Goal: Information Seeking & Learning: Find specific fact

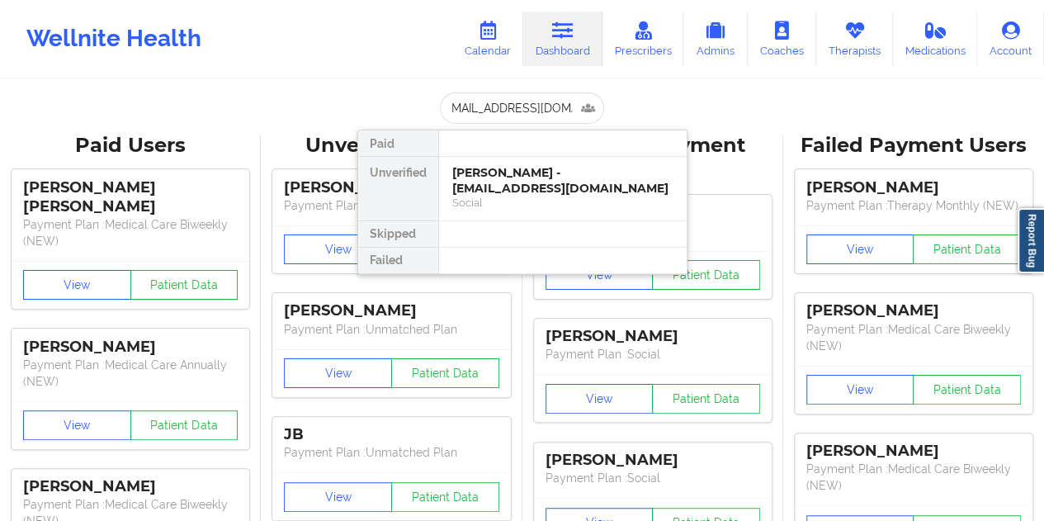
type input "[EMAIL_ADDRESS][DOMAIN_NAME]"
click at [553, 167] on div "[PERSON_NAME] - [EMAIL_ADDRESS][DOMAIN_NAME]" at bounding box center [562, 180] width 221 height 31
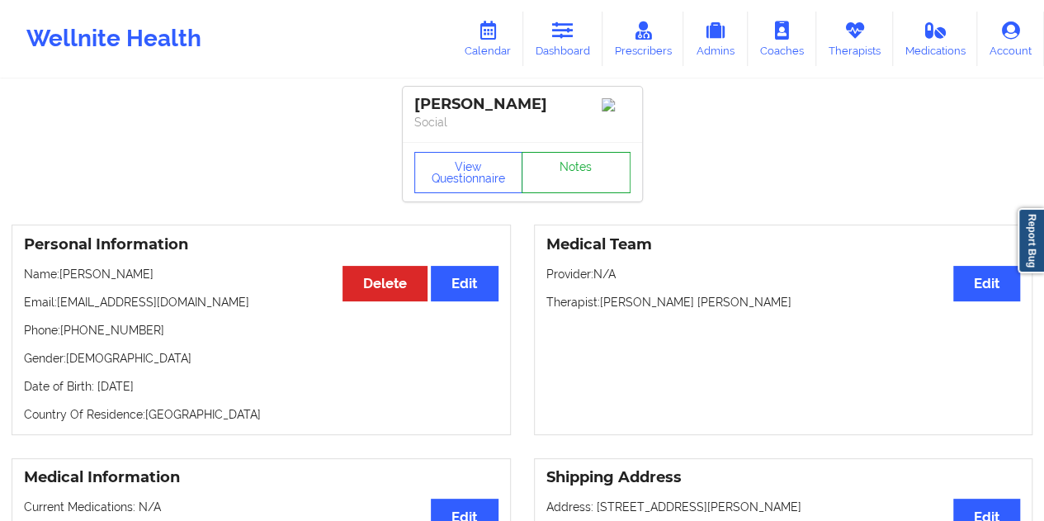
click at [571, 184] on link "Notes" at bounding box center [575, 172] width 109 height 41
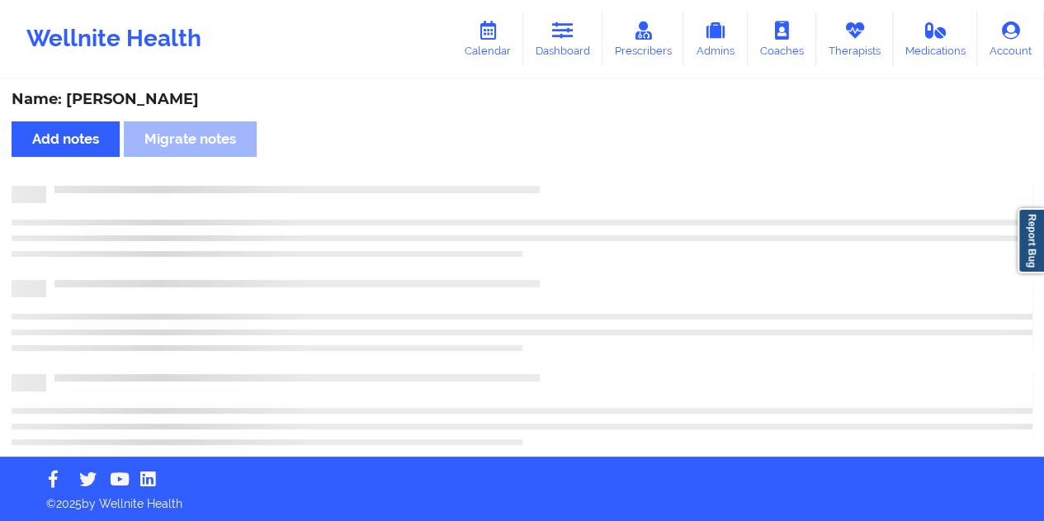
click at [172, 101] on div "Name: [PERSON_NAME]" at bounding box center [522, 99] width 1020 height 19
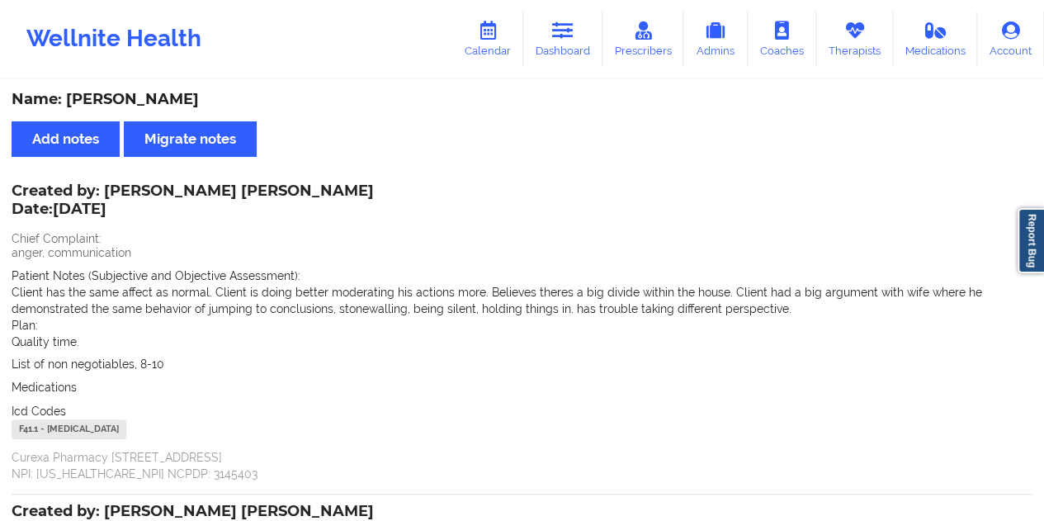
click at [172, 101] on div "Name: [PERSON_NAME]" at bounding box center [522, 99] width 1020 height 19
copy div "[PERSON_NAME]"
click at [558, 53] on link "Dashboard" at bounding box center [562, 39] width 79 height 54
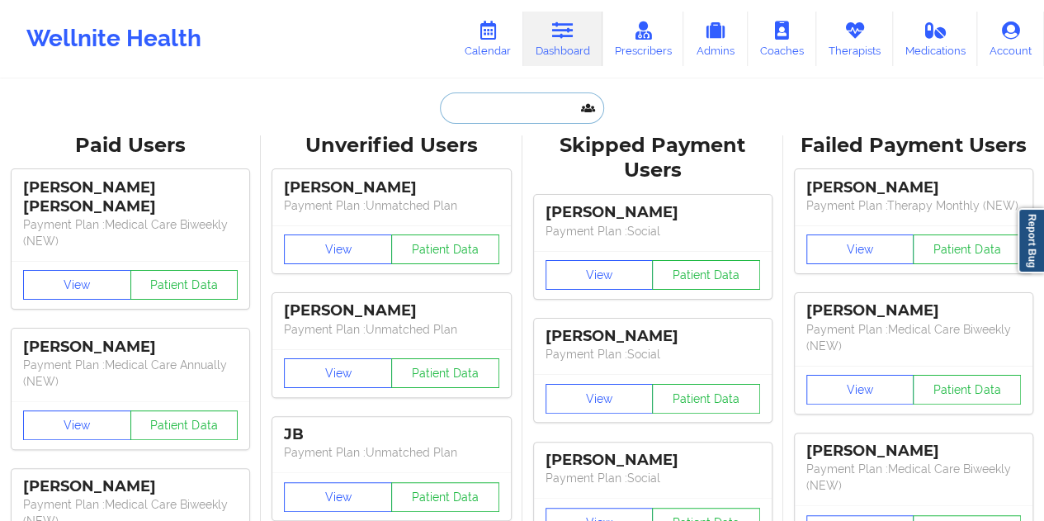
click at [540, 103] on input "text" at bounding box center [521, 107] width 163 height 31
paste input "[EMAIL_ADDRESS][DOMAIN_NAME]"
type input "[EMAIL_ADDRESS][DOMAIN_NAME]"
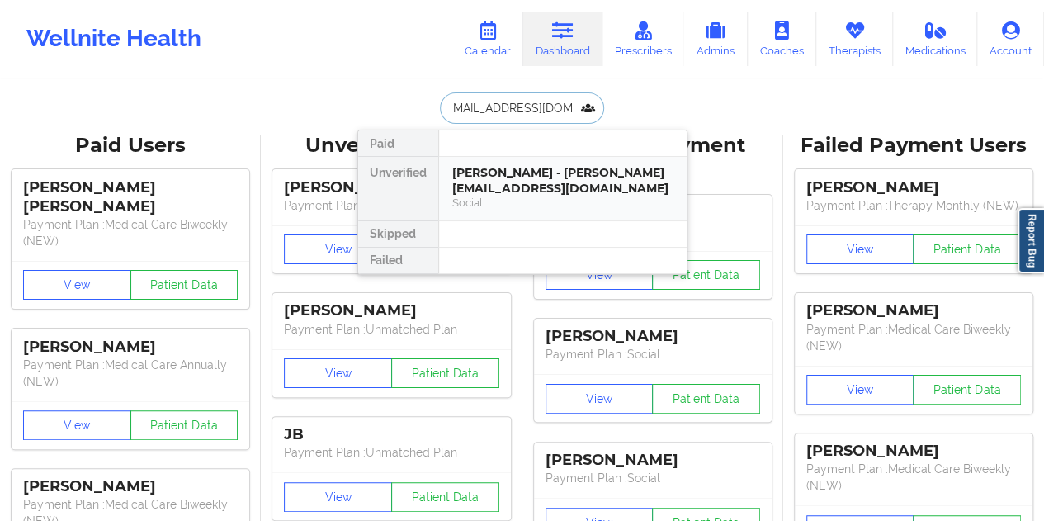
click at [526, 183] on div "[PERSON_NAME] - [PERSON_NAME][EMAIL_ADDRESS][DOMAIN_NAME]" at bounding box center [562, 180] width 221 height 31
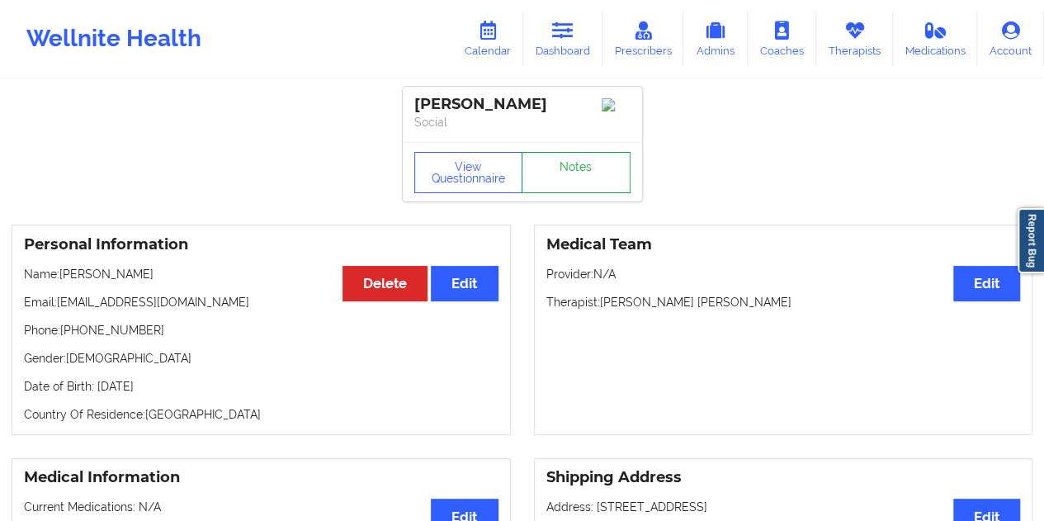
click at [573, 171] on link "Notes" at bounding box center [575, 172] width 109 height 41
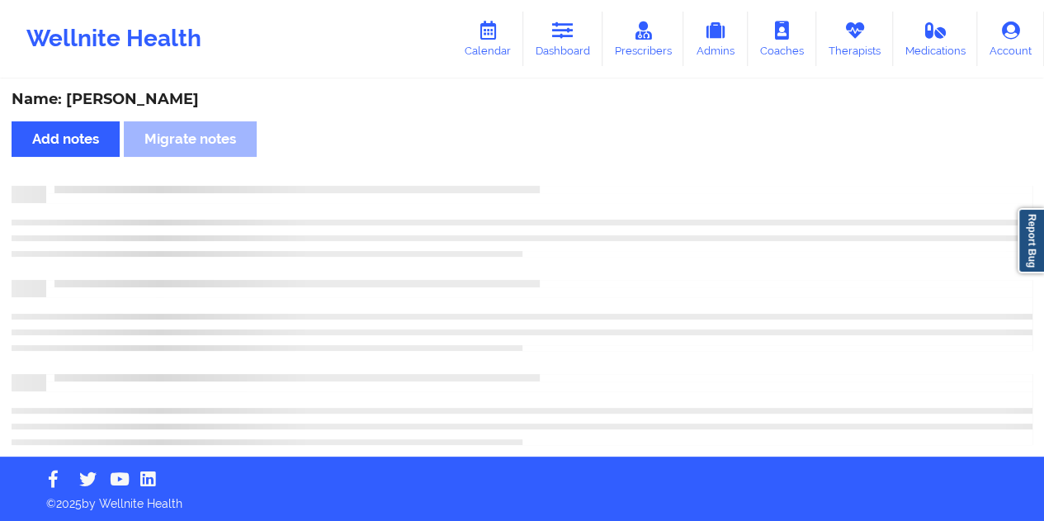
click at [142, 98] on div "Name: [PERSON_NAME]" at bounding box center [522, 99] width 1020 height 19
copy div "[PERSON_NAME]"
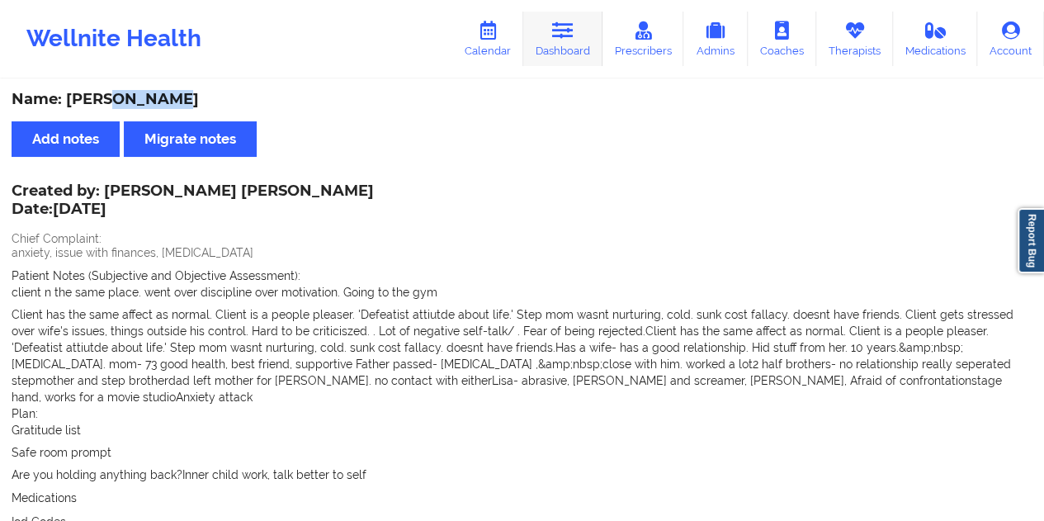
click at [596, 52] on link "Dashboard" at bounding box center [562, 39] width 79 height 54
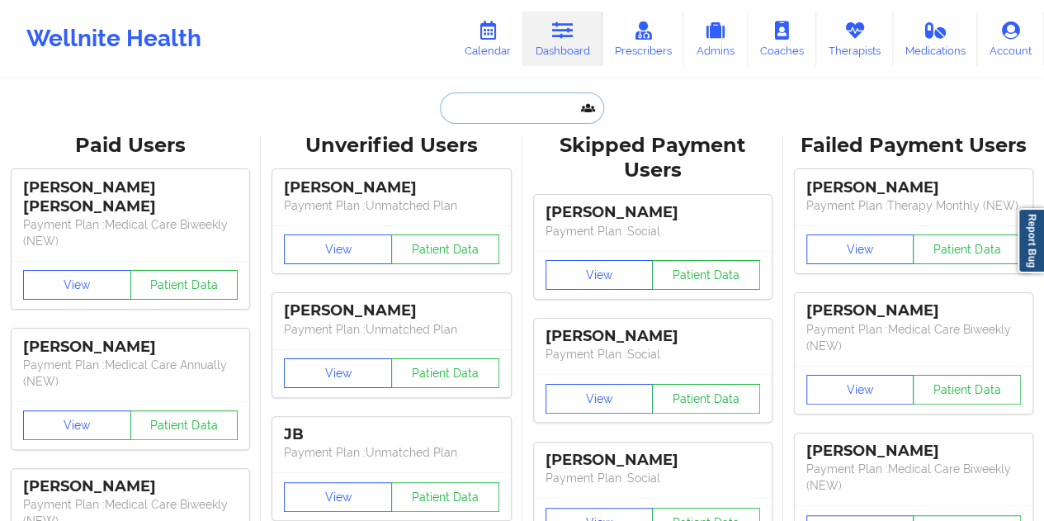
click at [509, 106] on input "text" at bounding box center [521, 107] width 163 height 31
paste input "[EMAIL_ADDRESS][DOMAIN_NAME]"
type input "[EMAIL_ADDRESS][DOMAIN_NAME]"
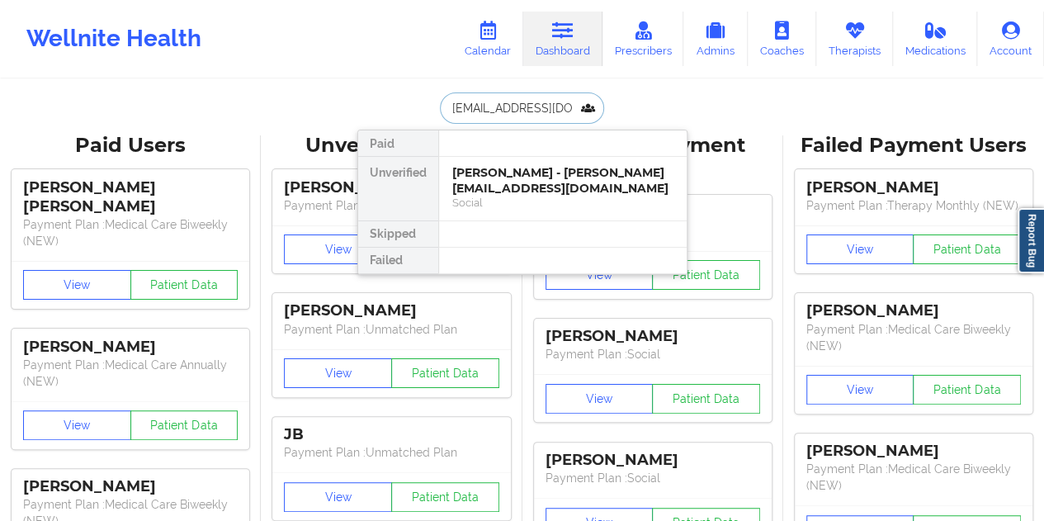
scroll to position [0, 8]
click at [568, 170] on div "[PERSON_NAME] - [EMAIL_ADDRESS][DOMAIN_NAME]" at bounding box center [562, 180] width 221 height 31
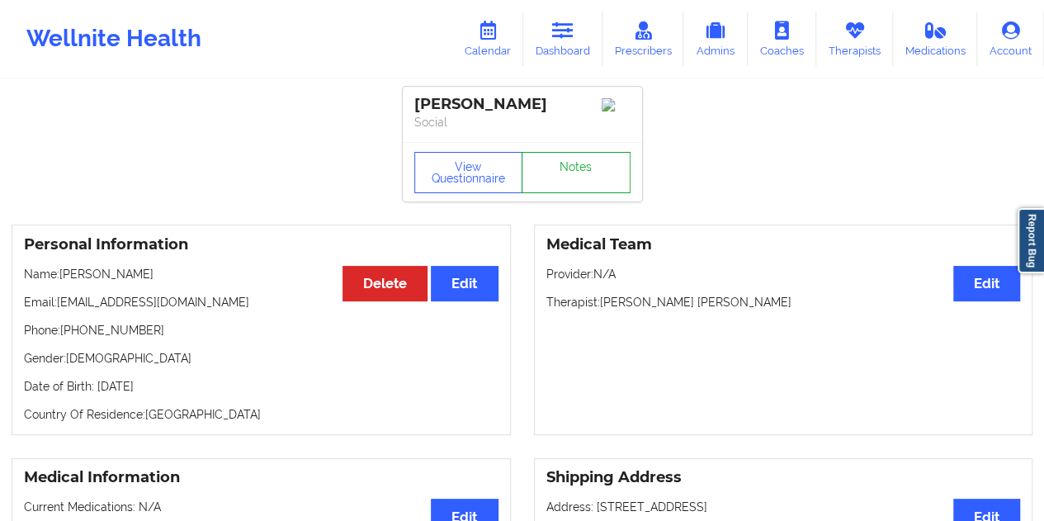
click at [581, 169] on link "Notes" at bounding box center [575, 172] width 109 height 41
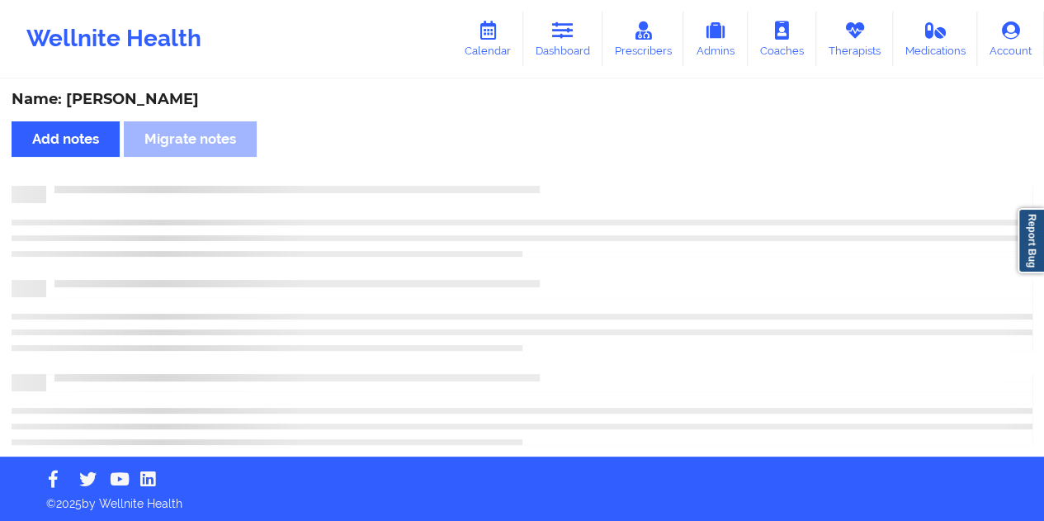
click at [165, 103] on div "Name: [PERSON_NAME]" at bounding box center [522, 99] width 1020 height 19
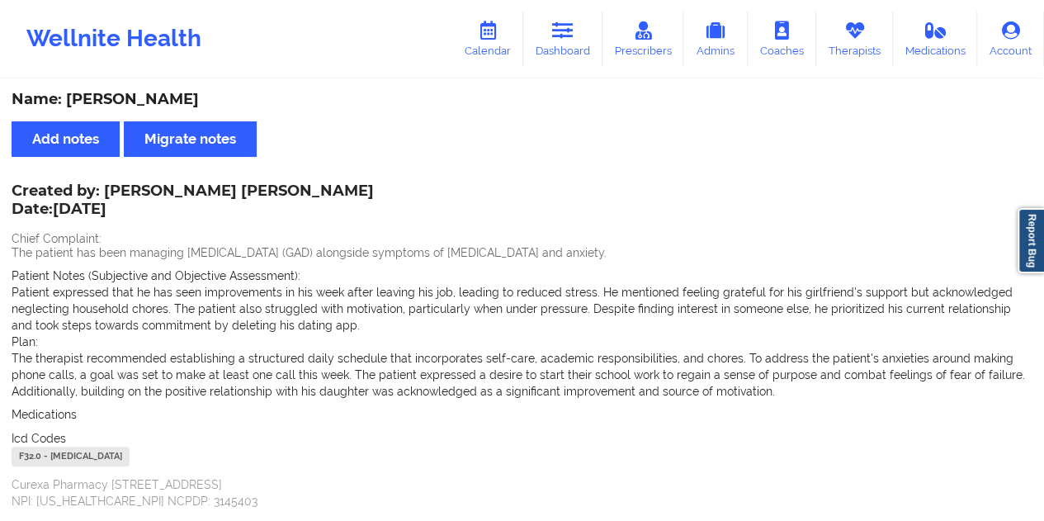
click at [165, 103] on div "Name: [PERSON_NAME]" at bounding box center [522, 99] width 1020 height 19
copy div "[PERSON_NAME]"
click at [568, 49] on link "Dashboard" at bounding box center [562, 39] width 79 height 54
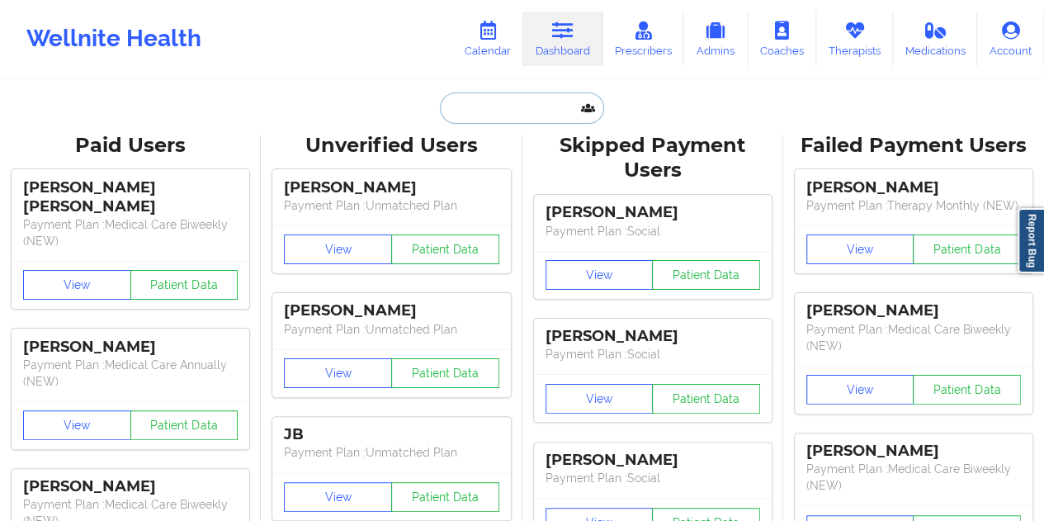
click at [510, 104] on input "text" at bounding box center [521, 107] width 163 height 31
paste input "[EMAIL_ADDRESS][DOMAIN_NAME]"
type input "[EMAIL_ADDRESS][DOMAIN_NAME]"
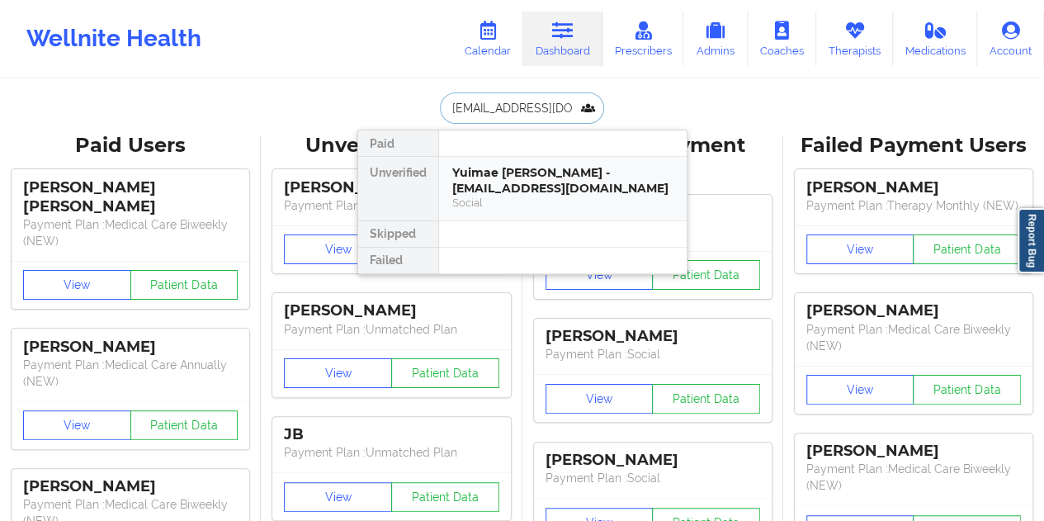
click at [532, 172] on div "Yuimae [PERSON_NAME] - [EMAIL_ADDRESS][DOMAIN_NAME]" at bounding box center [562, 180] width 221 height 31
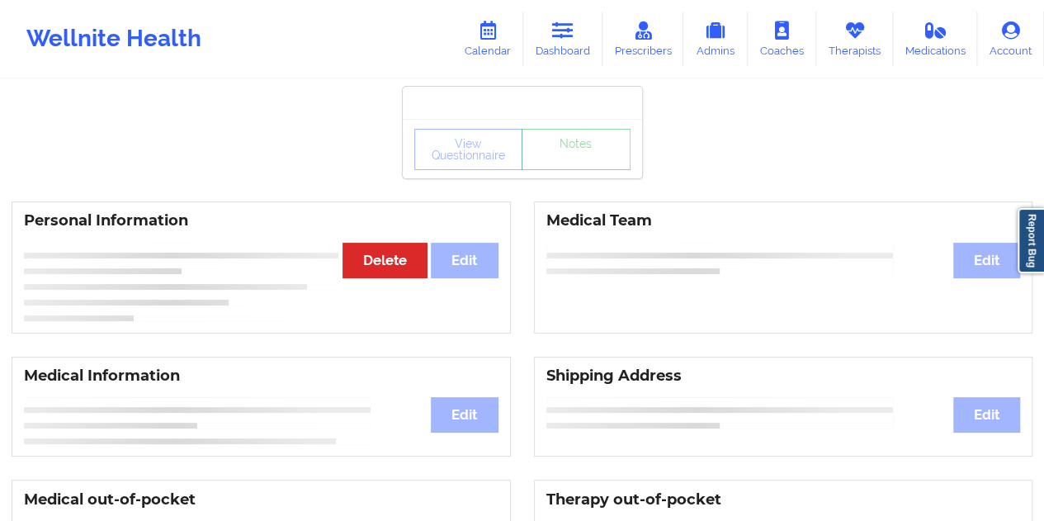
click at [593, 168] on link "Notes" at bounding box center [575, 149] width 109 height 41
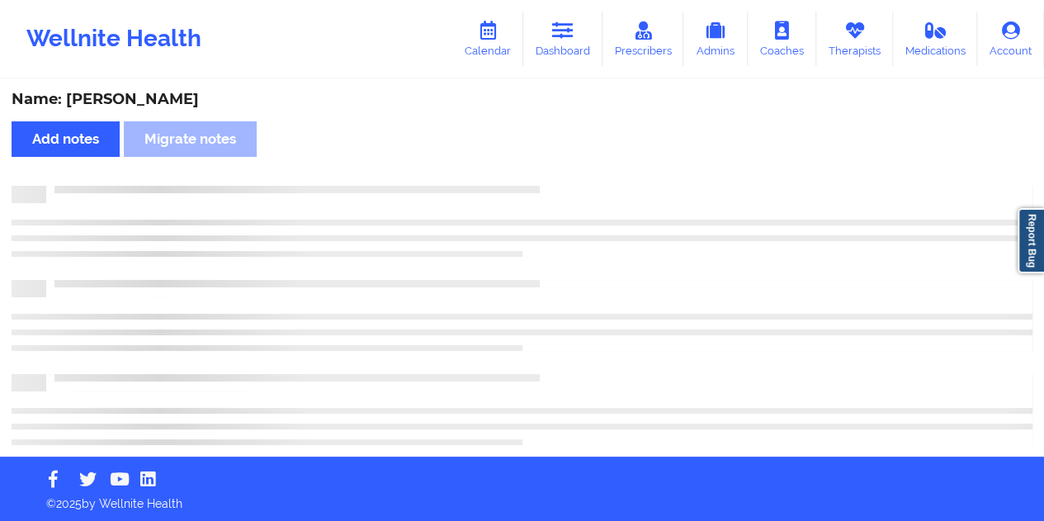
click at [155, 97] on div "Name: [PERSON_NAME]" at bounding box center [522, 99] width 1020 height 19
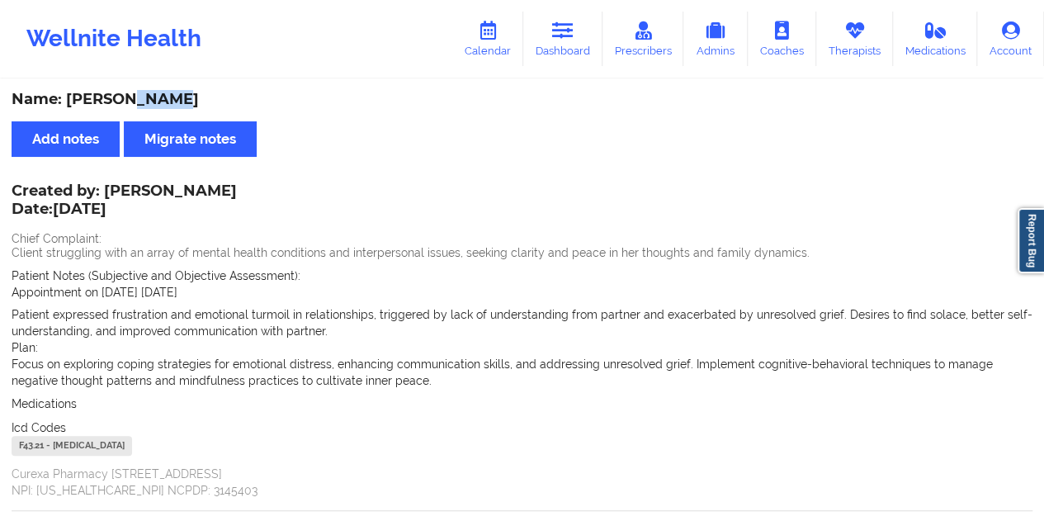
click at [155, 97] on div "Name: [PERSON_NAME]" at bounding box center [522, 99] width 1020 height 19
copy div "[PERSON_NAME]"
click at [569, 45] on link "Dashboard" at bounding box center [562, 39] width 79 height 54
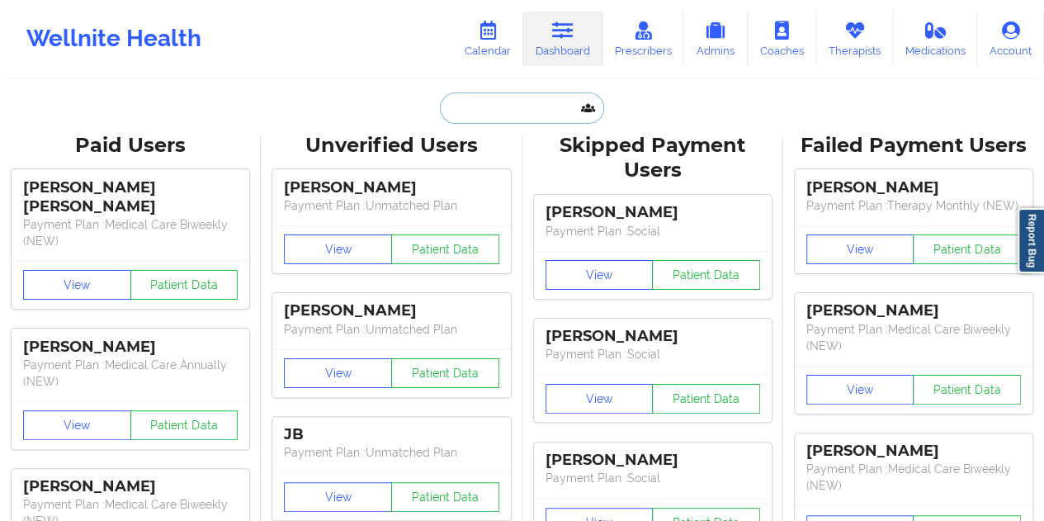
click at [504, 116] on input "text" at bounding box center [521, 107] width 163 height 31
paste input "[EMAIL_ADDRESS][DOMAIN_NAME]"
type input "[EMAIL_ADDRESS][DOMAIN_NAME]"
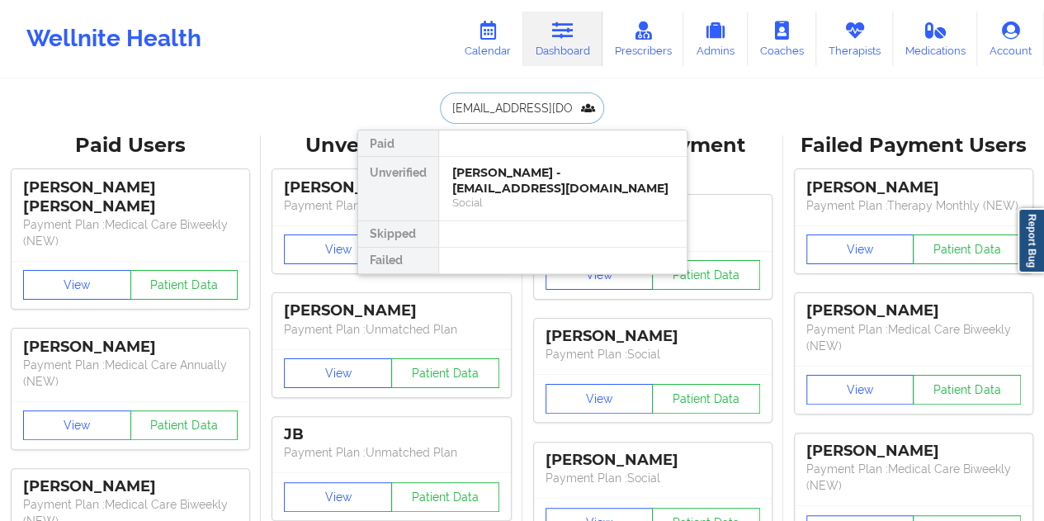
click at [525, 197] on div "[PERSON_NAME] - [EMAIL_ADDRESS][DOMAIN_NAME] Social" at bounding box center [562, 189] width 247 height 64
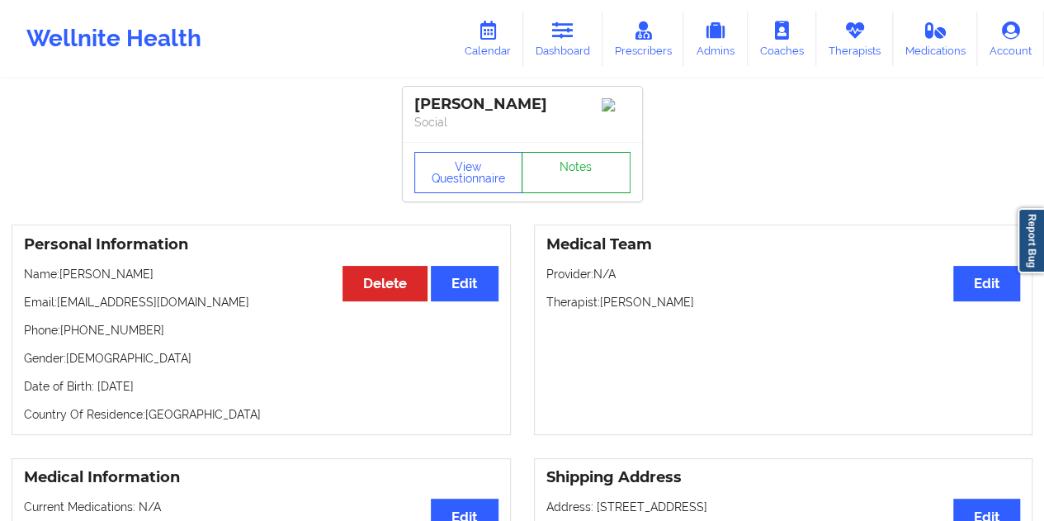
click at [582, 177] on link "Notes" at bounding box center [575, 172] width 109 height 41
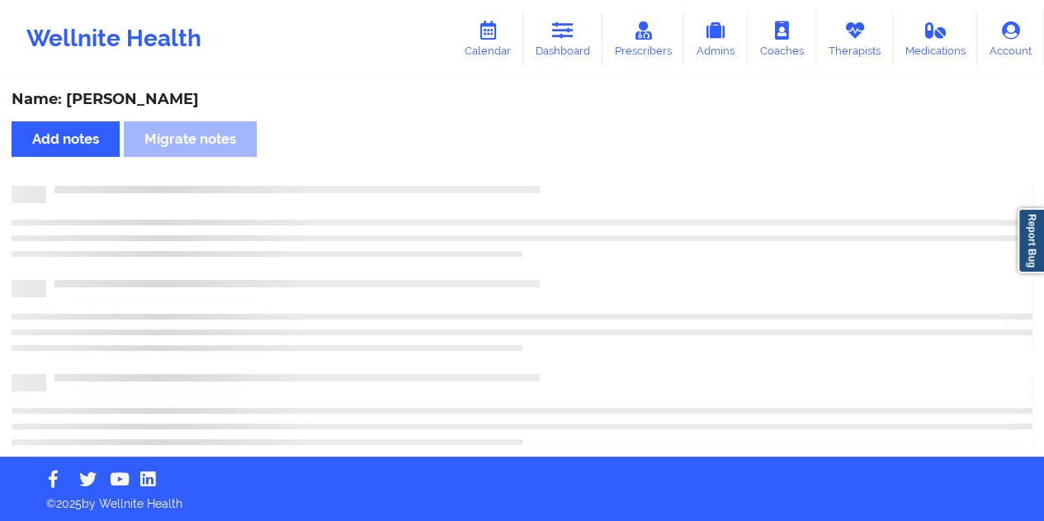
click at [144, 95] on div "Name: [PERSON_NAME]" at bounding box center [522, 99] width 1020 height 19
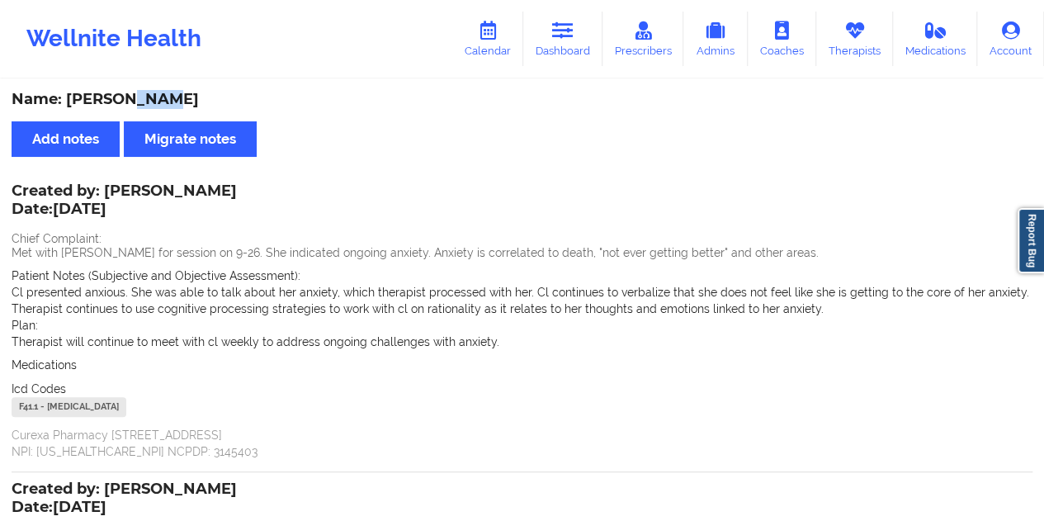
click at [144, 95] on div "Name: [PERSON_NAME]" at bounding box center [522, 99] width 1020 height 19
copy div "[PERSON_NAME]"
drag, startPoint x: 565, startPoint y: 50, endPoint x: 562, endPoint y: 74, distance: 24.1
click at [565, 50] on link "Dashboard" at bounding box center [562, 39] width 79 height 54
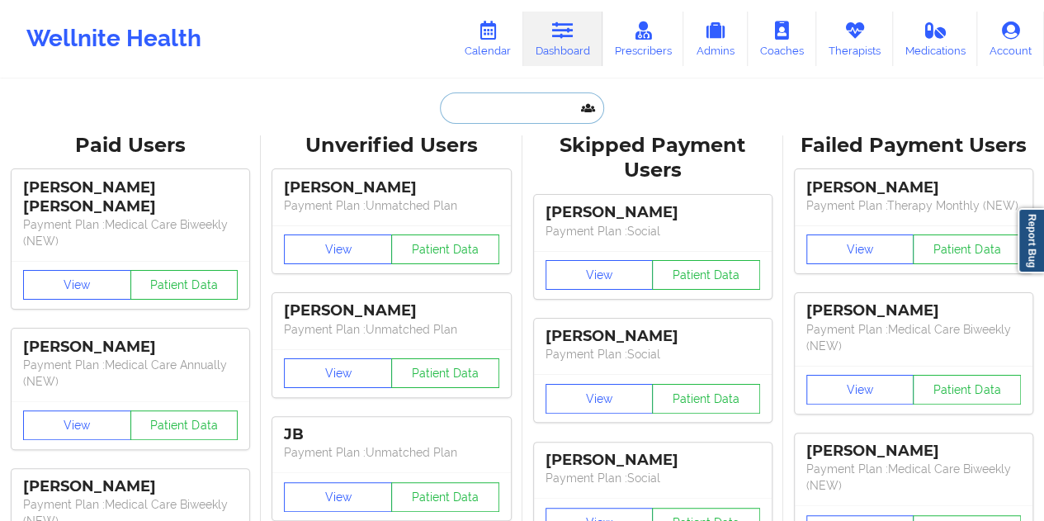
click at [500, 111] on input "text" at bounding box center [521, 107] width 163 height 31
paste input "[EMAIL_ADDRESS][DOMAIN_NAME]"
type input "[EMAIL_ADDRESS][DOMAIN_NAME]"
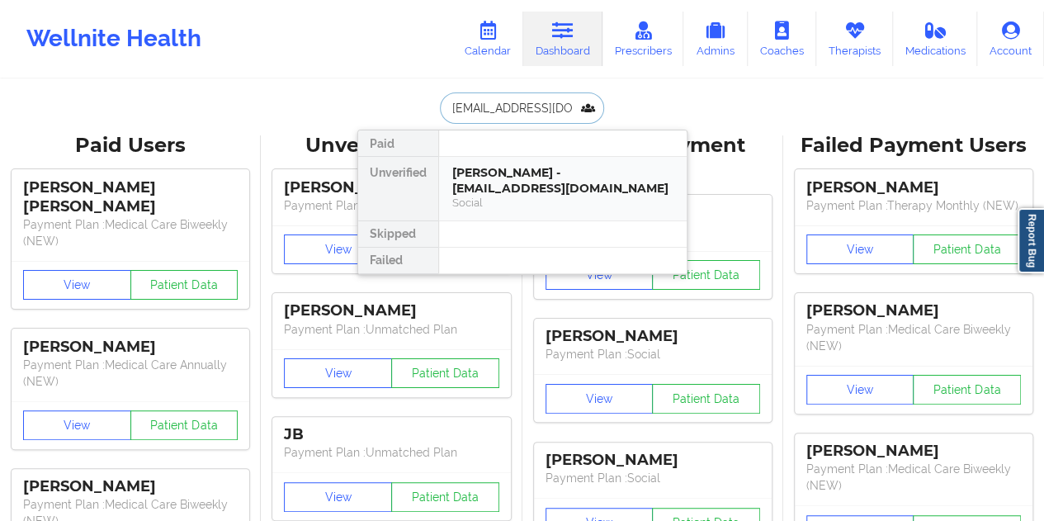
click at [548, 184] on div "[PERSON_NAME] - [EMAIL_ADDRESS][DOMAIN_NAME]" at bounding box center [562, 180] width 221 height 31
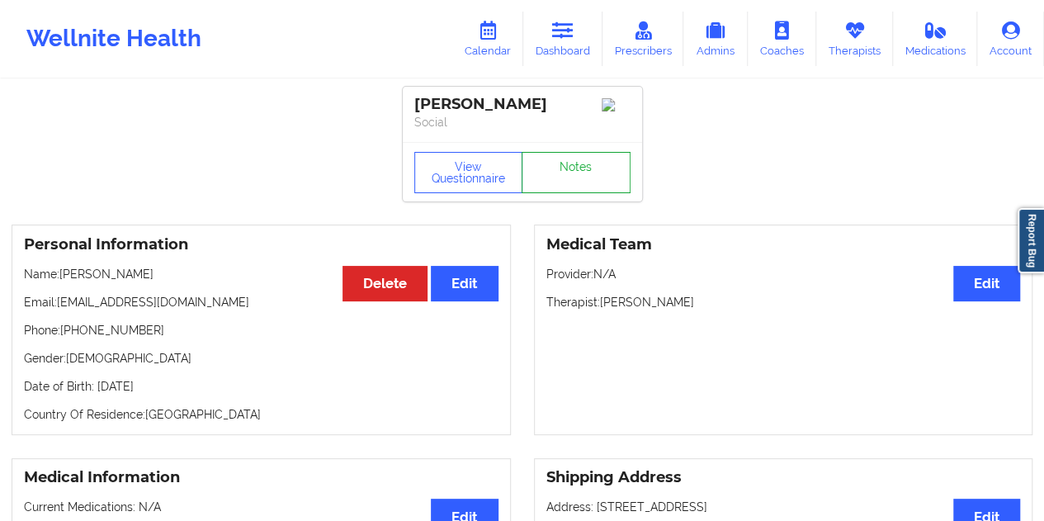
click at [574, 167] on link "Notes" at bounding box center [575, 172] width 109 height 41
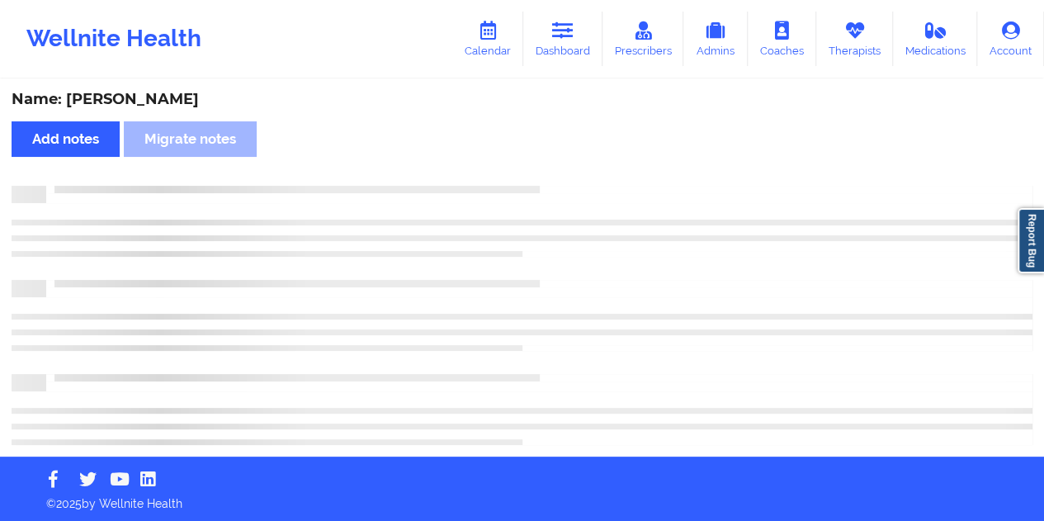
click at [153, 93] on div "Name: [PERSON_NAME]" at bounding box center [522, 99] width 1020 height 19
copy div "[PERSON_NAME]"
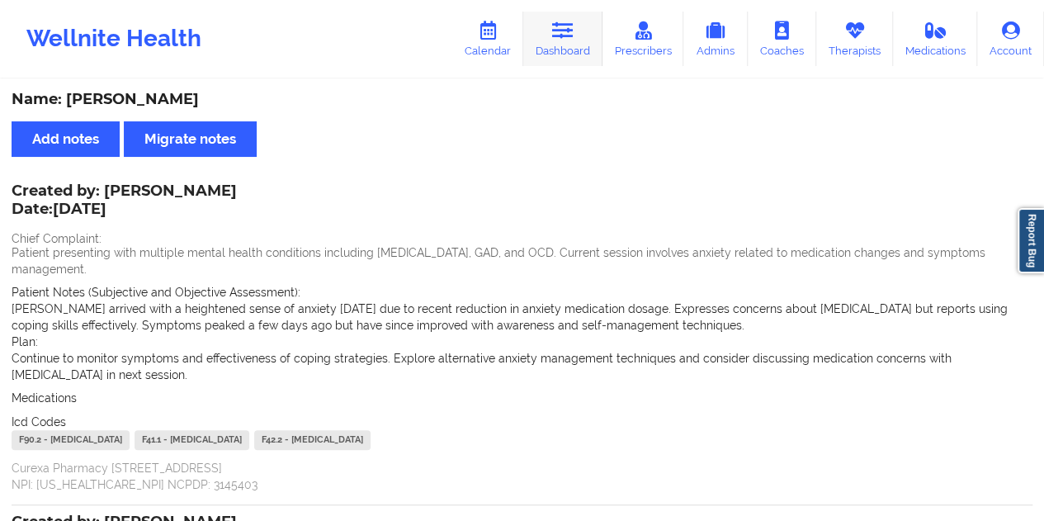
click at [557, 39] on icon at bounding box center [562, 30] width 21 height 18
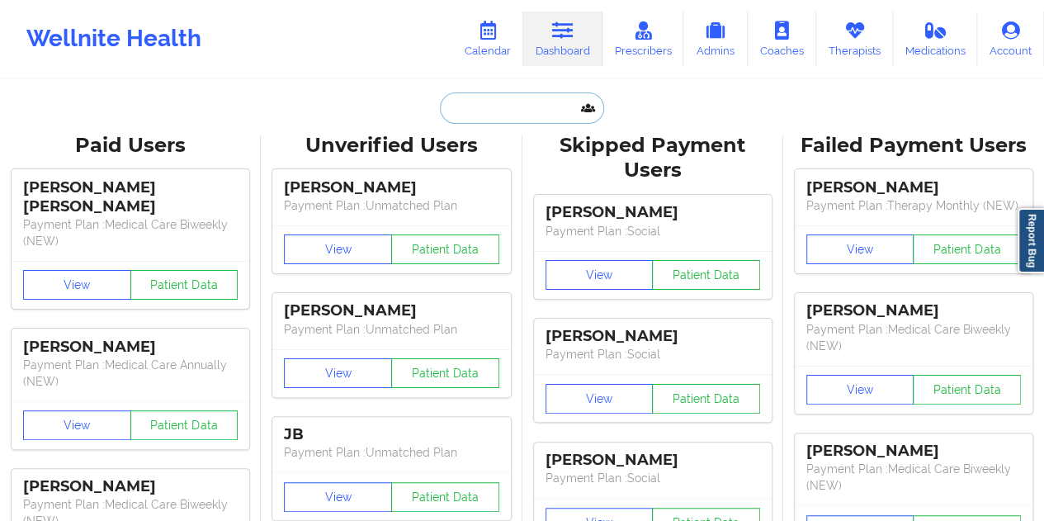
click at [520, 115] on input "text" at bounding box center [521, 107] width 163 height 31
paste input "[PERSON_NAME][EMAIL_ADDRESS][DOMAIN_NAME]"
type input "[PERSON_NAME][EMAIL_ADDRESS][DOMAIN_NAME]"
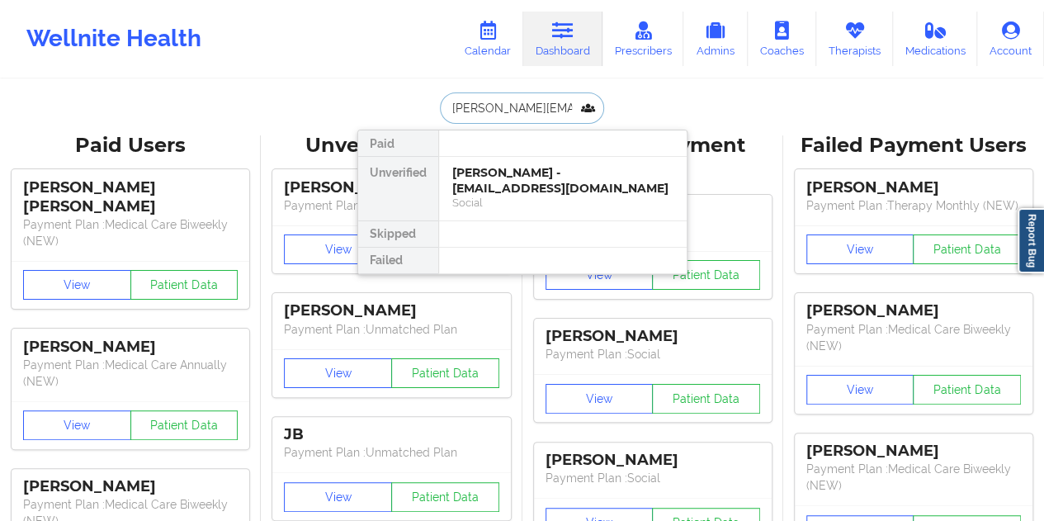
scroll to position [0, 35]
click at [520, 184] on div "[PERSON_NAME] - [PERSON_NAME][EMAIL_ADDRESS][DOMAIN_NAME]" at bounding box center [562, 180] width 221 height 31
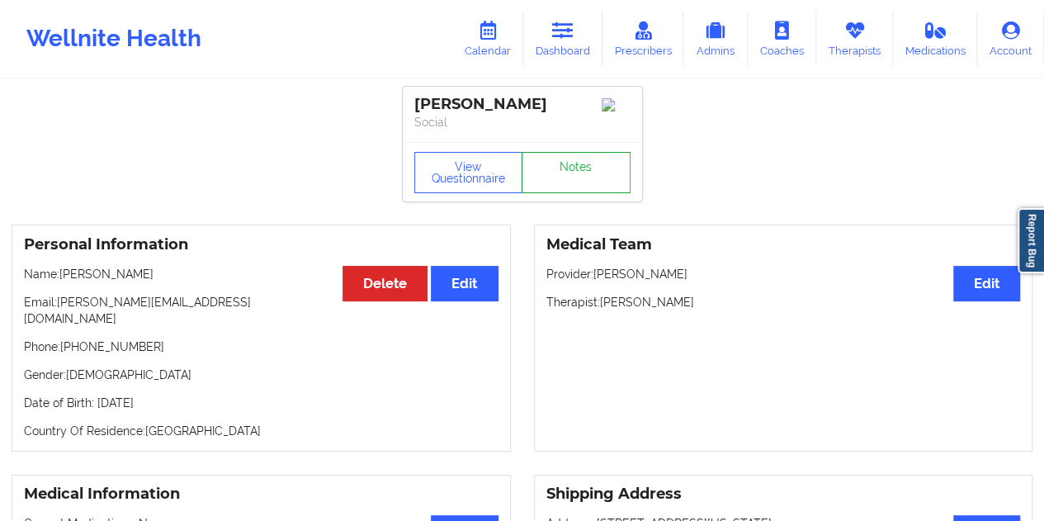
click at [567, 171] on link "Notes" at bounding box center [575, 172] width 109 height 41
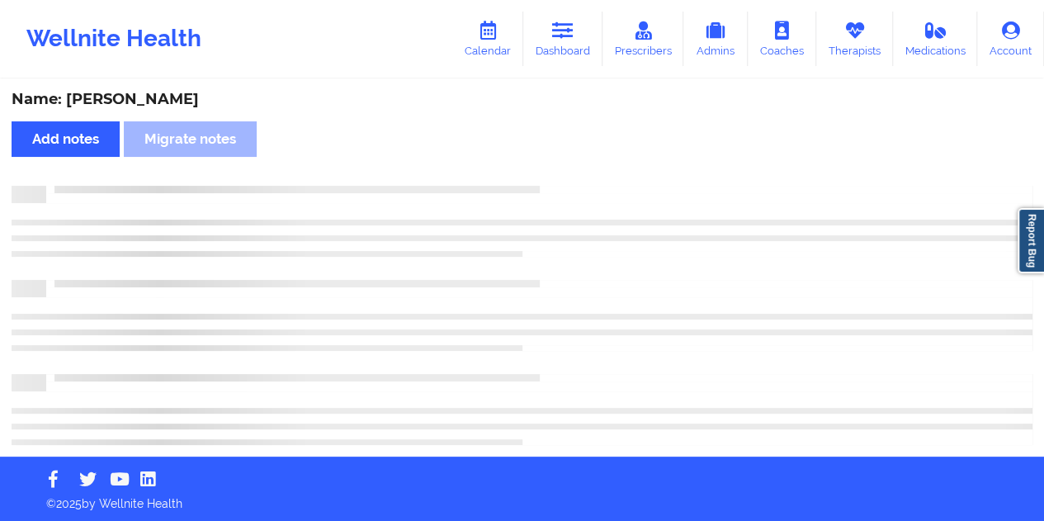
click at [185, 90] on div "Name: [PERSON_NAME]" at bounding box center [522, 99] width 1020 height 19
copy div "[PERSON_NAME]"
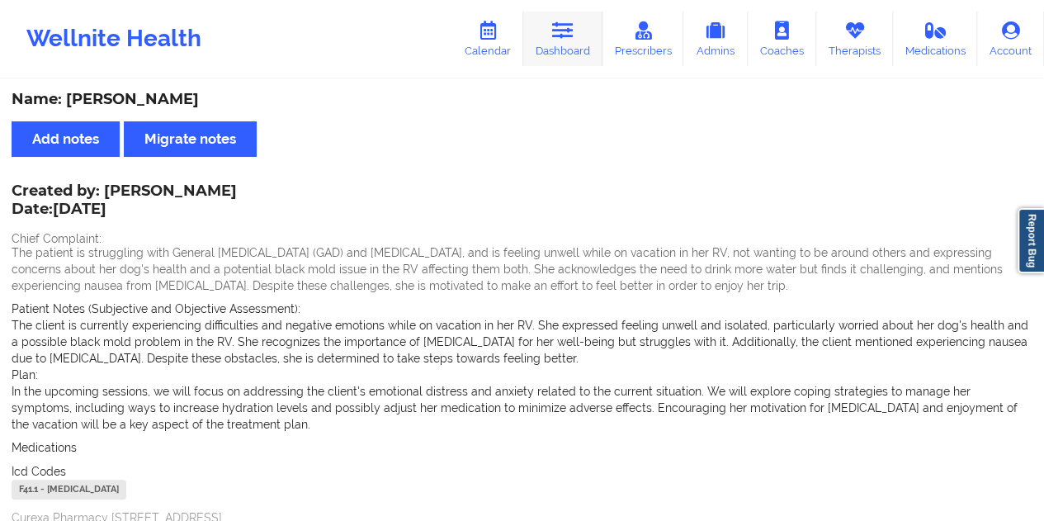
click at [577, 44] on link "Dashboard" at bounding box center [562, 39] width 79 height 54
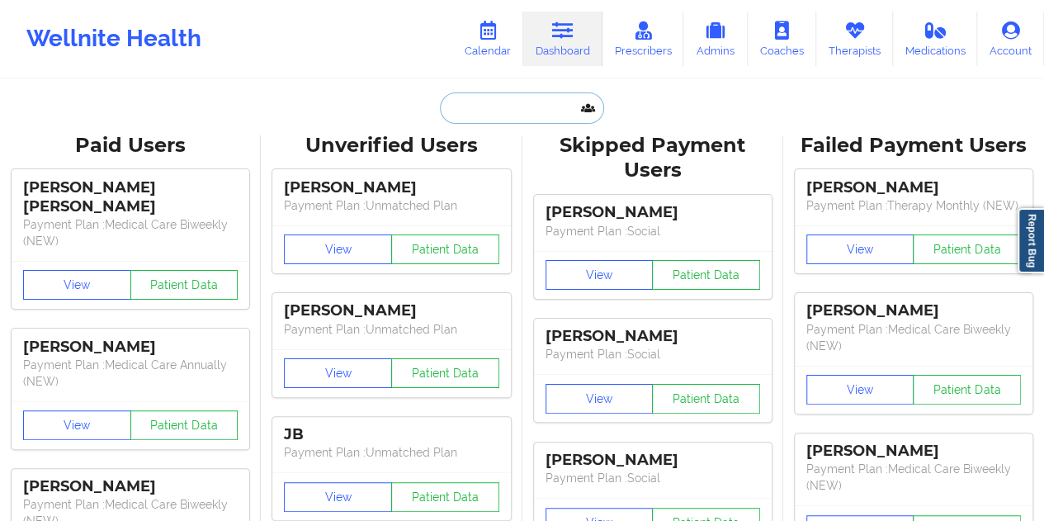
click at [472, 118] on input "text" at bounding box center [521, 107] width 163 height 31
paste input "[EMAIL_ADDRESS][DOMAIN_NAME]"
type input "[EMAIL_ADDRESS][DOMAIN_NAME]"
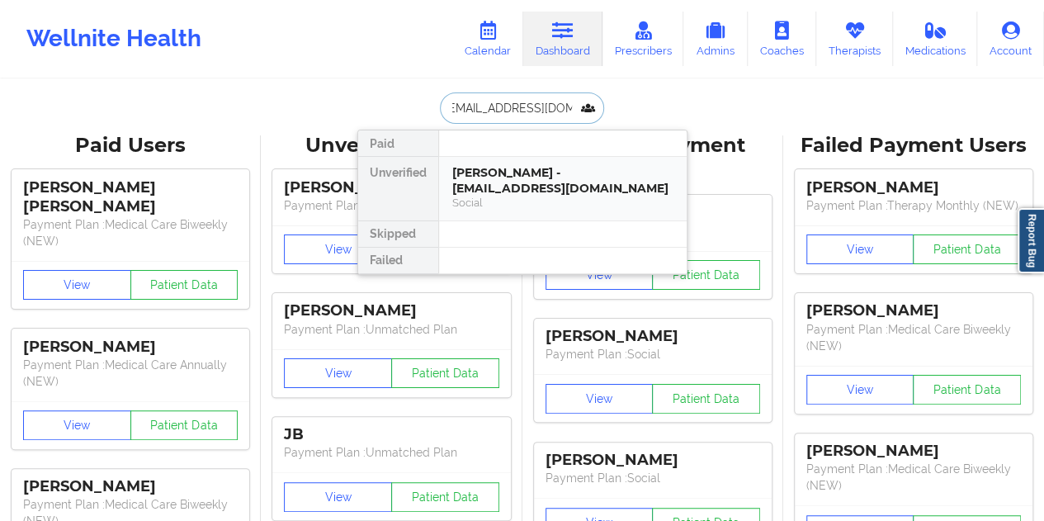
click at [551, 186] on div "[PERSON_NAME] - [EMAIL_ADDRESS][DOMAIN_NAME]" at bounding box center [562, 180] width 221 height 31
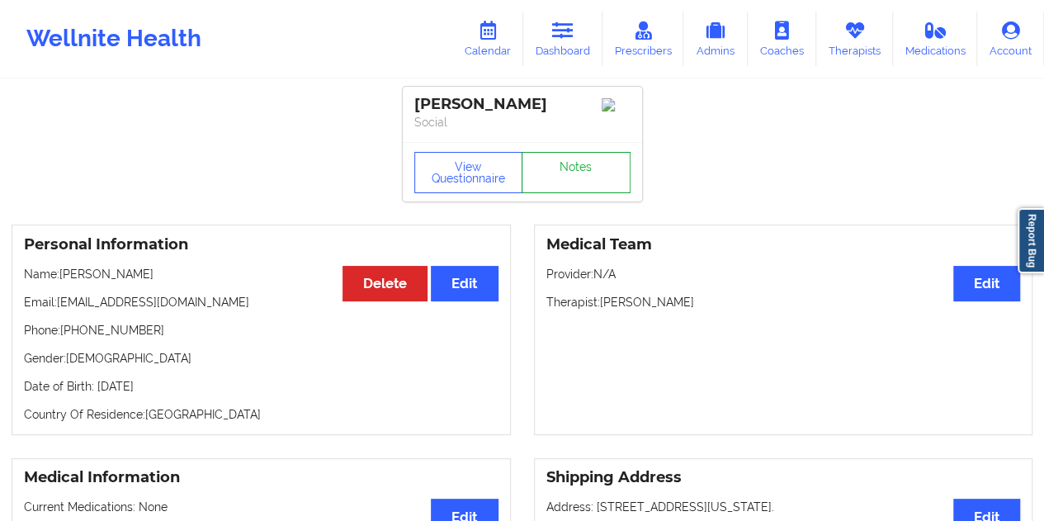
click at [576, 164] on link "Notes" at bounding box center [575, 172] width 109 height 41
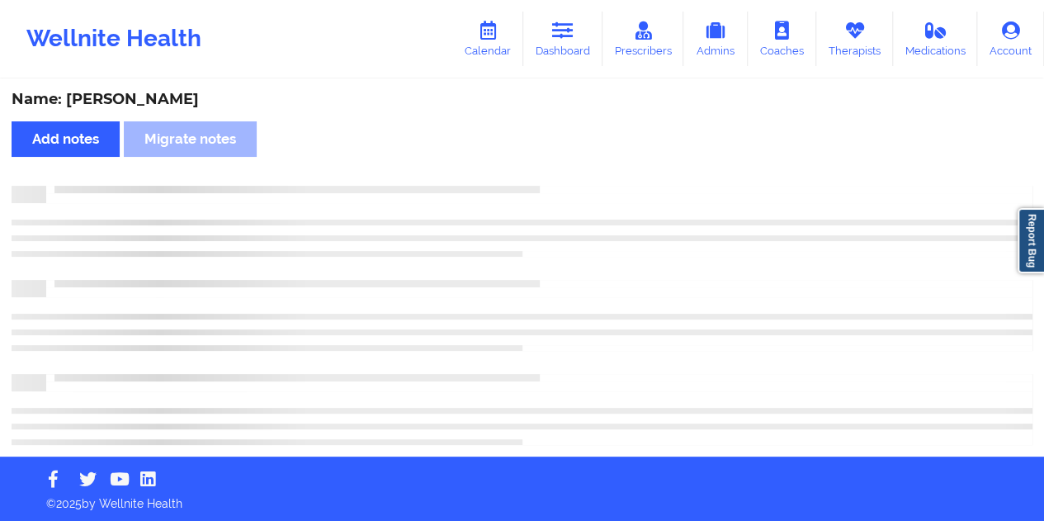
click at [183, 92] on div "Name: [PERSON_NAME]" at bounding box center [522, 99] width 1020 height 19
copy div "[PERSON_NAME]"
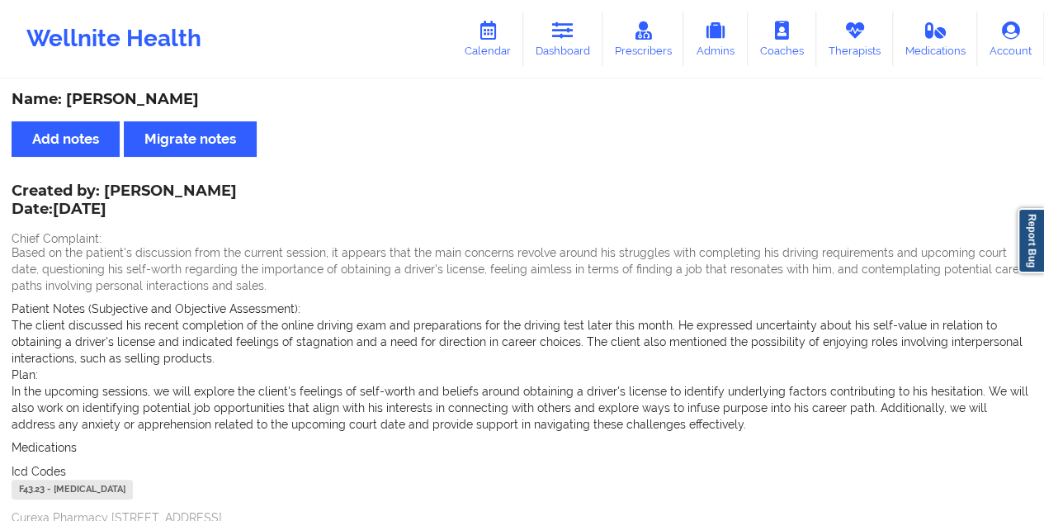
click at [597, 73] on div "Wellnite Health Calendar Dashboard Prescribers Admins Coaches Therapists Medica…" at bounding box center [522, 39] width 1044 height 78
click at [569, 44] on link "Dashboard" at bounding box center [562, 39] width 79 height 54
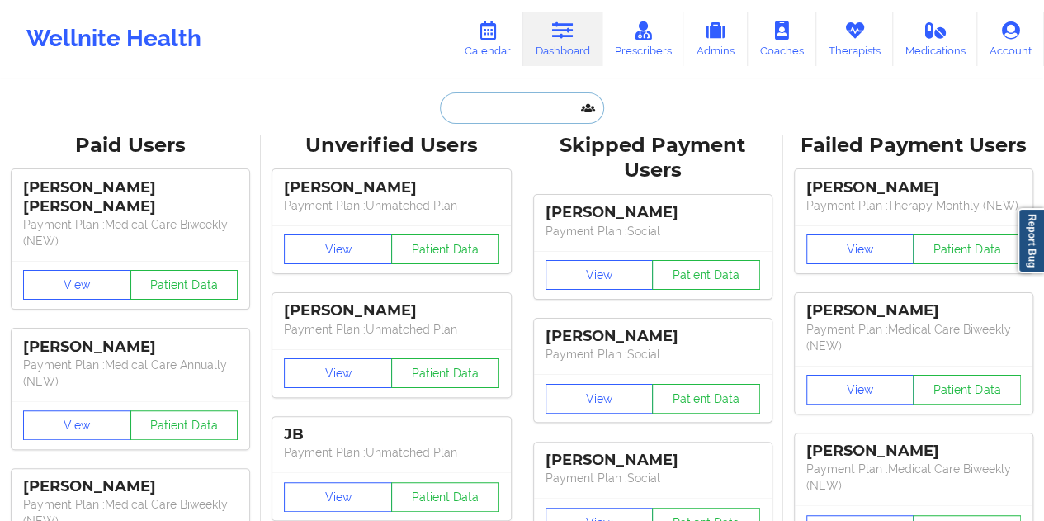
click at [515, 121] on input "text" at bounding box center [521, 107] width 163 height 31
paste input "[EMAIL_ADDRESS][DOMAIN_NAME]"
type input "[EMAIL_ADDRESS][DOMAIN_NAME]"
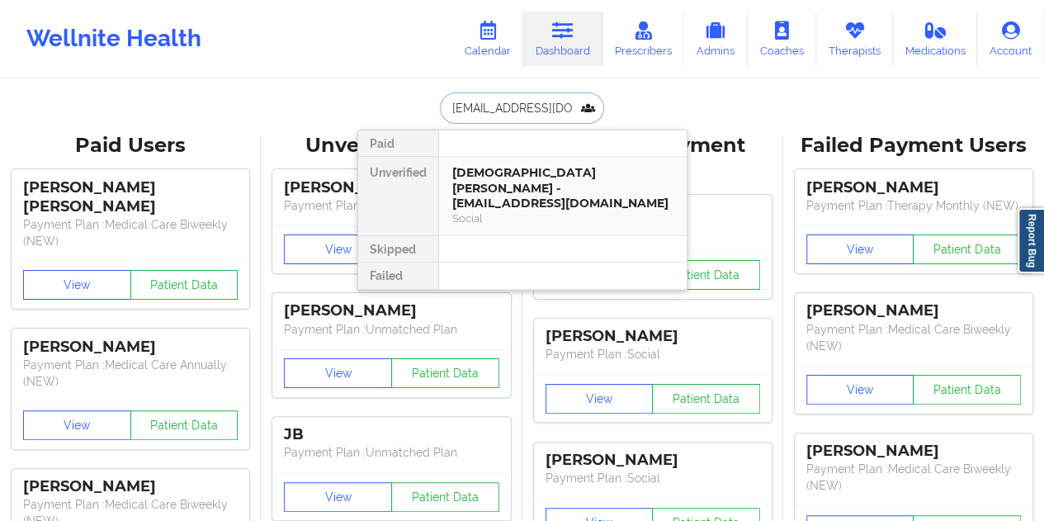
click at [506, 177] on div "[DEMOGRAPHIC_DATA] [PERSON_NAME] - [EMAIL_ADDRESS][DOMAIN_NAME]" at bounding box center [562, 188] width 221 height 46
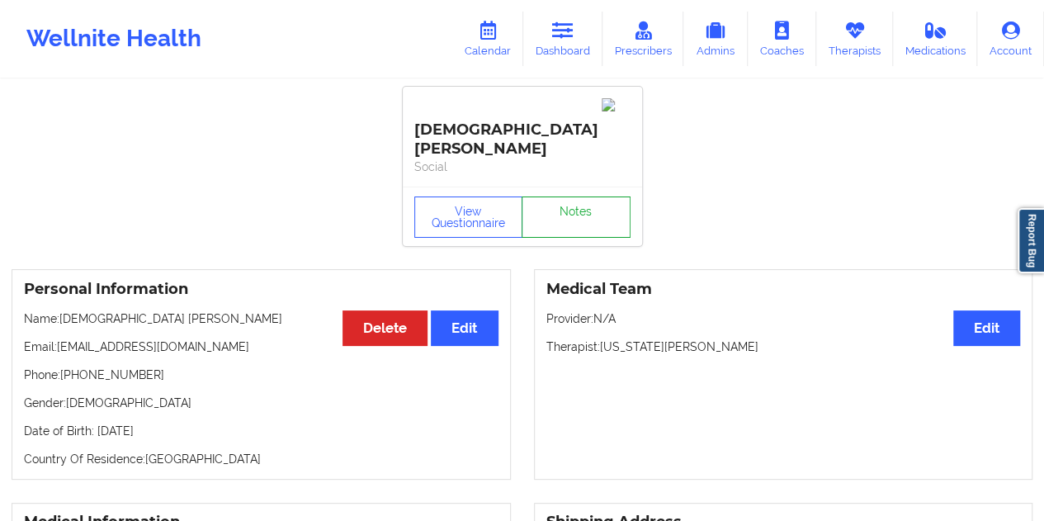
click at [549, 196] on link "Notes" at bounding box center [575, 216] width 109 height 41
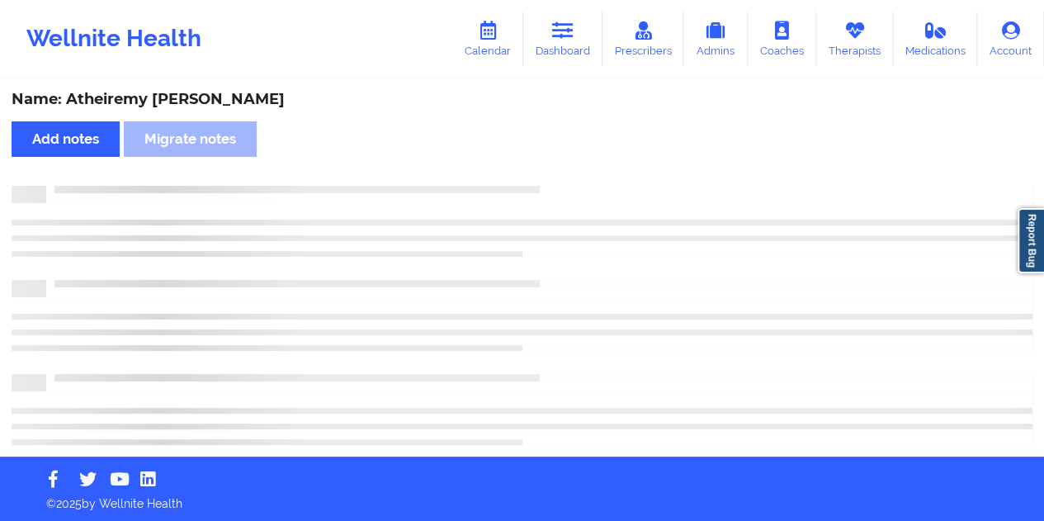
click at [175, 101] on div "Name: Atheiremy [PERSON_NAME]" at bounding box center [522, 99] width 1020 height 19
copy div "[PERSON_NAME]"
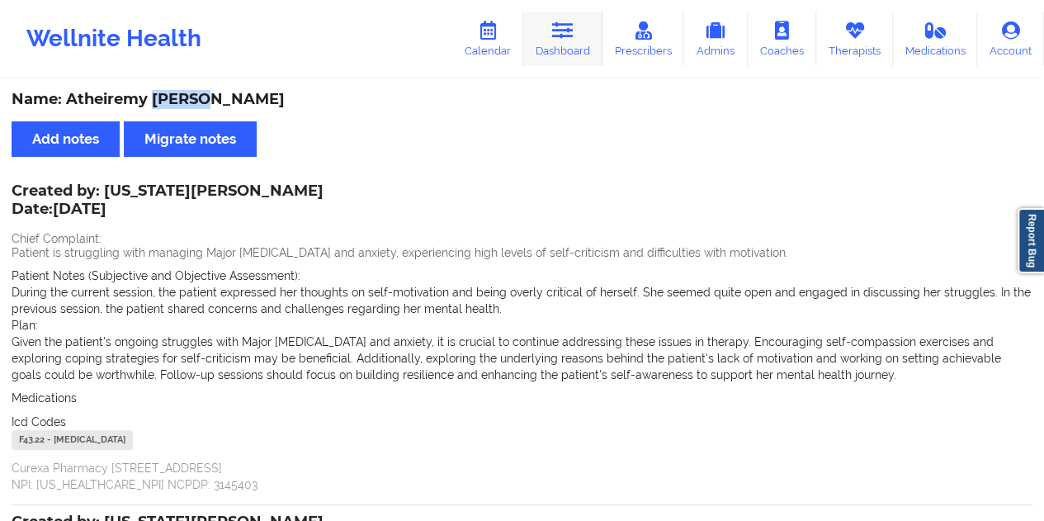
click at [575, 50] on link "Dashboard" at bounding box center [562, 39] width 79 height 54
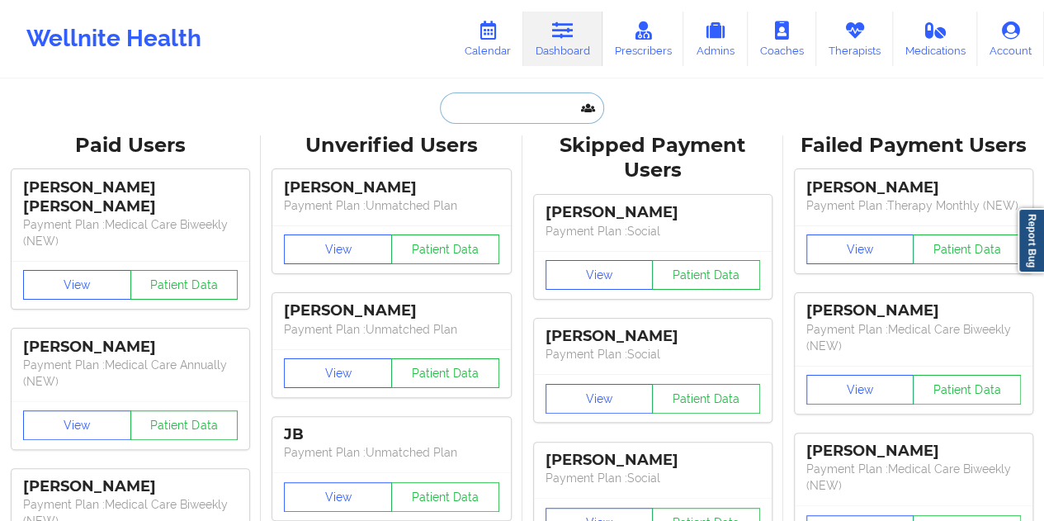
click at [507, 107] on input "text" at bounding box center [521, 107] width 163 height 31
paste input "[EMAIL_ADDRESS][DOMAIN_NAME]"
type input "[EMAIL_ADDRESS][DOMAIN_NAME]"
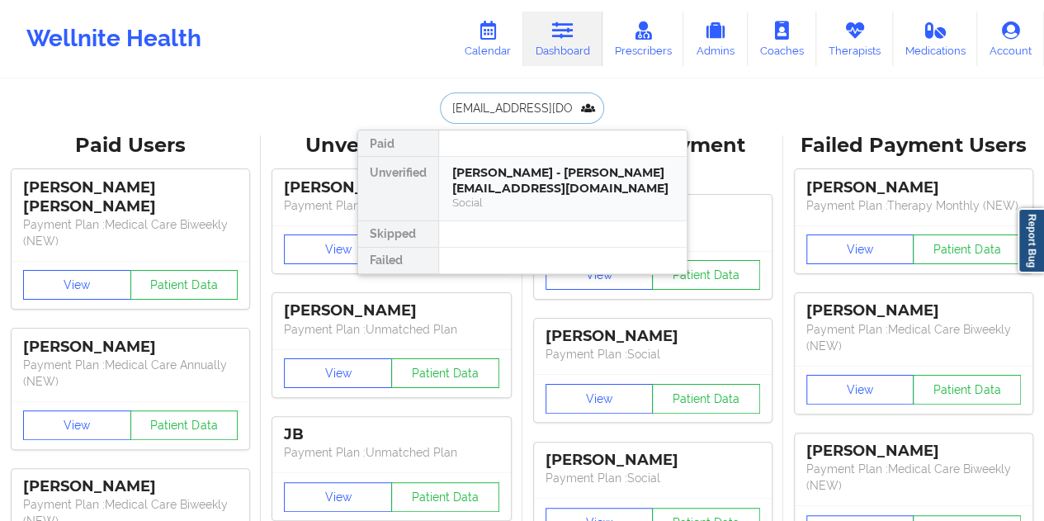
click at [553, 200] on div "Social" at bounding box center [562, 203] width 221 height 14
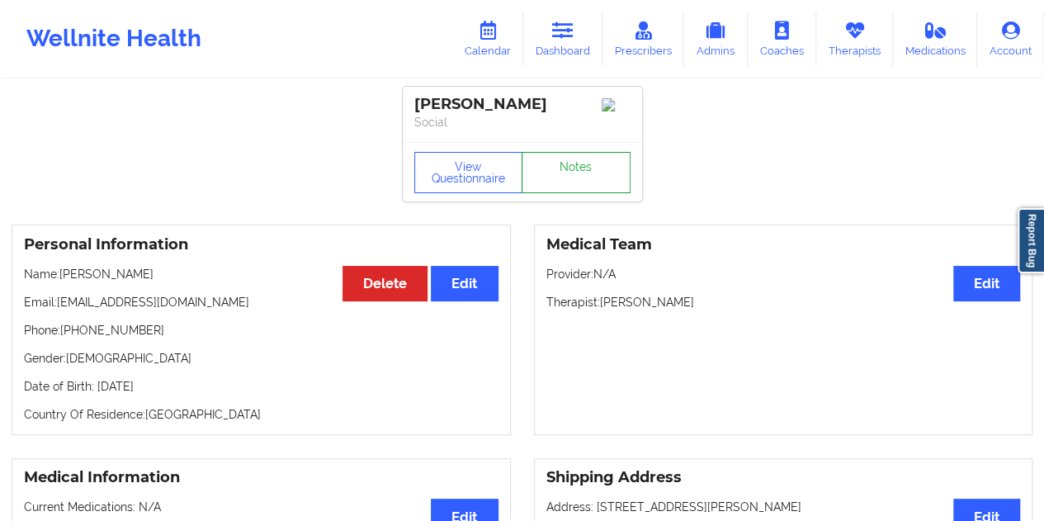
click at [577, 182] on link "Notes" at bounding box center [575, 172] width 109 height 41
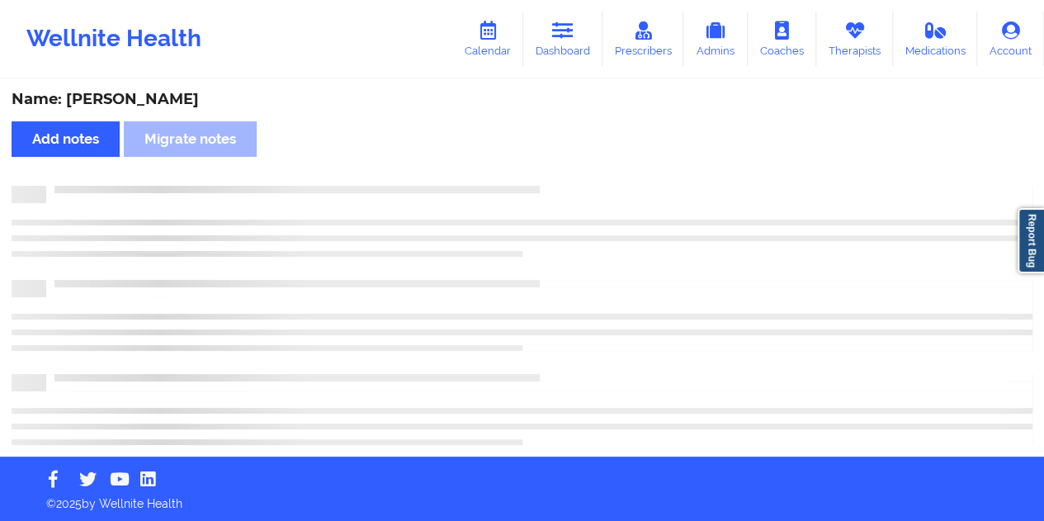
click at [153, 106] on div "Name: [PERSON_NAME]" at bounding box center [522, 99] width 1020 height 19
drag, startPoint x: 153, startPoint y: 106, endPoint x: 170, endPoint y: 104, distance: 16.7
click at [153, 106] on div "Name: [PERSON_NAME]" at bounding box center [522, 99] width 1020 height 19
copy div "[PERSON_NAME]"
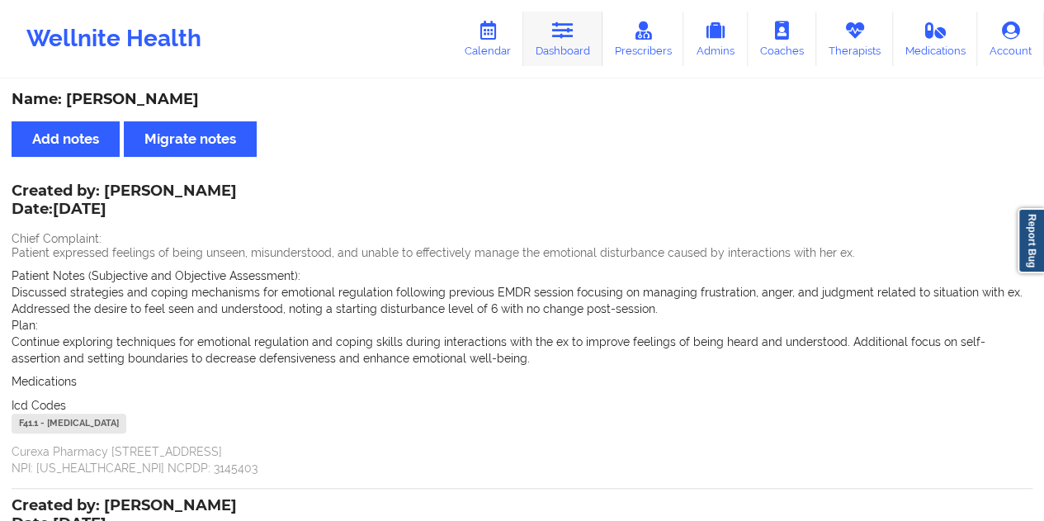
drag, startPoint x: 587, startPoint y: 44, endPoint x: 586, endPoint y: 59, distance: 15.8
click at [587, 44] on link "Dashboard" at bounding box center [562, 39] width 79 height 54
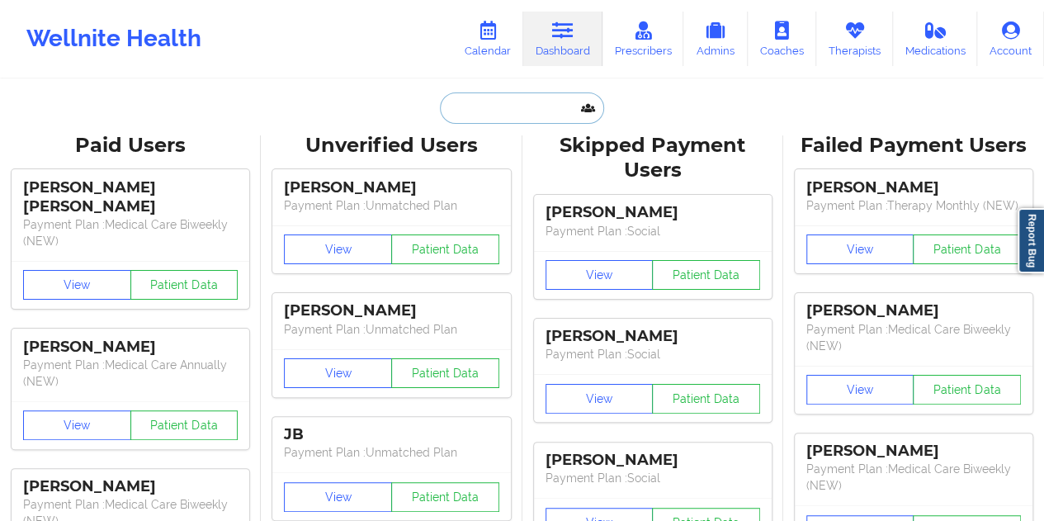
click at [530, 117] on input "text" at bounding box center [521, 107] width 163 height 31
paste input "[EMAIL_ADDRESS][DOMAIN_NAME]"
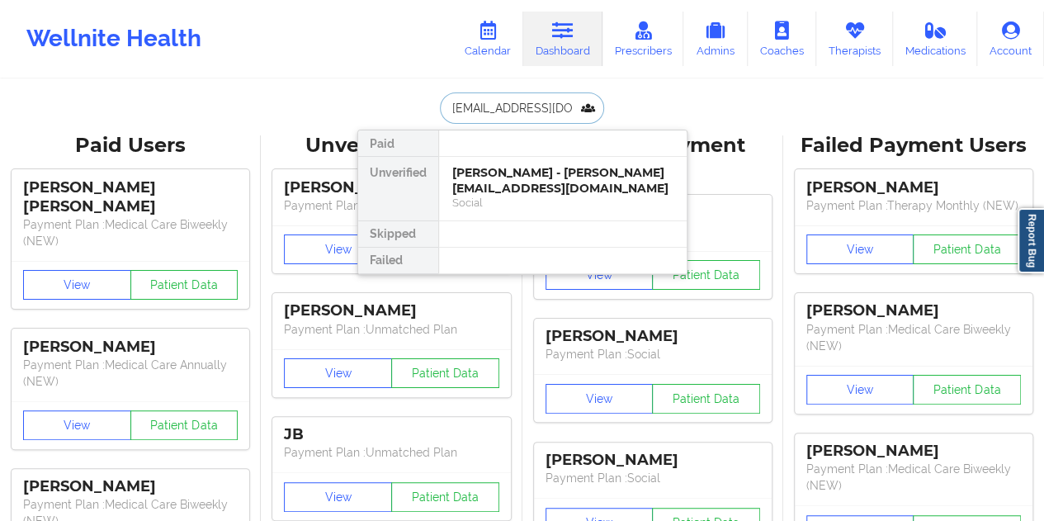
type input "[EMAIL_ADDRESS][DOMAIN_NAME]"
click at [525, 193] on div "[PERSON_NAME] - [EMAIL_ADDRESS][DOMAIN_NAME]" at bounding box center [562, 180] width 221 height 31
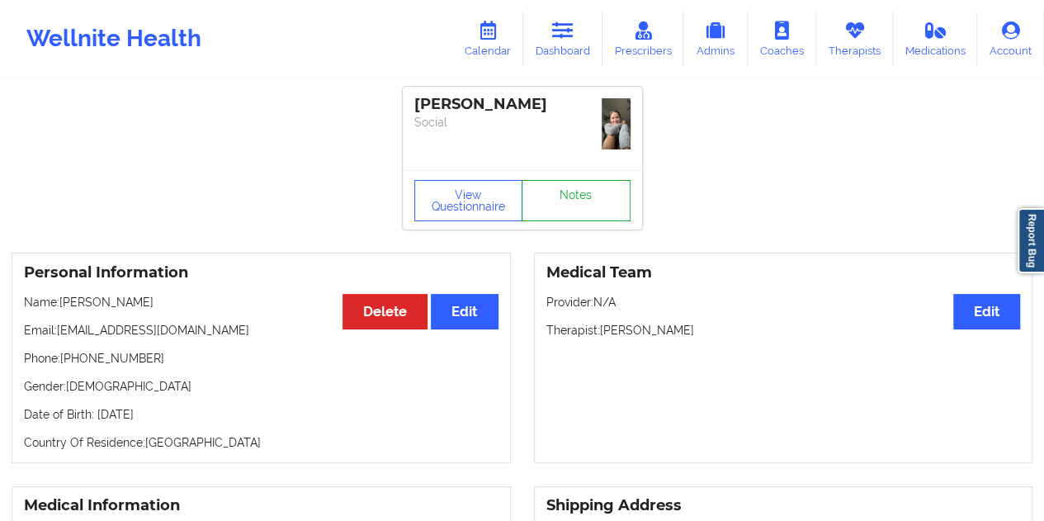
click at [563, 180] on link "Notes" at bounding box center [575, 200] width 109 height 41
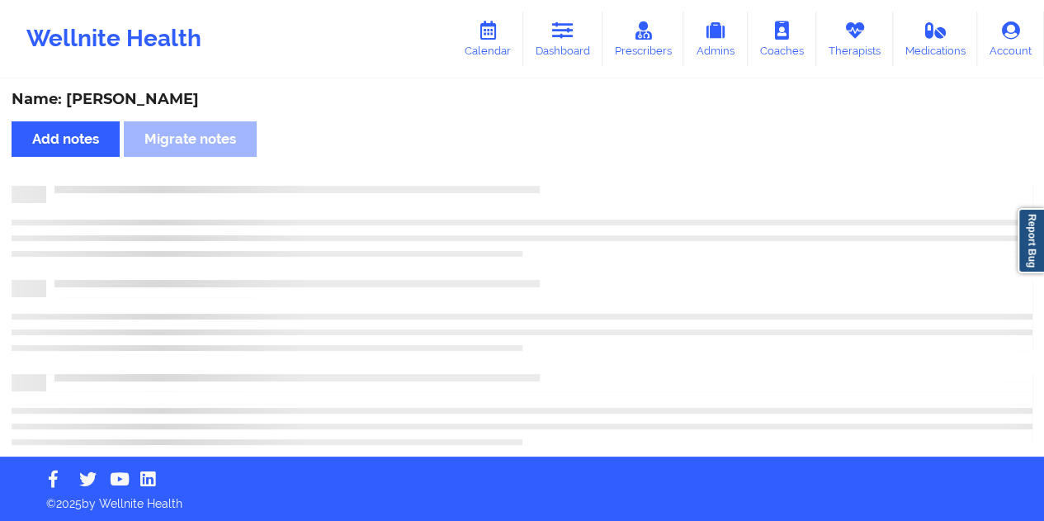
click at [162, 104] on div "Name: [PERSON_NAME]" at bounding box center [522, 99] width 1020 height 19
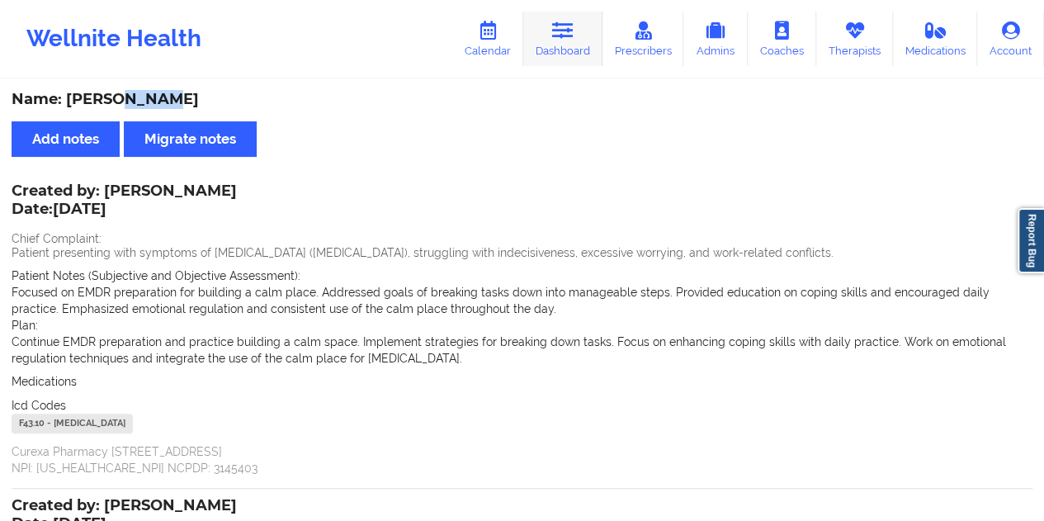
drag, startPoint x: 562, startPoint y: 21, endPoint x: 562, endPoint y: 32, distance: 10.7
click at [562, 21] on icon at bounding box center [562, 30] width 21 height 18
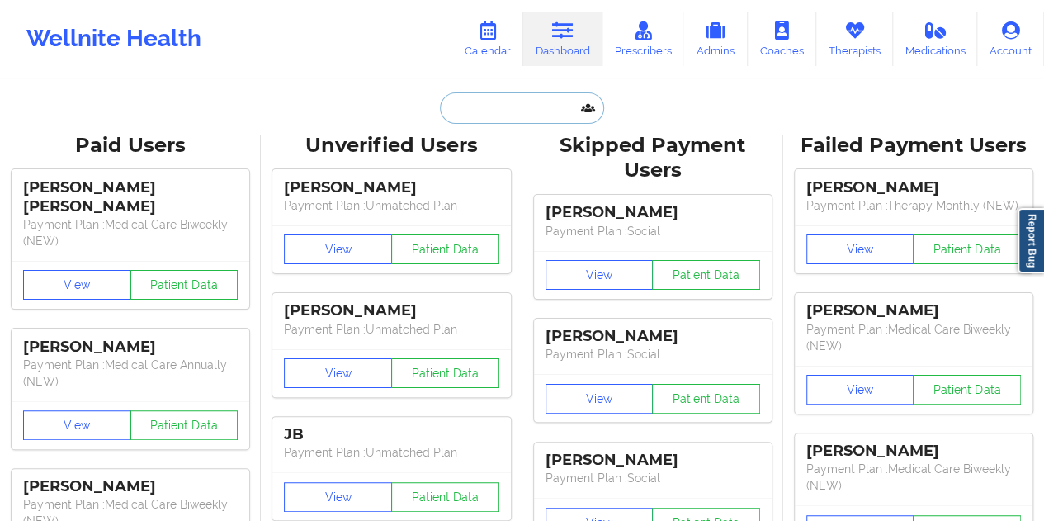
click at [487, 106] on input "text" at bounding box center [521, 107] width 163 height 31
paste input "[EMAIL_ADDRESS][DOMAIN_NAME]"
type input "[EMAIL_ADDRESS][DOMAIN_NAME]"
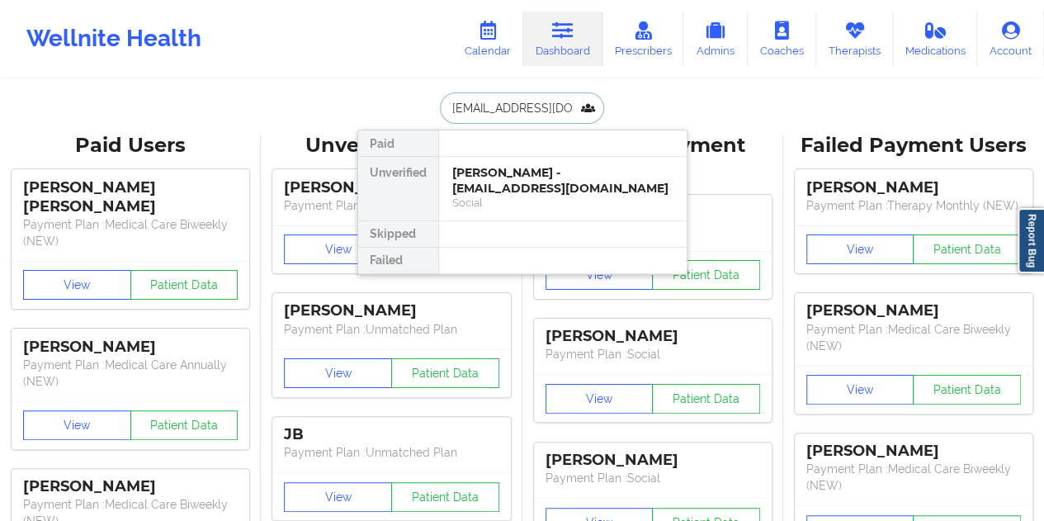
click at [513, 187] on div "[PERSON_NAME] - [EMAIL_ADDRESS][DOMAIN_NAME]" at bounding box center [562, 180] width 221 height 31
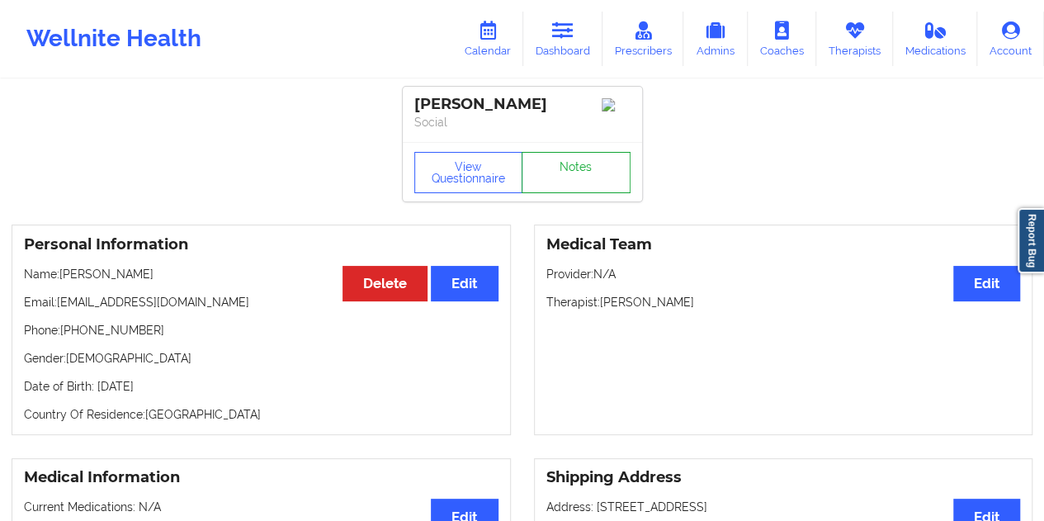
click at [568, 167] on link "Notes" at bounding box center [575, 172] width 109 height 41
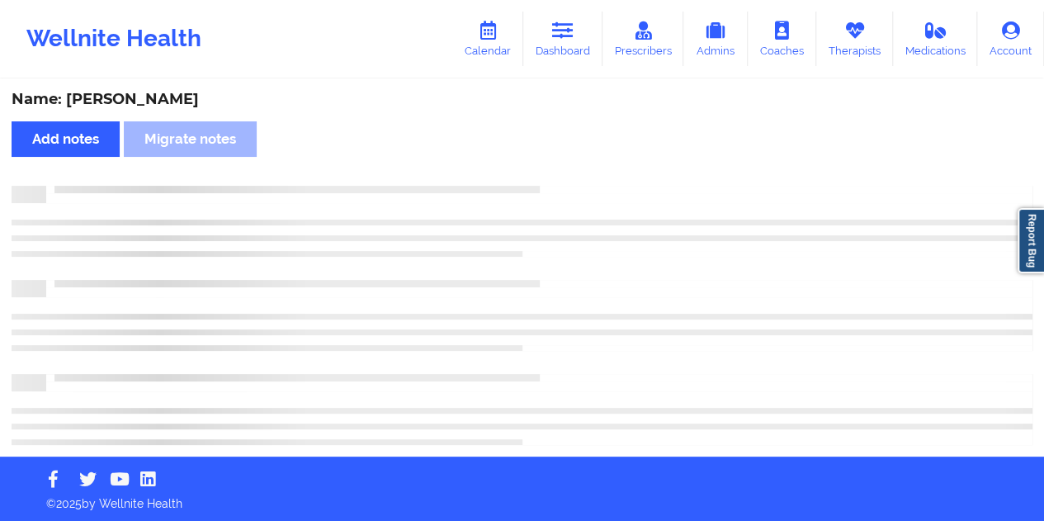
click at [152, 102] on div "Name: [PERSON_NAME]" at bounding box center [522, 99] width 1020 height 19
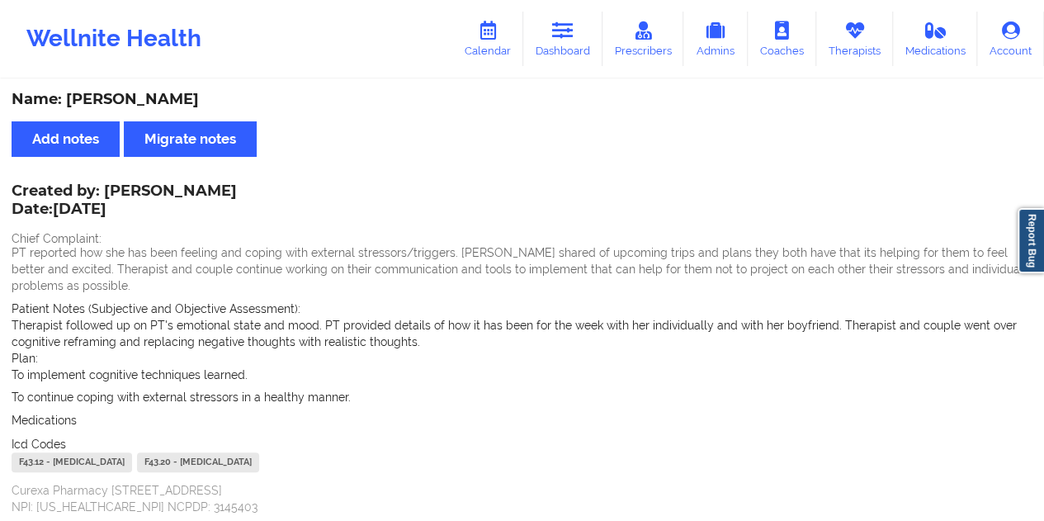
drag, startPoint x: 577, startPoint y: 31, endPoint x: 563, endPoint y: 67, distance: 38.5
click at [577, 33] on link "Dashboard" at bounding box center [562, 39] width 79 height 54
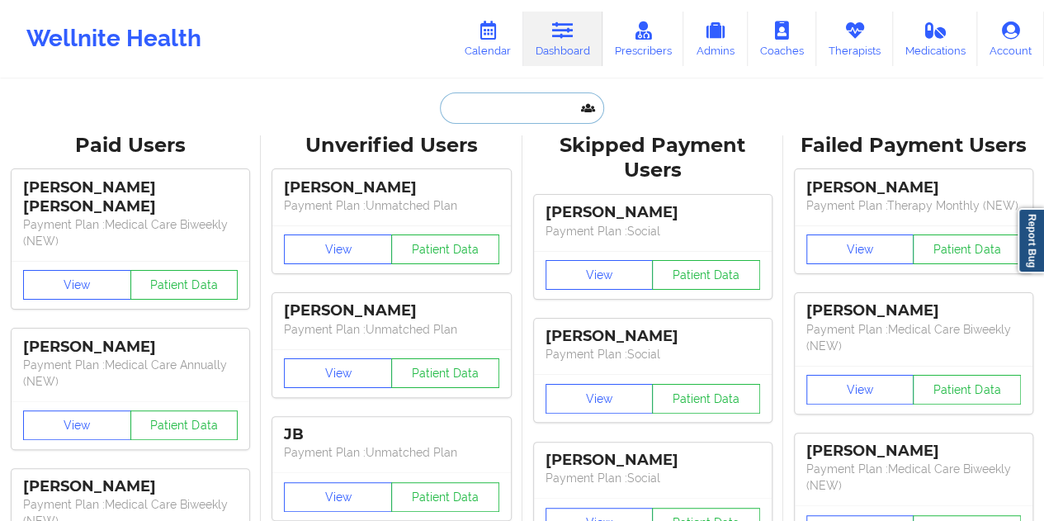
click at [474, 108] on input "text" at bounding box center [521, 107] width 163 height 31
paste input "[EMAIL_ADDRESS][DOMAIN_NAME]"
type input "[EMAIL_ADDRESS][DOMAIN_NAME]"
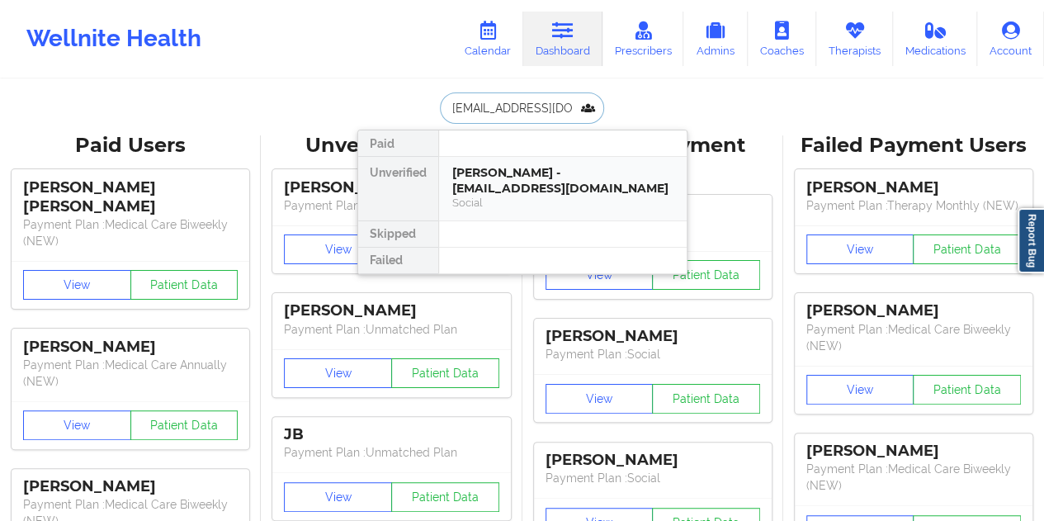
click at [509, 191] on div "[PERSON_NAME] - [EMAIL_ADDRESS][DOMAIN_NAME]" at bounding box center [562, 180] width 221 height 31
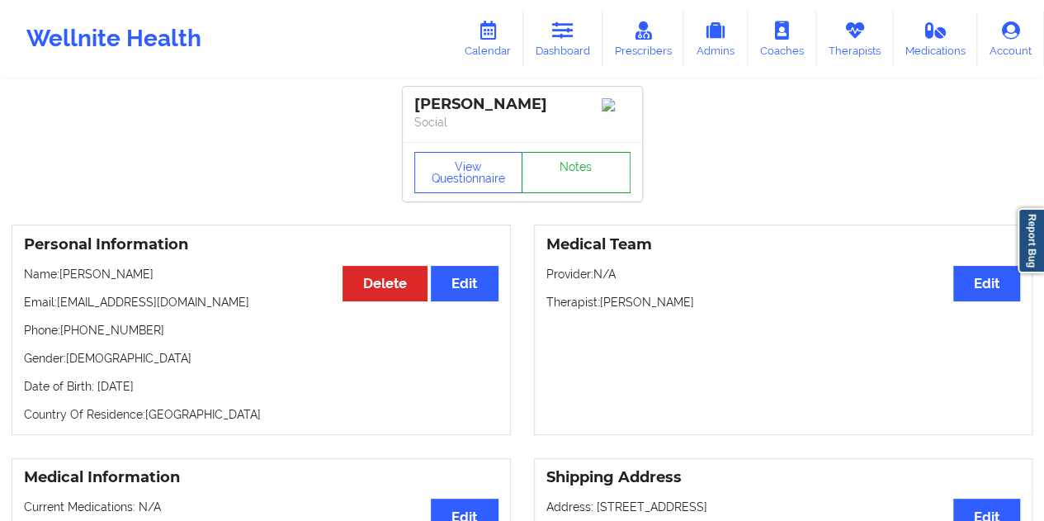
click at [582, 182] on link "Notes" at bounding box center [575, 172] width 109 height 41
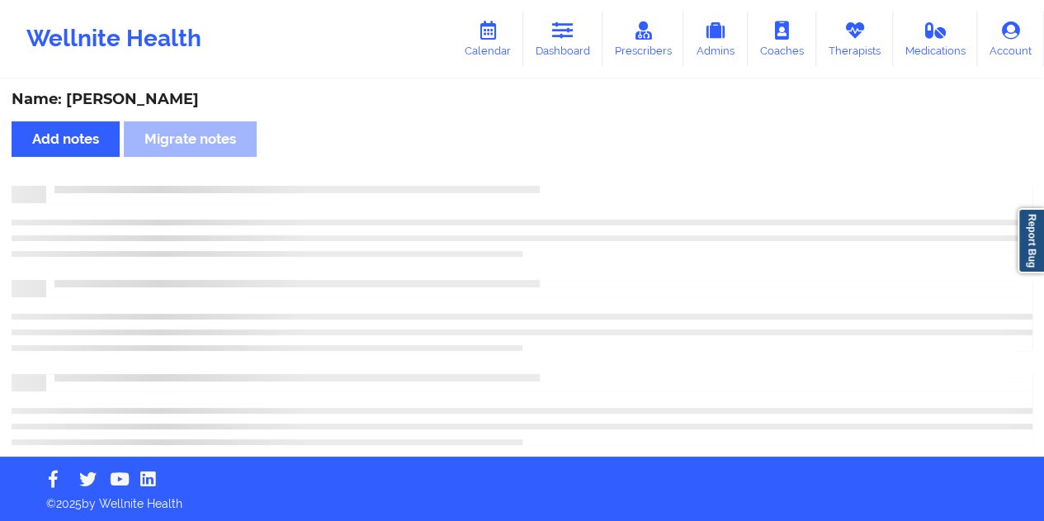
click at [169, 99] on div "Name: [PERSON_NAME]" at bounding box center [522, 99] width 1020 height 19
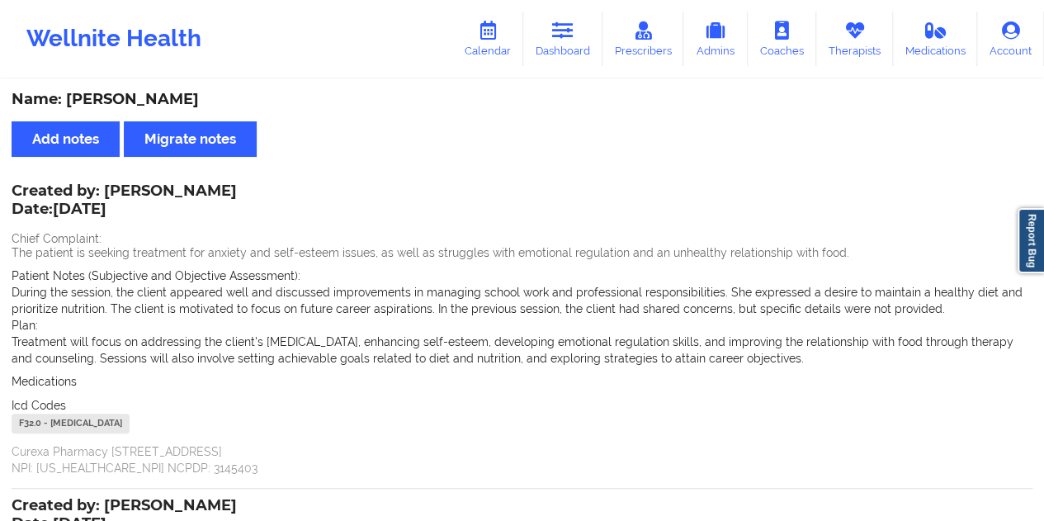
click at [492, 109] on div "Name: [PERSON_NAME]" at bounding box center [522, 99] width 1020 height 19
click at [560, 54] on link "Dashboard" at bounding box center [562, 39] width 79 height 54
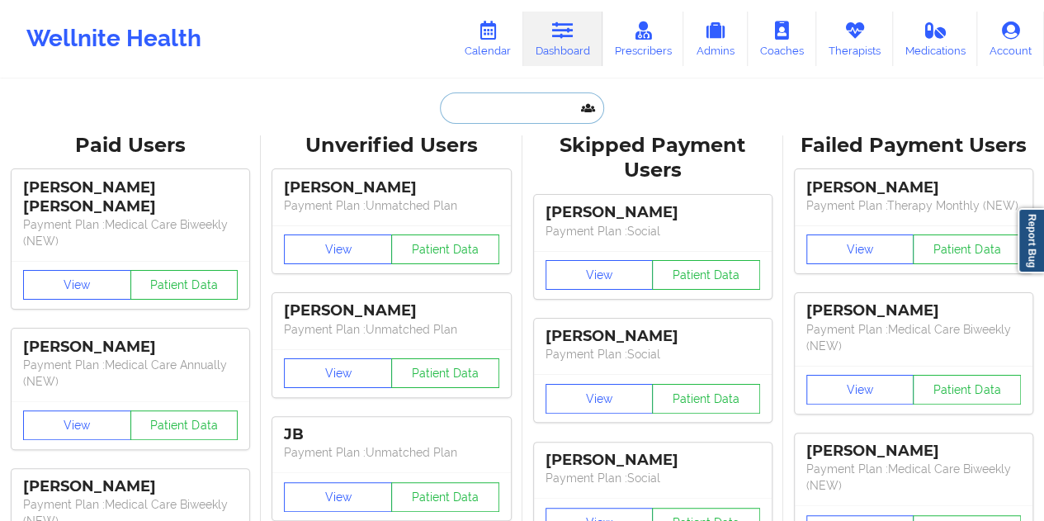
click at [493, 111] on input "text" at bounding box center [521, 107] width 163 height 31
paste input "[EMAIL_ADDRESS][DOMAIN_NAME]"
type input "[EMAIL_ADDRESS][DOMAIN_NAME]"
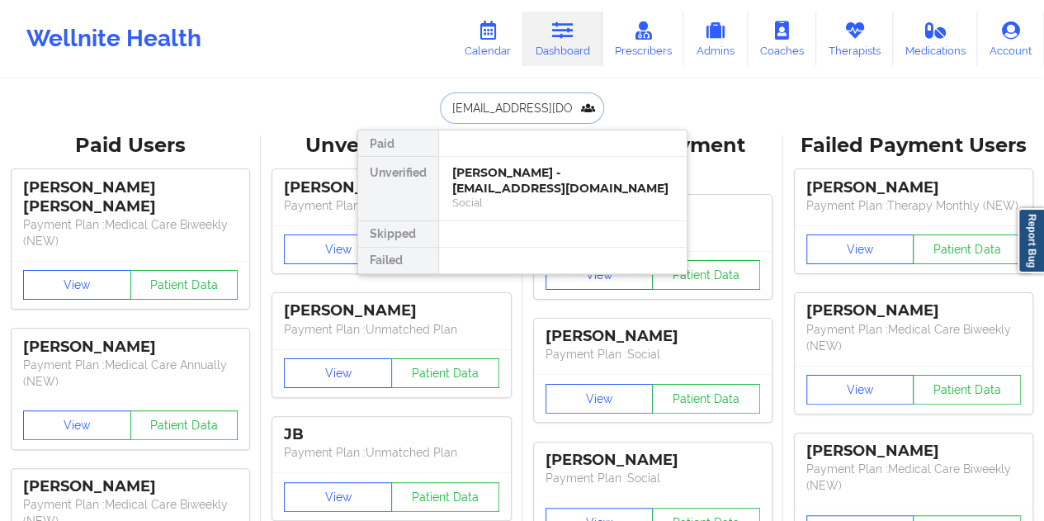
click at [527, 188] on div "[PERSON_NAME] - [EMAIL_ADDRESS][DOMAIN_NAME]" at bounding box center [562, 180] width 221 height 31
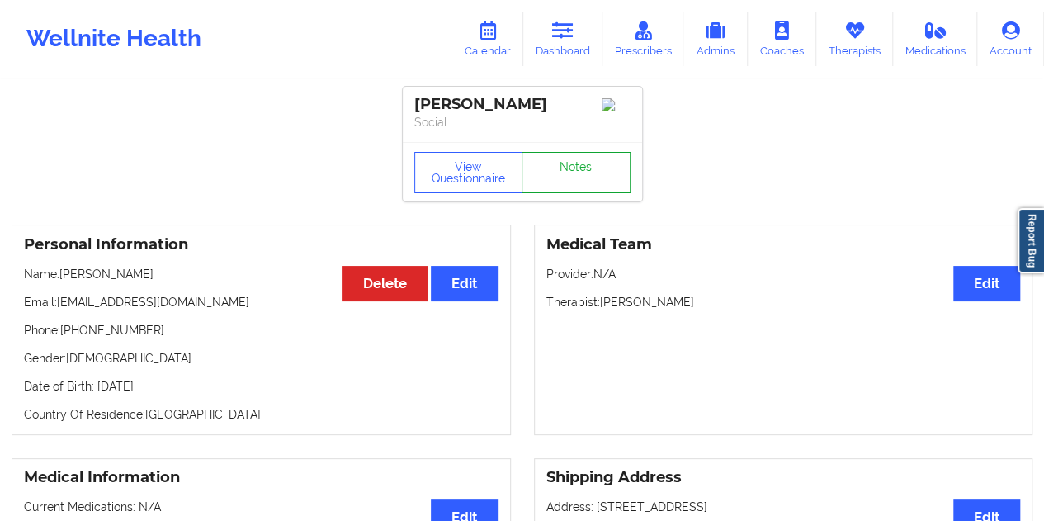
click at [556, 171] on link "Notes" at bounding box center [575, 172] width 109 height 41
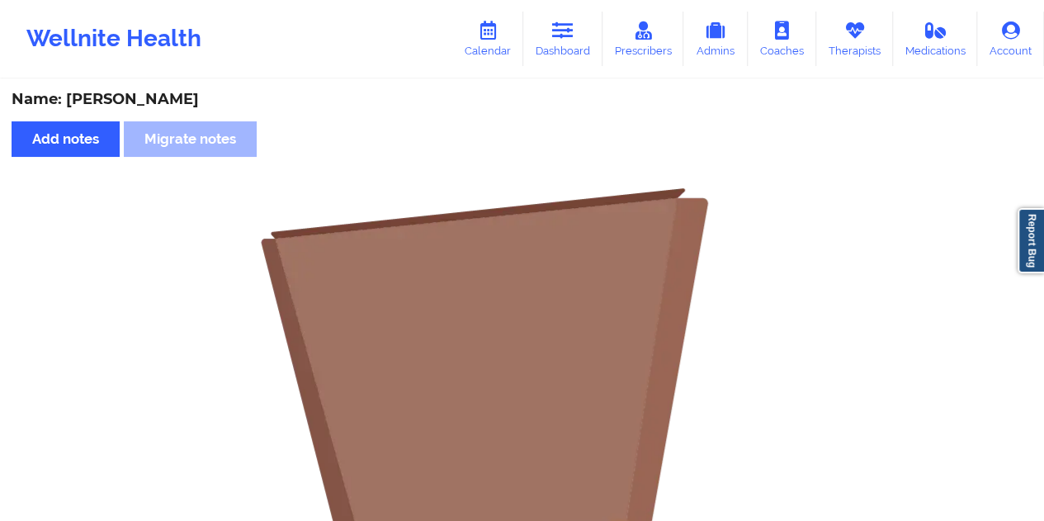
click at [181, 100] on div "Name: [PERSON_NAME]" at bounding box center [522, 99] width 1020 height 19
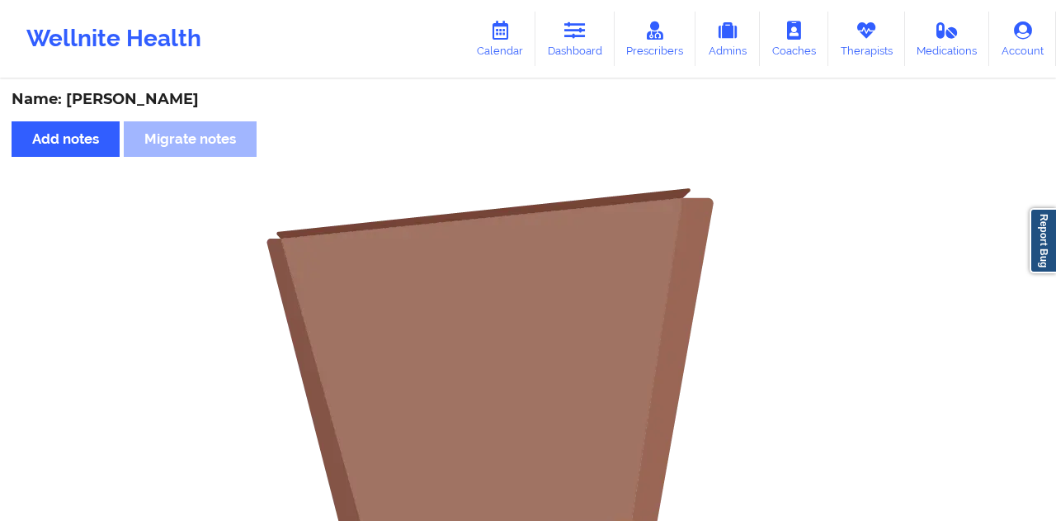
click at [181, 100] on div "Name: [PERSON_NAME]" at bounding box center [528, 99] width 1033 height 19
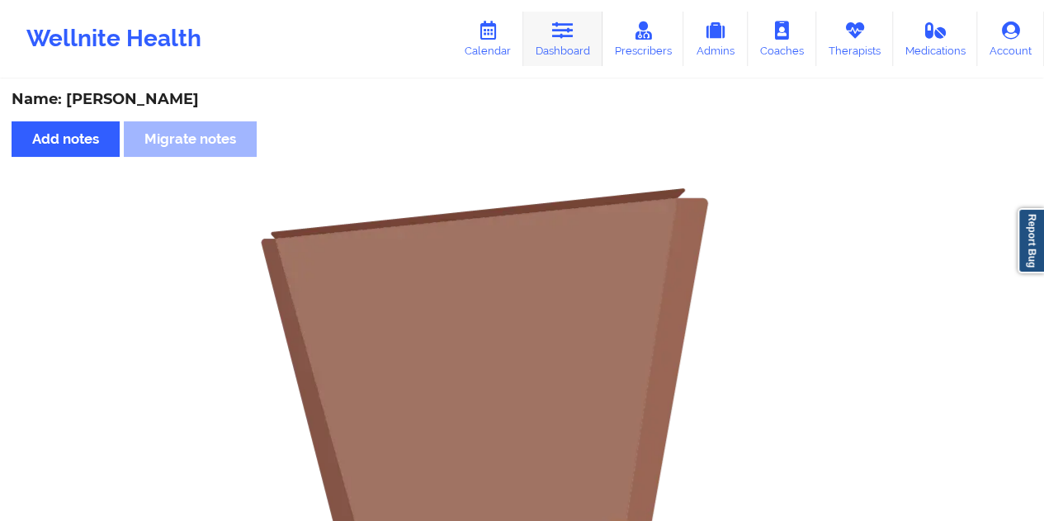
click at [559, 31] on icon at bounding box center [562, 30] width 21 height 18
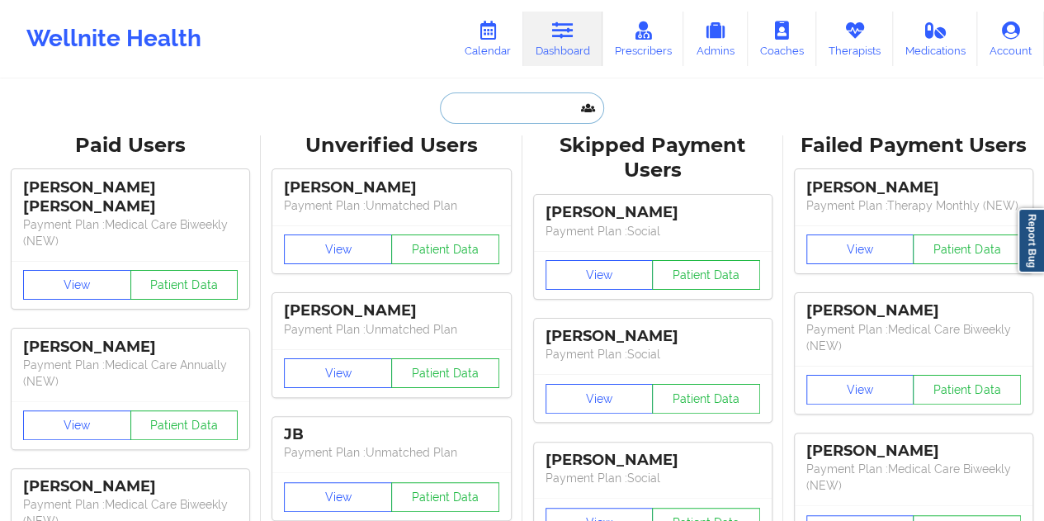
click at [474, 103] on input "text" at bounding box center [521, 107] width 163 height 31
paste input "[EMAIL_ADDRESS][DOMAIN_NAME]"
type input "[EMAIL_ADDRESS][DOMAIN_NAME]"
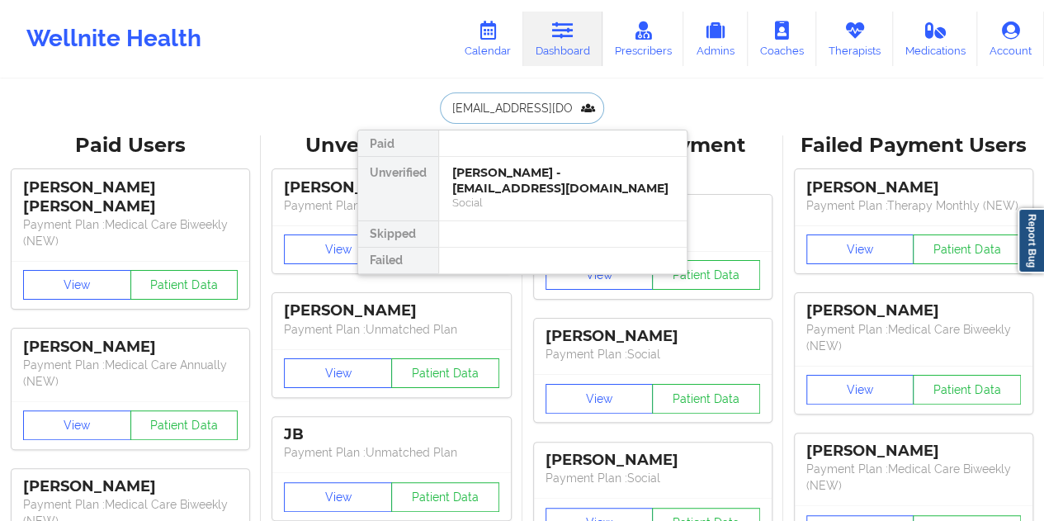
click at [497, 194] on div "[PERSON_NAME] - [EMAIL_ADDRESS][DOMAIN_NAME]" at bounding box center [562, 180] width 221 height 31
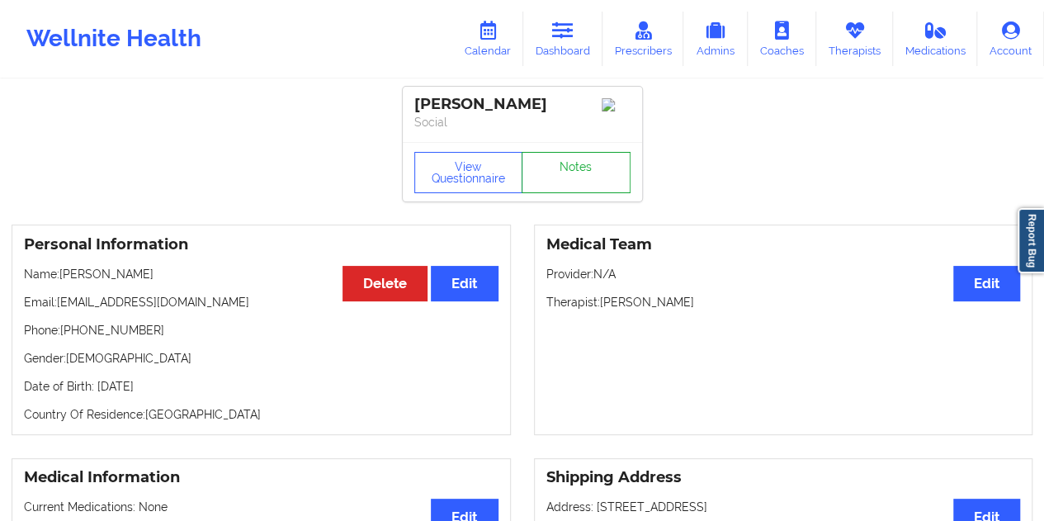
click at [565, 181] on link "Notes" at bounding box center [575, 172] width 109 height 41
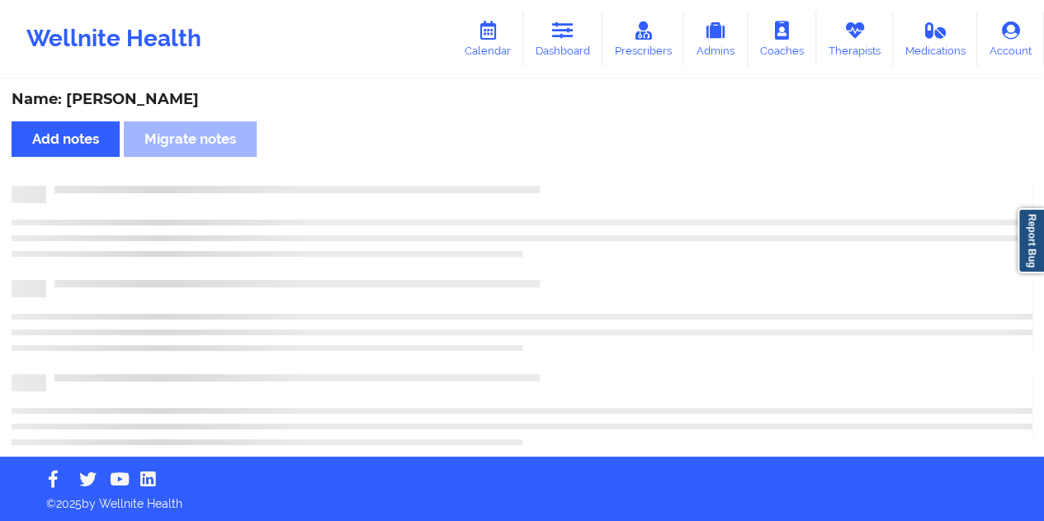
click at [166, 106] on div "Name: [PERSON_NAME]" at bounding box center [522, 99] width 1020 height 19
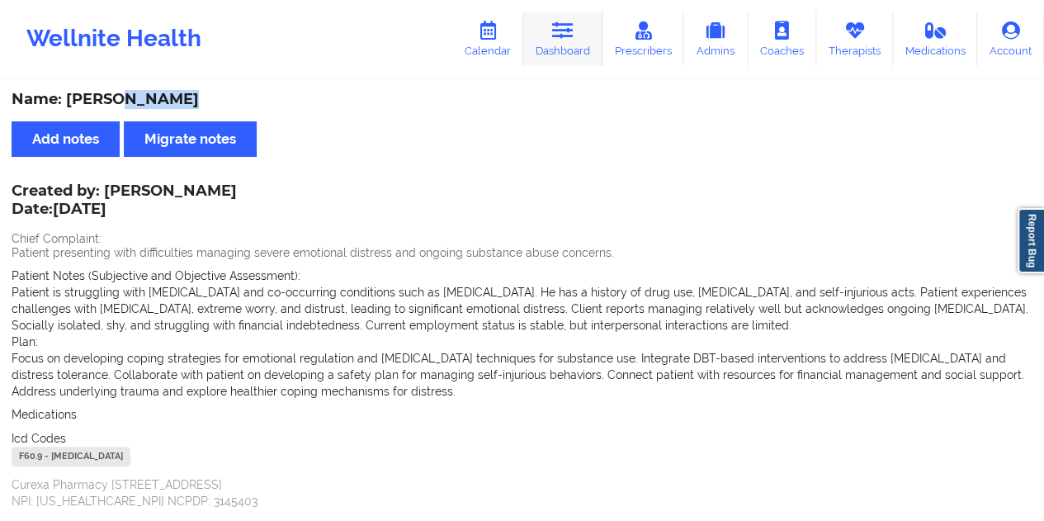
click at [581, 52] on link "Dashboard" at bounding box center [562, 39] width 79 height 54
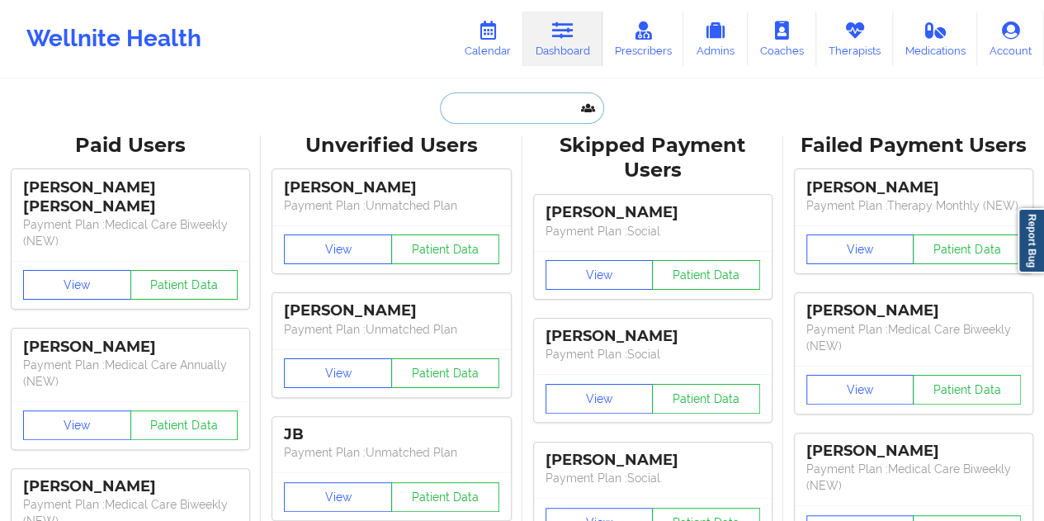
click at [474, 118] on input "text" at bounding box center [521, 107] width 163 height 31
paste input "[EMAIL_ADDRESS][DOMAIN_NAME]"
type input "[EMAIL_ADDRESS][DOMAIN_NAME]"
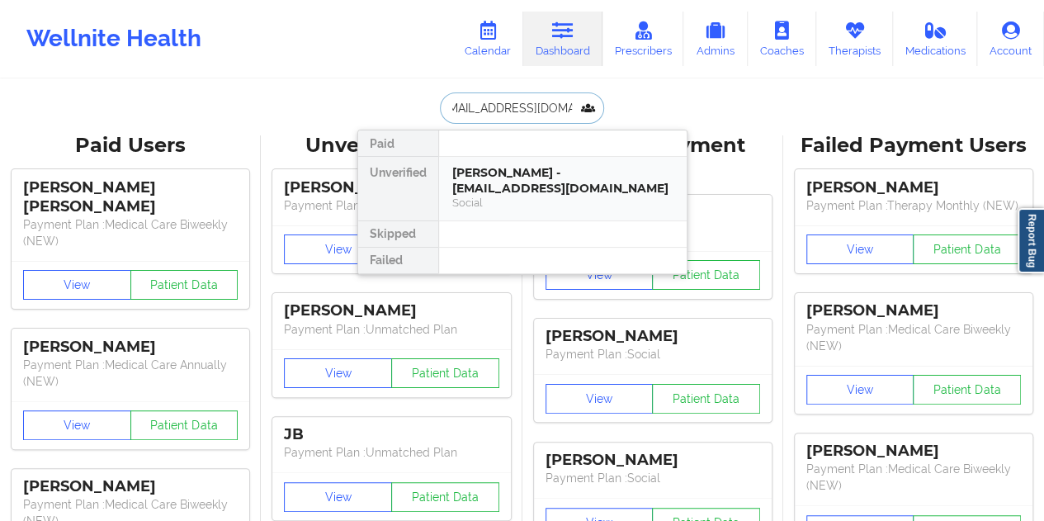
click at [526, 197] on div "Social" at bounding box center [562, 203] width 221 height 14
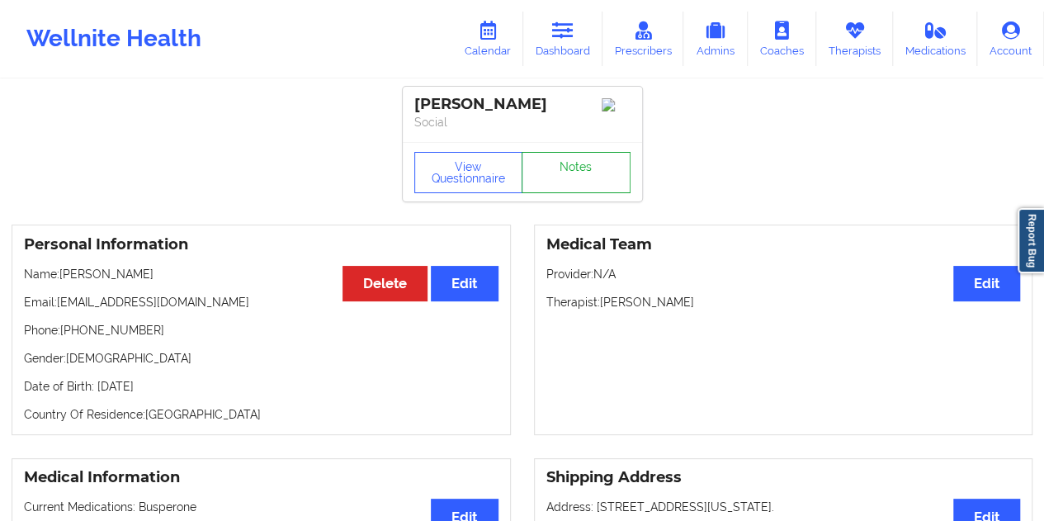
click at [554, 179] on link "Notes" at bounding box center [575, 172] width 109 height 41
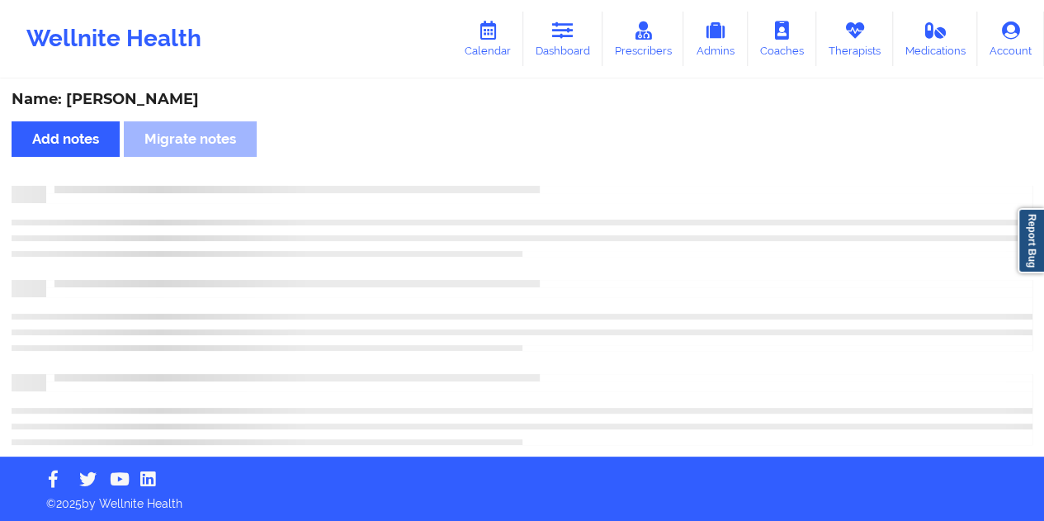
click at [158, 102] on div "Name: [PERSON_NAME]" at bounding box center [522, 99] width 1020 height 19
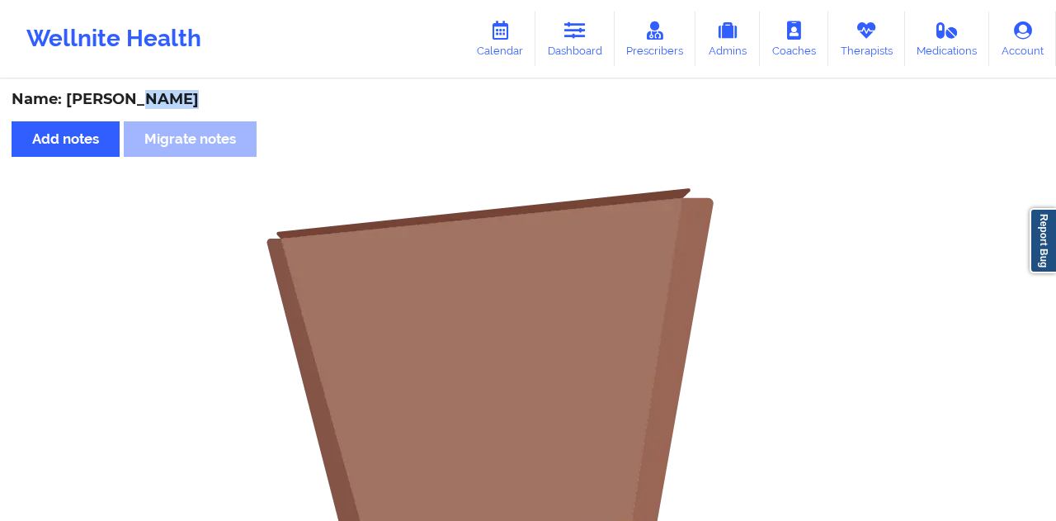
click at [158, 102] on div "Name: [PERSON_NAME]" at bounding box center [528, 99] width 1033 height 19
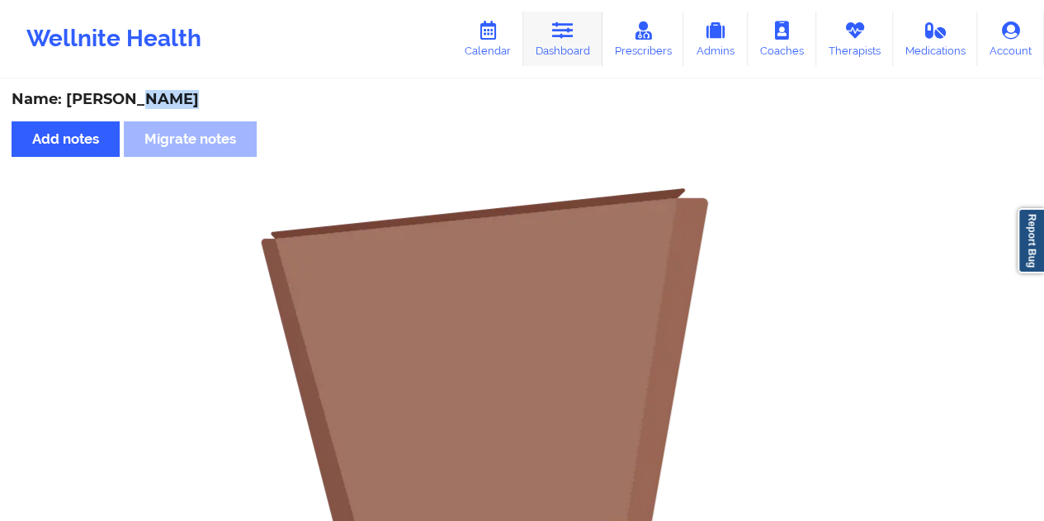
drag, startPoint x: 563, startPoint y: 30, endPoint x: 560, endPoint y: 55, distance: 25.7
click at [563, 30] on icon at bounding box center [562, 30] width 21 height 18
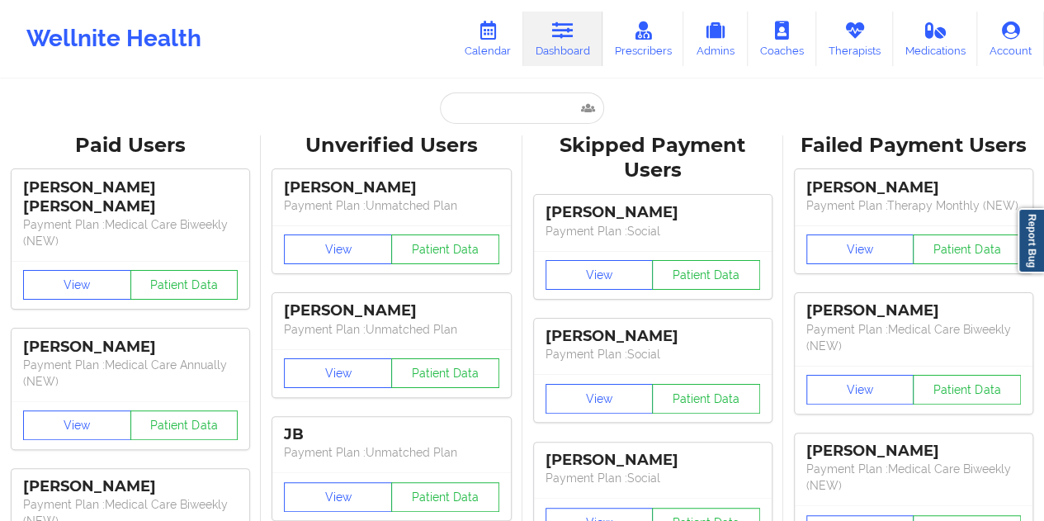
click at [475, 134] on div "Unverified Users" at bounding box center [391, 146] width 238 height 26
click at [480, 119] on input "text" at bounding box center [521, 107] width 163 height 31
paste input "[EMAIL_ADDRESS][DOMAIN_NAME]"
type input "[EMAIL_ADDRESS][DOMAIN_NAME]"
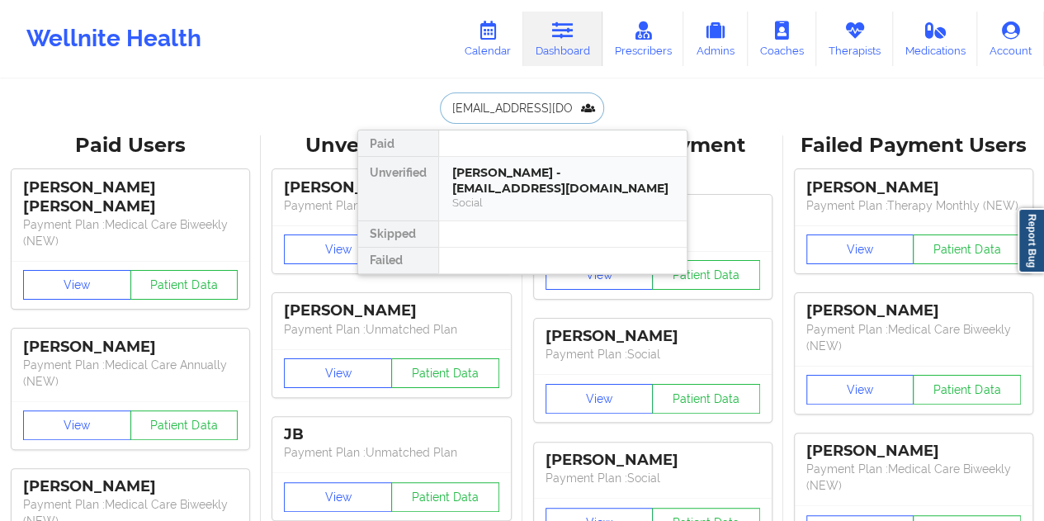
click at [539, 196] on div "Social" at bounding box center [562, 203] width 221 height 14
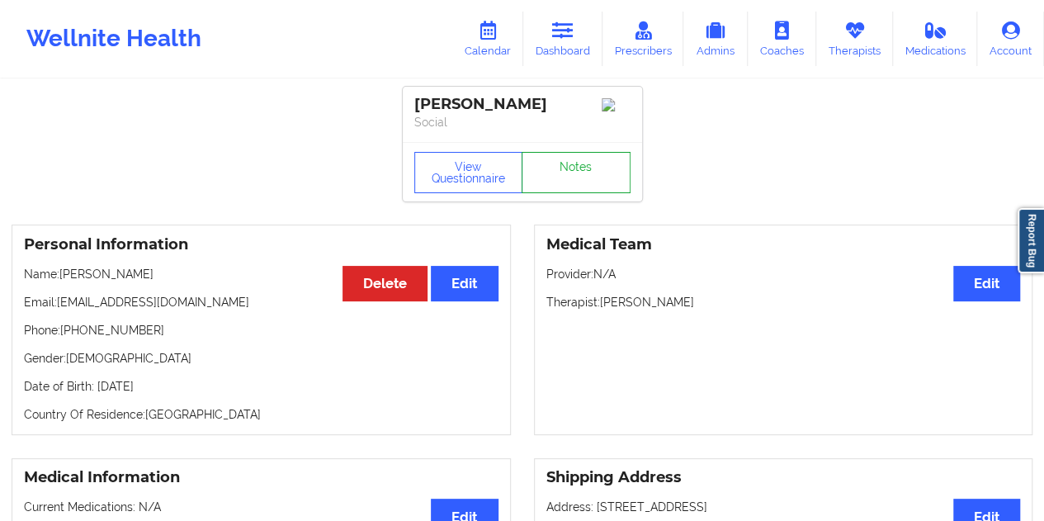
click at [567, 183] on link "Notes" at bounding box center [575, 172] width 109 height 41
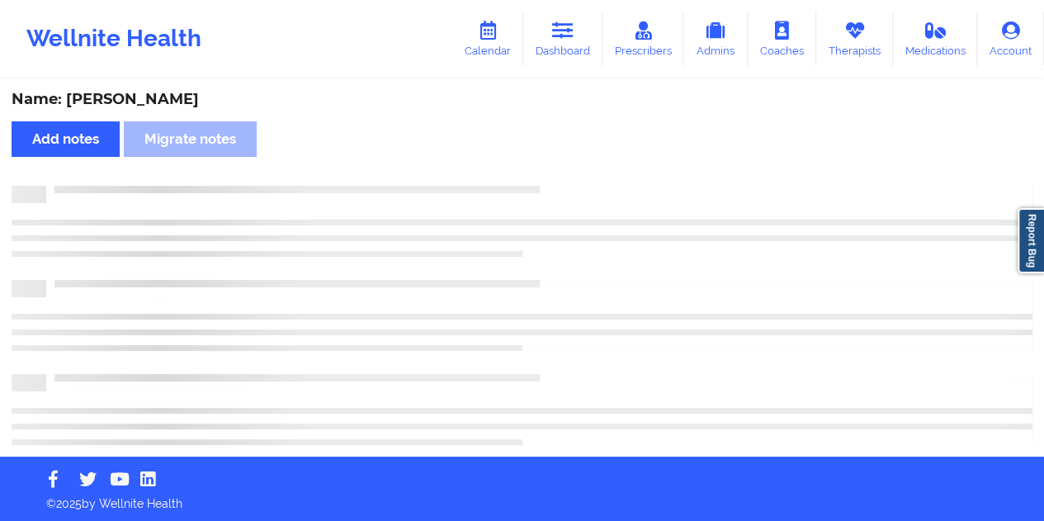
click at [135, 101] on div "Name: [PERSON_NAME]" at bounding box center [522, 99] width 1020 height 19
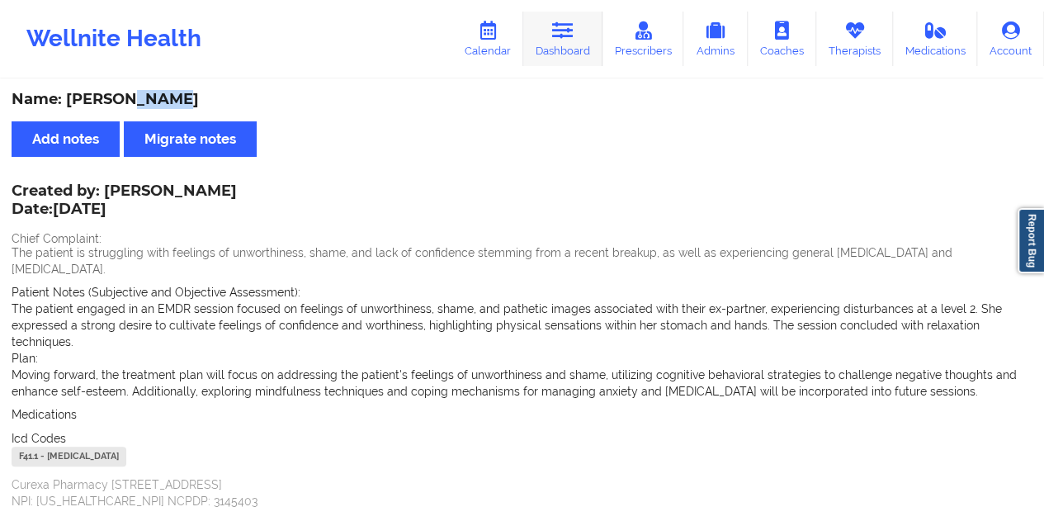
click at [571, 14] on link "Dashboard" at bounding box center [562, 39] width 79 height 54
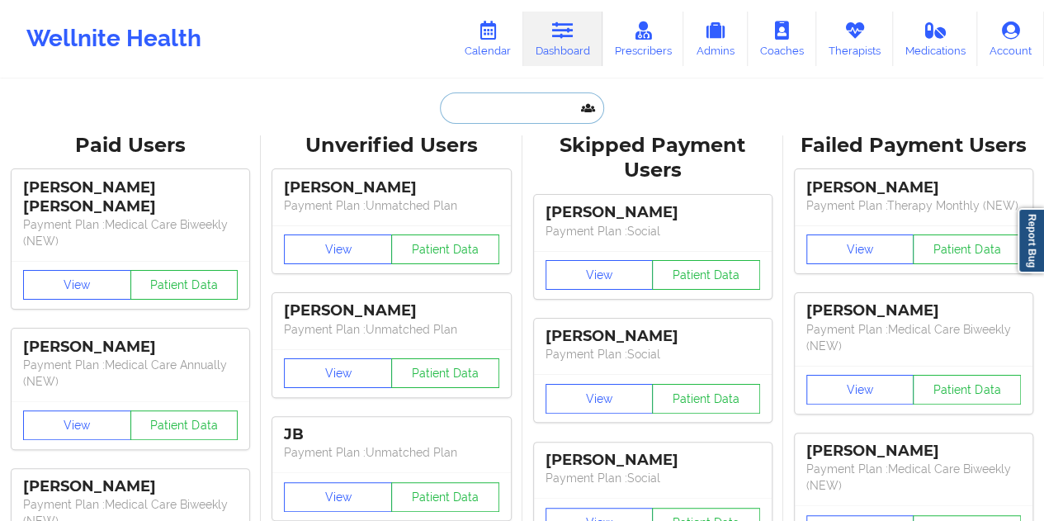
click at [491, 121] on input "text" at bounding box center [521, 107] width 163 height 31
paste input "[EMAIL_ADDRESS][DOMAIN_NAME]"
type input "[EMAIL_ADDRESS][DOMAIN_NAME]"
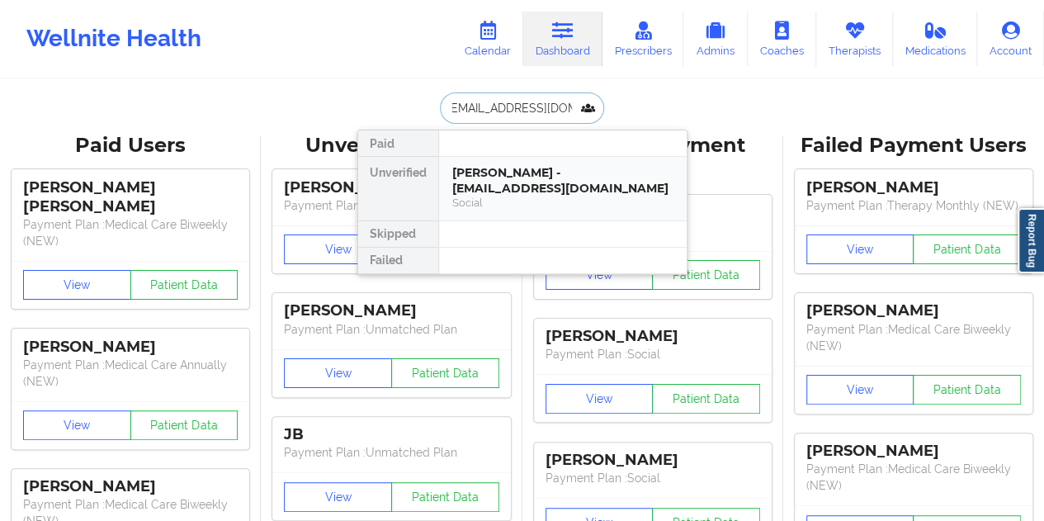
click at [497, 171] on div "[PERSON_NAME] - [EMAIL_ADDRESS][DOMAIN_NAME]" at bounding box center [562, 180] width 221 height 31
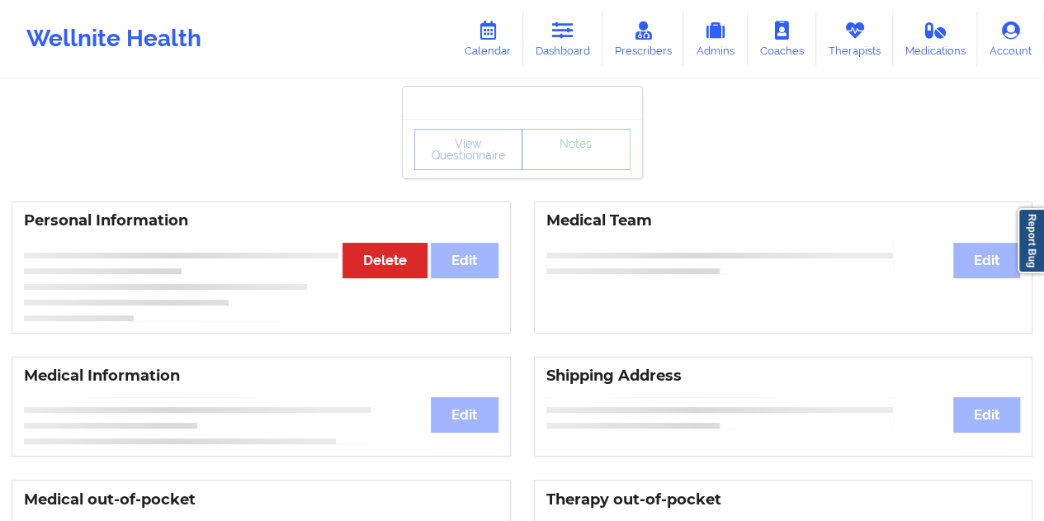
click at [563, 167] on link "Notes" at bounding box center [575, 149] width 109 height 41
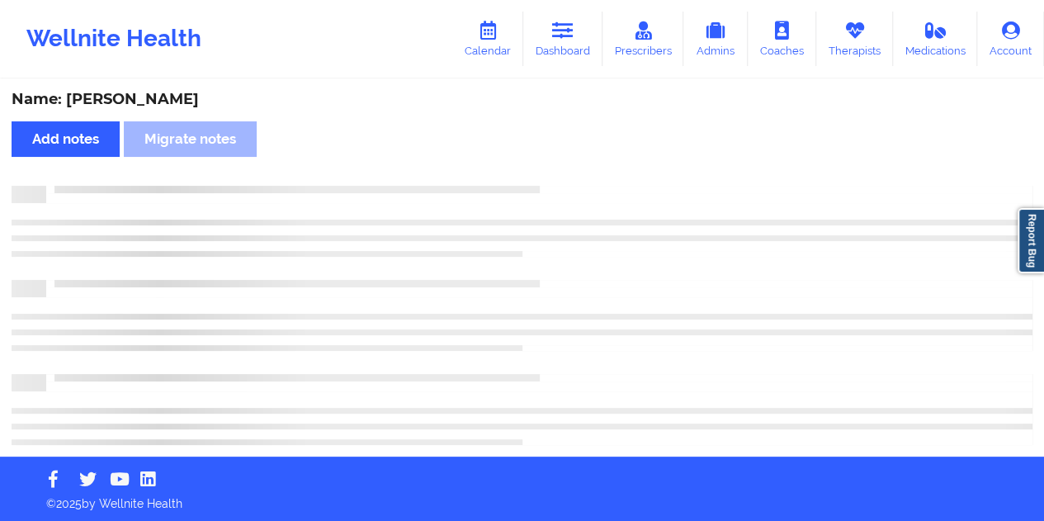
click at [152, 99] on div "Name: [PERSON_NAME]" at bounding box center [522, 99] width 1020 height 19
click at [153, 99] on div "Name: [PERSON_NAME]" at bounding box center [522, 99] width 1020 height 19
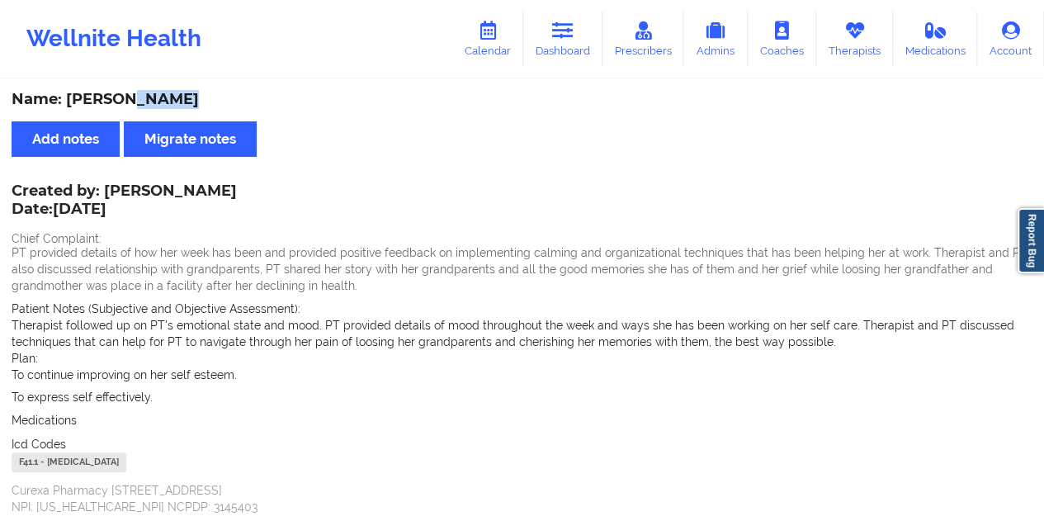
click at [579, 40] on link "Dashboard" at bounding box center [562, 39] width 79 height 54
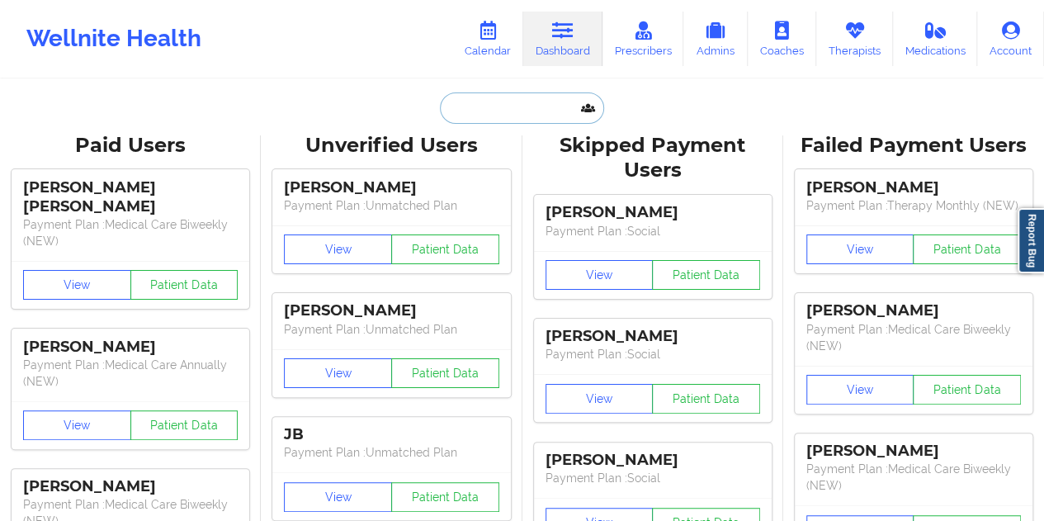
click at [479, 111] on input "text" at bounding box center [521, 107] width 163 height 31
paste input "[EMAIL_ADDRESS][DOMAIN_NAME]"
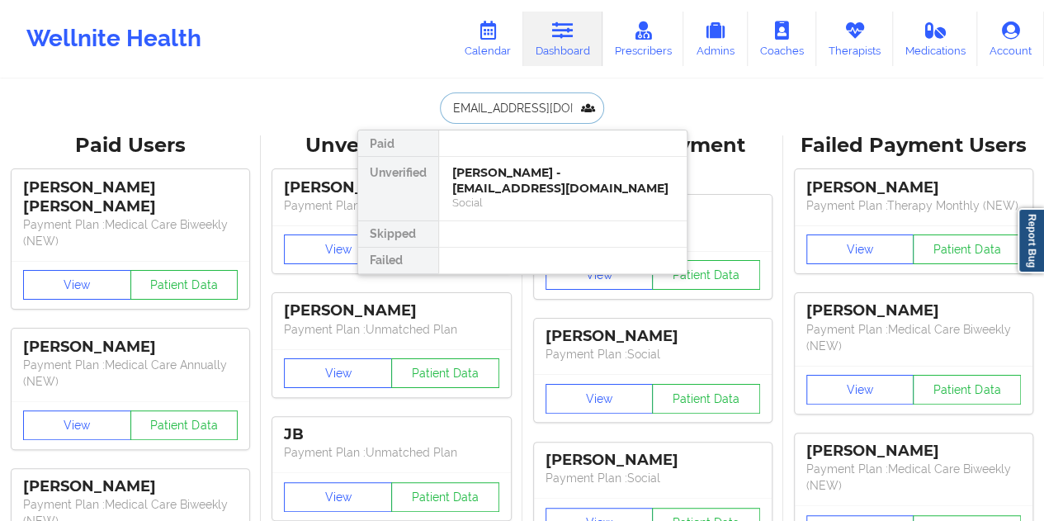
type input "[EMAIL_ADDRESS][DOMAIN_NAME]"
click at [525, 212] on div "[PERSON_NAME] - [EMAIL_ADDRESS][DOMAIN_NAME] Social" at bounding box center [562, 189] width 247 height 64
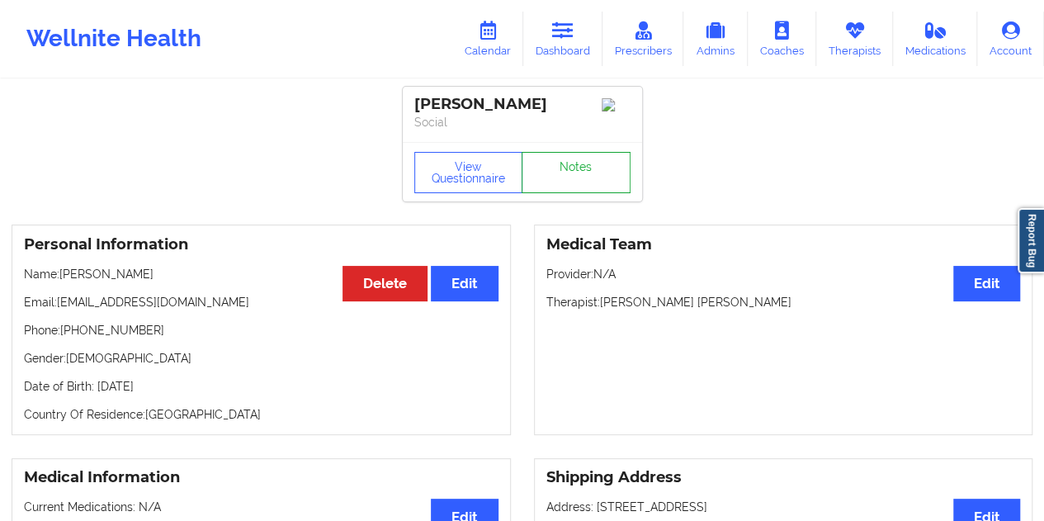
click at [568, 181] on link "Notes" at bounding box center [575, 172] width 109 height 41
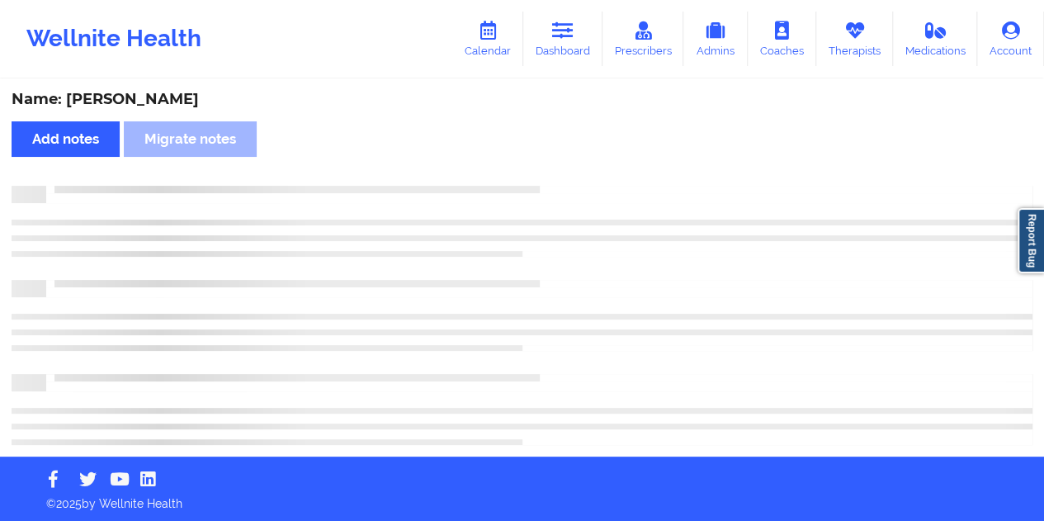
click at [124, 93] on div "Name: [PERSON_NAME]" at bounding box center [522, 99] width 1020 height 19
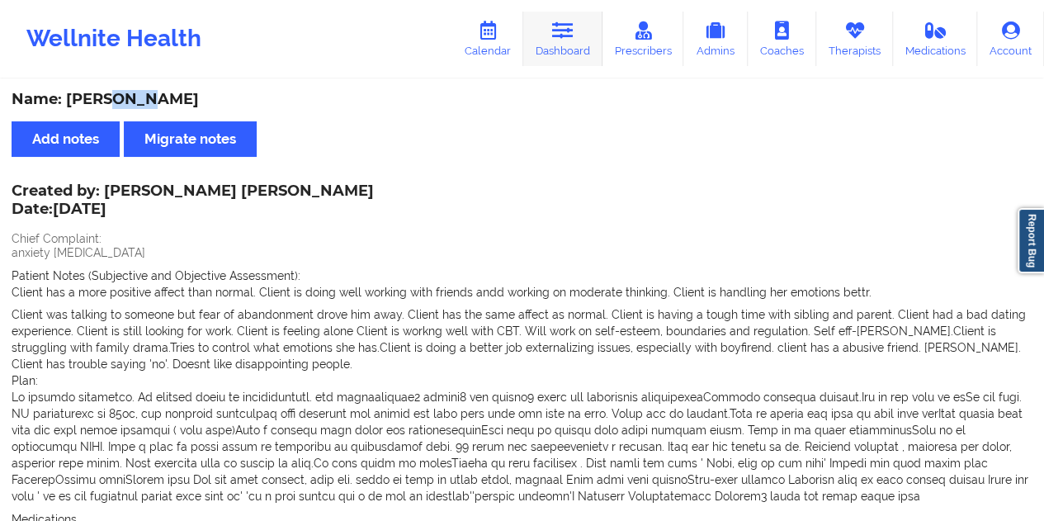
click at [568, 52] on link "Dashboard" at bounding box center [562, 39] width 79 height 54
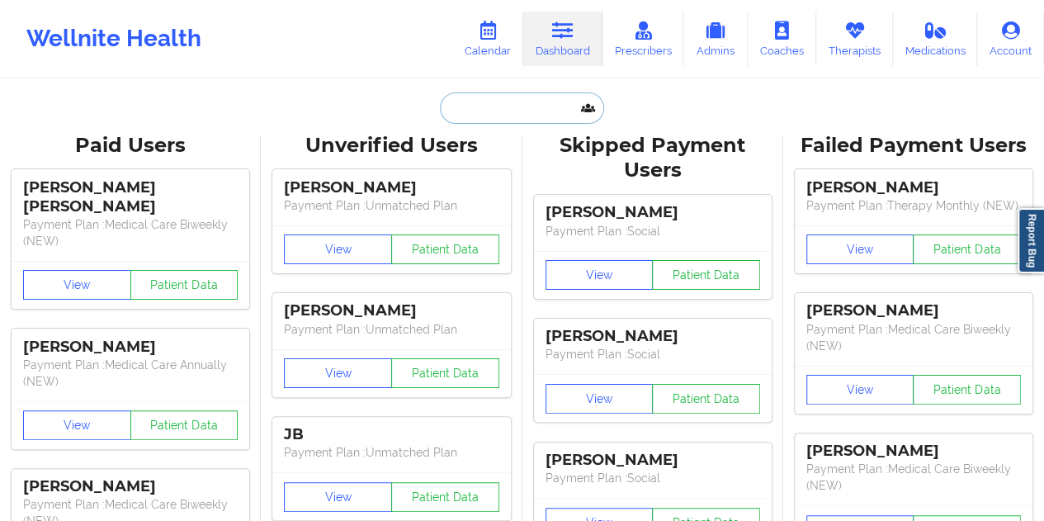
click at [495, 108] on input "text" at bounding box center [521, 107] width 163 height 31
paste input "[EMAIL_ADDRESS][PERSON_NAME][DOMAIN_NAME]"
type input "[EMAIL_ADDRESS][PERSON_NAME][DOMAIN_NAME]"
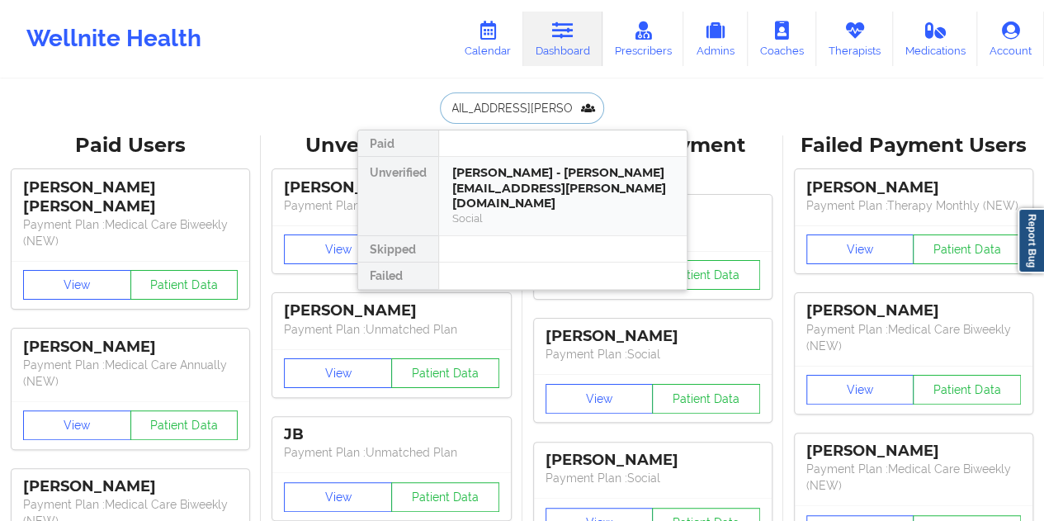
click at [556, 211] on div "Social" at bounding box center [562, 218] width 221 height 14
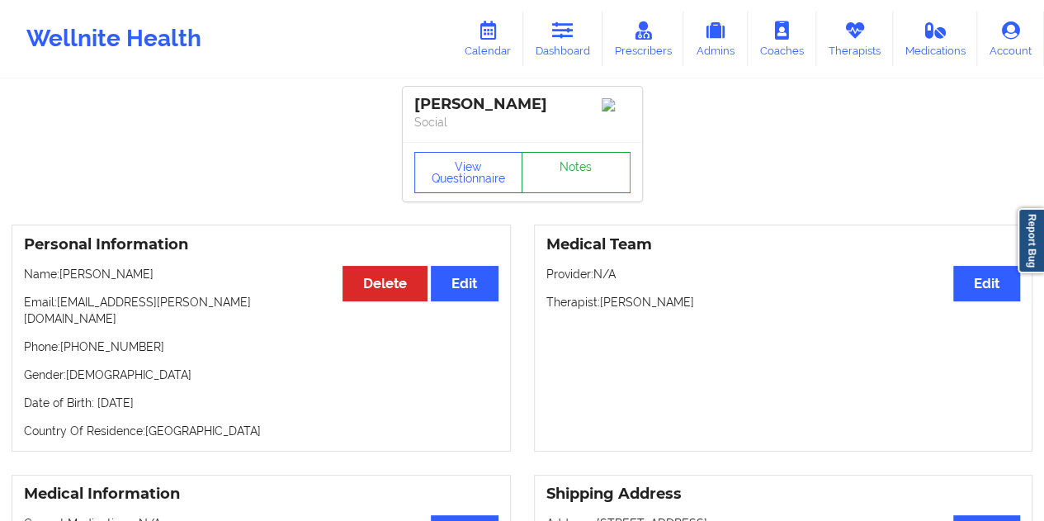
click at [581, 175] on link "Notes" at bounding box center [575, 172] width 109 height 41
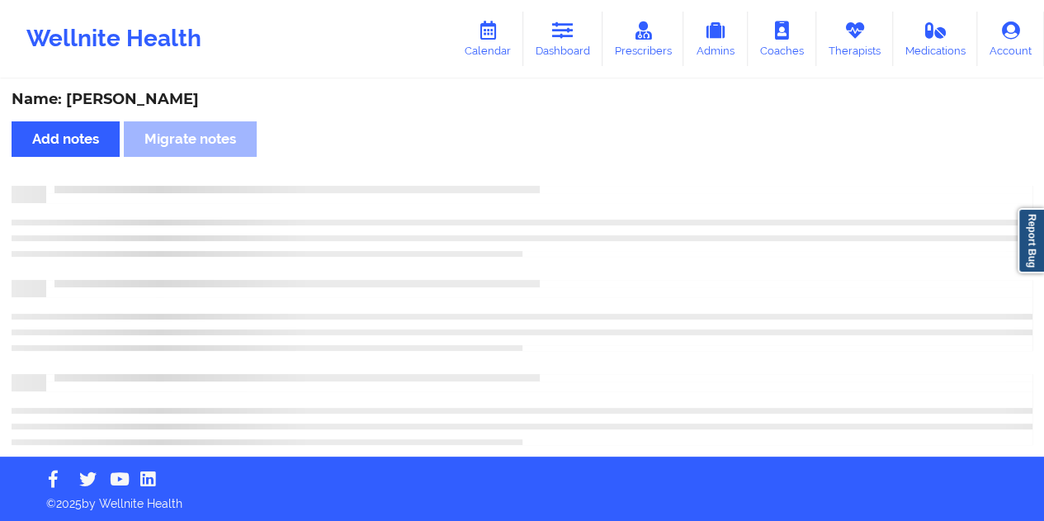
click at [163, 106] on div "Name: [PERSON_NAME]" at bounding box center [522, 99] width 1020 height 19
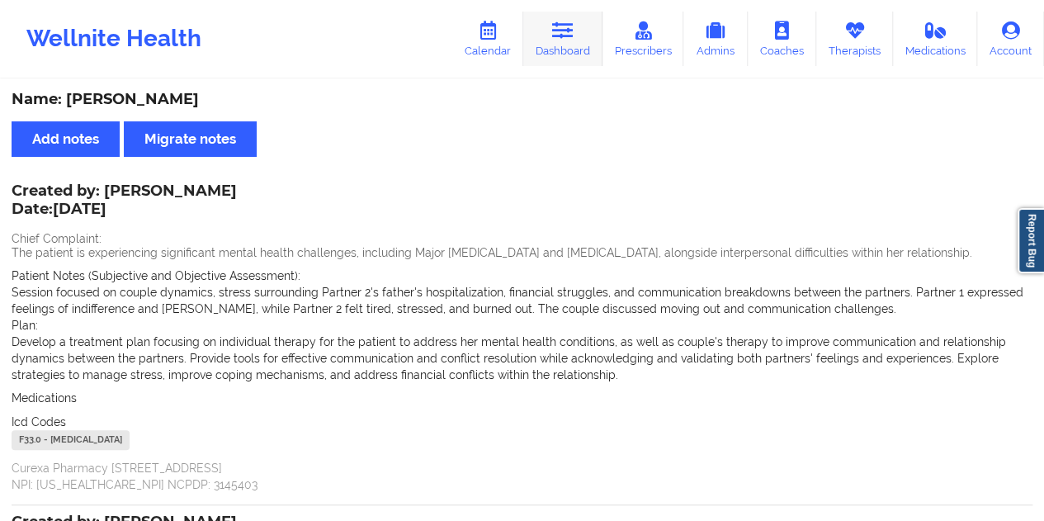
click at [568, 24] on icon at bounding box center [562, 30] width 21 height 18
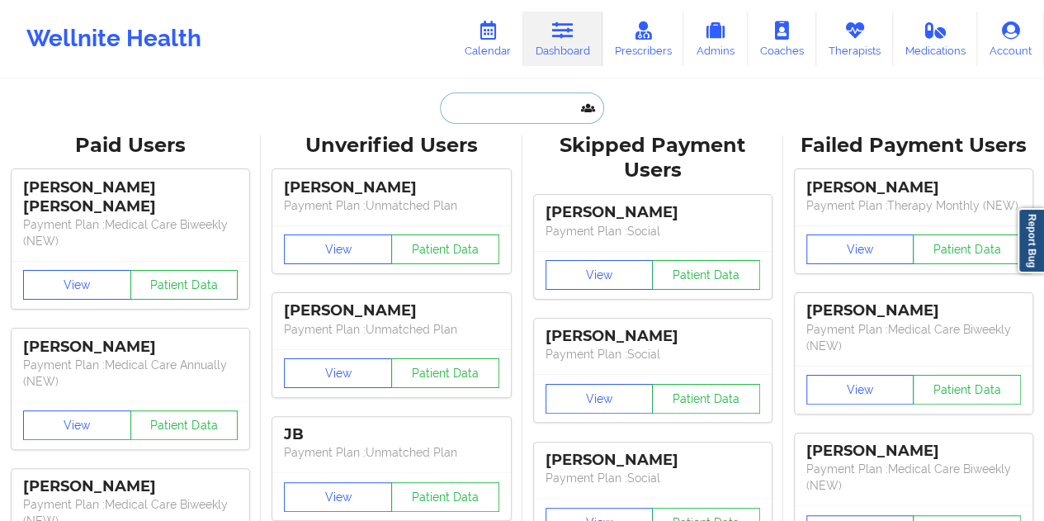
click at [520, 111] on input "text" at bounding box center [521, 107] width 163 height 31
paste input "[EMAIL_ADDRESS][DOMAIN_NAME]"
type input "[EMAIL_ADDRESS][DOMAIN_NAME]"
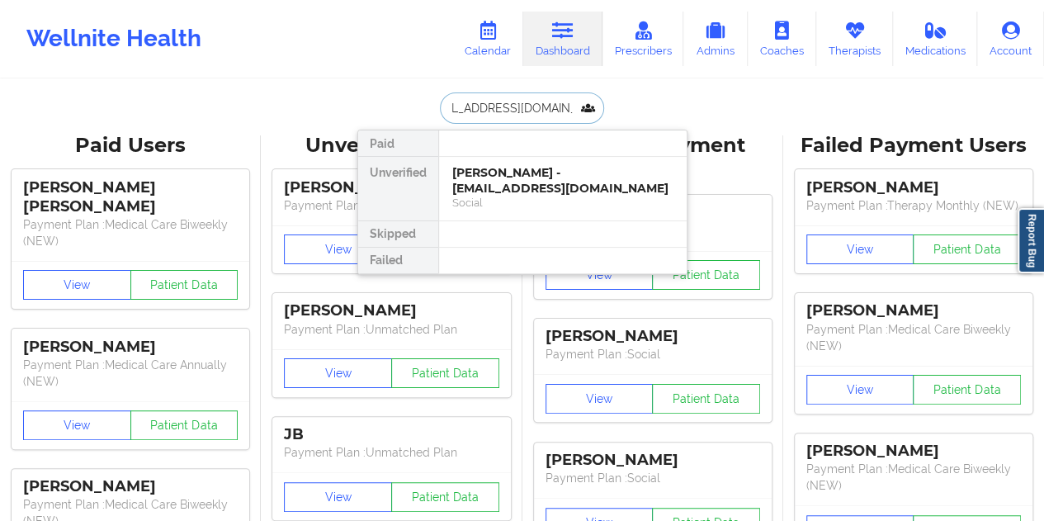
click at [503, 175] on div "[PERSON_NAME] - [EMAIL_ADDRESS][DOMAIN_NAME]" at bounding box center [562, 180] width 221 height 31
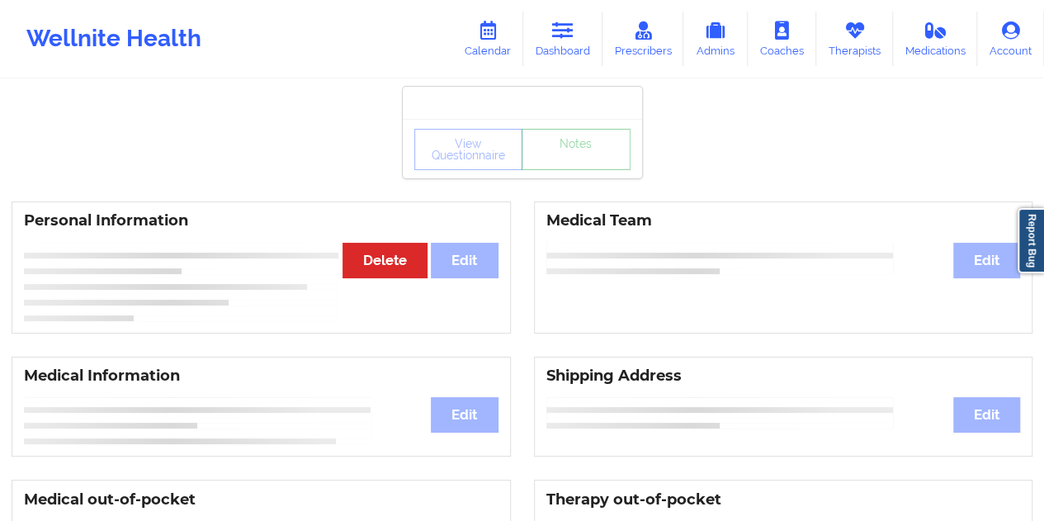
click at [571, 170] on link "Notes" at bounding box center [575, 149] width 109 height 41
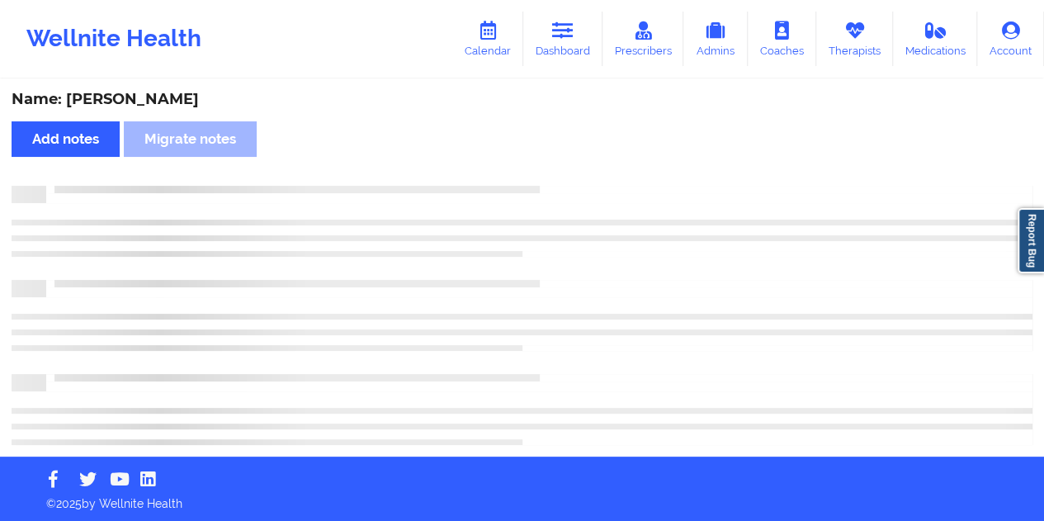
click at [154, 92] on div "Name: [PERSON_NAME]" at bounding box center [522, 99] width 1020 height 19
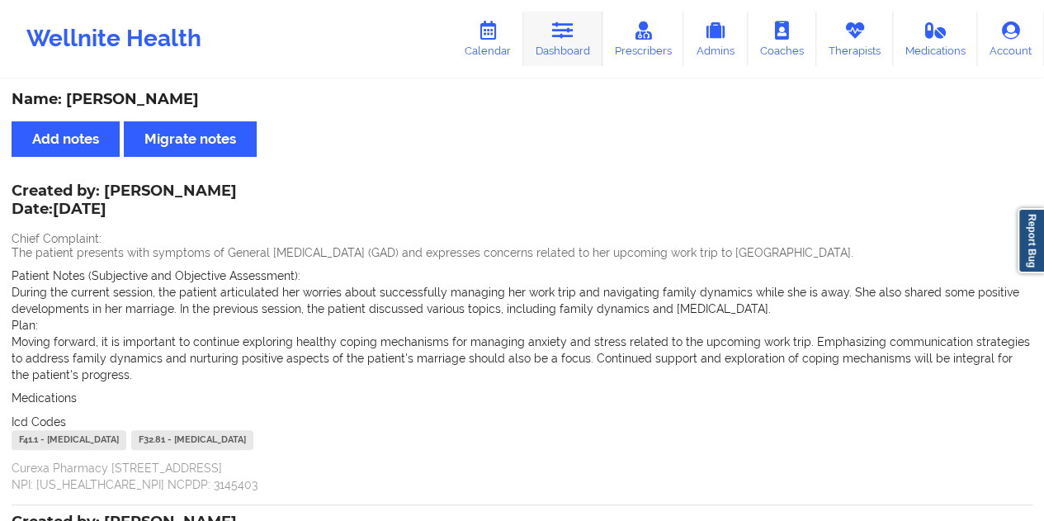
drag, startPoint x: 580, startPoint y: 31, endPoint x: 577, endPoint y: 40, distance: 9.4
click at [580, 31] on link "Dashboard" at bounding box center [562, 39] width 79 height 54
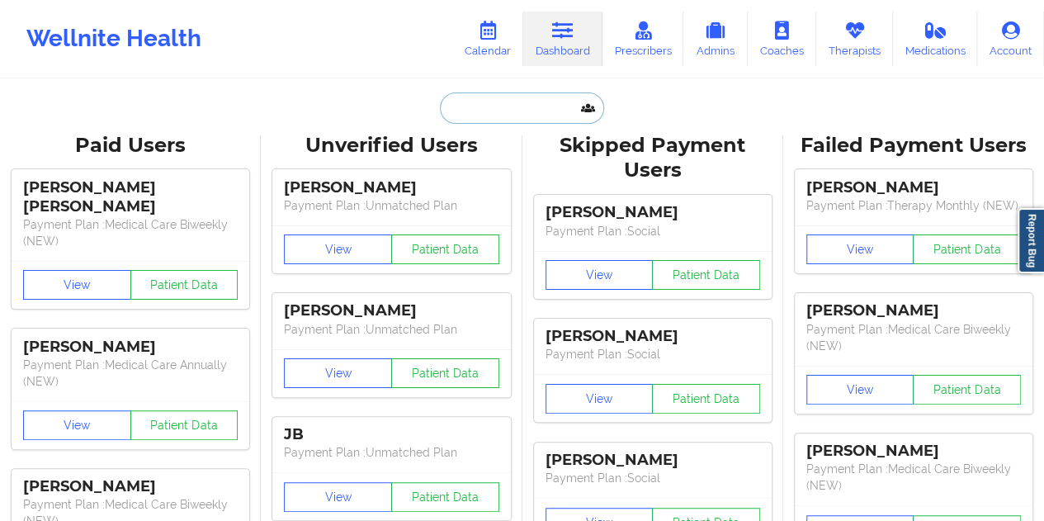
click at [495, 115] on input "text" at bounding box center [521, 107] width 163 height 31
paste input "[EMAIL_ADDRESS][DOMAIN_NAME]"
type input "[EMAIL_ADDRESS][DOMAIN_NAME]"
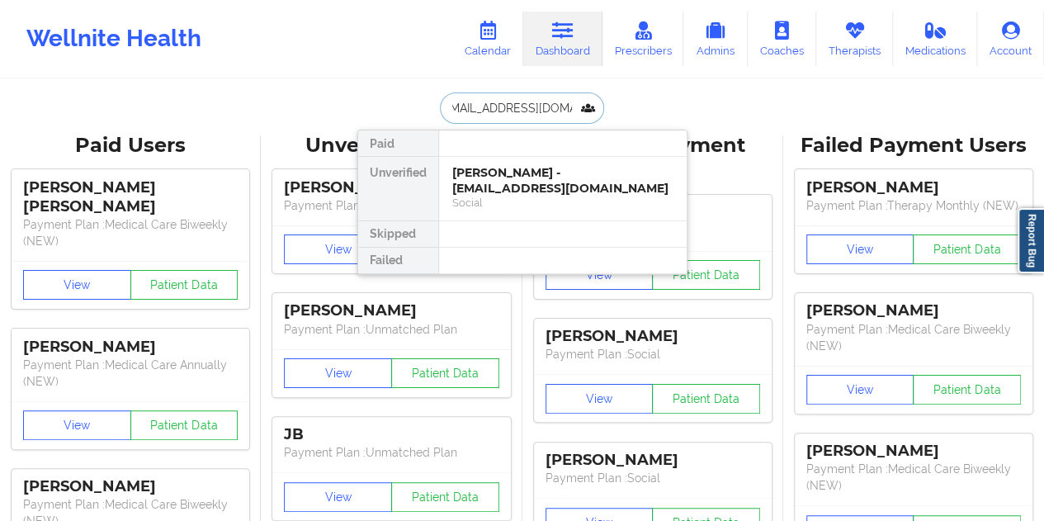
click at [521, 185] on div "[PERSON_NAME] - [EMAIL_ADDRESS][DOMAIN_NAME]" at bounding box center [562, 180] width 221 height 31
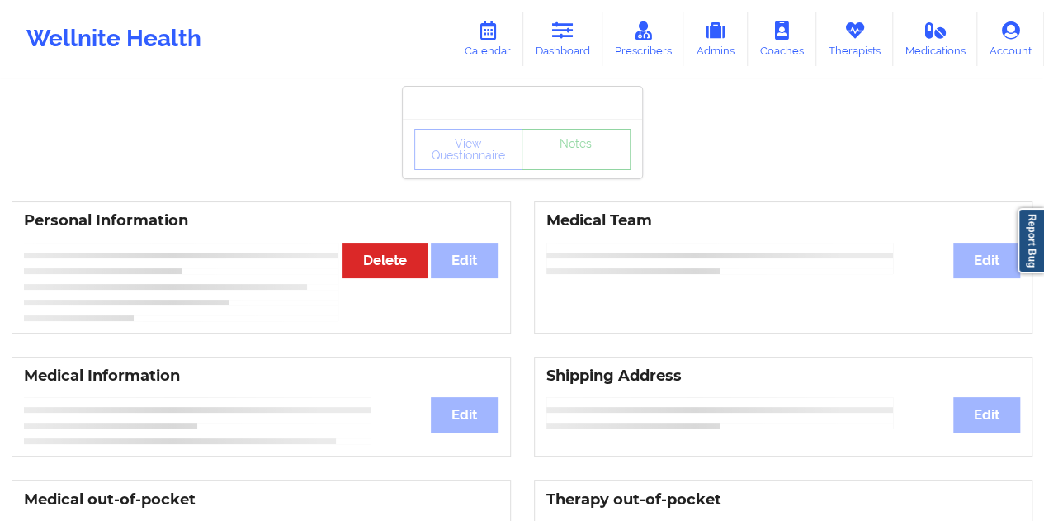
click at [576, 166] on link "Notes" at bounding box center [575, 149] width 109 height 41
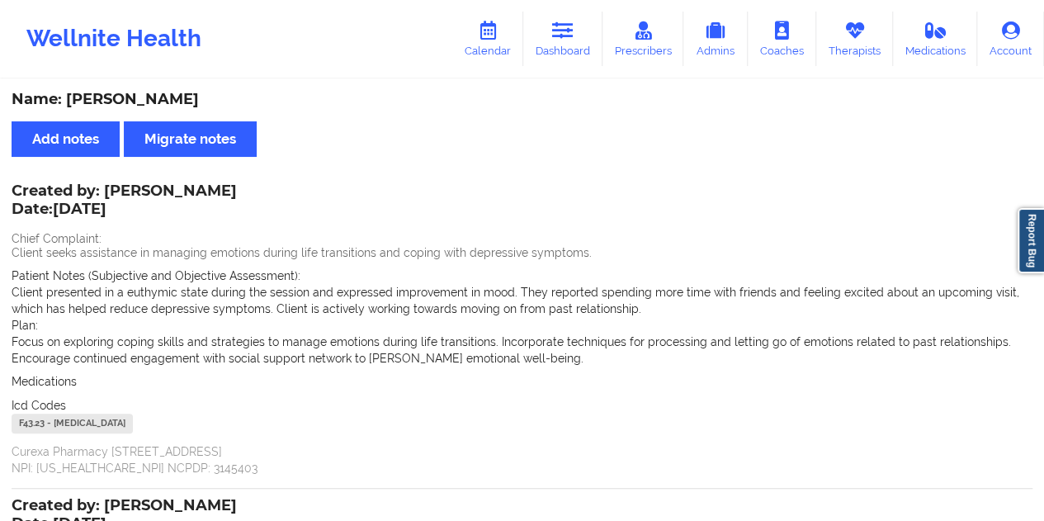
click at [177, 101] on div "Name: [PERSON_NAME]" at bounding box center [522, 99] width 1020 height 19
click at [569, 35] on icon at bounding box center [562, 30] width 21 height 18
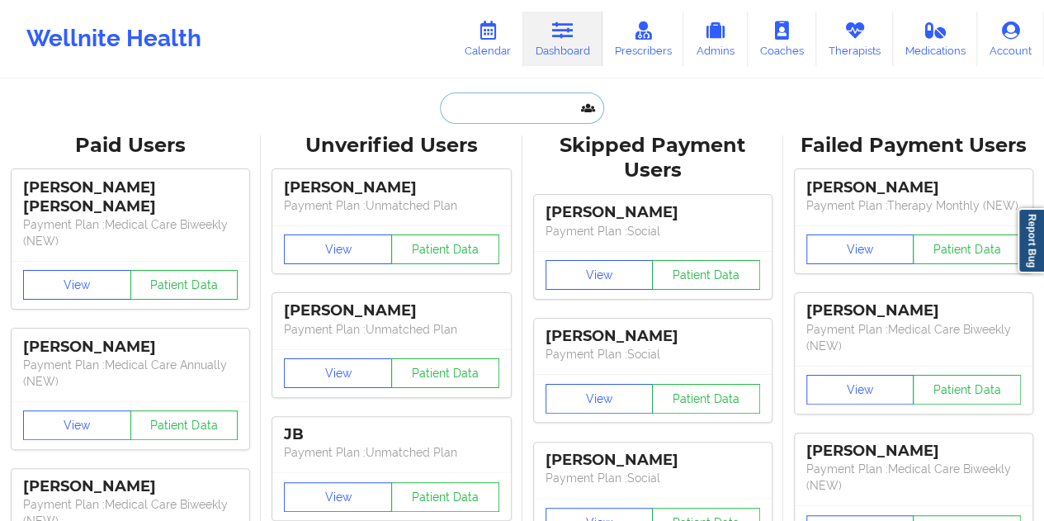
click at [480, 98] on input "text" at bounding box center [521, 107] width 163 height 31
paste input "[EMAIL_ADDRESS][DOMAIN_NAME]"
type input "[EMAIL_ADDRESS][DOMAIN_NAME]"
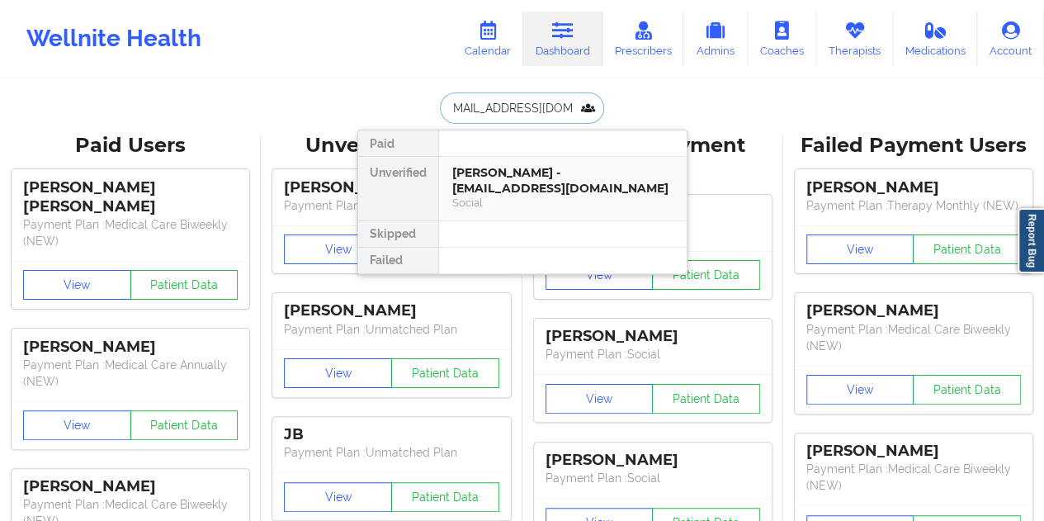
click at [528, 182] on div "[PERSON_NAME] - [EMAIL_ADDRESS][DOMAIN_NAME]" at bounding box center [562, 180] width 221 height 31
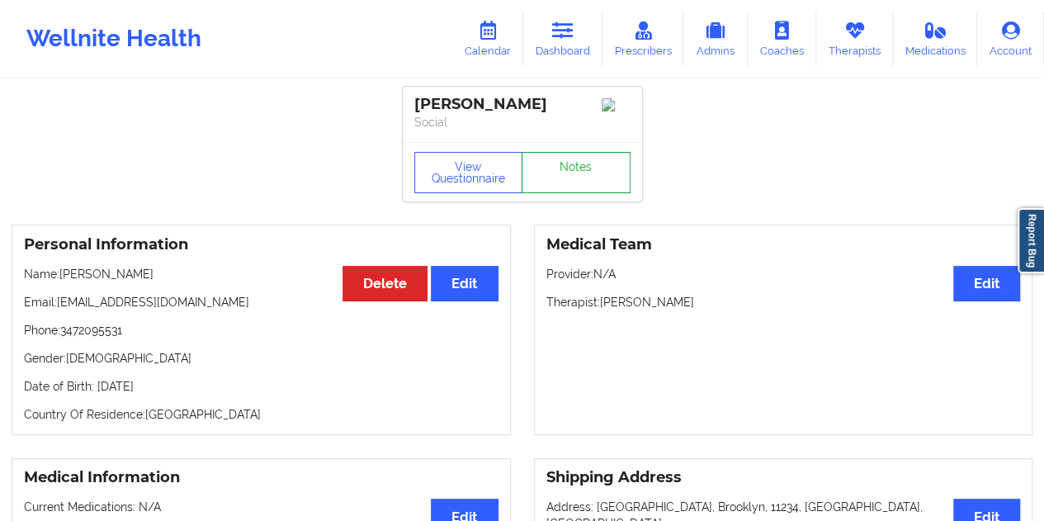
click at [568, 172] on link "Notes" at bounding box center [575, 172] width 109 height 41
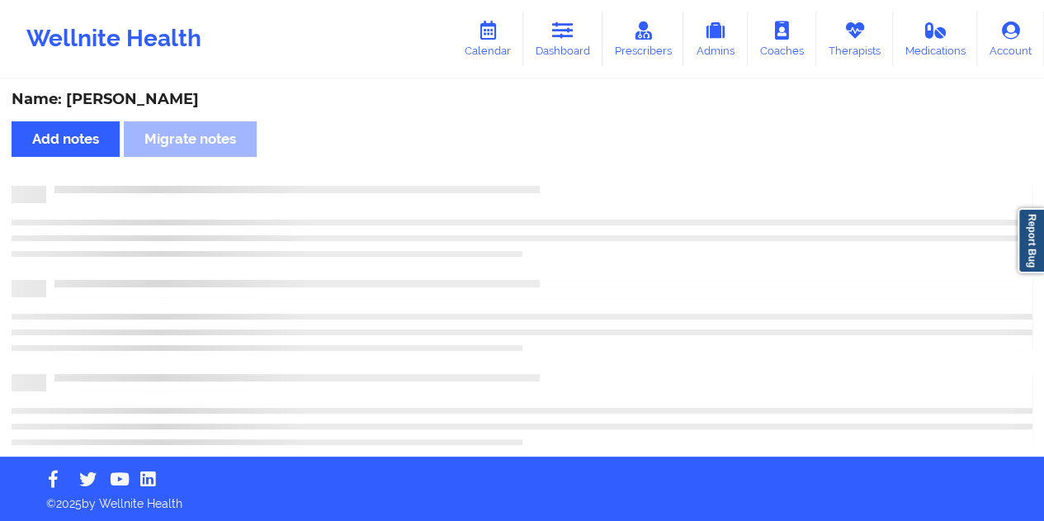
click at [167, 93] on div "Name: [PERSON_NAME]" at bounding box center [522, 99] width 1020 height 19
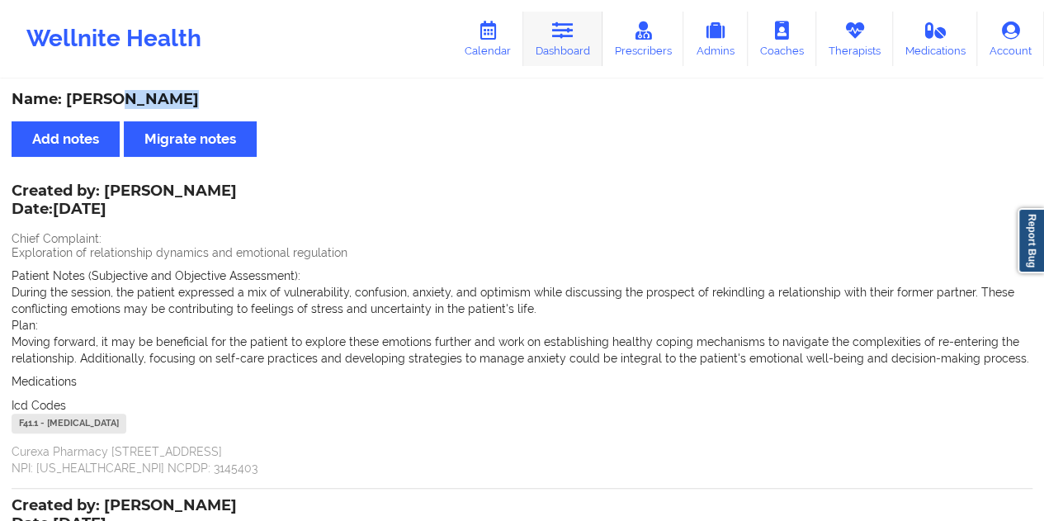
click at [549, 17] on link "Dashboard" at bounding box center [562, 39] width 79 height 54
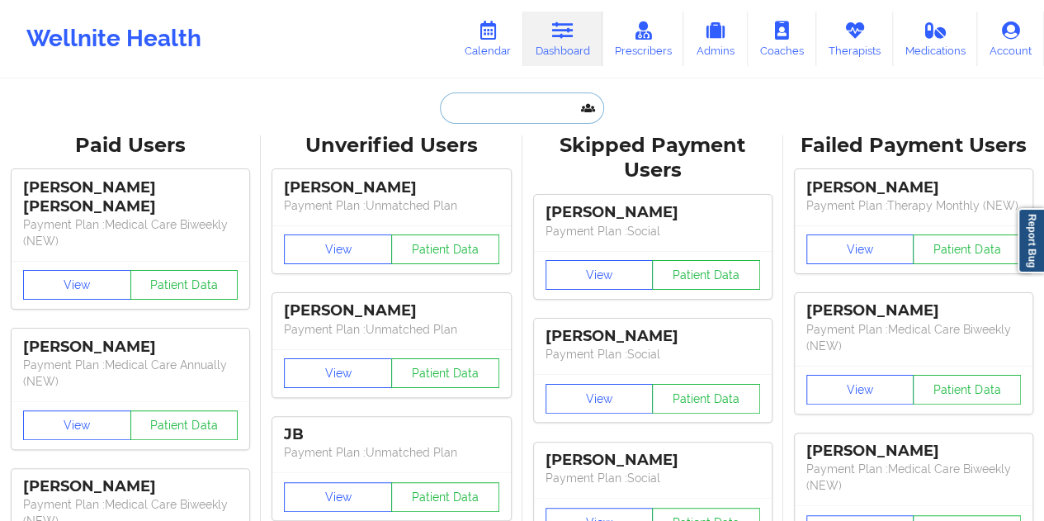
click at [495, 110] on input "text" at bounding box center [521, 107] width 163 height 31
paste input "[EMAIL_ADDRESS][DOMAIN_NAME]"
type input "[EMAIL_ADDRESS][DOMAIN_NAME]"
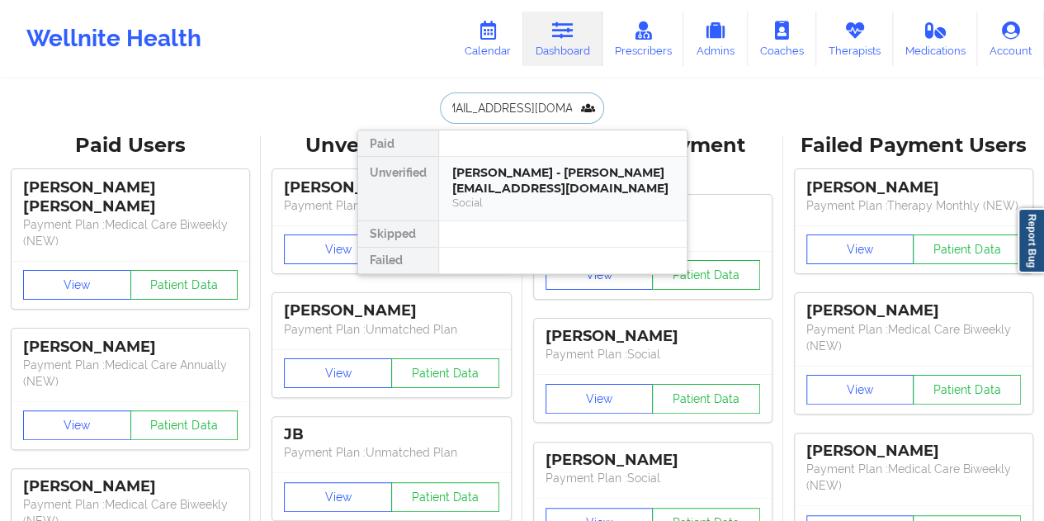
click at [535, 181] on div "[PERSON_NAME] - [PERSON_NAME][EMAIL_ADDRESS][DOMAIN_NAME]" at bounding box center [562, 180] width 221 height 31
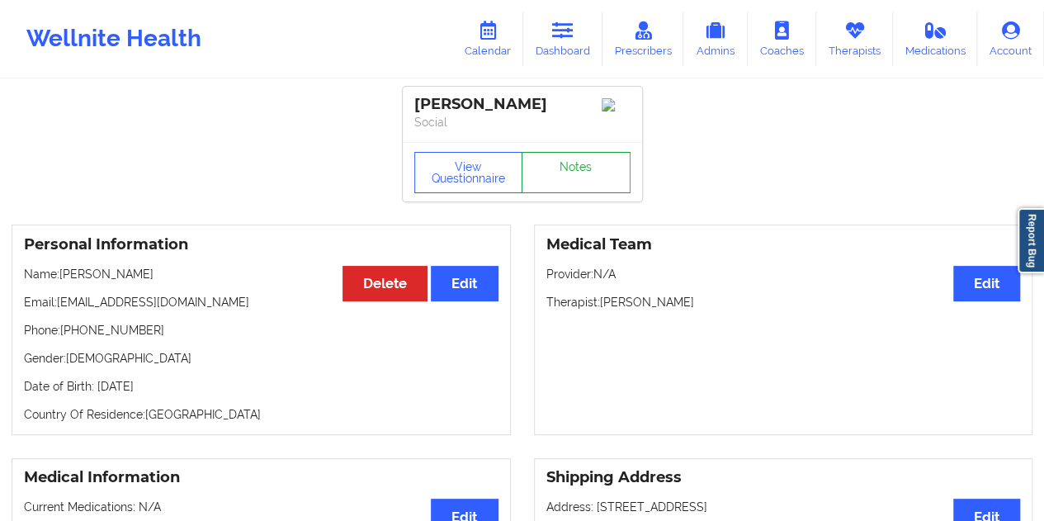
click at [570, 172] on link "Notes" at bounding box center [575, 172] width 109 height 41
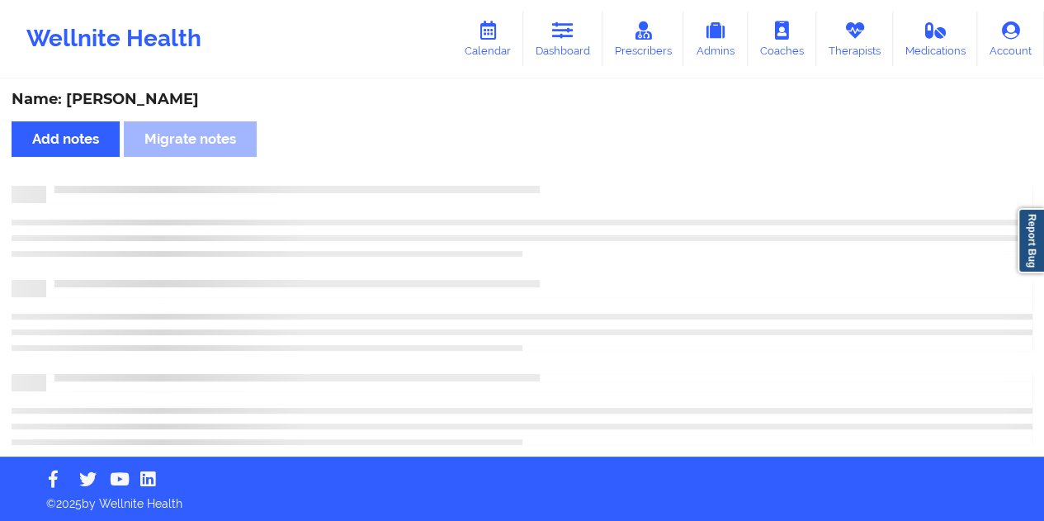
click at [164, 93] on div "Name: [PERSON_NAME]" at bounding box center [522, 99] width 1020 height 19
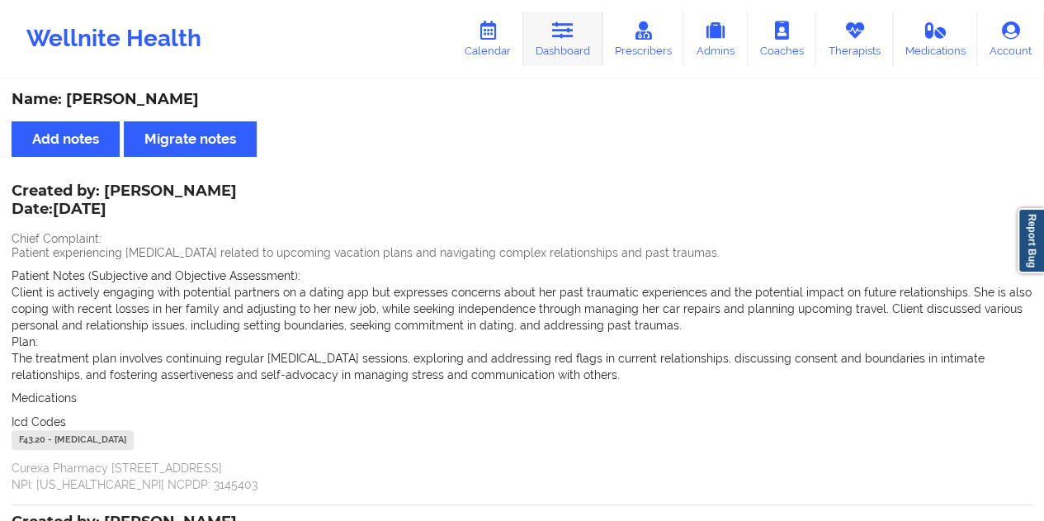
click at [573, 62] on div "Wellnite Health Calendar Dashboard Prescribers Admins Coaches Therapists Medica…" at bounding box center [522, 39] width 1044 height 66
click at [560, 57] on link "Dashboard" at bounding box center [562, 39] width 79 height 54
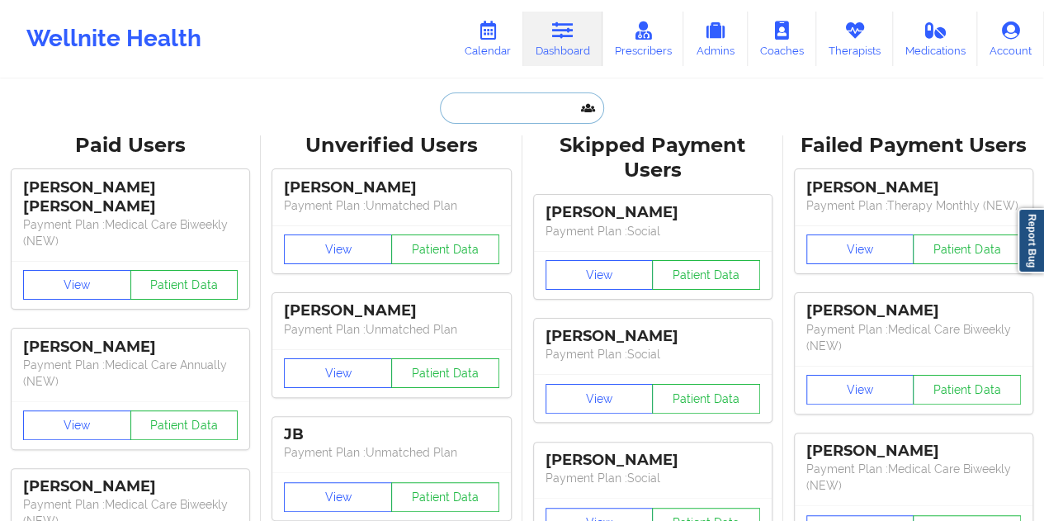
click at [507, 106] on input "text" at bounding box center [521, 107] width 163 height 31
paste input "[EMAIL_ADDRESS][DOMAIN_NAME]"
type input "[EMAIL_ADDRESS][DOMAIN_NAME]"
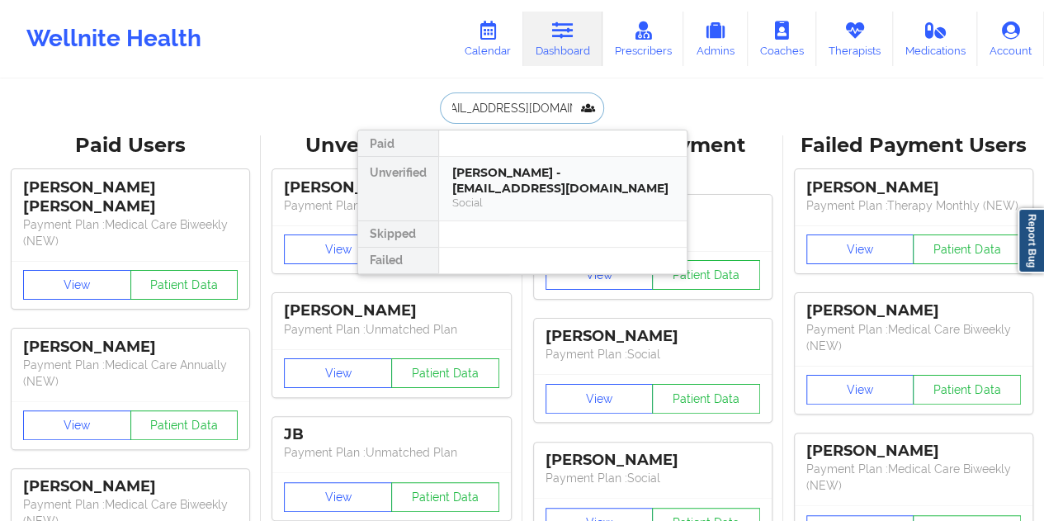
click at [528, 191] on div "[PERSON_NAME] - [EMAIL_ADDRESS][DOMAIN_NAME]" at bounding box center [562, 180] width 221 height 31
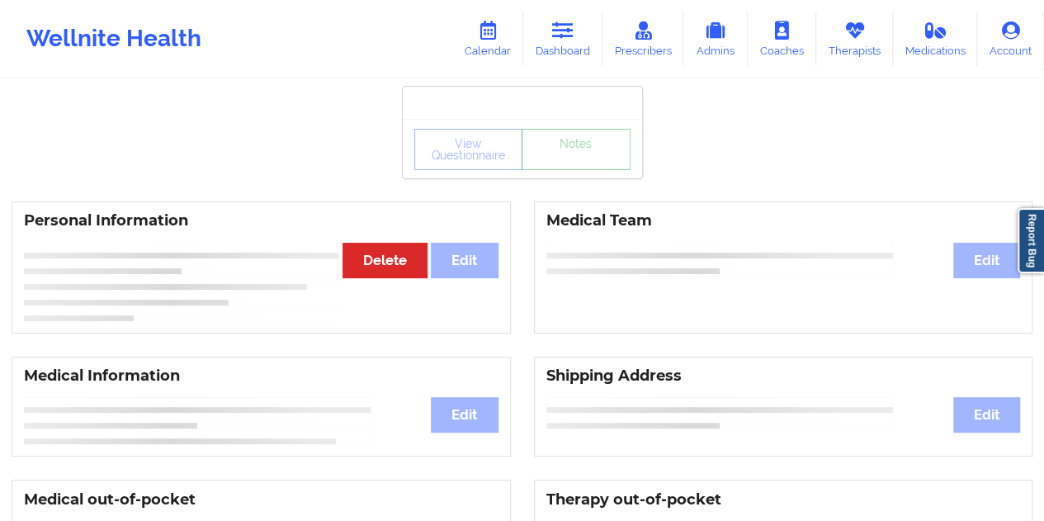
click at [573, 170] on link "Notes" at bounding box center [575, 149] width 109 height 41
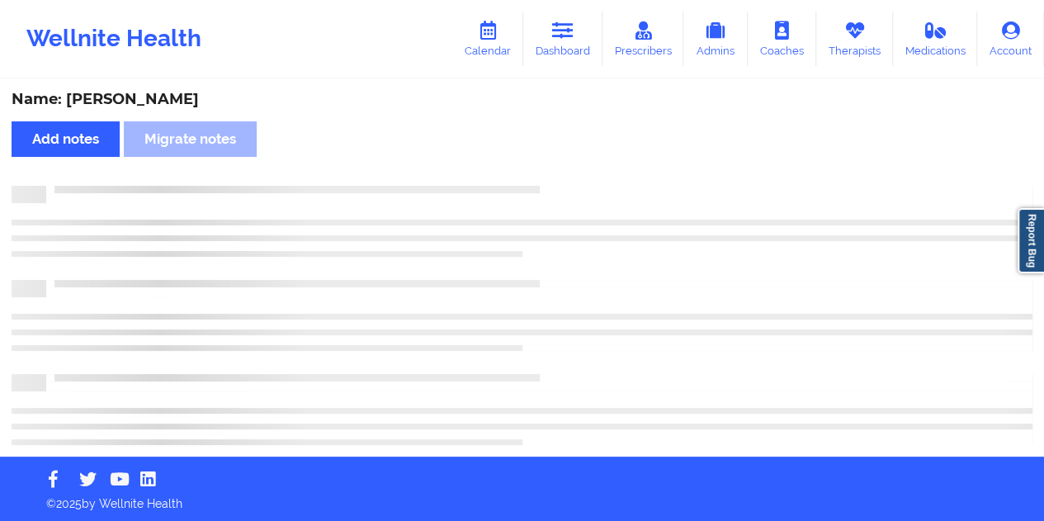
click at [163, 95] on div "Name: [PERSON_NAME]" at bounding box center [522, 99] width 1020 height 19
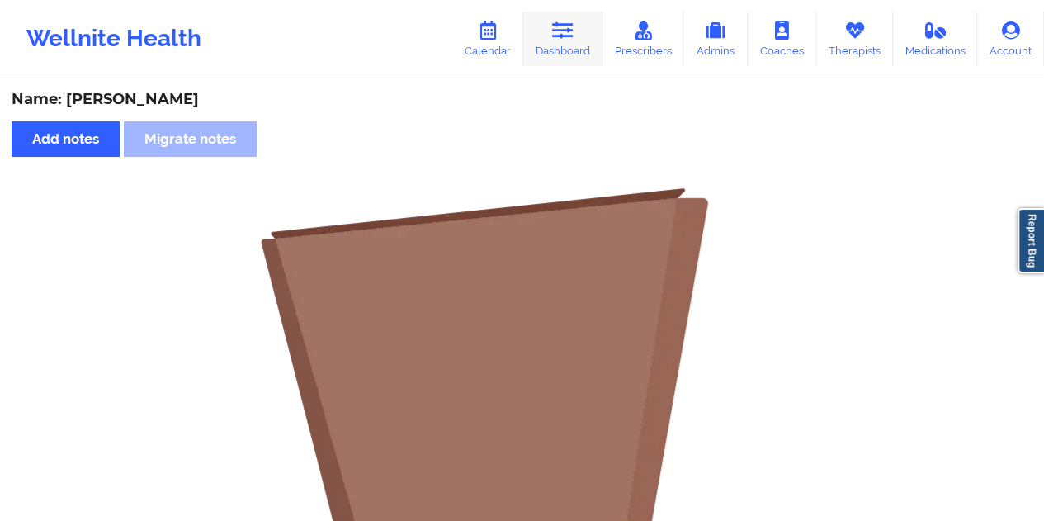
click at [583, 31] on link "Dashboard" at bounding box center [562, 39] width 79 height 54
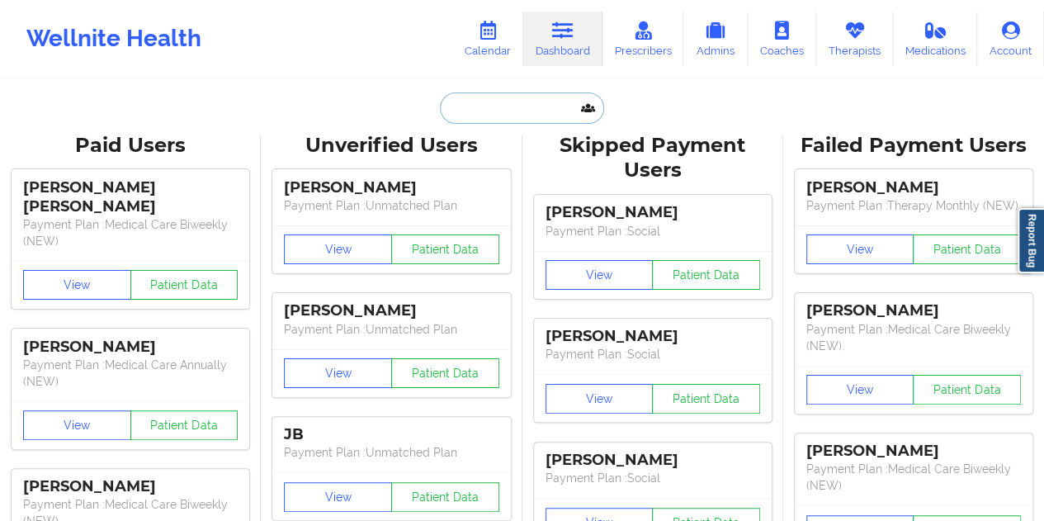
click at [488, 120] on input "text" at bounding box center [521, 107] width 163 height 31
paste input "[EMAIL_ADDRESS][DOMAIN_NAME]"
type input "[EMAIL_ADDRESS][DOMAIN_NAME]"
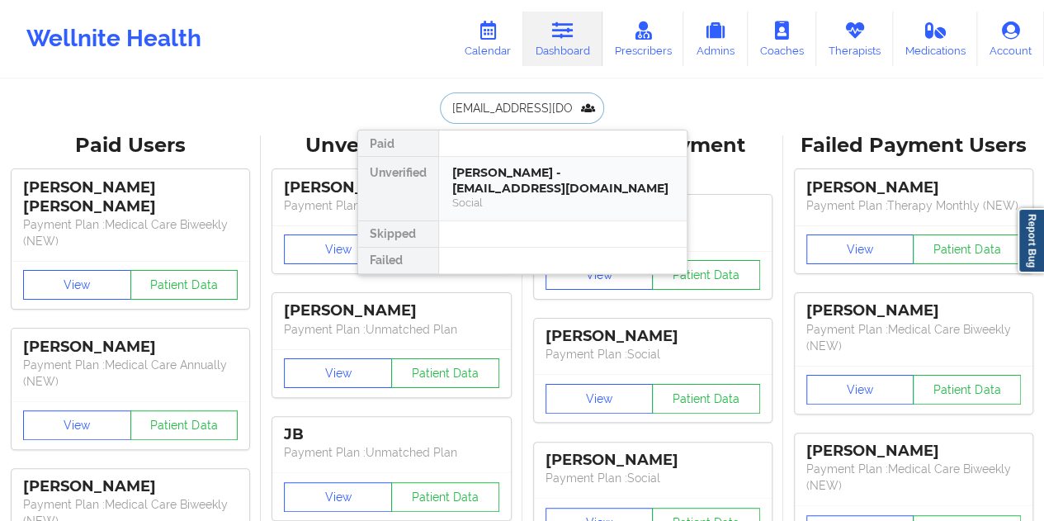
click at [548, 184] on div "[PERSON_NAME] - [EMAIL_ADDRESS][DOMAIN_NAME]" at bounding box center [562, 180] width 221 height 31
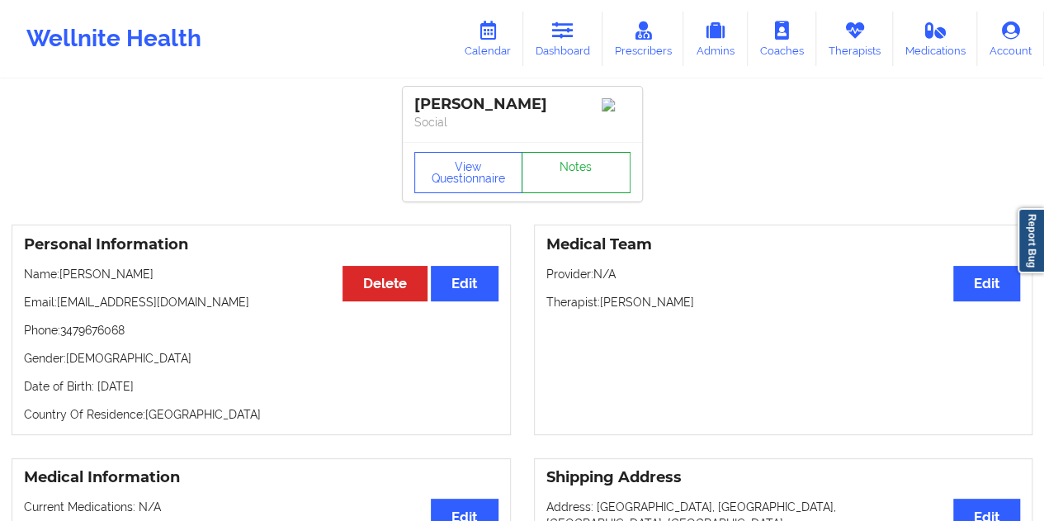
click at [570, 179] on link "Notes" at bounding box center [575, 172] width 109 height 41
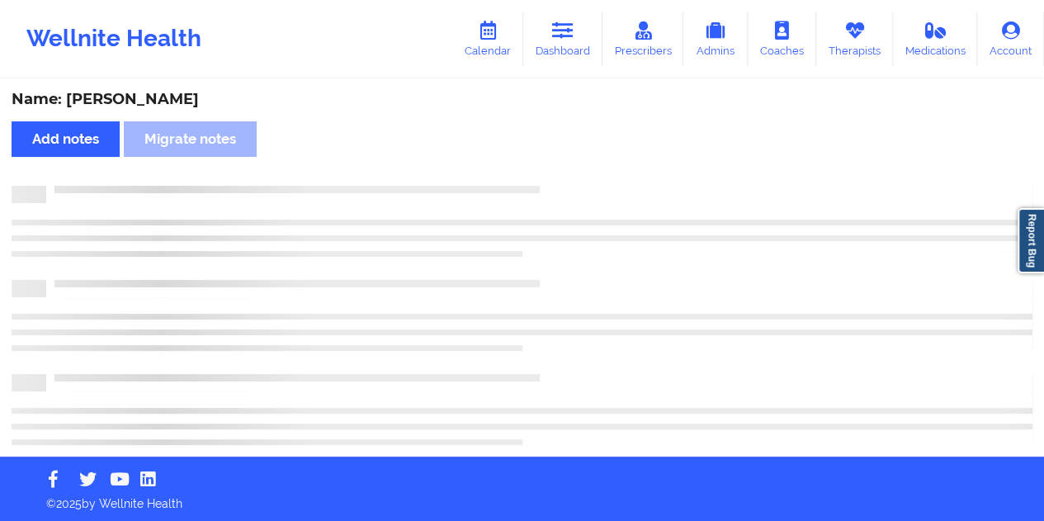
click at [161, 102] on div "Name: [PERSON_NAME]" at bounding box center [522, 99] width 1020 height 19
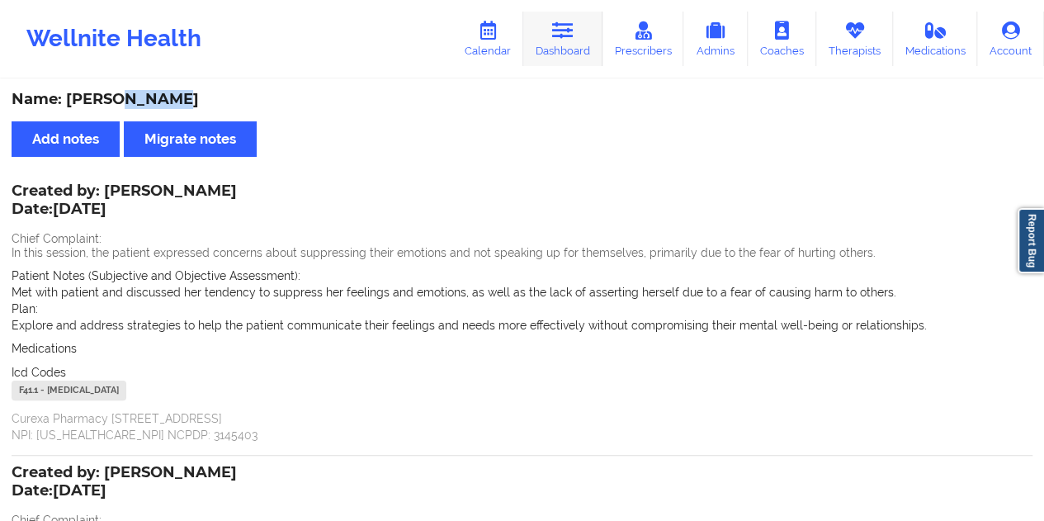
drag, startPoint x: 561, startPoint y: 32, endPoint x: 551, endPoint y: 65, distance: 34.5
click at [561, 32] on icon at bounding box center [562, 30] width 21 height 18
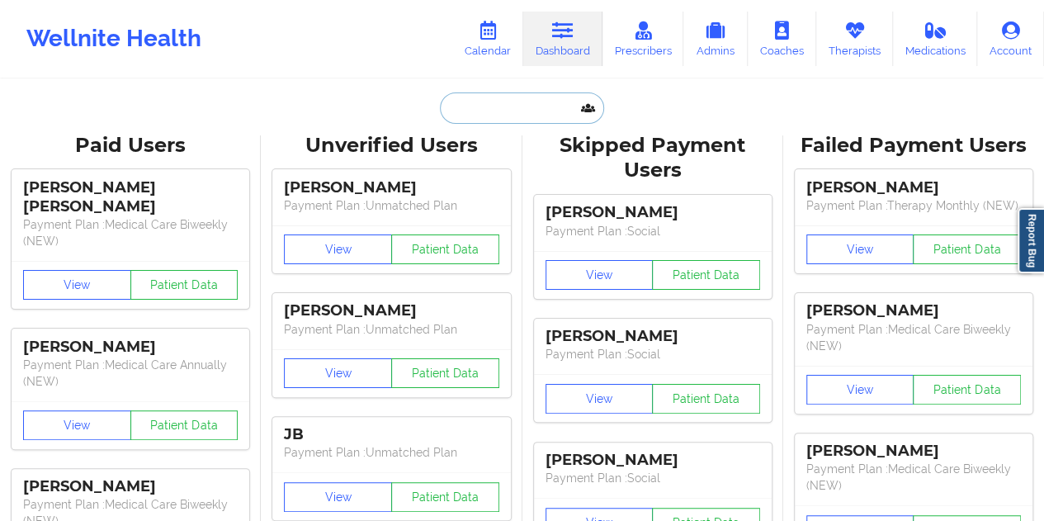
click at [490, 105] on input "text" at bounding box center [521, 107] width 163 height 31
paste input "[EMAIL_ADDRESS][DOMAIN_NAME]"
type input "[EMAIL_ADDRESS][DOMAIN_NAME]"
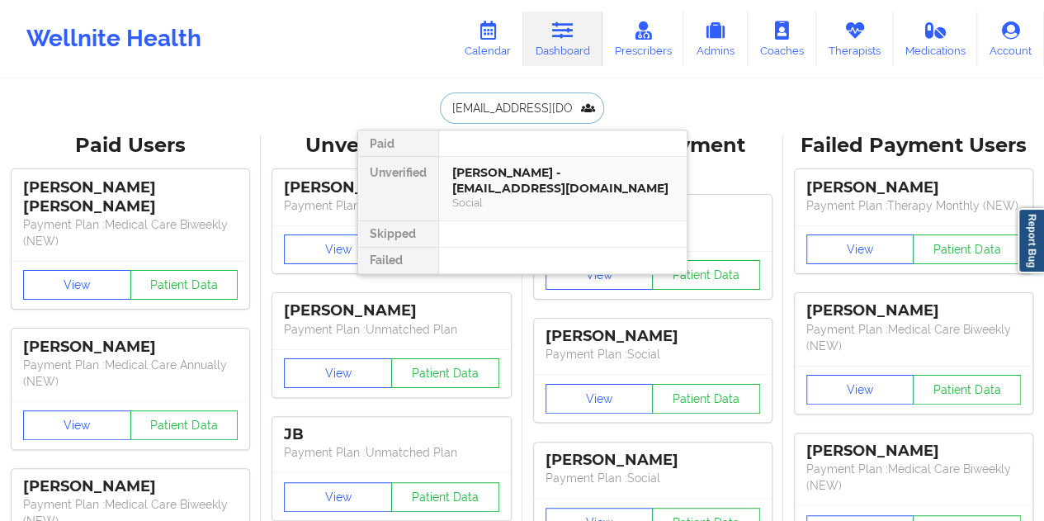
click at [499, 184] on div "[PERSON_NAME] - [EMAIL_ADDRESS][DOMAIN_NAME]" at bounding box center [562, 180] width 221 height 31
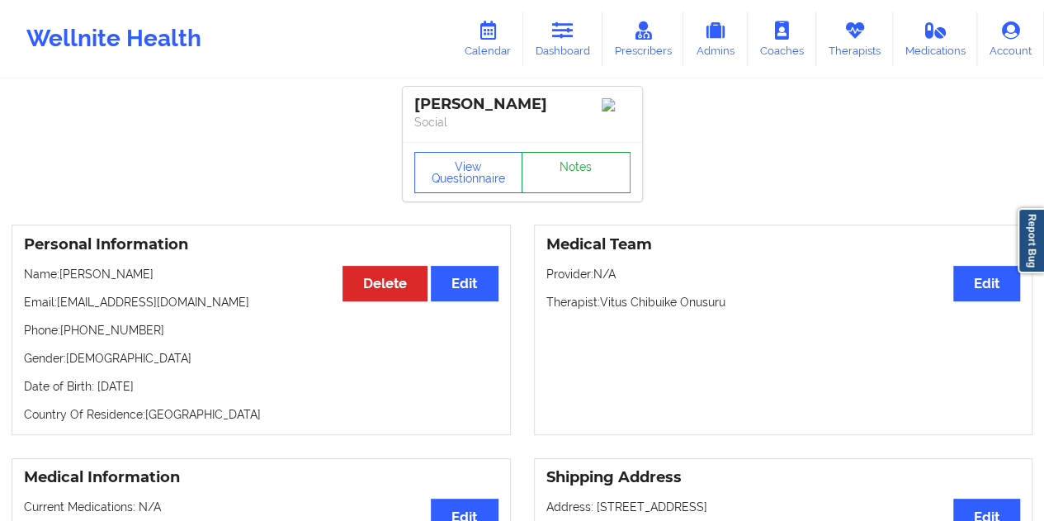
click at [569, 181] on link "Notes" at bounding box center [575, 172] width 109 height 41
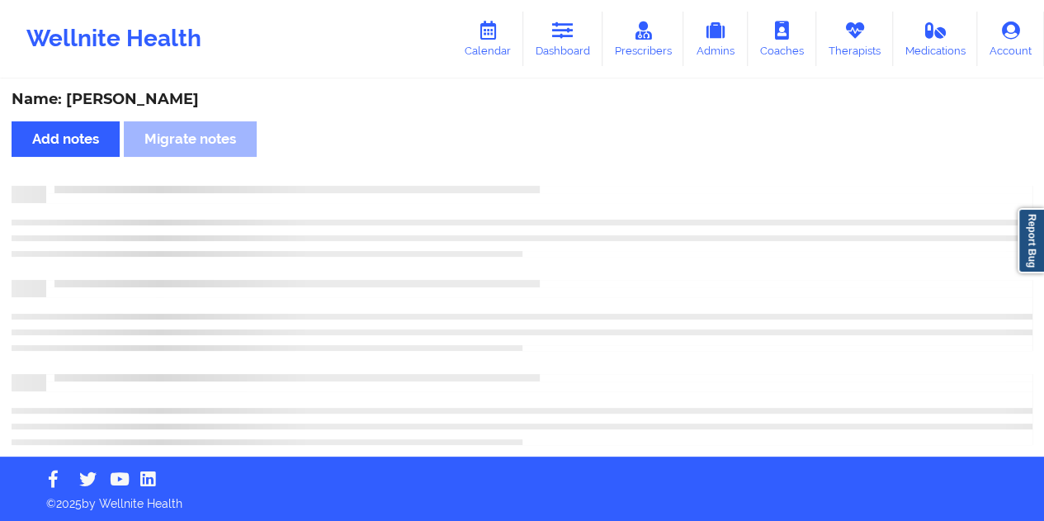
click at [177, 90] on div "Name: [PERSON_NAME]" at bounding box center [522, 99] width 1020 height 19
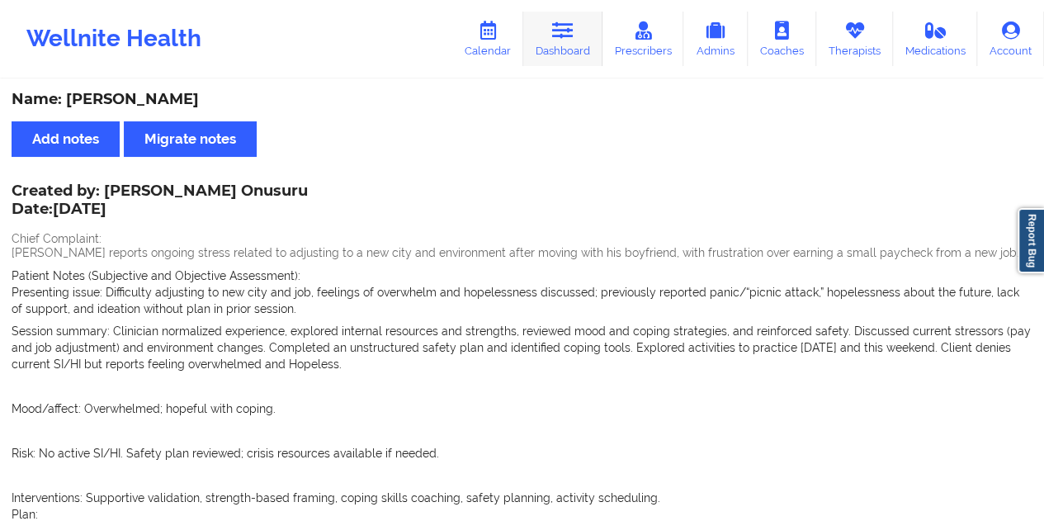
click at [564, 29] on icon at bounding box center [562, 30] width 21 height 18
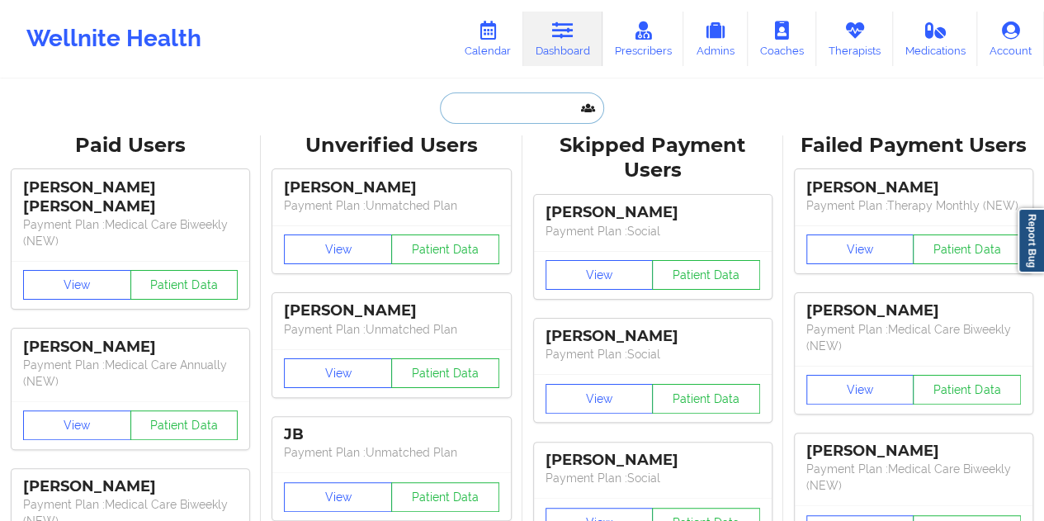
click at [503, 103] on input "text" at bounding box center [521, 107] width 163 height 31
paste input "[EMAIL_ADDRESS][DOMAIN_NAME]"
type input "[EMAIL_ADDRESS][DOMAIN_NAME]"
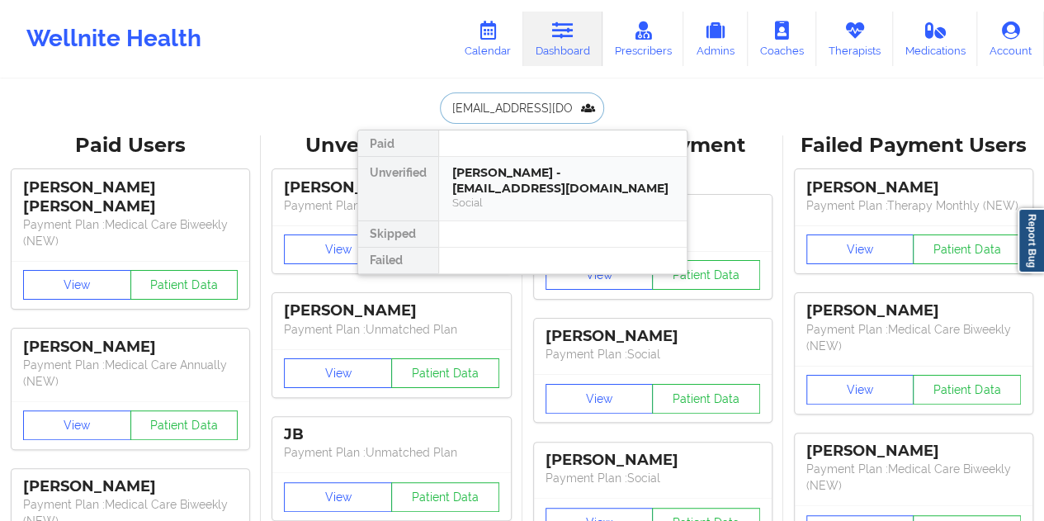
click at [551, 194] on div "[PERSON_NAME] - [EMAIL_ADDRESS][DOMAIN_NAME] Social" at bounding box center [562, 187] width 221 height 45
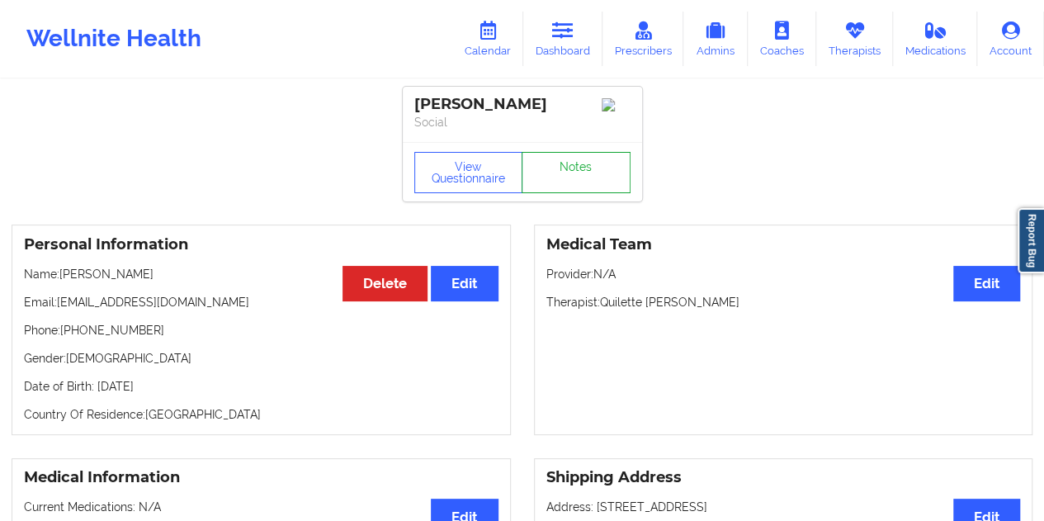
click at [569, 179] on link "Notes" at bounding box center [575, 172] width 109 height 41
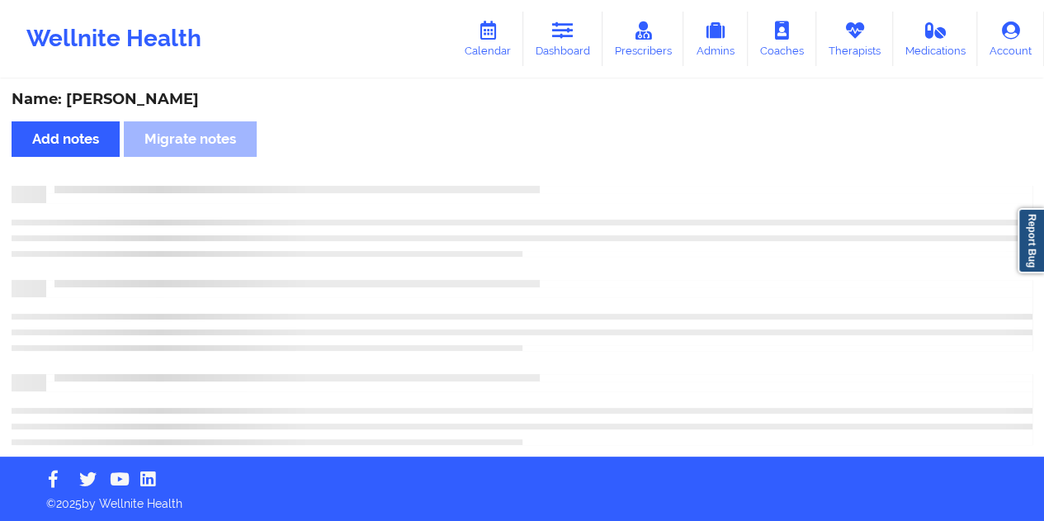
click at [196, 106] on div "Name: [PERSON_NAME]" at bounding box center [522, 99] width 1020 height 19
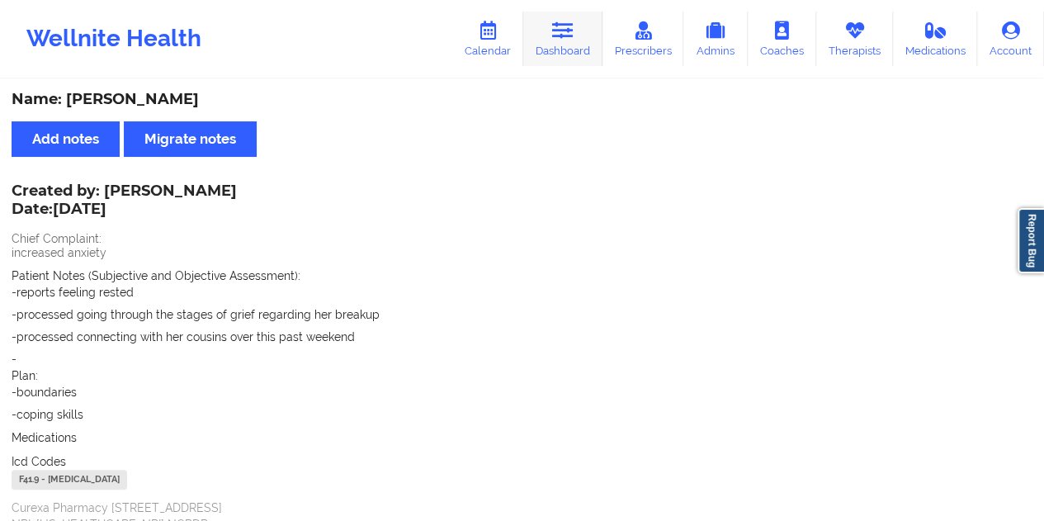
click at [573, 29] on icon at bounding box center [562, 30] width 21 height 18
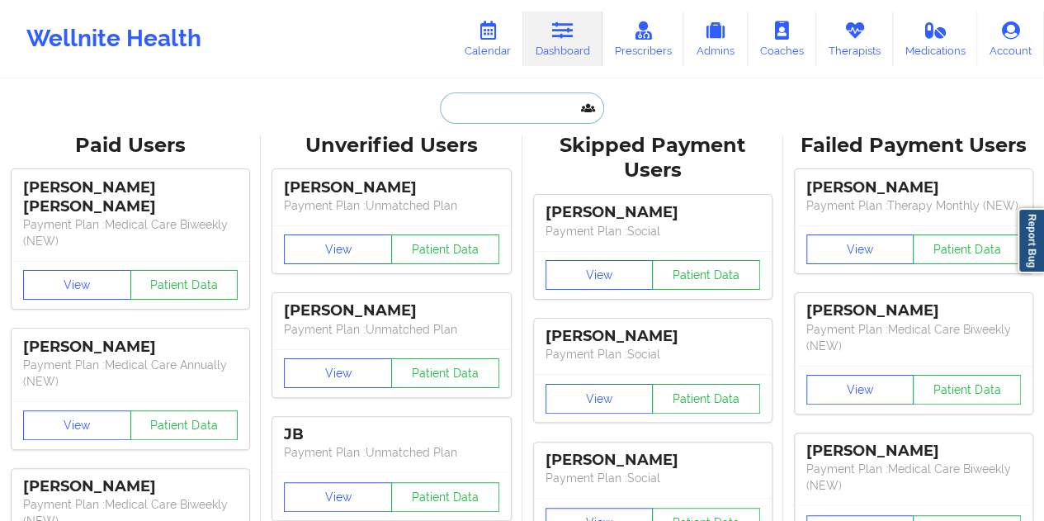
click at [488, 107] on input "text" at bounding box center [521, 107] width 163 height 31
paste input "[EMAIL_ADDRESS][DOMAIN_NAME]"
type input "[EMAIL_ADDRESS][DOMAIN_NAME]"
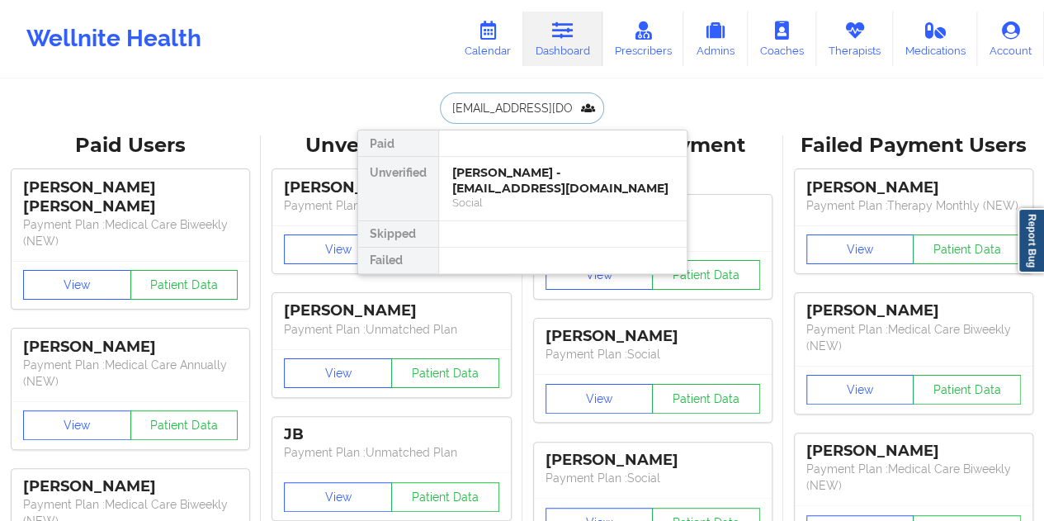
scroll to position [0, 16]
click at [541, 197] on div "Social" at bounding box center [562, 203] width 221 height 14
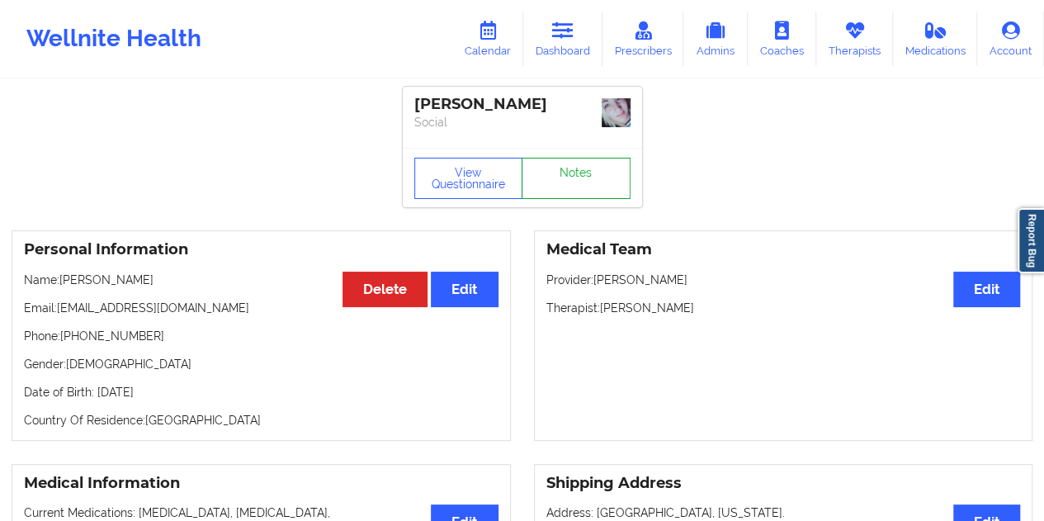
click at [586, 161] on link "Notes" at bounding box center [575, 178] width 109 height 41
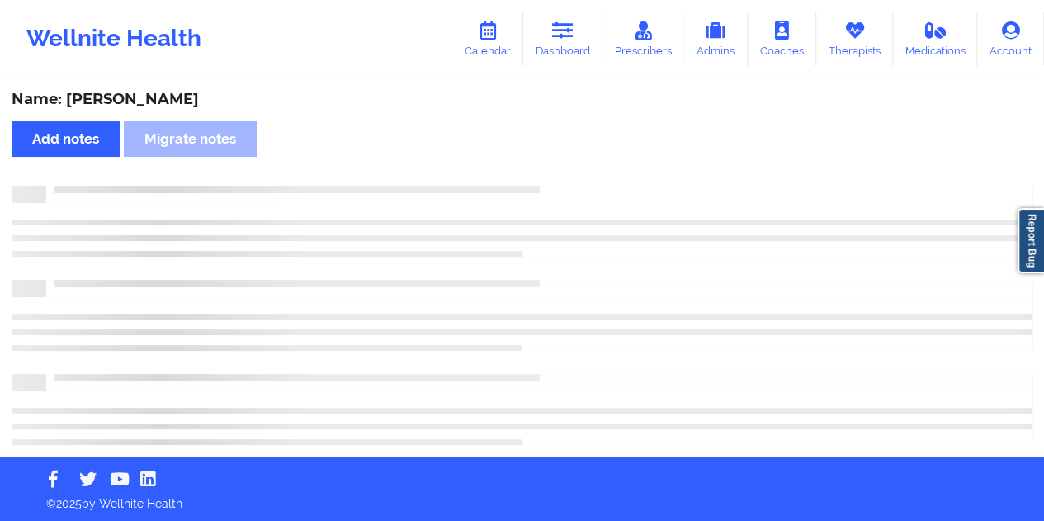
click at [152, 100] on div "Name: [PERSON_NAME]" at bounding box center [522, 99] width 1020 height 19
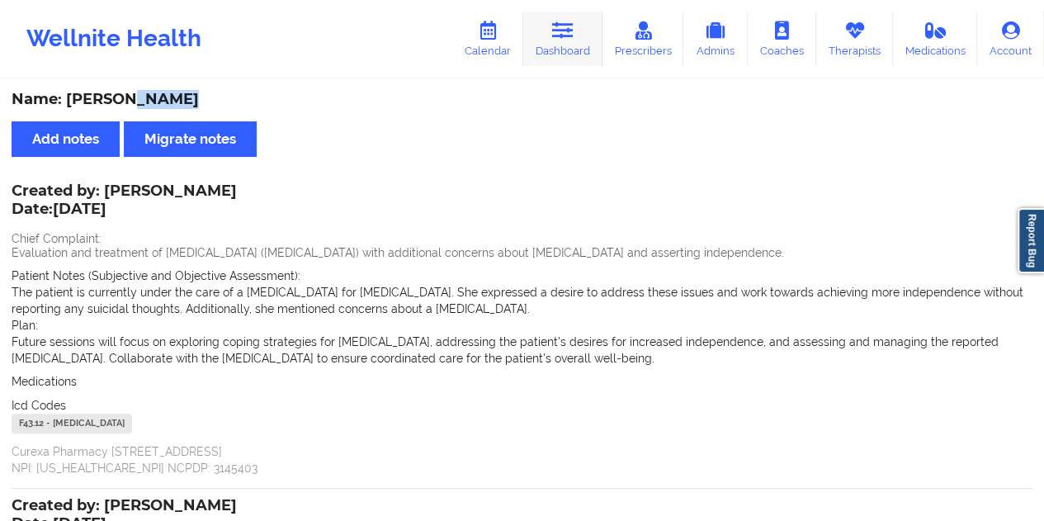
click at [568, 35] on icon at bounding box center [562, 30] width 21 height 18
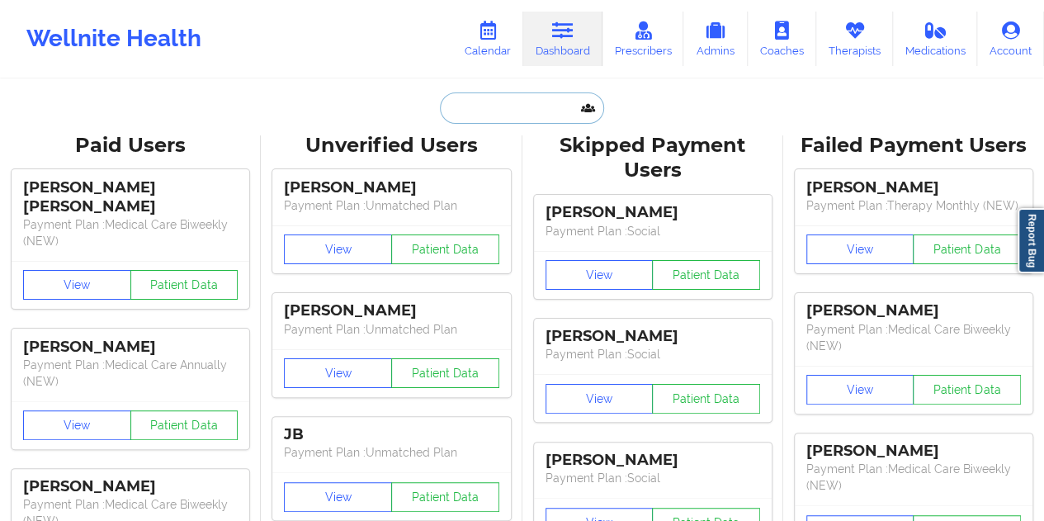
click at [498, 92] on input "text" at bounding box center [521, 107] width 163 height 31
paste input "[EMAIL_ADDRESS][DOMAIN_NAME]"
type input "[EMAIL_ADDRESS][DOMAIN_NAME]"
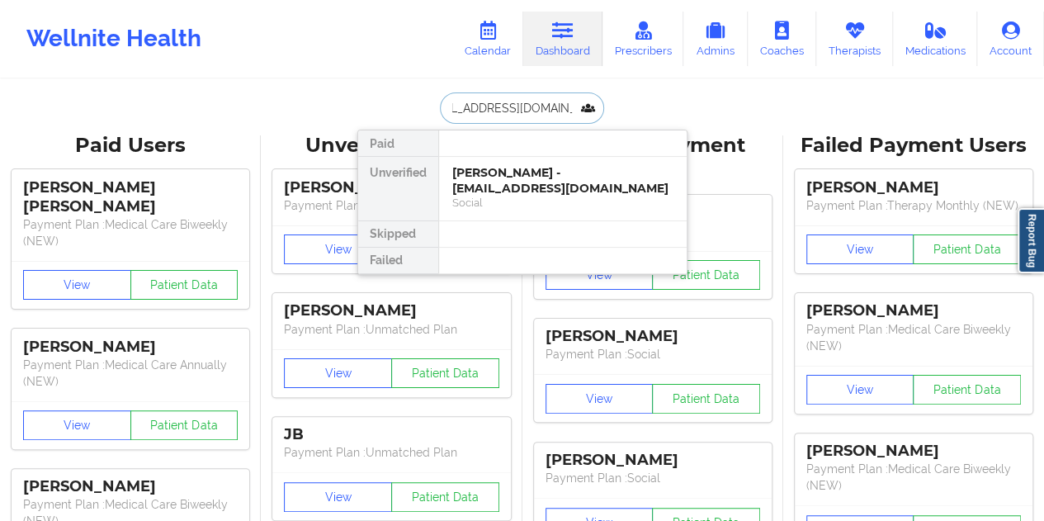
click at [549, 184] on div "[PERSON_NAME] - [EMAIL_ADDRESS][DOMAIN_NAME]" at bounding box center [562, 180] width 221 height 31
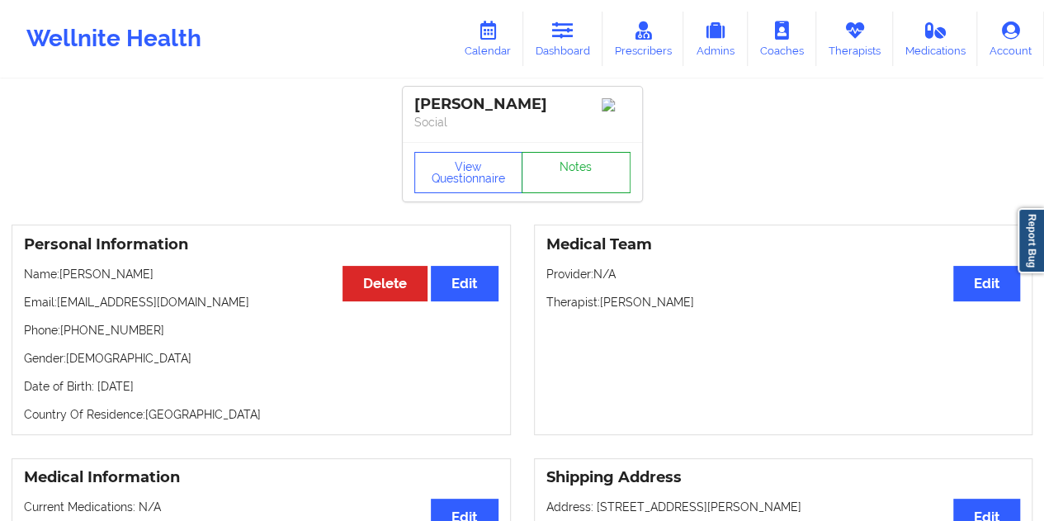
click at [563, 177] on link "Notes" at bounding box center [575, 172] width 109 height 41
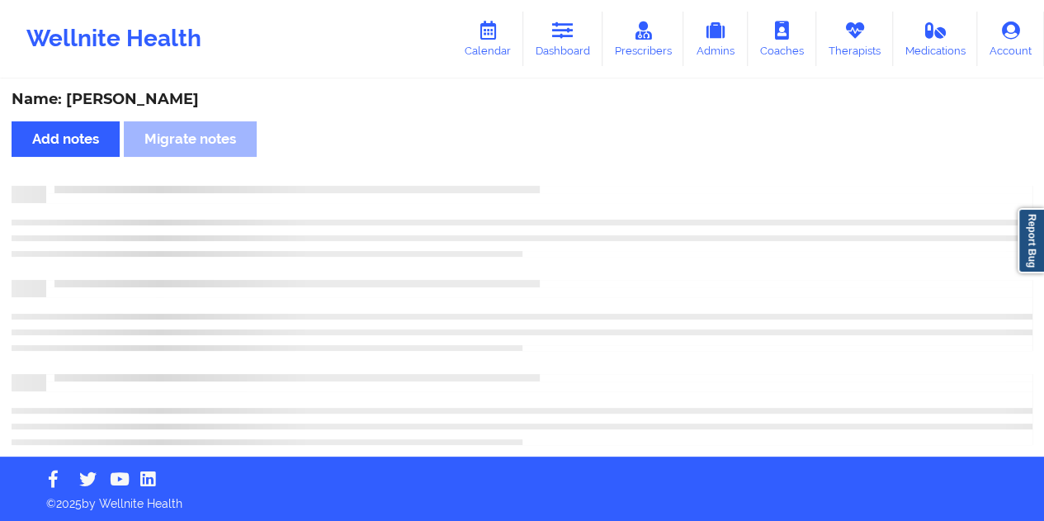
click at [191, 93] on div "Name: [PERSON_NAME]" at bounding box center [522, 99] width 1020 height 19
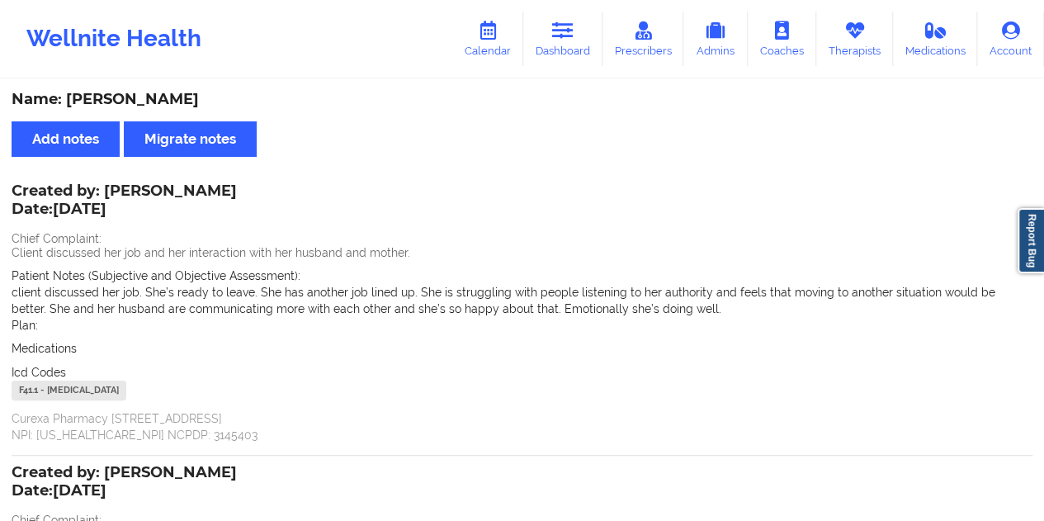
click at [191, 94] on div "Name: [PERSON_NAME]" at bounding box center [522, 99] width 1020 height 19
click at [573, 63] on link "Dashboard" at bounding box center [562, 39] width 79 height 54
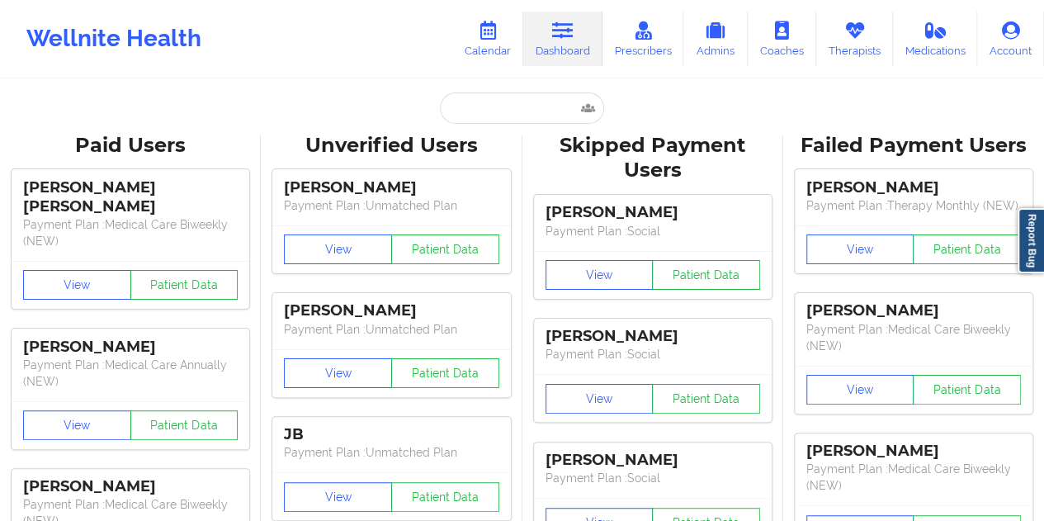
click at [483, 115] on input "text" at bounding box center [521, 107] width 163 height 31
paste input "[EMAIL_ADDRESS][DOMAIN_NAME]"
type input "[EMAIL_ADDRESS][DOMAIN_NAME]"
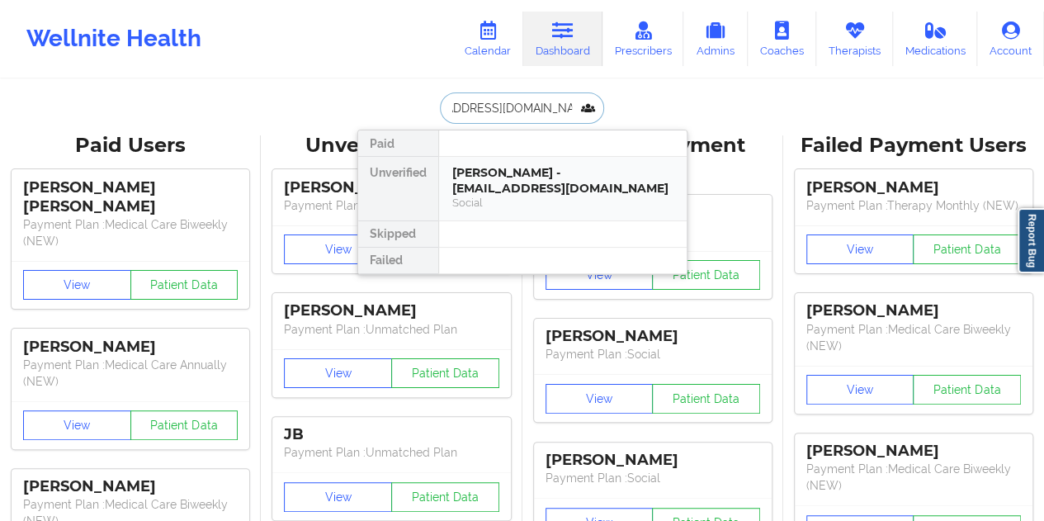
click at [515, 176] on div "[PERSON_NAME] - [EMAIL_ADDRESS][DOMAIN_NAME]" at bounding box center [562, 180] width 221 height 31
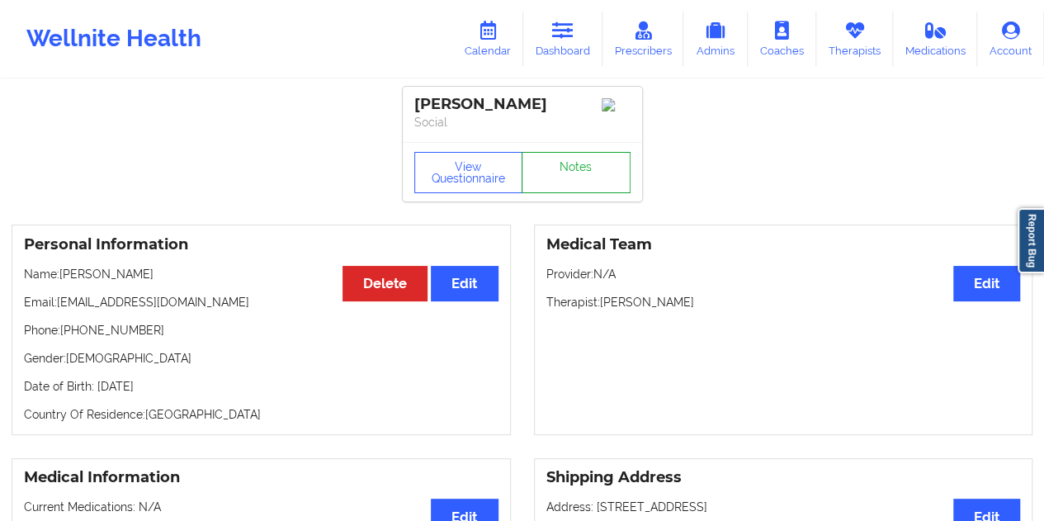
click at [604, 177] on link "Notes" at bounding box center [575, 172] width 109 height 41
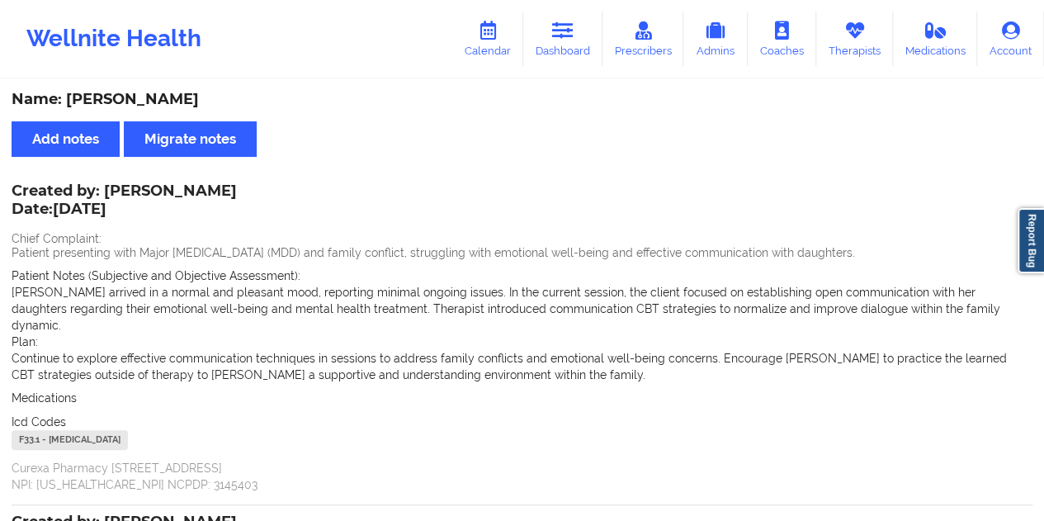
click at [177, 99] on div "Name: [PERSON_NAME]" at bounding box center [522, 99] width 1020 height 19
drag, startPoint x: 177, startPoint y: 99, endPoint x: 187, endPoint y: 91, distance: 12.9
click at [177, 98] on div "Name: [PERSON_NAME]" at bounding box center [522, 99] width 1020 height 19
click at [566, 49] on link "Dashboard" at bounding box center [562, 39] width 79 height 54
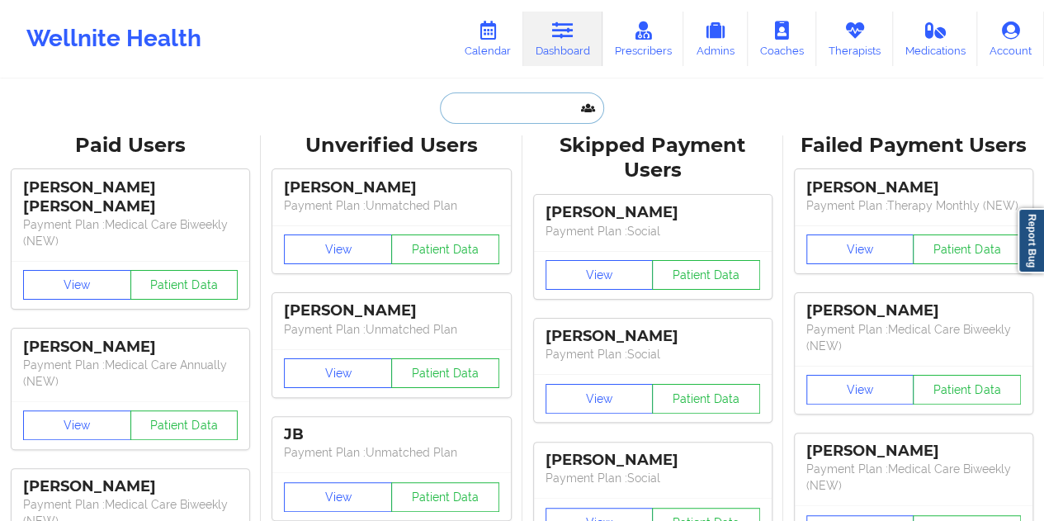
click at [484, 92] on input "text" at bounding box center [521, 107] width 163 height 31
paste input "[EMAIL_ADDRESS][DOMAIN_NAME]"
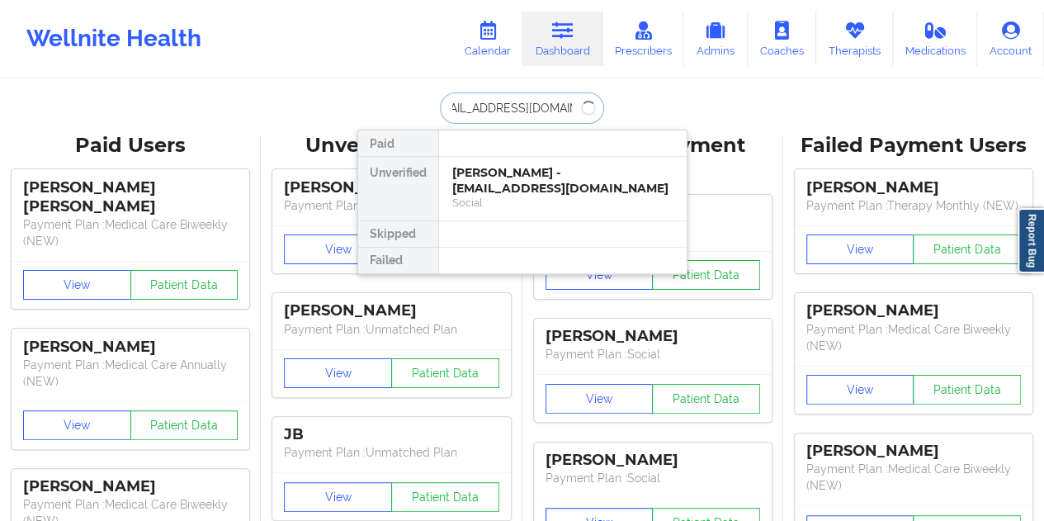
type input "[EMAIL_ADDRESS][DOMAIN_NAME]"
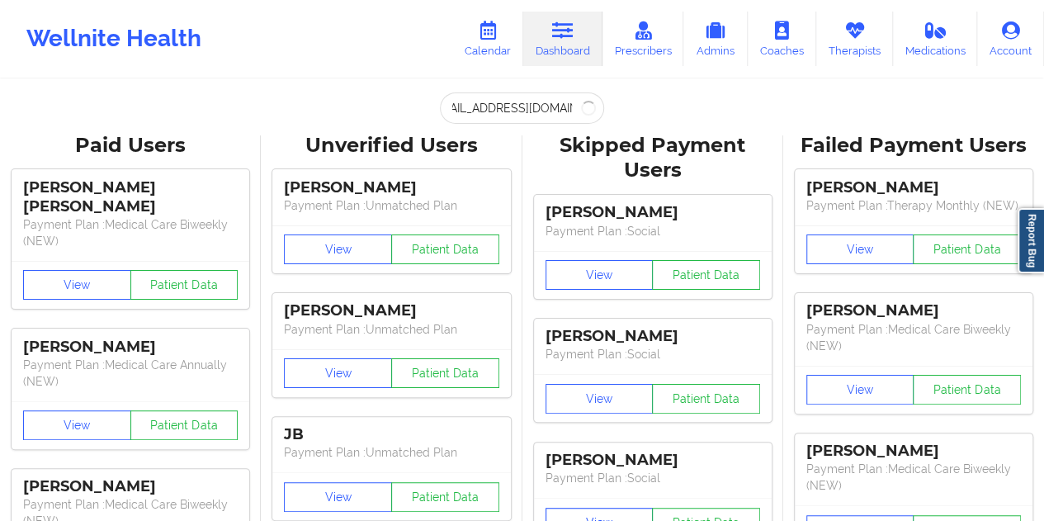
scroll to position [0, 0]
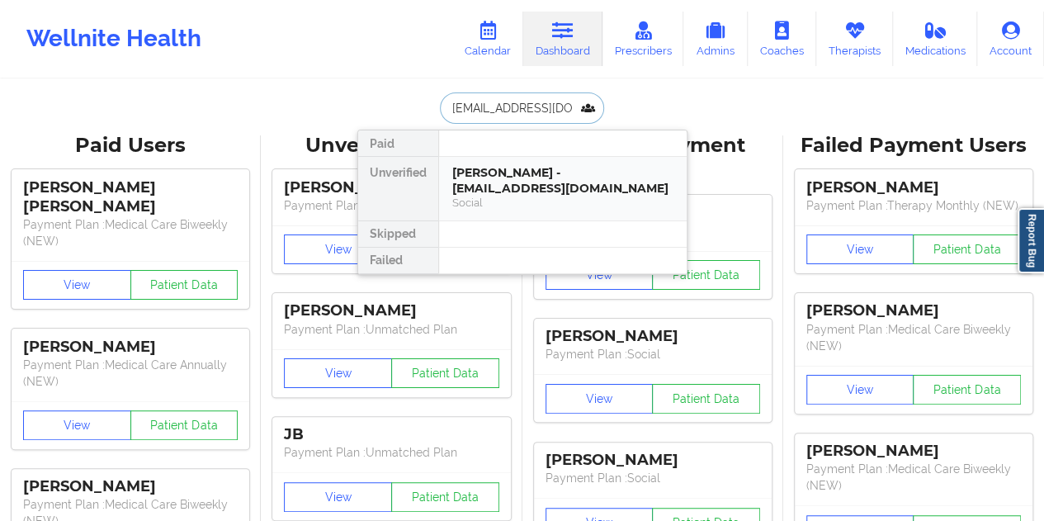
click at [483, 183] on div "[PERSON_NAME] - [EMAIL_ADDRESS][DOMAIN_NAME]" at bounding box center [562, 180] width 221 height 31
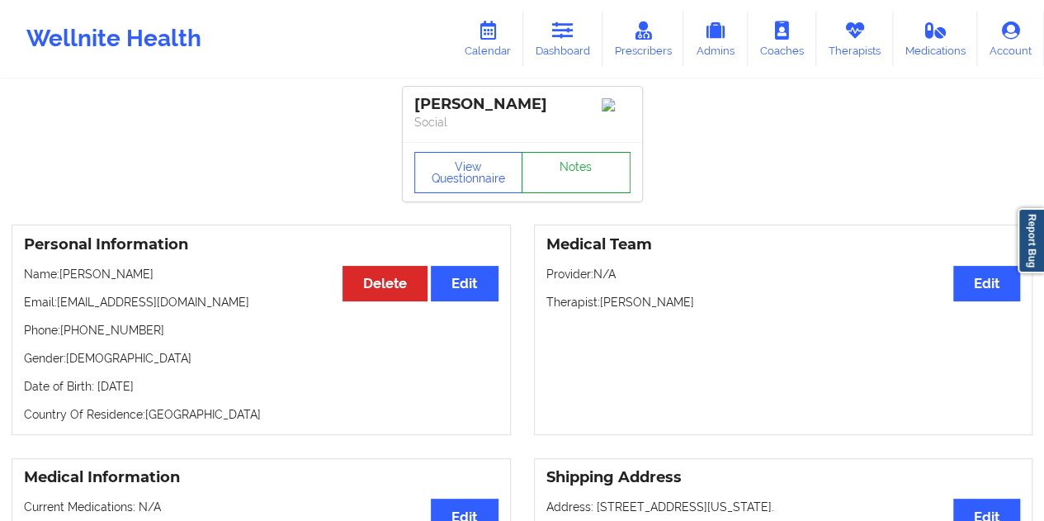
click at [584, 192] on link "Notes" at bounding box center [575, 172] width 109 height 41
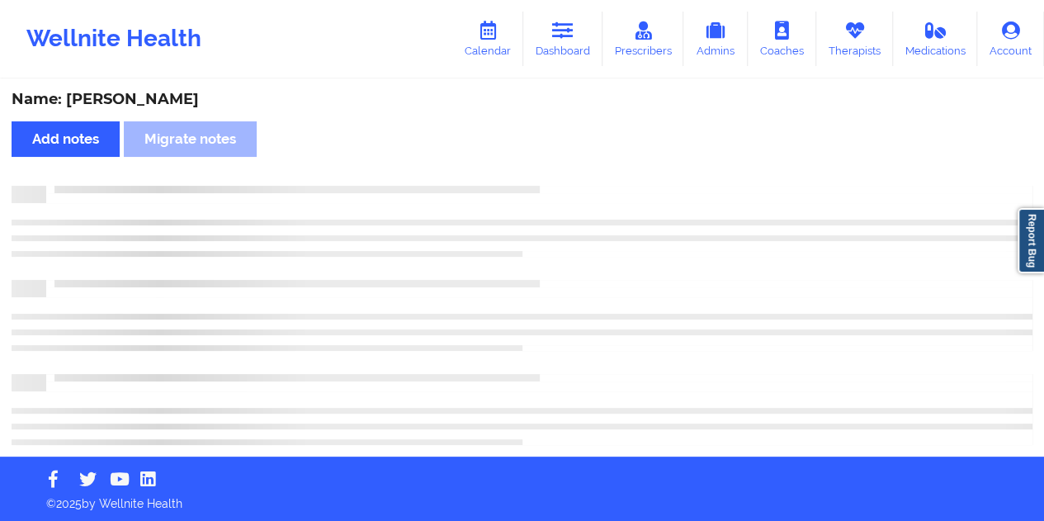
click at [173, 92] on div "Name: [PERSON_NAME]" at bounding box center [522, 99] width 1020 height 19
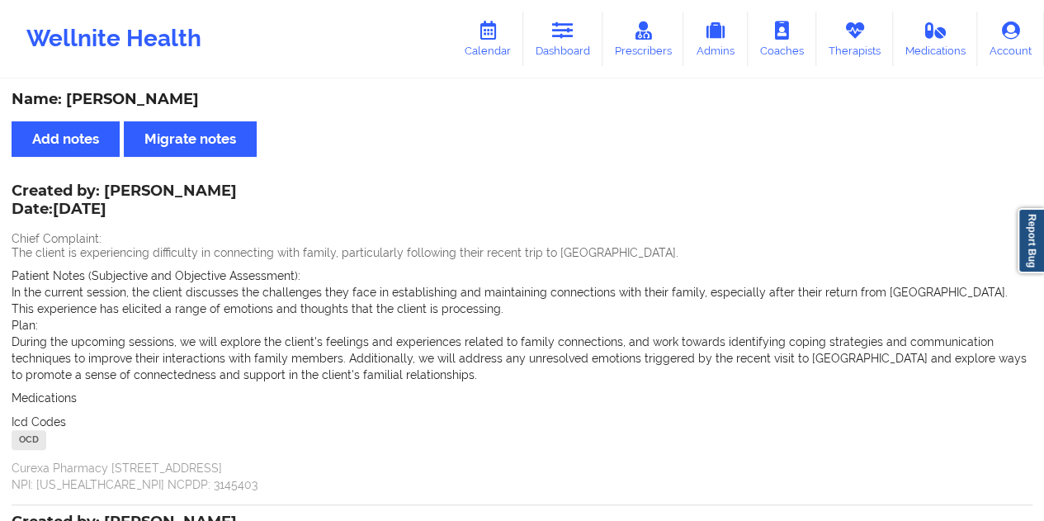
click at [173, 92] on div "Name: [PERSON_NAME]" at bounding box center [522, 99] width 1020 height 19
click at [567, 35] on icon at bounding box center [562, 30] width 21 height 18
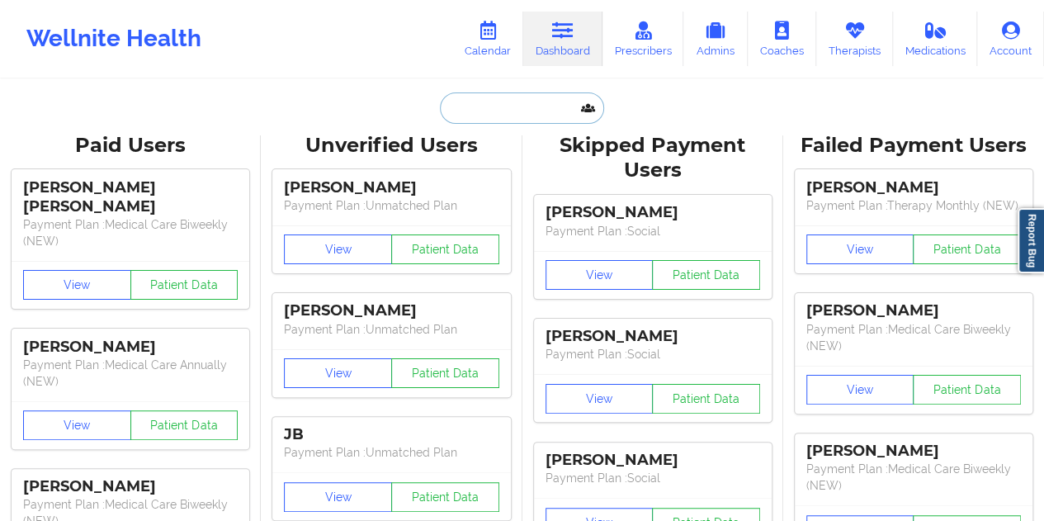
click at [480, 103] on input "text" at bounding box center [521, 107] width 163 height 31
paste input "[EMAIL_ADDRESS][DOMAIN_NAME]"
type input "[EMAIL_ADDRESS][DOMAIN_NAME]"
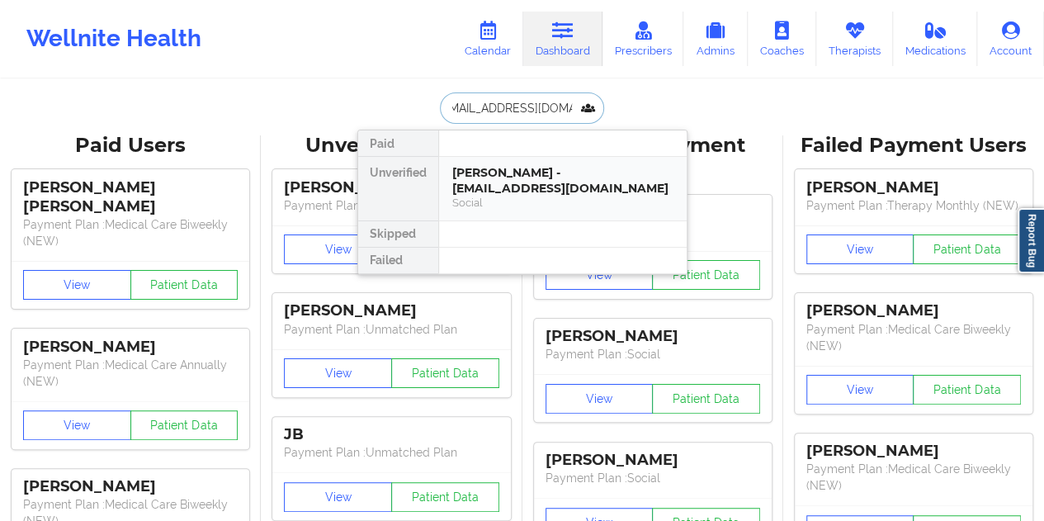
click at [563, 190] on div "[PERSON_NAME] - [EMAIL_ADDRESS][DOMAIN_NAME]" at bounding box center [562, 180] width 221 height 31
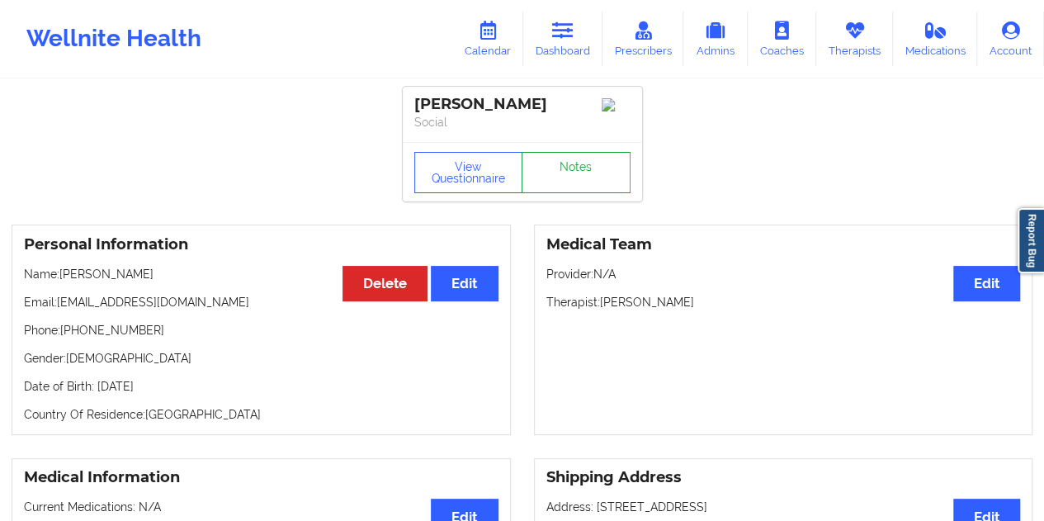
click at [570, 176] on link "Notes" at bounding box center [575, 172] width 109 height 41
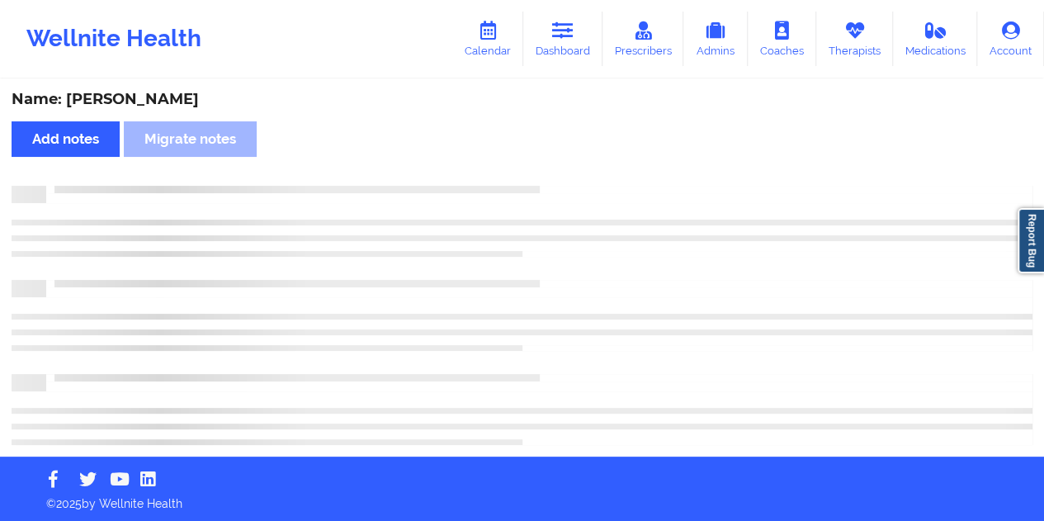
click at [160, 93] on div "Name: [PERSON_NAME]" at bounding box center [522, 99] width 1020 height 19
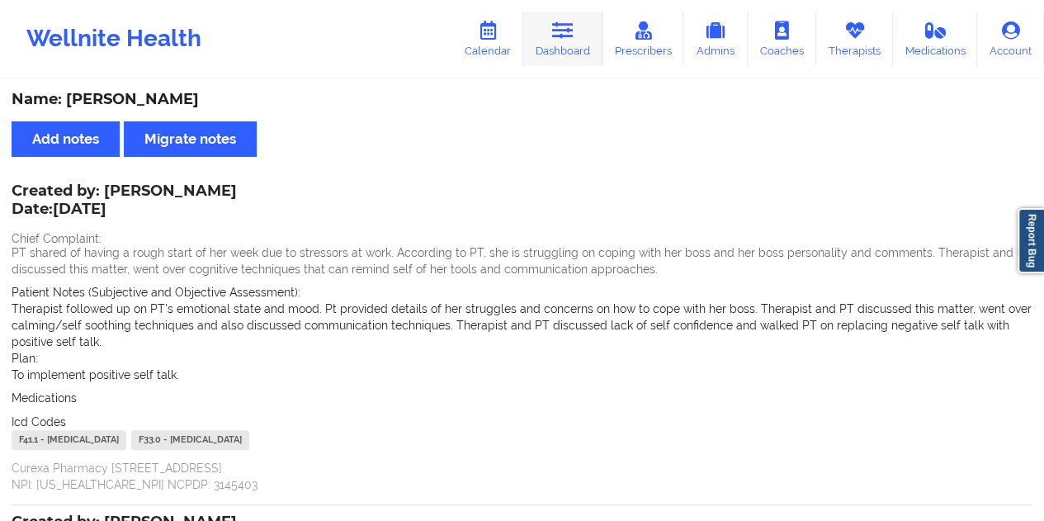
click at [558, 59] on link "Dashboard" at bounding box center [562, 39] width 79 height 54
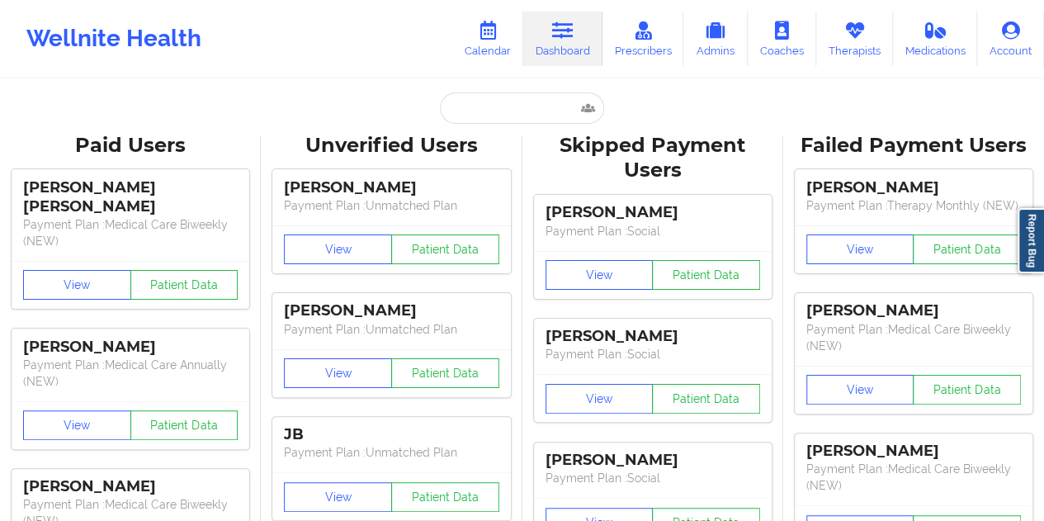
click at [479, 111] on input "text" at bounding box center [521, 107] width 163 height 31
paste input "[EMAIL_ADDRESS][DOMAIN_NAME]"
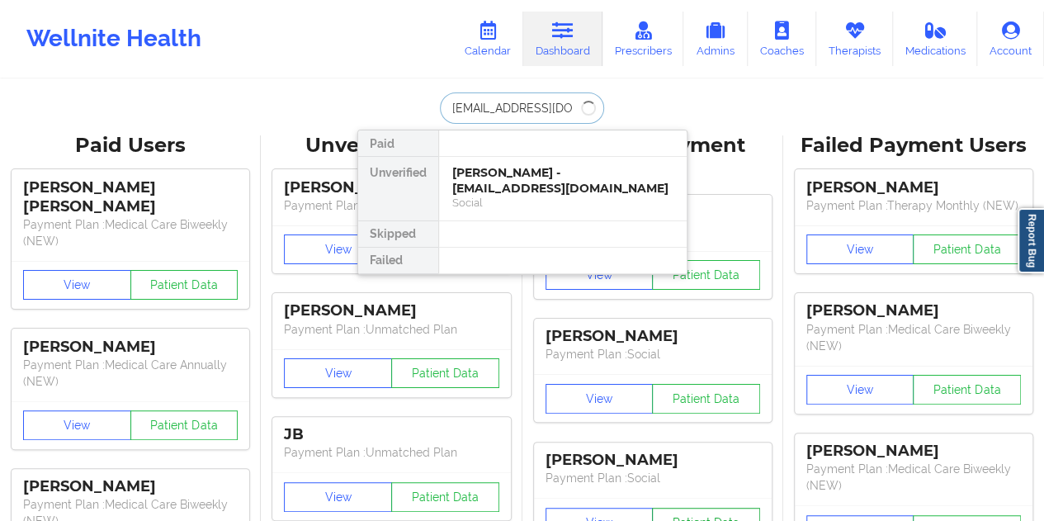
type input "[EMAIL_ADDRESS][DOMAIN_NAME]"
click at [538, 172] on div "[PERSON_NAME] - [EMAIL_ADDRESS][DOMAIN_NAME]" at bounding box center [562, 180] width 221 height 31
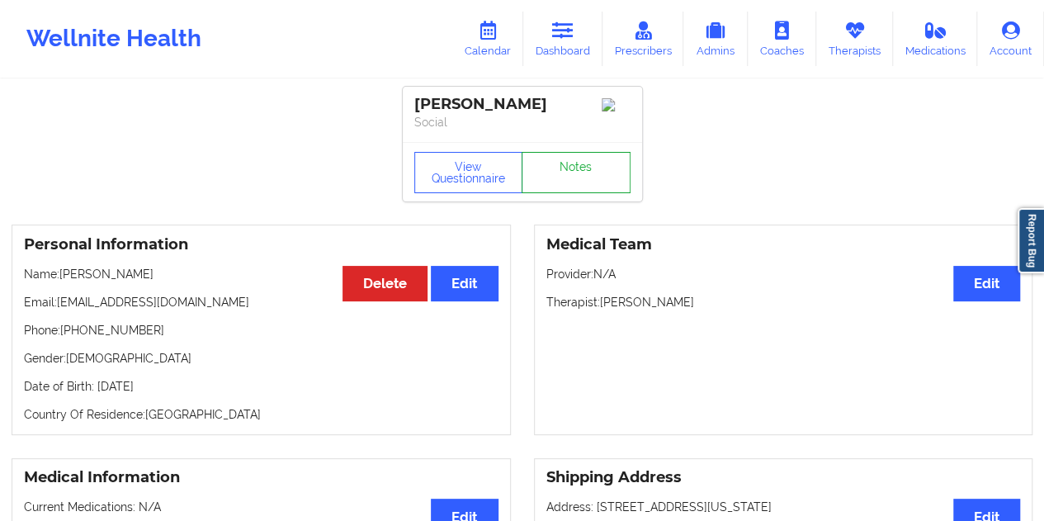
click at [582, 186] on link "Notes" at bounding box center [575, 172] width 109 height 41
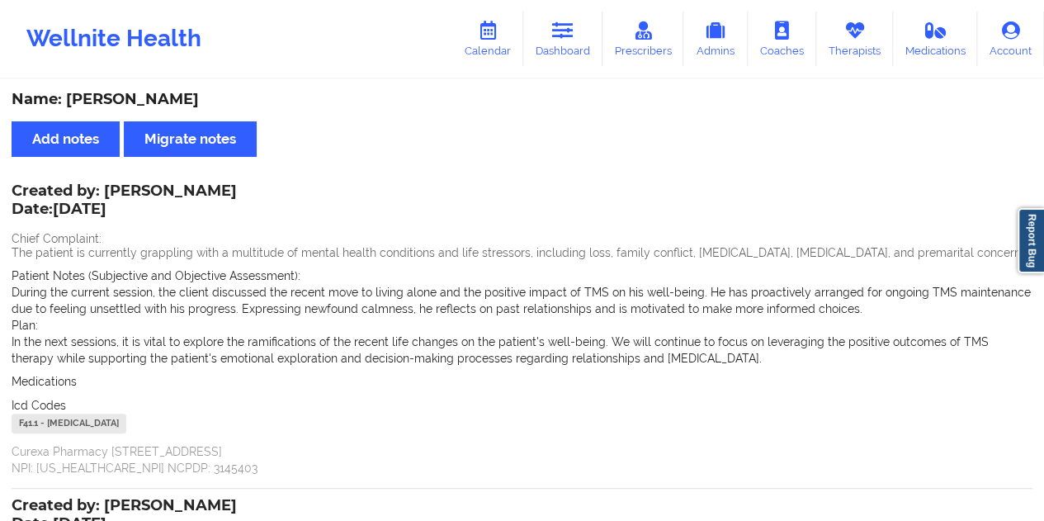
click at [137, 95] on div "Name: [PERSON_NAME]" at bounding box center [522, 99] width 1020 height 19
click at [572, 45] on link "Dashboard" at bounding box center [562, 39] width 79 height 54
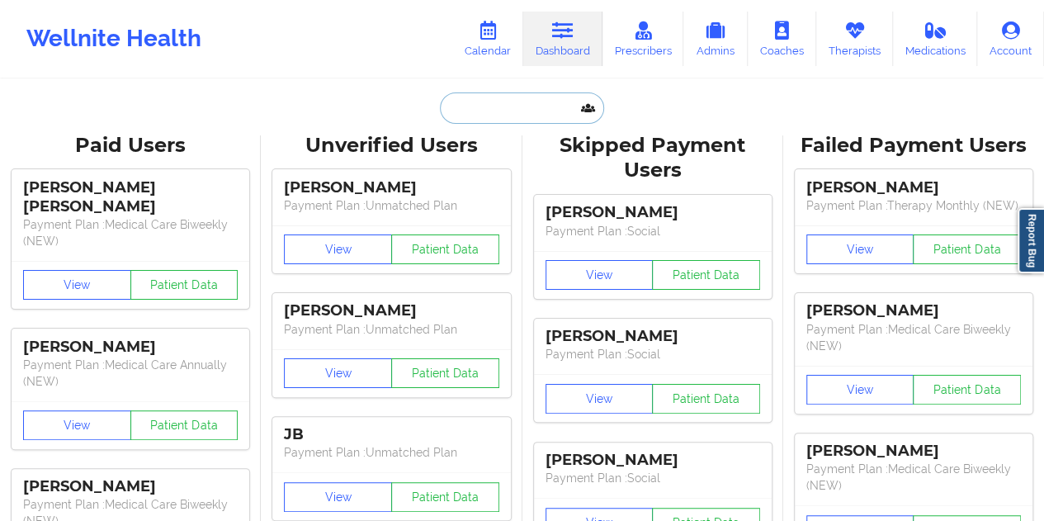
drag, startPoint x: 559, startPoint y: 76, endPoint x: 498, endPoint y: 106, distance: 68.3
click at [498, 106] on input "text" at bounding box center [521, 107] width 163 height 31
paste input "[EMAIL_ADDRESS][DOMAIN_NAME]"
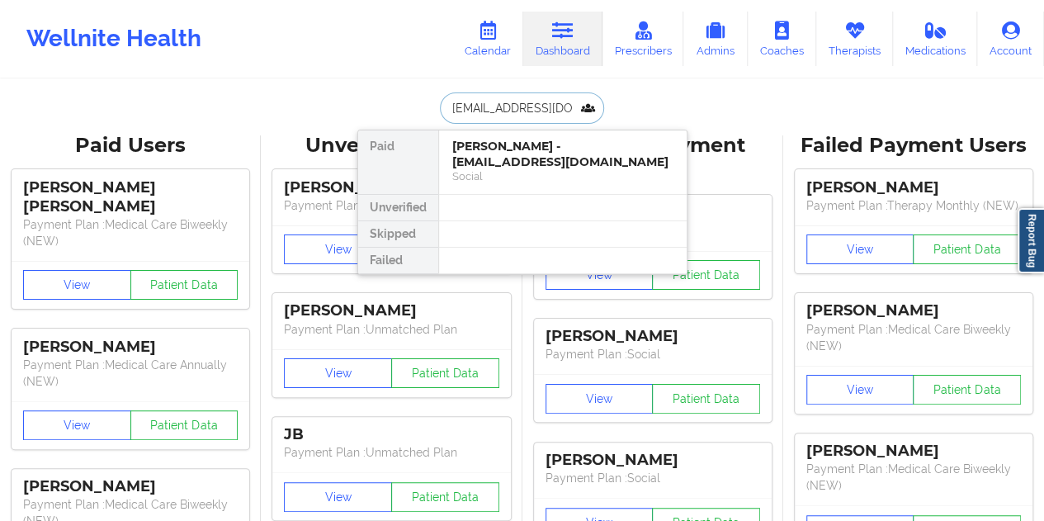
type input "[EMAIL_ADDRESS][DOMAIN_NAME]"
click at [550, 195] on div at bounding box center [562, 208] width 248 height 26
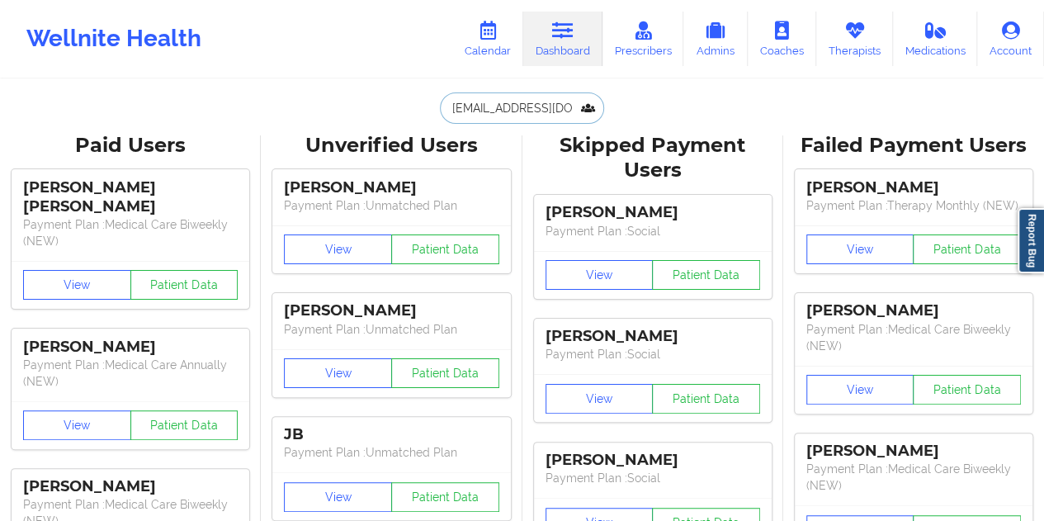
click at [526, 117] on input "[EMAIL_ADDRESS][DOMAIN_NAME]" at bounding box center [521, 107] width 163 height 31
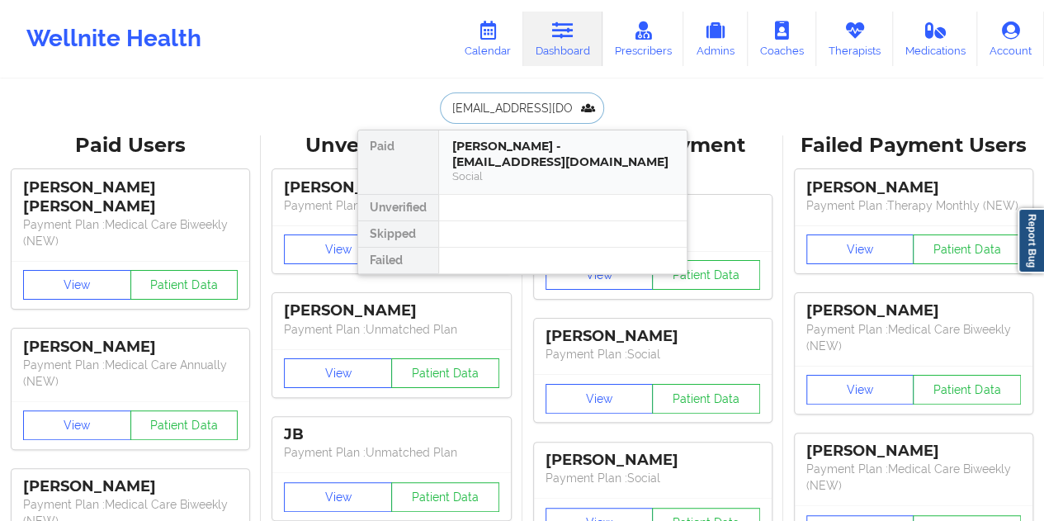
click at [555, 169] on div "Social" at bounding box center [562, 176] width 221 height 14
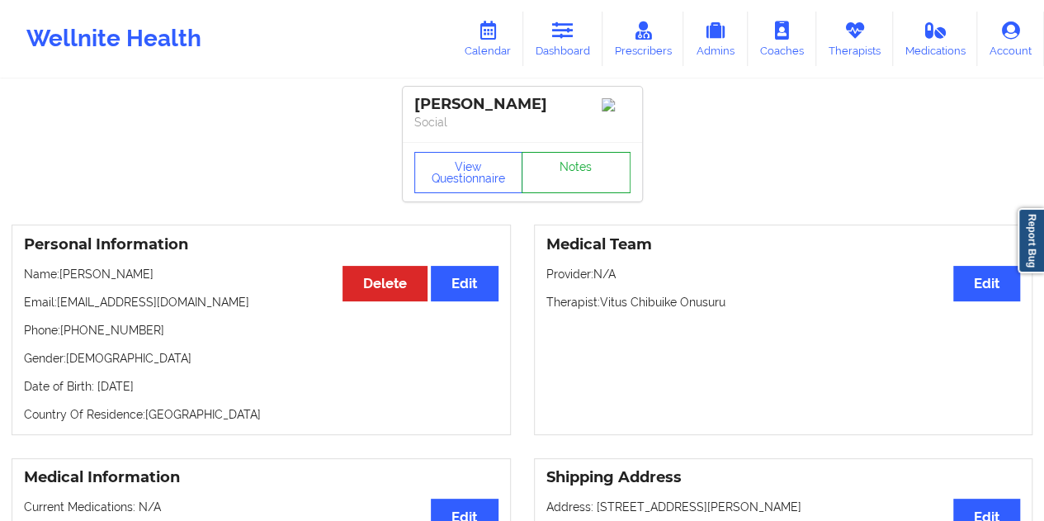
click at [574, 169] on link "Notes" at bounding box center [575, 172] width 109 height 41
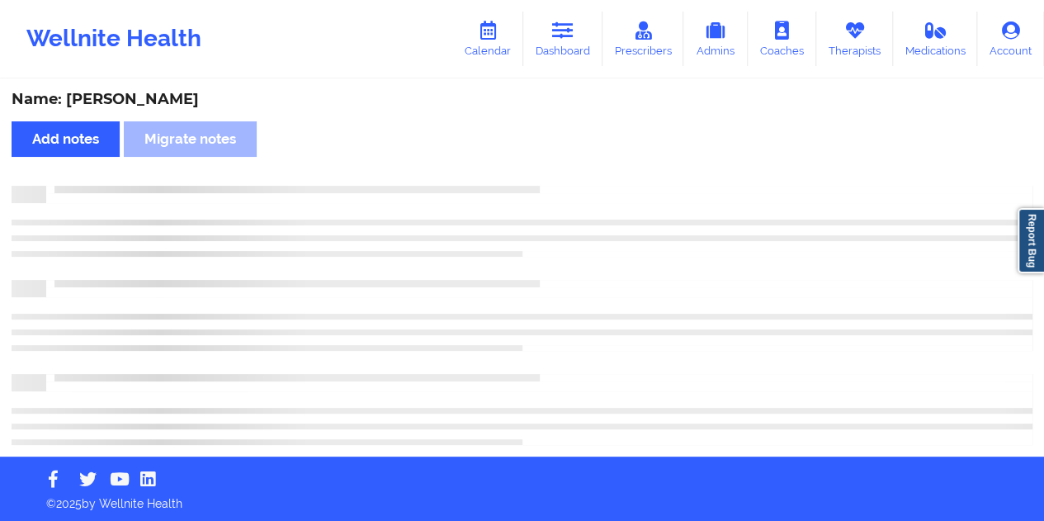
click at [172, 92] on div "Name: [PERSON_NAME]" at bounding box center [522, 99] width 1020 height 19
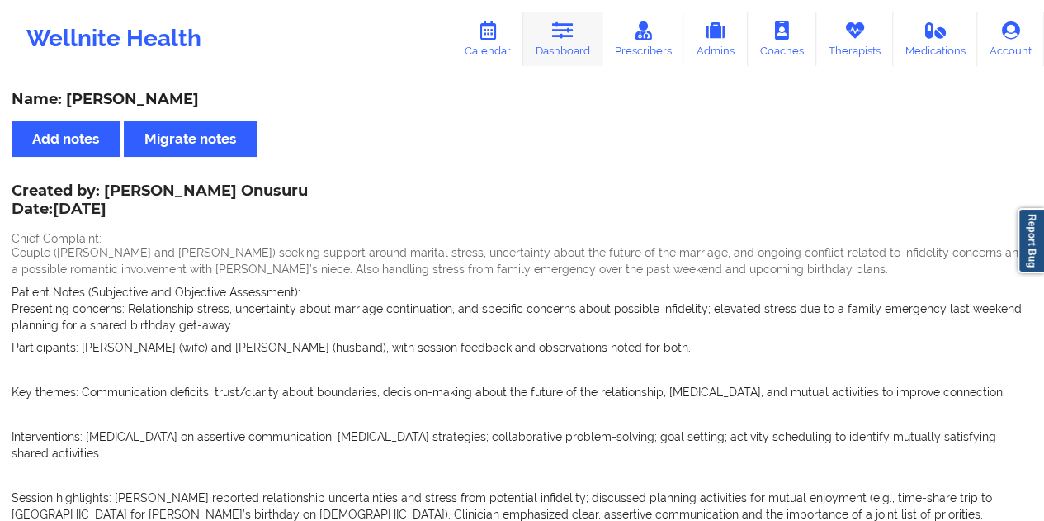
click at [566, 37] on icon at bounding box center [562, 30] width 21 height 18
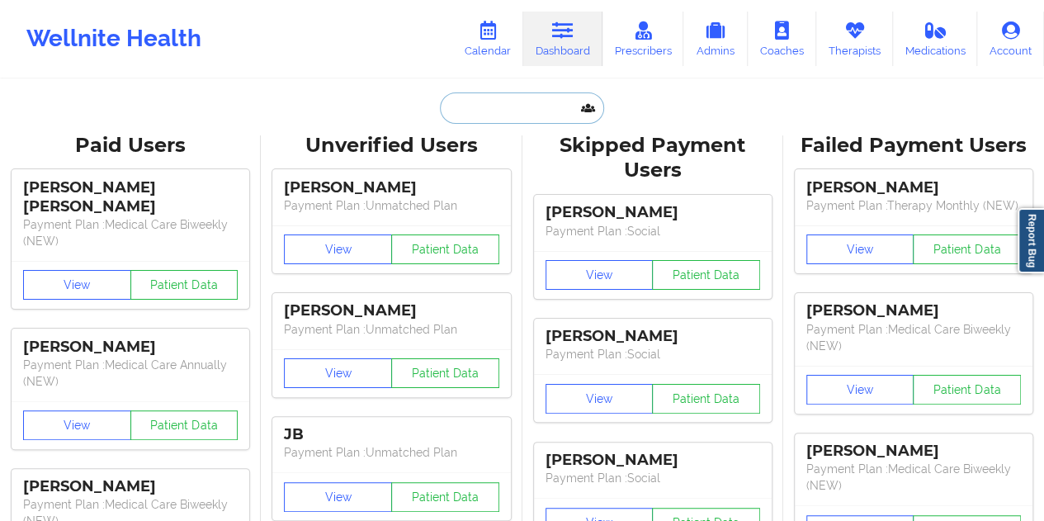
click at [452, 111] on input "text" at bounding box center [521, 107] width 163 height 31
paste input "[EMAIL_ADDRESS][DOMAIN_NAME]"
type input "[EMAIL_ADDRESS][DOMAIN_NAME]"
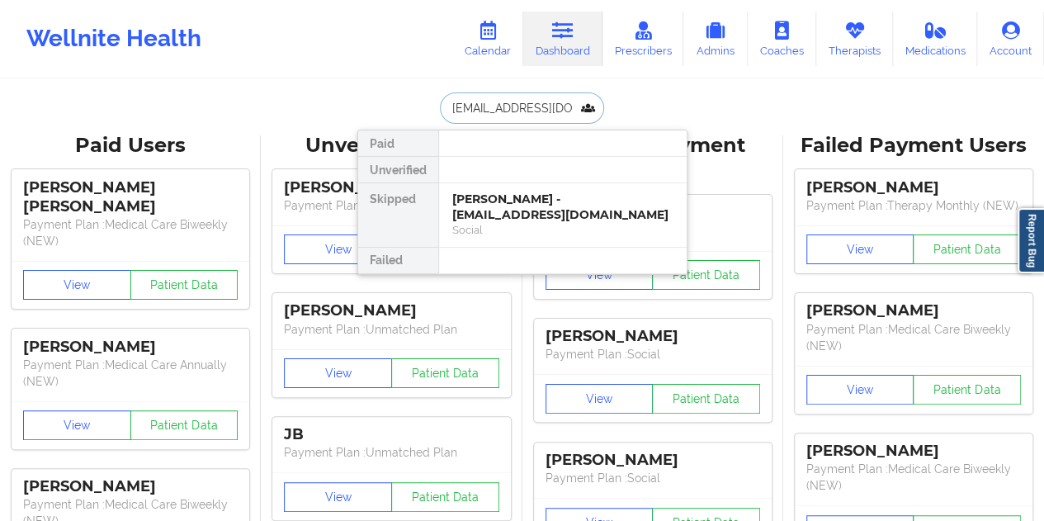
click at [530, 185] on div "[PERSON_NAME] - [EMAIL_ADDRESS][DOMAIN_NAME] Social" at bounding box center [562, 215] width 247 height 64
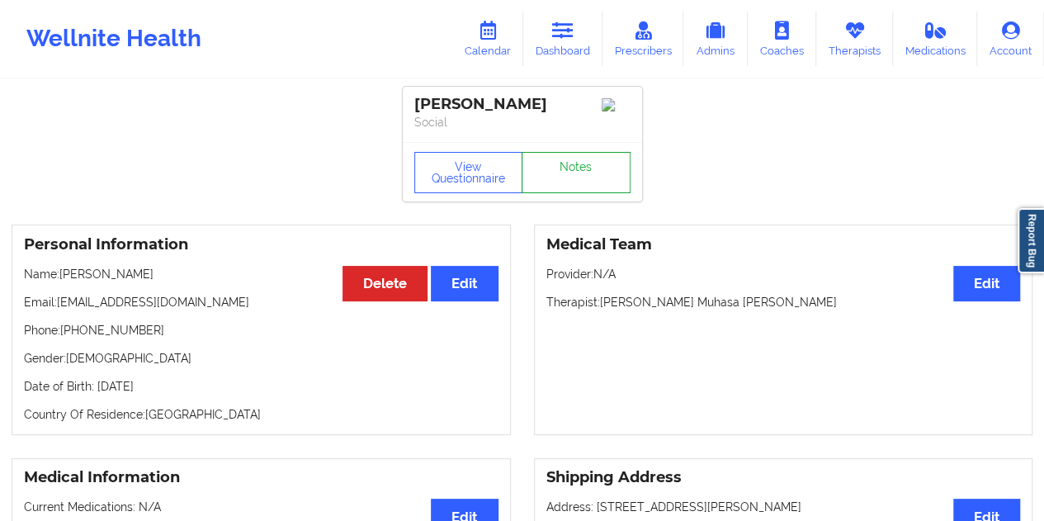
click at [566, 172] on link "Notes" at bounding box center [575, 172] width 109 height 41
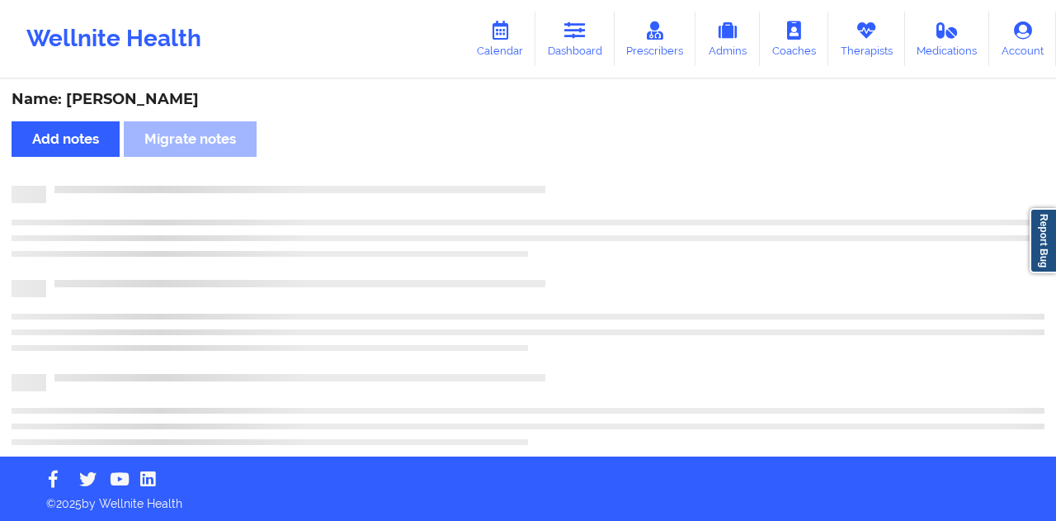
click at [175, 96] on div "Name: [PERSON_NAME]" at bounding box center [528, 99] width 1033 height 19
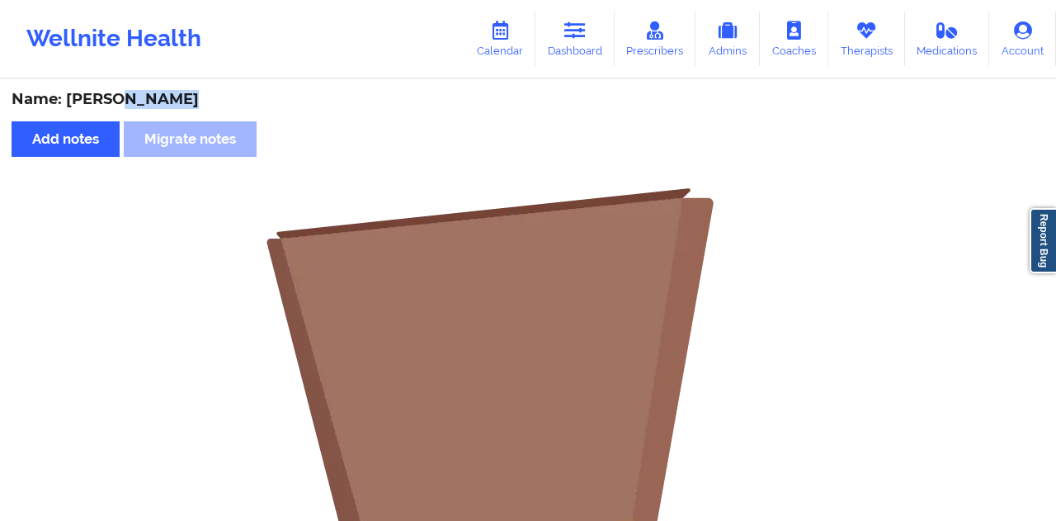
click at [175, 96] on div "Name: [PERSON_NAME]" at bounding box center [528, 99] width 1033 height 19
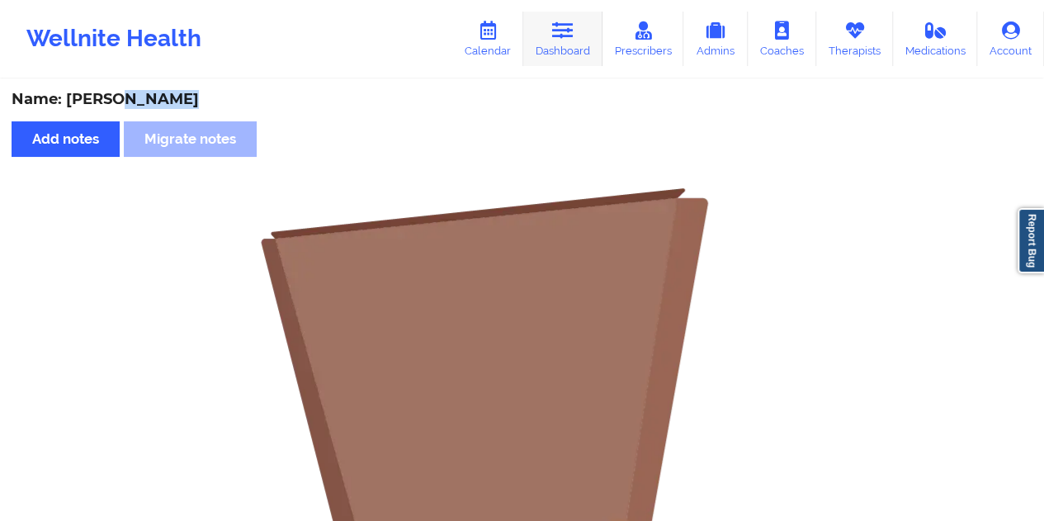
click at [571, 47] on link "Dashboard" at bounding box center [562, 39] width 79 height 54
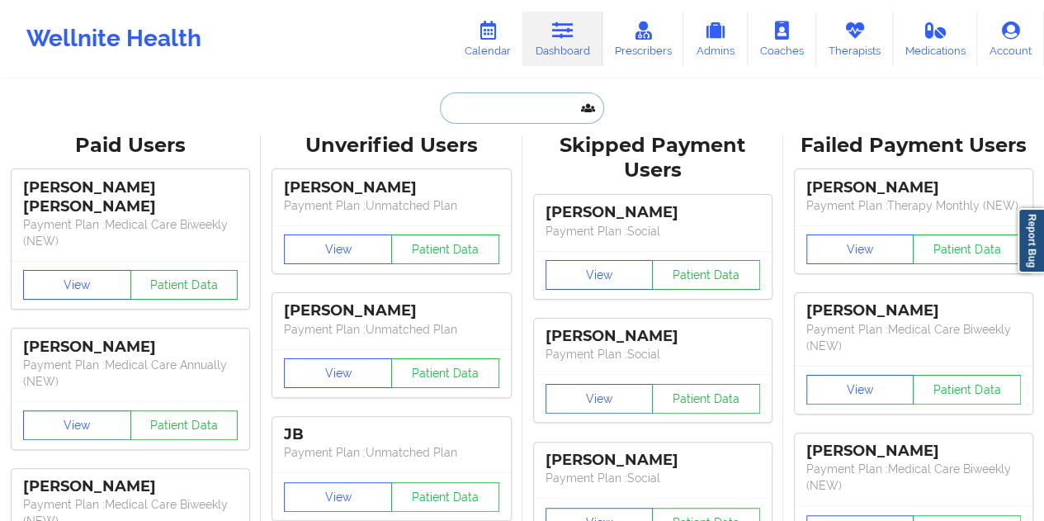
click at [497, 113] on input "text" at bounding box center [521, 107] width 163 height 31
paste input "[EMAIL_ADDRESS][DOMAIN_NAME]"
type input "[EMAIL_ADDRESS][DOMAIN_NAME]"
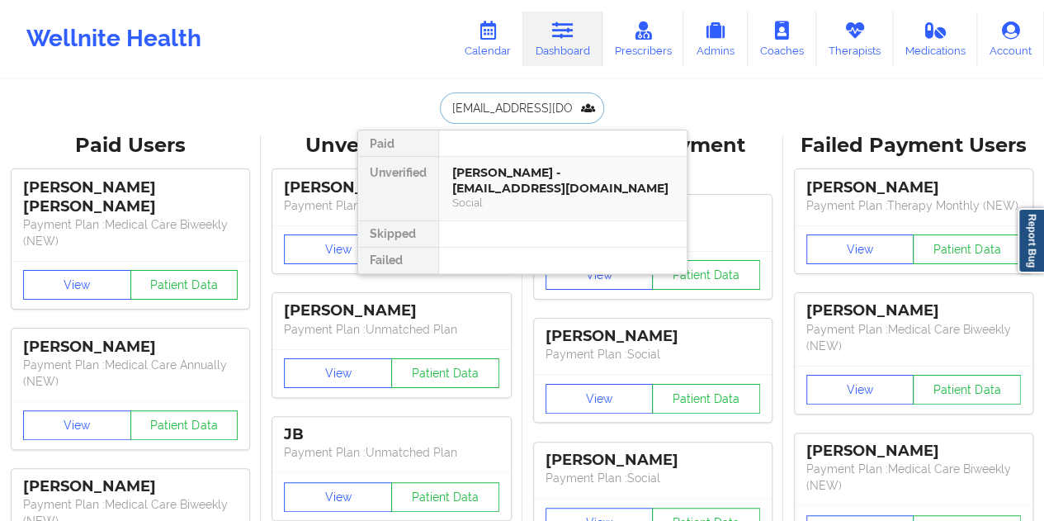
click at [554, 188] on div "[PERSON_NAME] - [EMAIL_ADDRESS][DOMAIN_NAME]" at bounding box center [562, 180] width 221 height 31
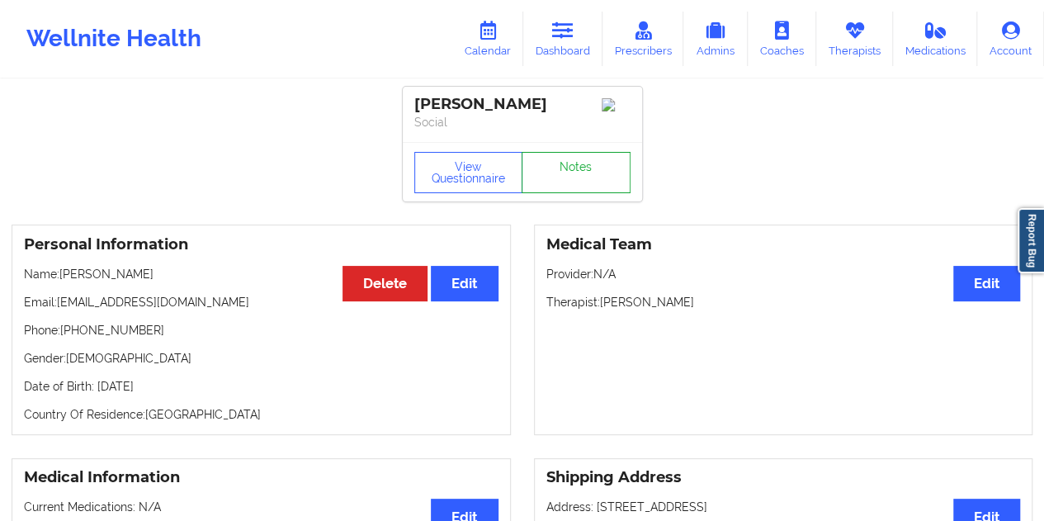
click at [585, 177] on link "Notes" at bounding box center [575, 172] width 109 height 41
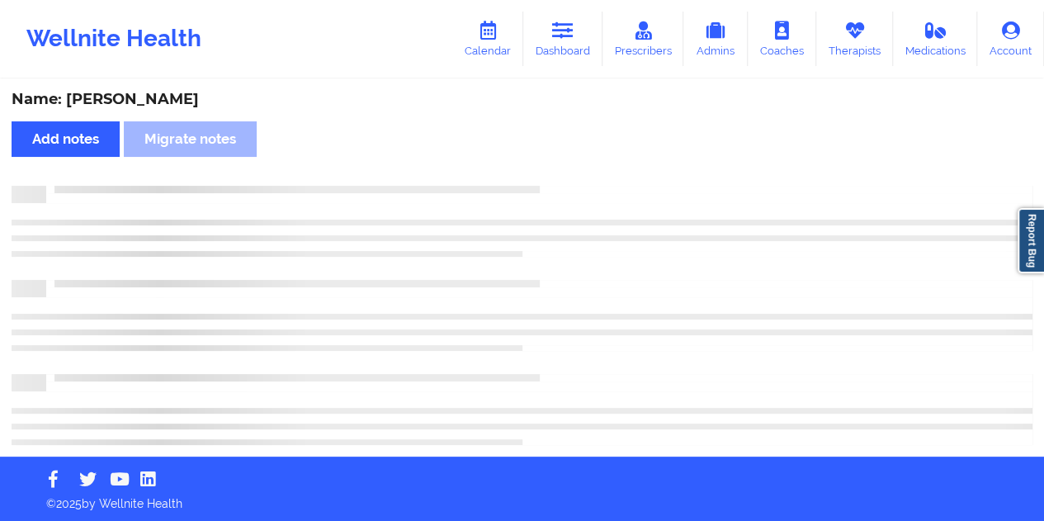
click at [186, 97] on div "Name: [PERSON_NAME]" at bounding box center [522, 99] width 1020 height 19
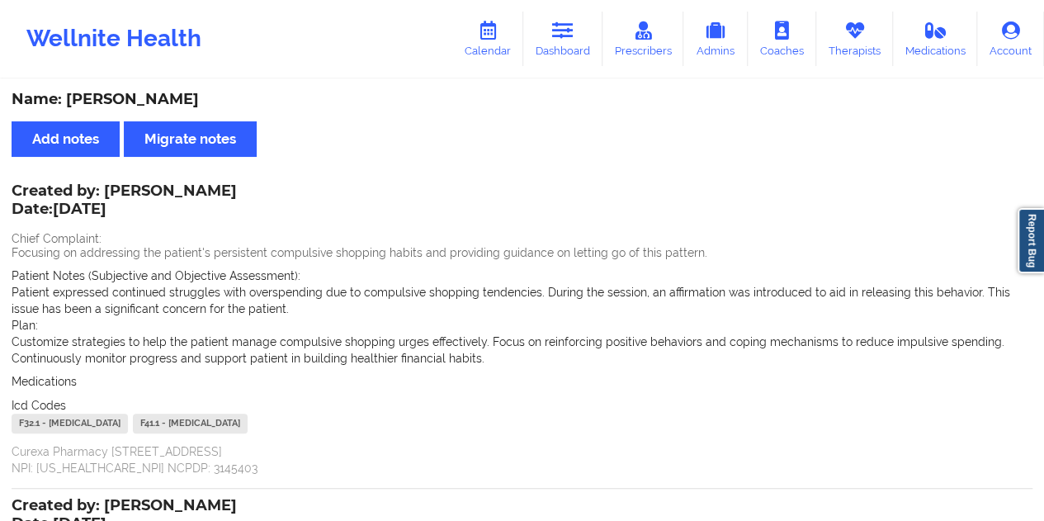
click at [561, 45] on link "Dashboard" at bounding box center [562, 39] width 79 height 54
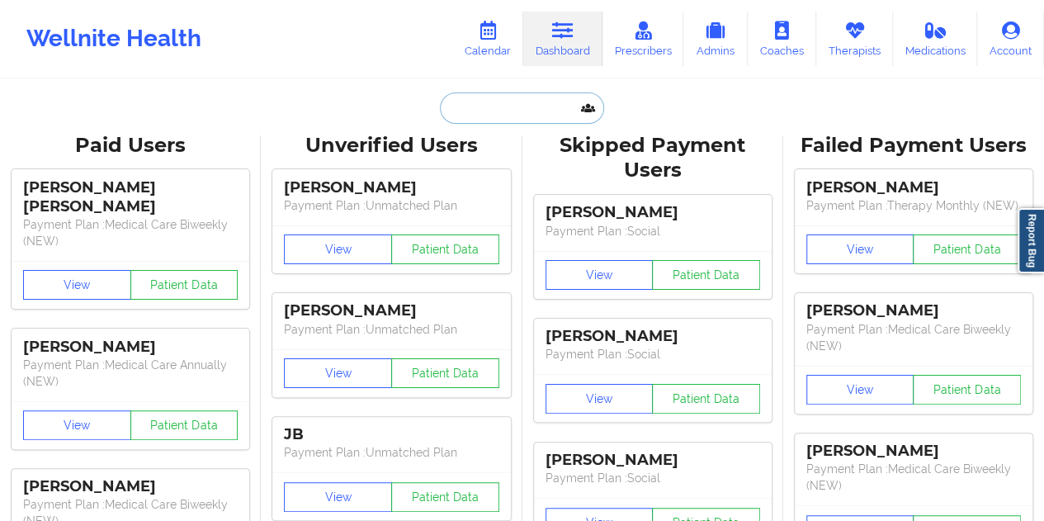
click at [484, 115] on input "text" at bounding box center [521, 107] width 163 height 31
paste input "[EMAIL_ADDRESS][DOMAIN_NAME]"
type input "[EMAIL_ADDRESS][DOMAIN_NAME]"
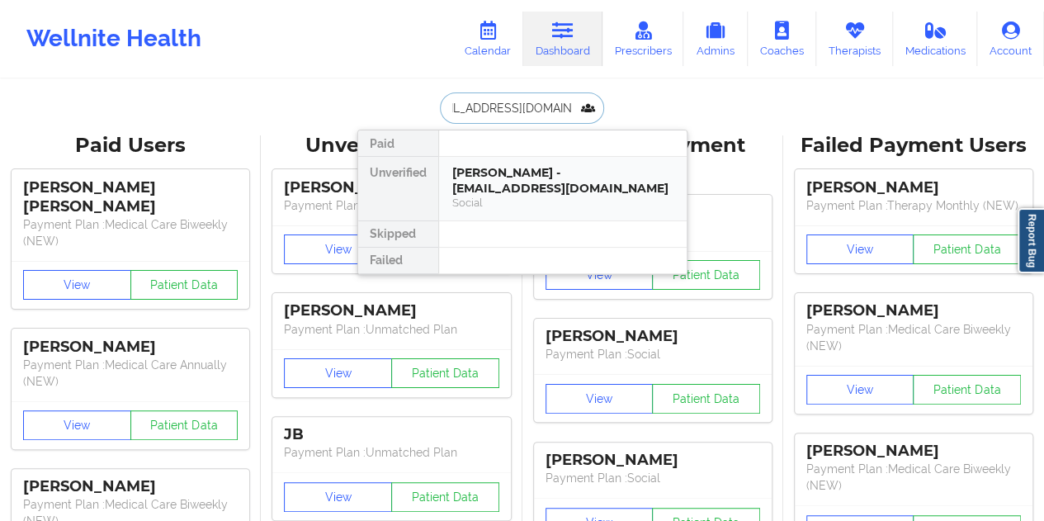
click at [526, 172] on div "[PERSON_NAME] - [EMAIL_ADDRESS][DOMAIN_NAME]" at bounding box center [562, 180] width 221 height 31
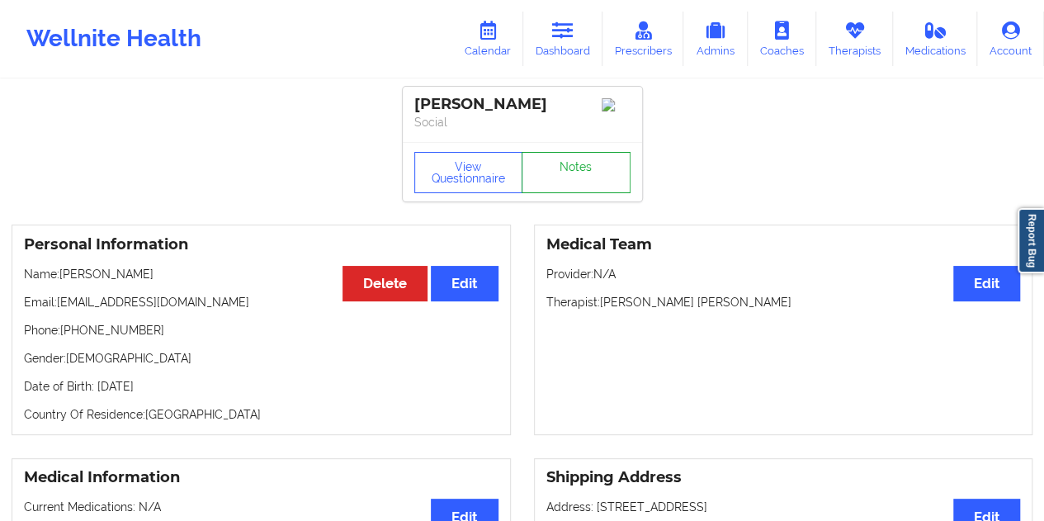
click at [588, 175] on link "Notes" at bounding box center [575, 172] width 109 height 41
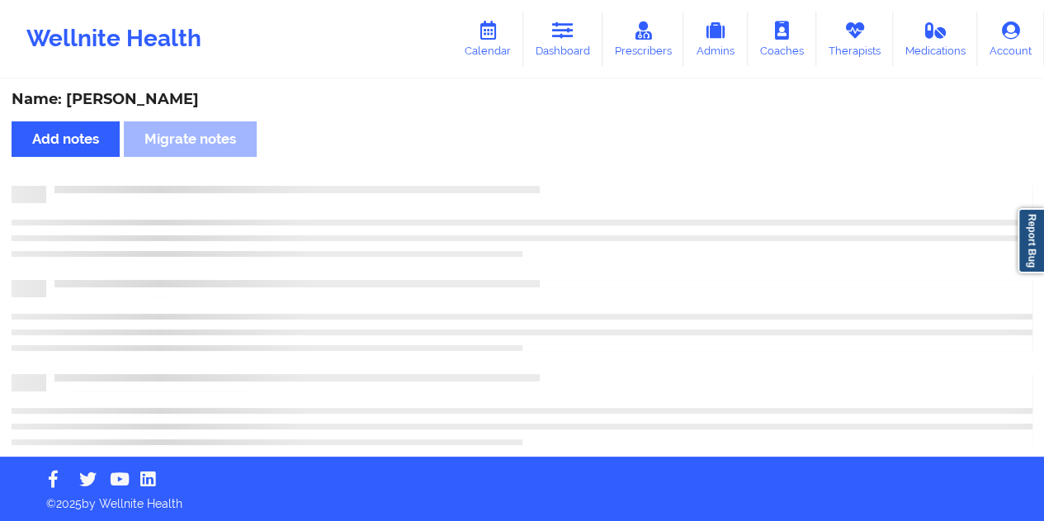
click at [200, 95] on div "Name: [PERSON_NAME]" at bounding box center [522, 99] width 1020 height 19
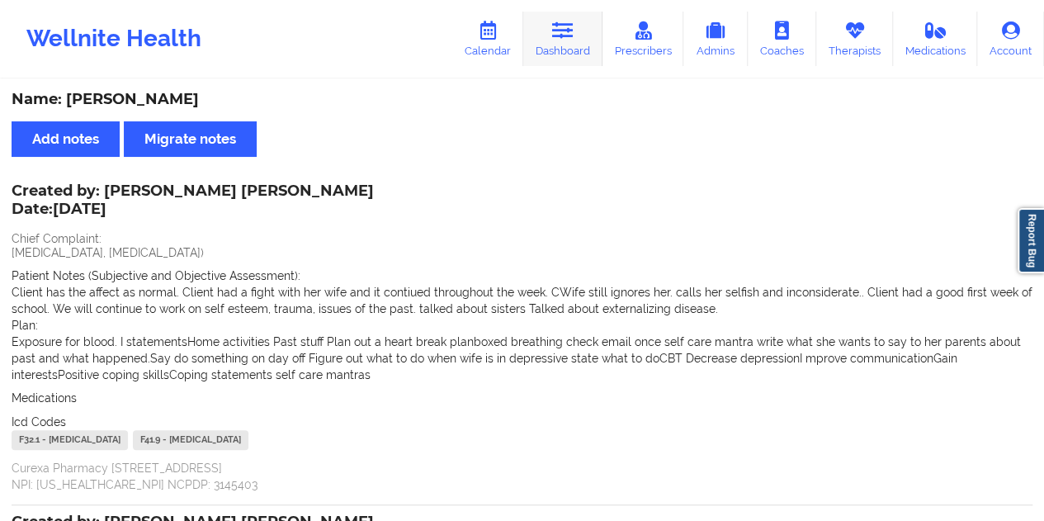
click at [591, 39] on link "Dashboard" at bounding box center [562, 39] width 79 height 54
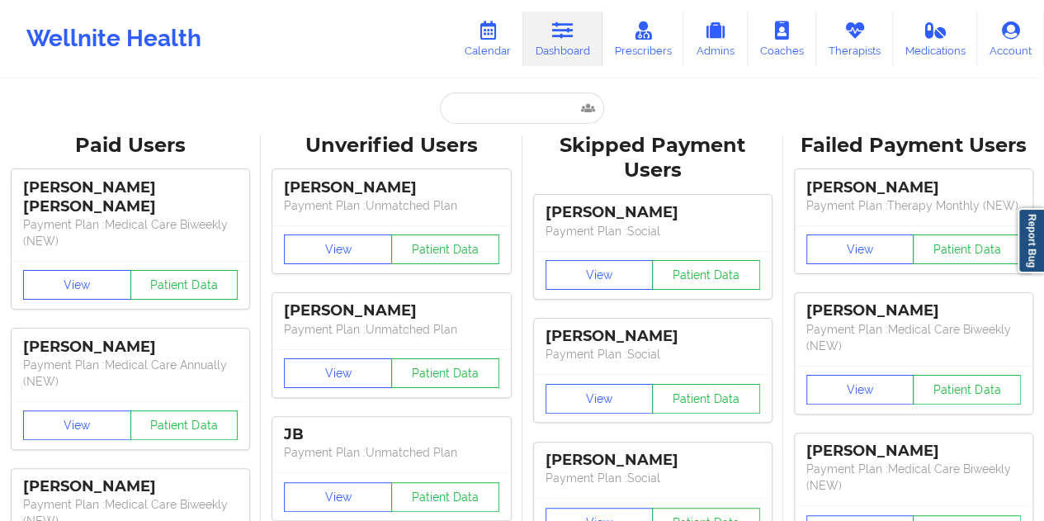
click at [497, 104] on input "text" at bounding box center [521, 107] width 163 height 31
paste input "[EMAIL_ADDRESS][DOMAIN_NAME]"
type input "[EMAIL_ADDRESS][DOMAIN_NAME]"
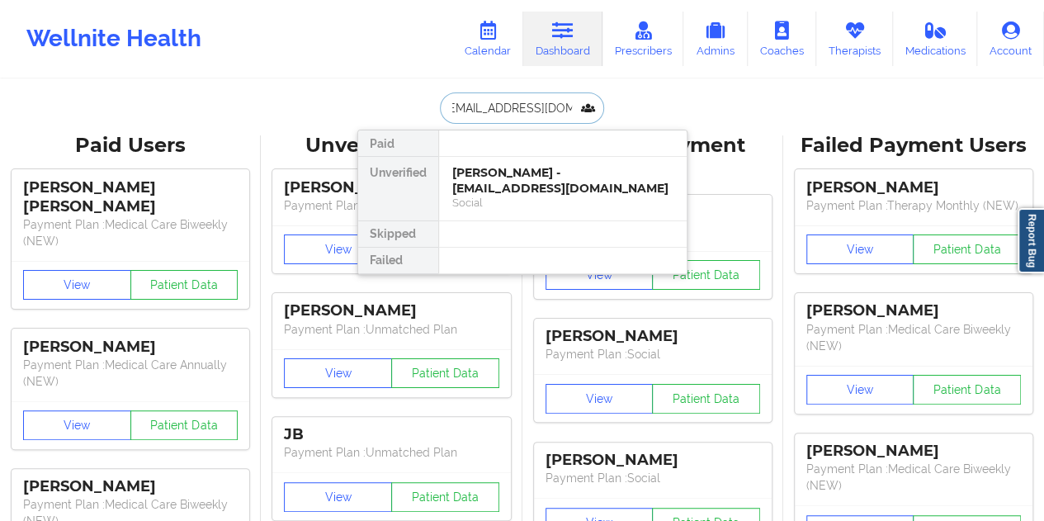
click at [540, 186] on div "[PERSON_NAME] - [EMAIL_ADDRESS][DOMAIN_NAME]" at bounding box center [562, 180] width 221 height 31
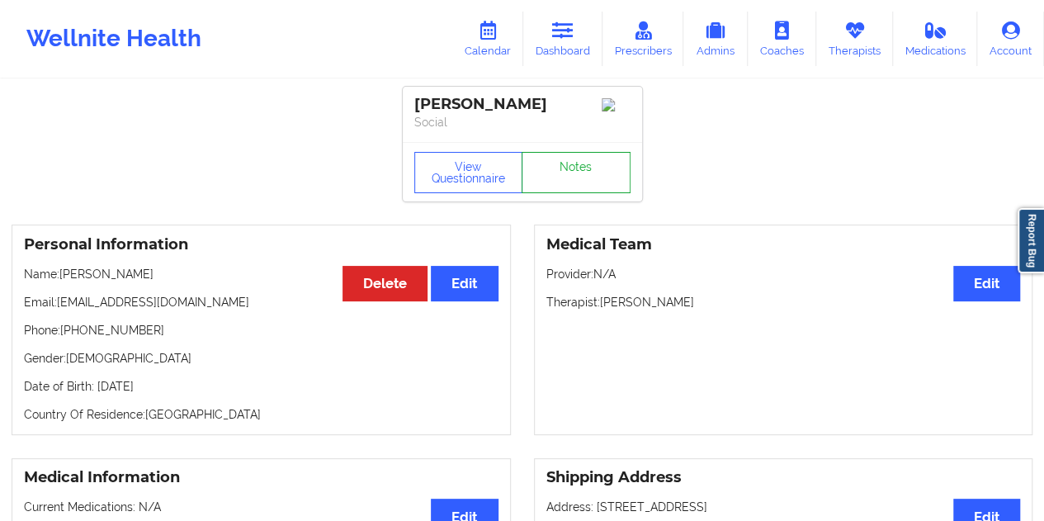
click at [579, 179] on link "Notes" at bounding box center [575, 172] width 109 height 41
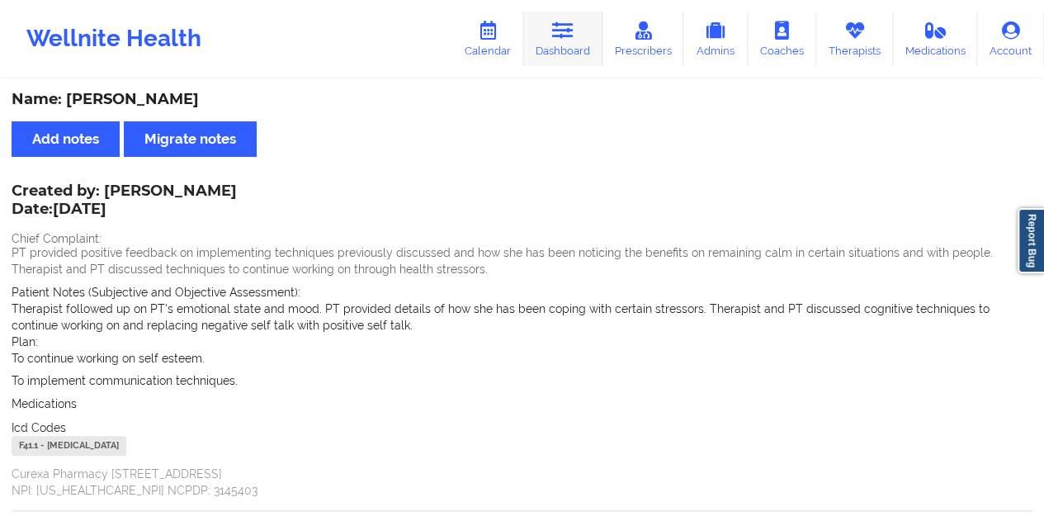
click at [584, 51] on link "Dashboard" at bounding box center [562, 39] width 79 height 54
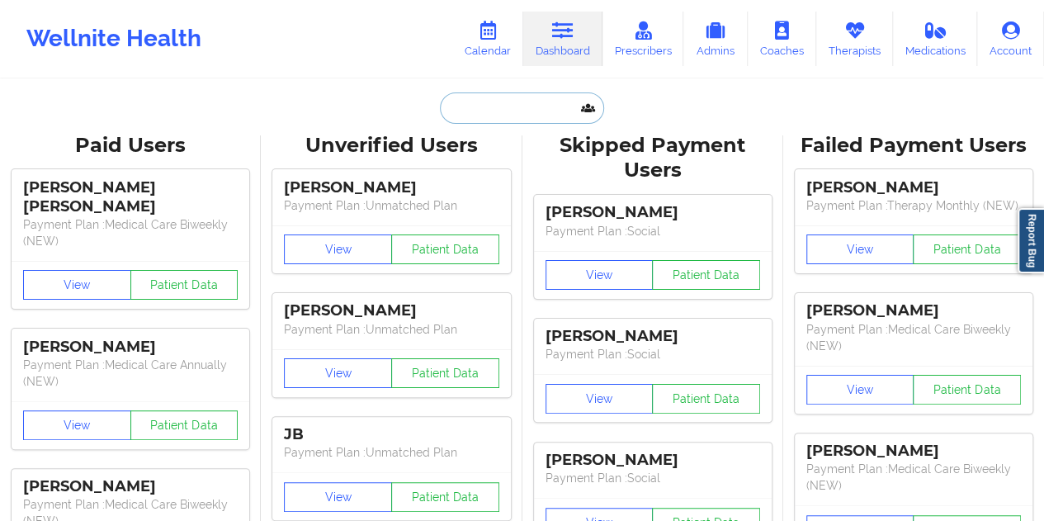
click at [513, 111] on input "text" at bounding box center [521, 107] width 163 height 31
paste input "[EMAIL_ADDRESS][DOMAIN_NAME]"
type input "[EMAIL_ADDRESS][DOMAIN_NAME]"
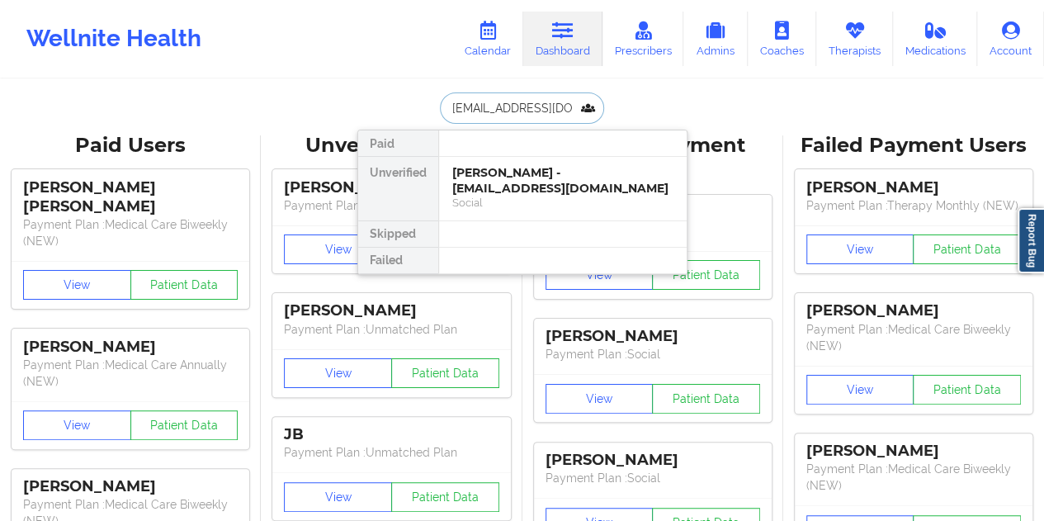
scroll to position [0, 7]
click at [521, 177] on div "[PERSON_NAME] - [EMAIL_ADDRESS][DOMAIN_NAME]" at bounding box center [562, 180] width 221 height 31
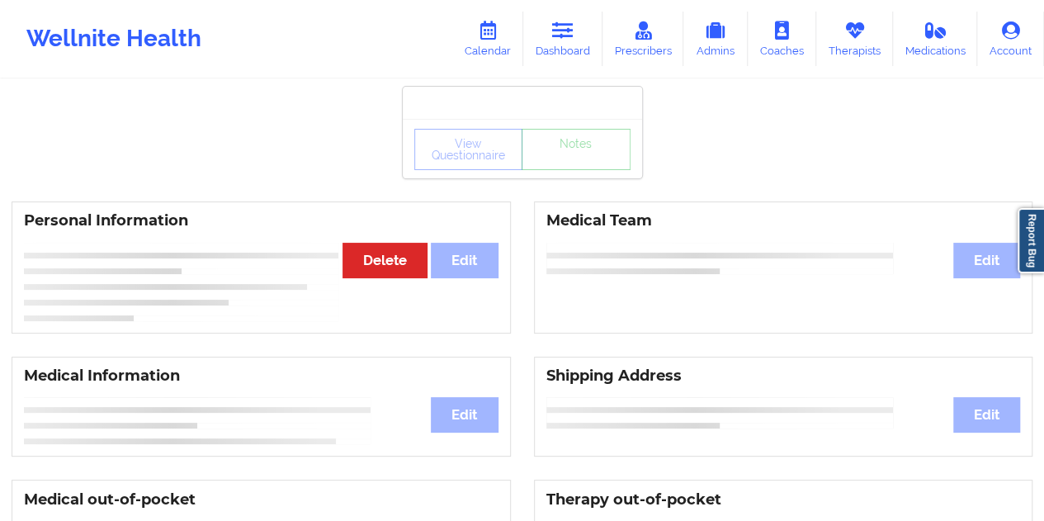
click at [569, 168] on div "View Questionnaire Notes" at bounding box center [522, 148] width 239 height 59
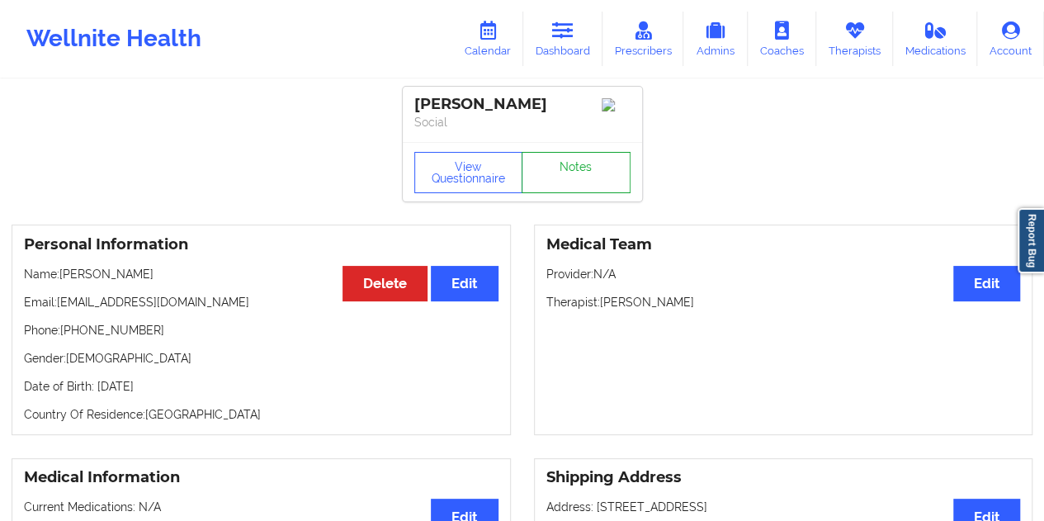
click at [572, 192] on link "Notes" at bounding box center [575, 172] width 109 height 41
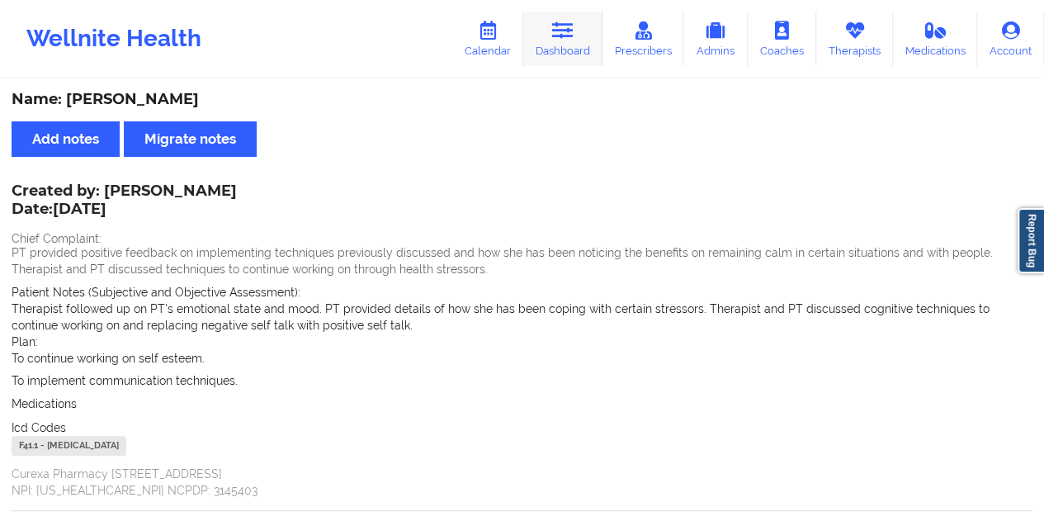
click at [577, 24] on link "Dashboard" at bounding box center [562, 39] width 79 height 54
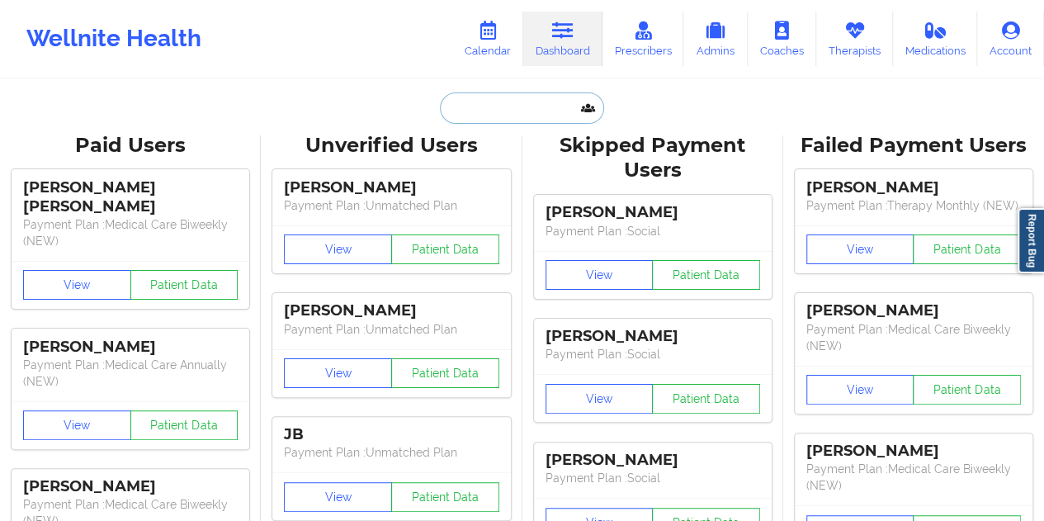
click at [493, 115] on input "text" at bounding box center [521, 107] width 163 height 31
paste input "[EMAIL_ADDRESS][DOMAIN_NAME]"
type input "[EMAIL_ADDRESS][DOMAIN_NAME]"
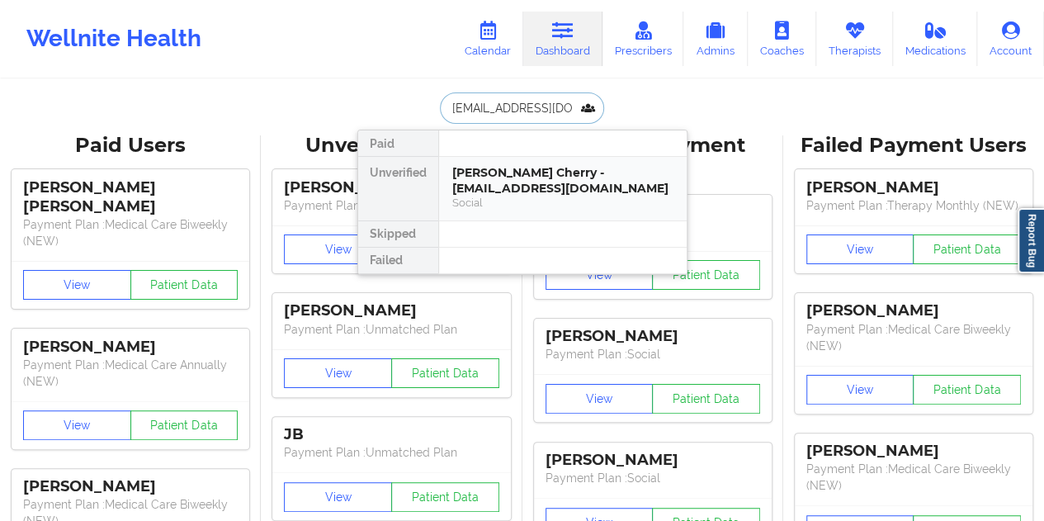
click at [545, 189] on div "[PERSON_NAME] Cherry - [EMAIL_ADDRESS][DOMAIN_NAME]" at bounding box center [562, 180] width 221 height 31
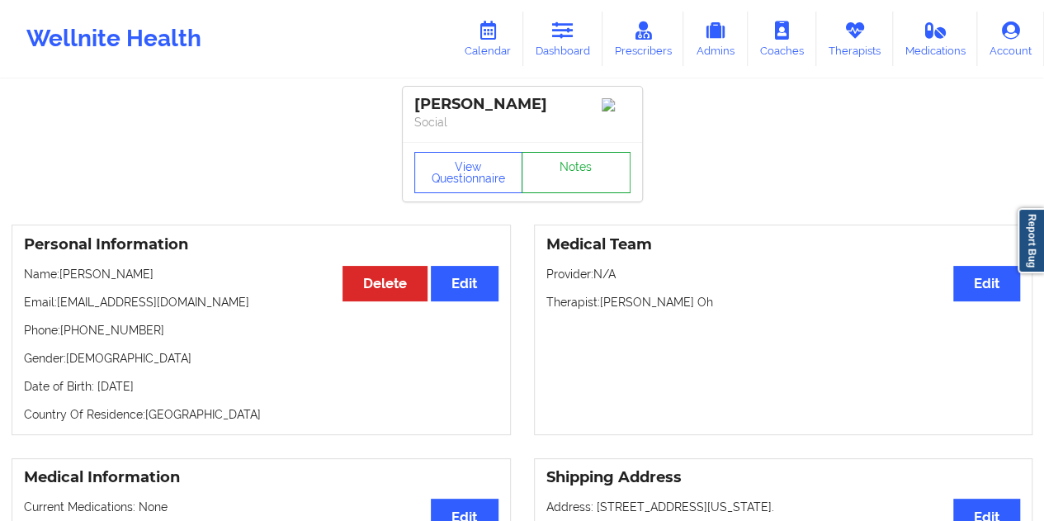
click at [597, 174] on link "Notes" at bounding box center [575, 172] width 109 height 41
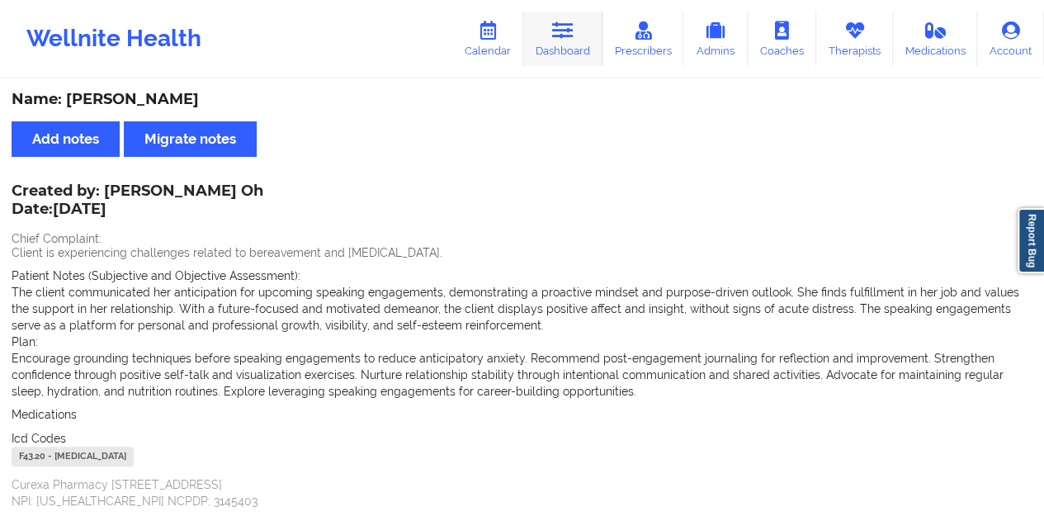
click at [568, 16] on link "Dashboard" at bounding box center [562, 39] width 79 height 54
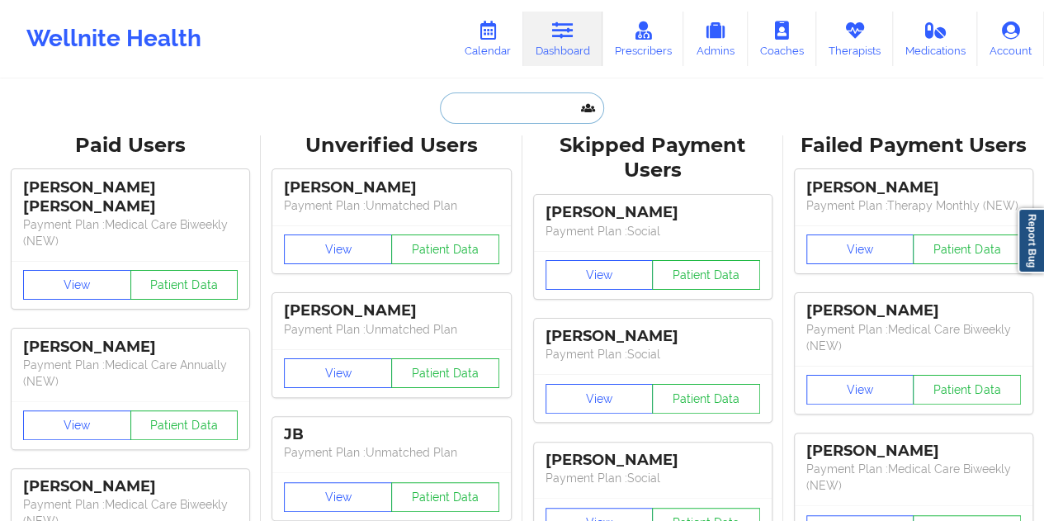
click at [495, 111] on input "text" at bounding box center [521, 107] width 163 height 31
paste input "[EMAIL_ADDRESS][DOMAIN_NAME]"
type input "[EMAIL_ADDRESS][DOMAIN_NAME]"
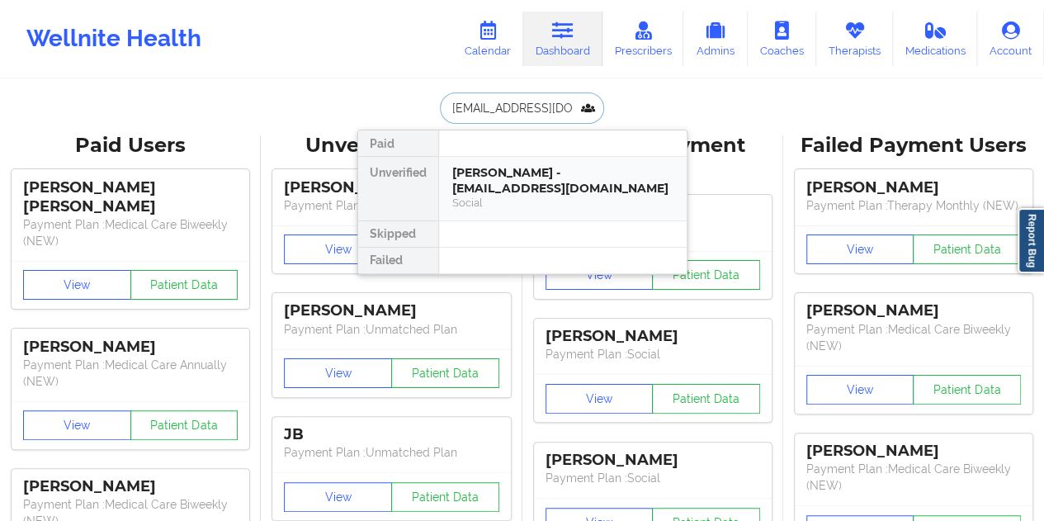
click at [557, 197] on div "[PERSON_NAME] - [EMAIL_ADDRESS][DOMAIN_NAME] Social" at bounding box center [562, 189] width 247 height 64
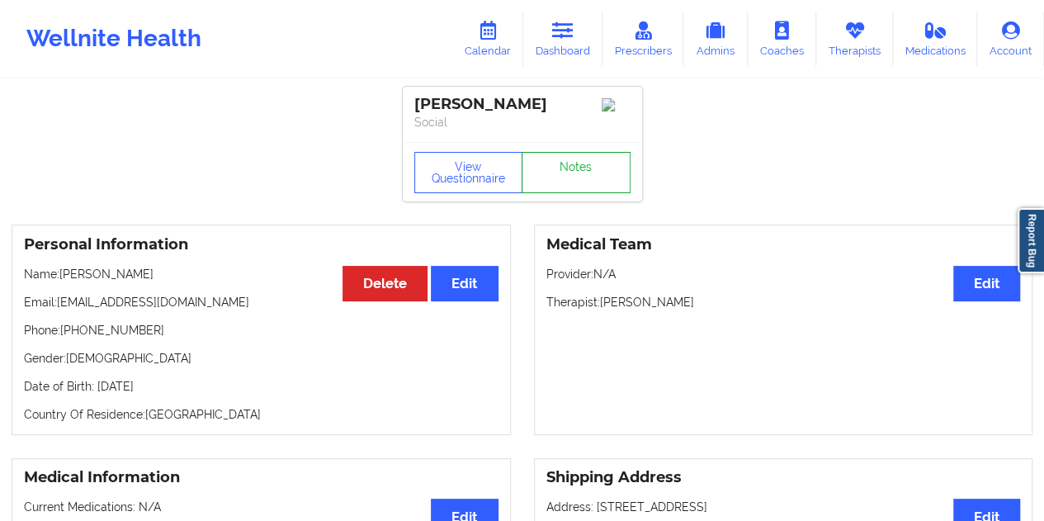
click at [557, 184] on link "Notes" at bounding box center [575, 172] width 109 height 41
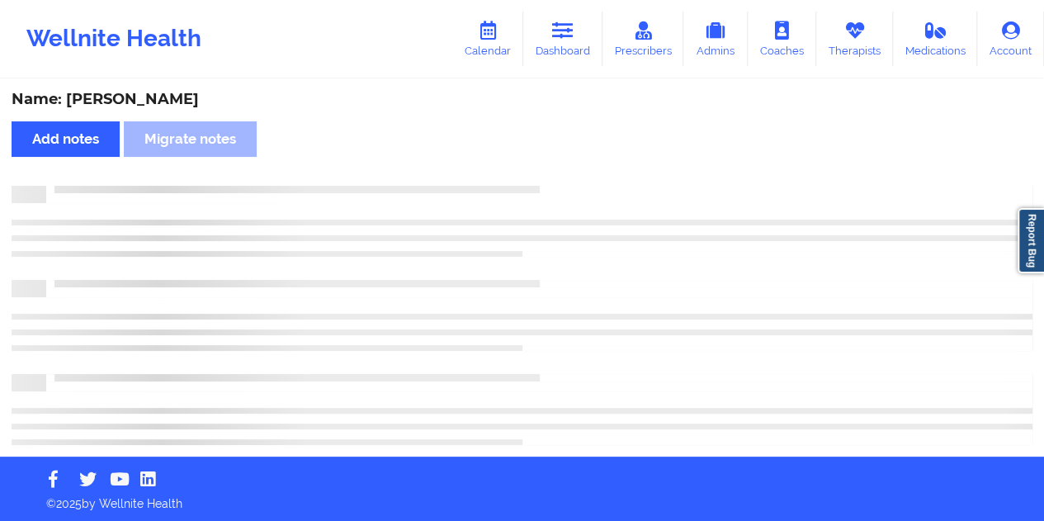
click at [153, 104] on div "Name: [PERSON_NAME]" at bounding box center [522, 99] width 1020 height 19
click at [154, 104] on div "Name: [PERSON_NAME]" at bounding box center [522, 99] width 1020 height 19
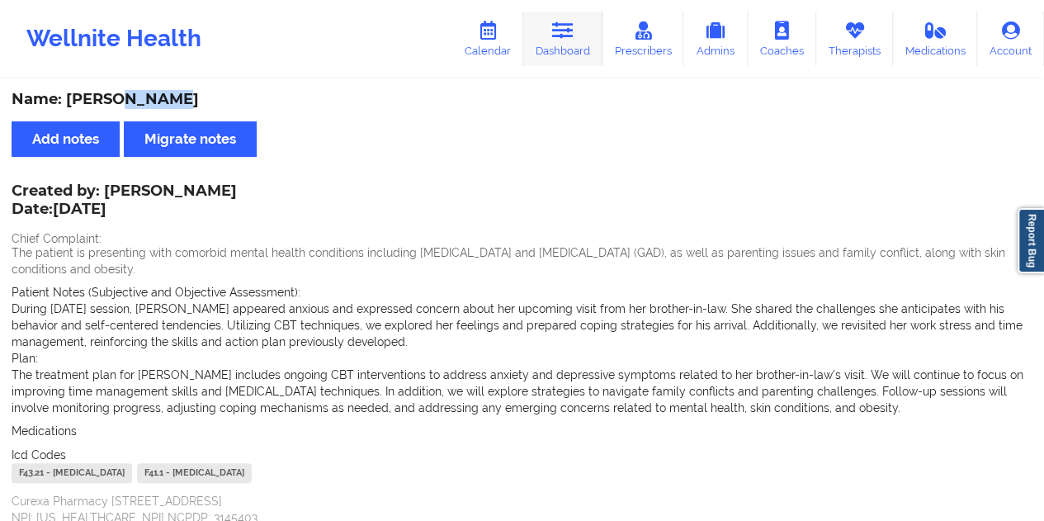
drag, startPoint x: 576, startPoint y: 31, endPoint x: 579, endPoint y: 40, distance: 9.7
click at [576, 31] on link "Dashboard" at bounding box center [562, 39] width 79 height 54
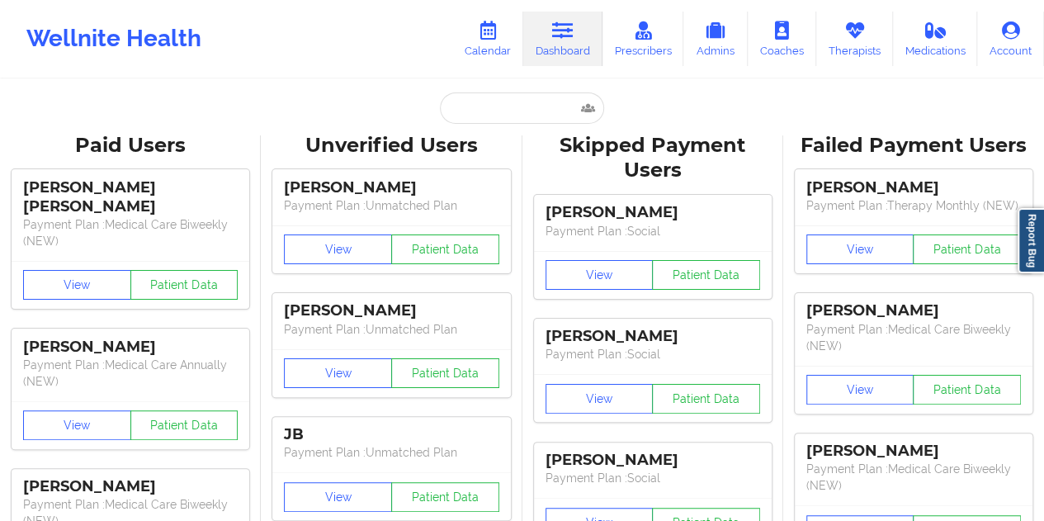
click at [495, 113] on input "text" at bounding box center [521, 107] width 163 height 31
paste input "[EMAIL_ADDRESS][DOMAIN_NAME]"
type input "[EMAIL_ADDRESS][DOMAIN_NAME]"
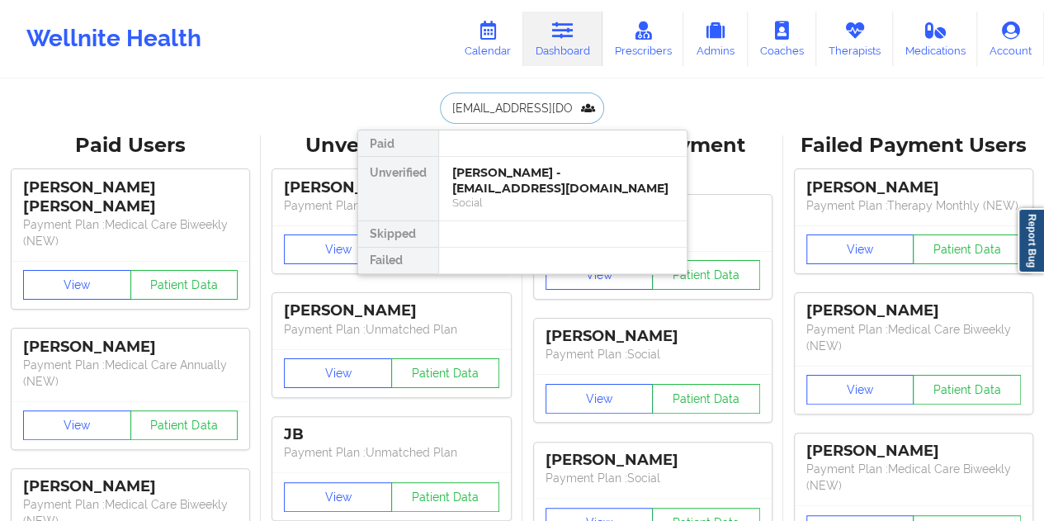
click at [535, 196] on div "Social" at bounding box center [562, 203] width 221 height 14
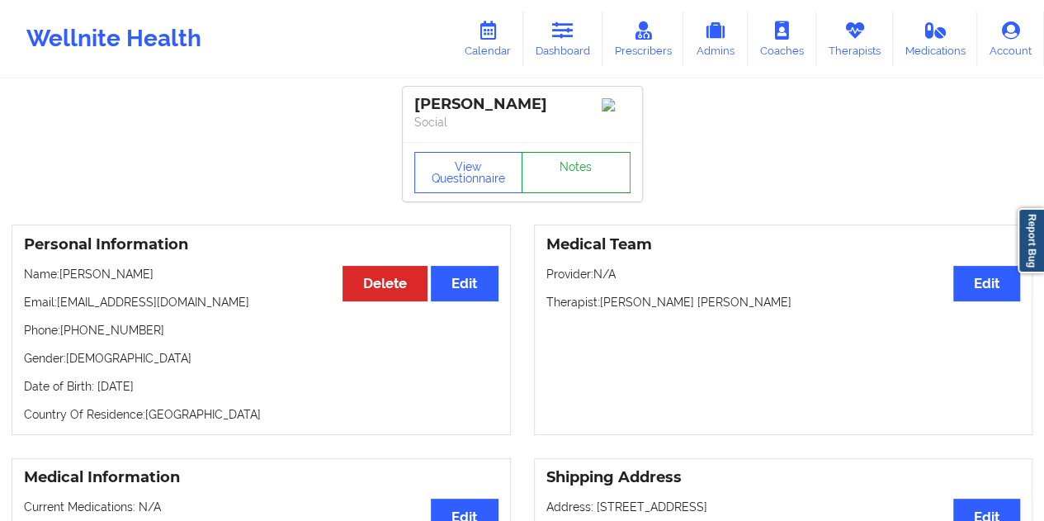
click at [576, 167] on link "Notes" at bounding box center [575, 172] width 109 height 41
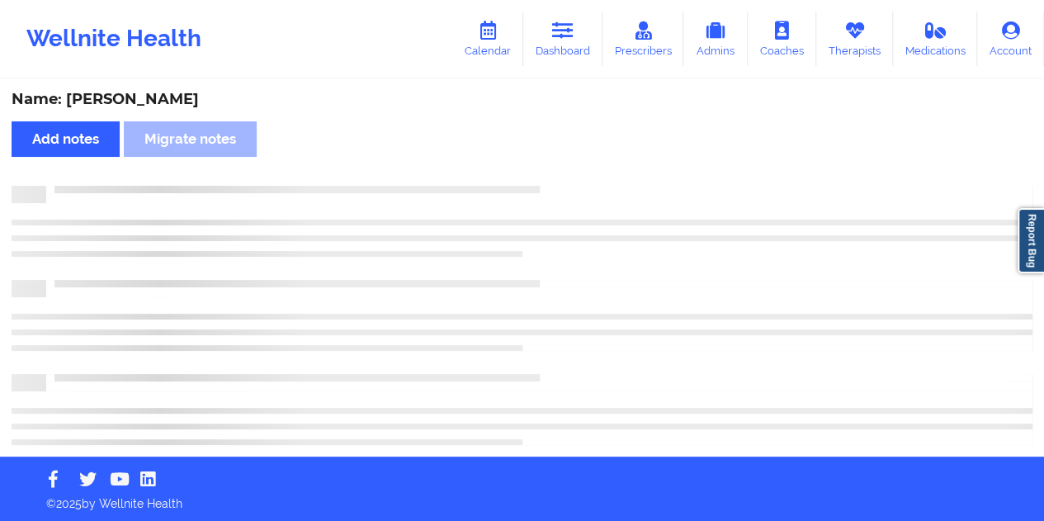
click at [126, 100] on div "Name: [PERSON_NAME]" at bounding box center [522, 99] width 1020 height 19
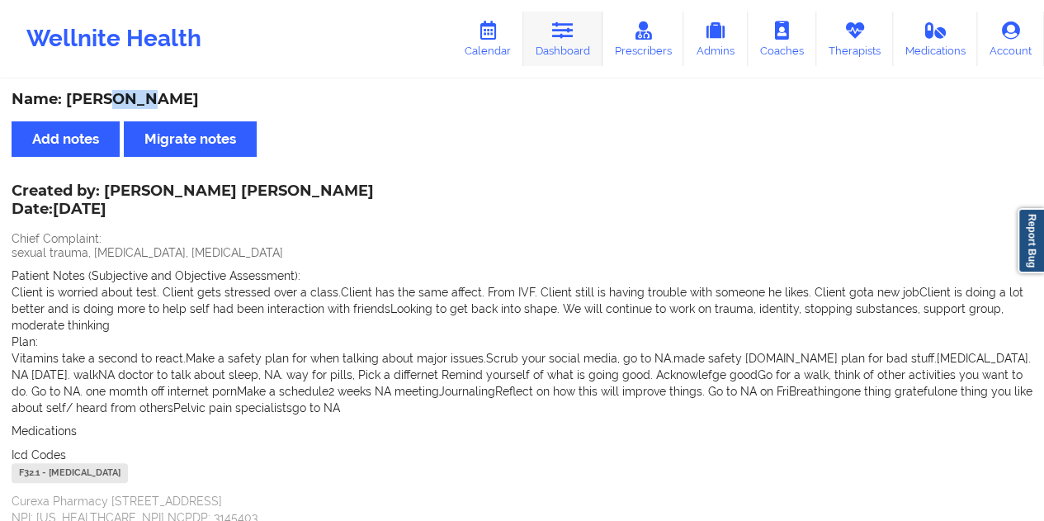
click at [572, 36] on icon at bounding box center [562, 30] width 21 height 18
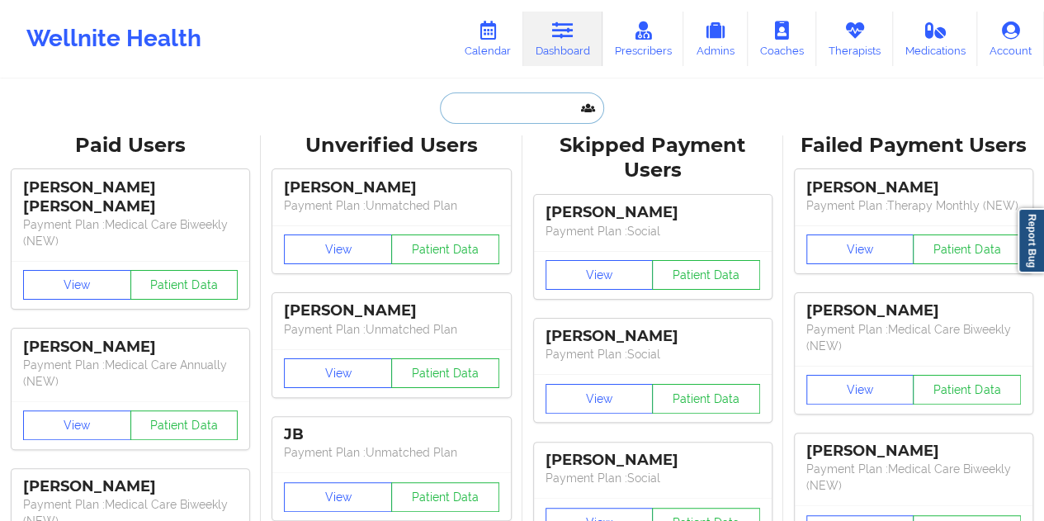
click at [502, 103] on input "text" at bounding box center [521, 107] width 163 height 31
paste input "[EMAIL_ADDRESS][DOMAIN_NAME]"
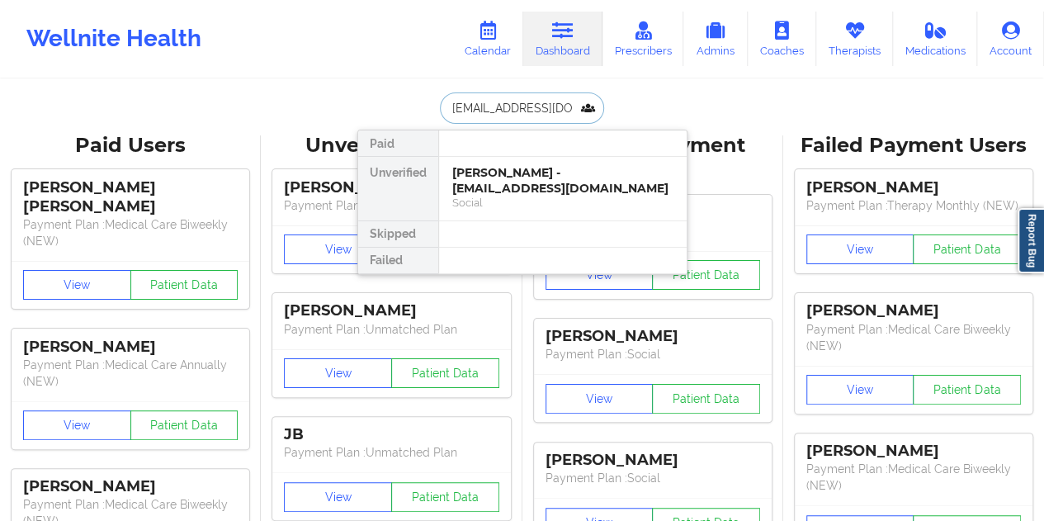
scroll to position [0, 15]
type input "[EMAIL_ADDRESS][DOMAIN_NAME]"
click at [541, 189] on div "[PERSON_NAME] - [EMAIL_ADDRESS][DOMAIN_NAME]" at bounding box center [562, 180] width 221 height 31
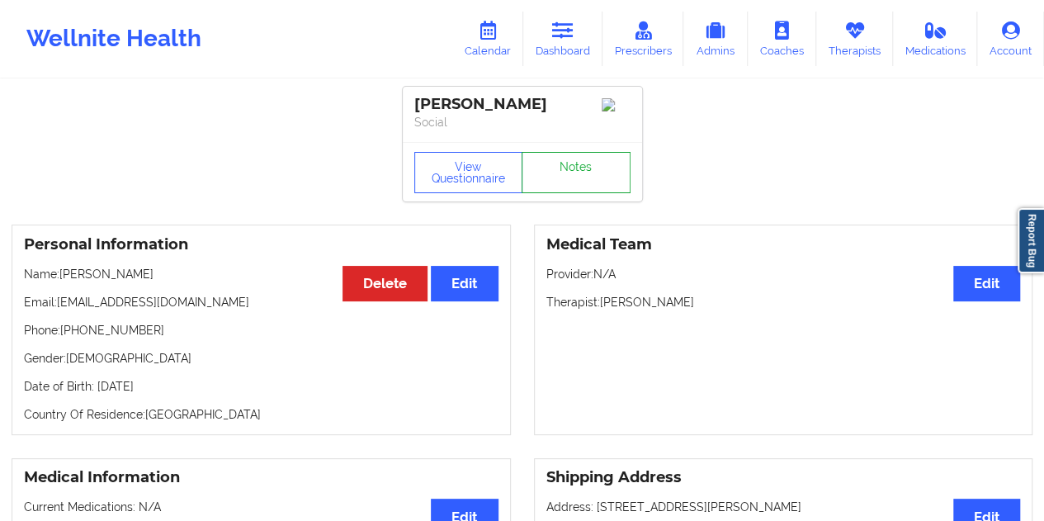
click at [567, 180] on link "Notes" at bounding box center [575, 172] width 109 height 41
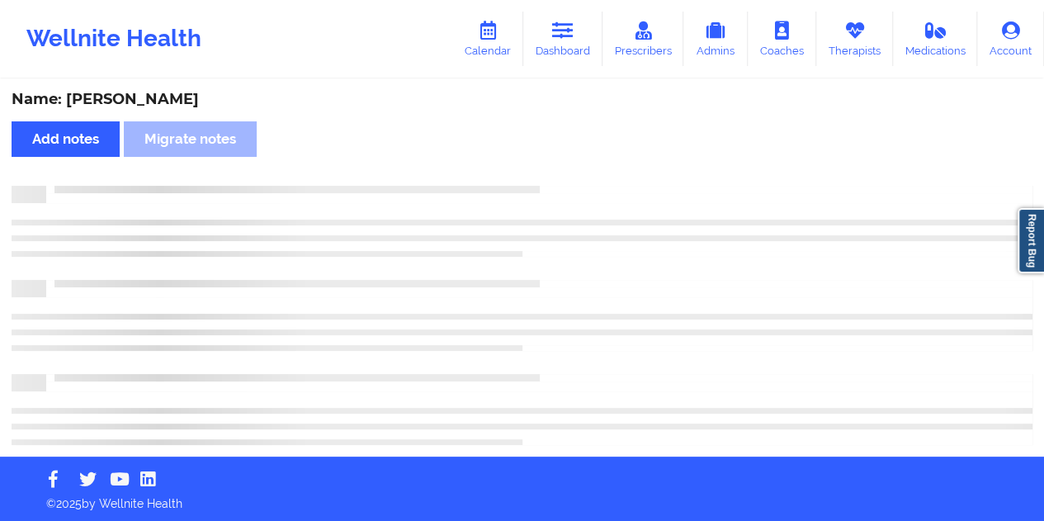
click at [183, 99] on div "Name: [PERSON_NAME]" at bounding box center [522, 99] width 1020 height 19
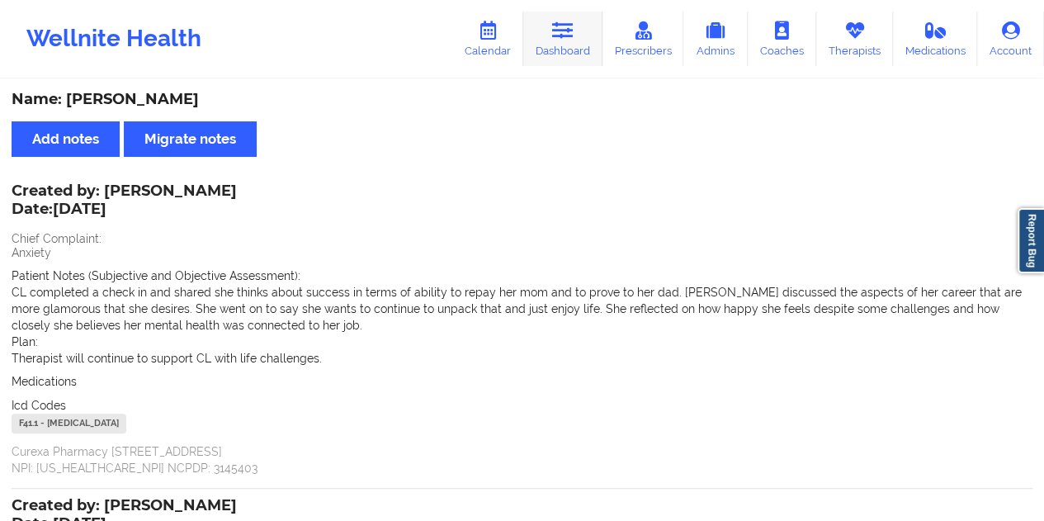
click at [569, 47] on link "Dashboard" at bounding box center [562, 39] width 79 height 54
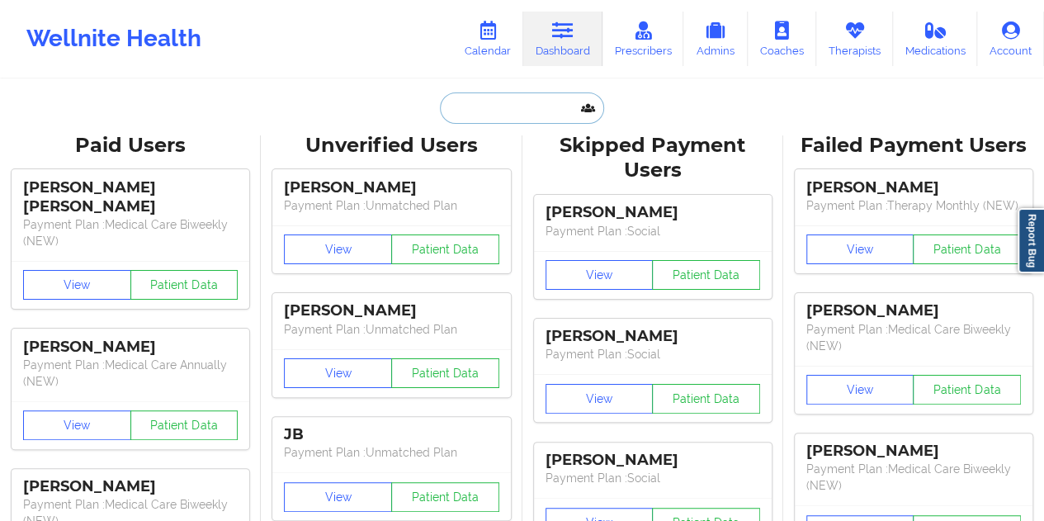
click at [537, 101] on input "text" at bounding box center [521, 107] width 163 height 31
paste input "[EMAIL_ADDRESS][DOMAIN_NAME]"
type input "[EMAIL_ADDRESS][DOMAIN_NAME]"
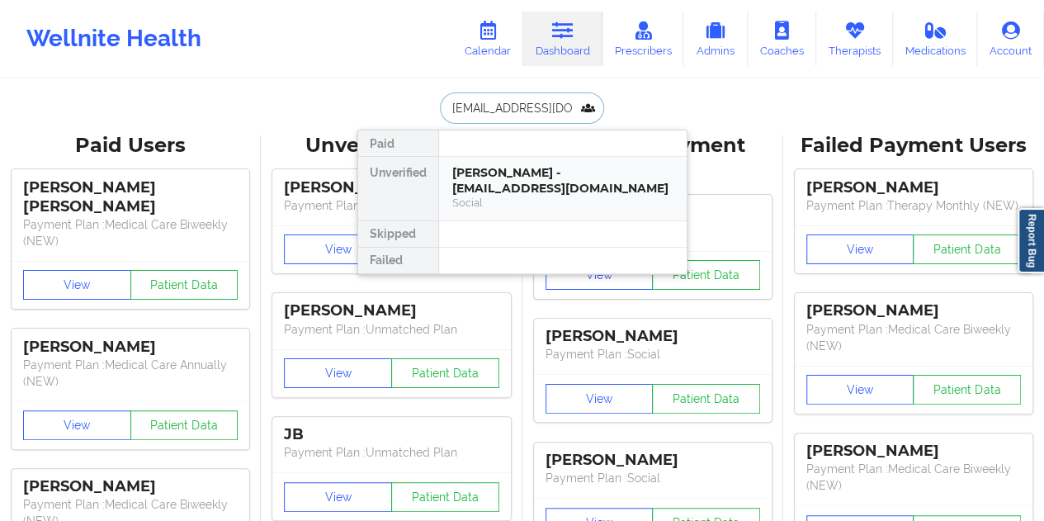
click at [548, 178] on div "[PERSON_NAME] - [EMAIL_ADDRESS][DOMAIN_NAME]" at bounding box center [562, 180] width 221 height 31
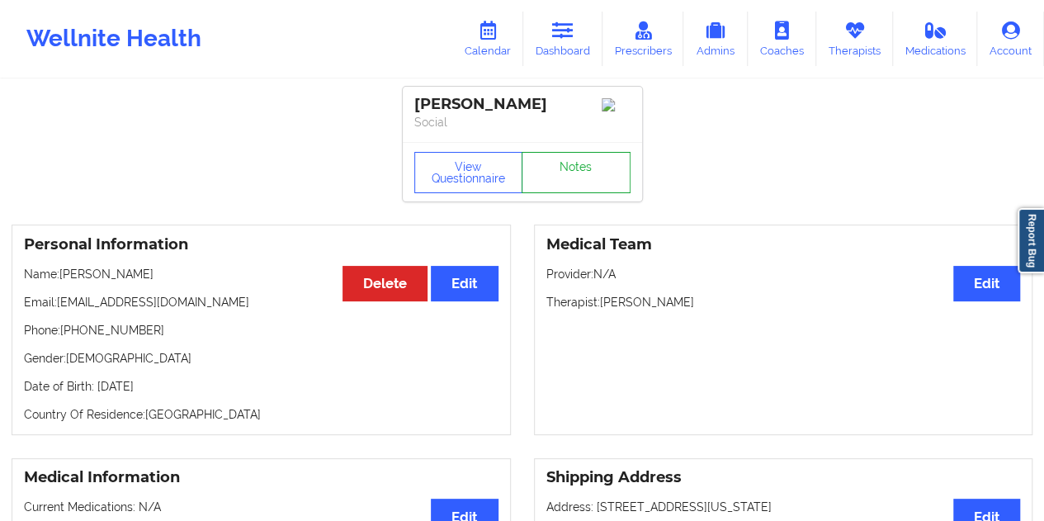
click at [562, 169] on link "Notes" at bounding box center [575, 172] width 109 height 41
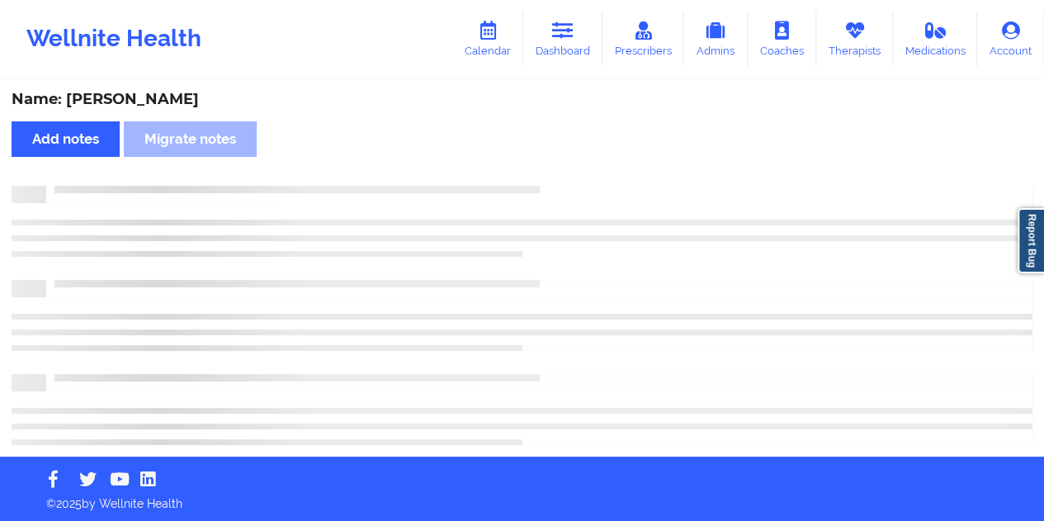
click at [149, 88] on div "Name: [PERSON_NAME] Add notes Migrate notes" at bounding box center [522, 268] width 1044 height 375
click at [150, 88] on div "Name: [PERSON_NAME] Add notes Migrate notes" at bounding box center [522, 268] width 1044 height 375
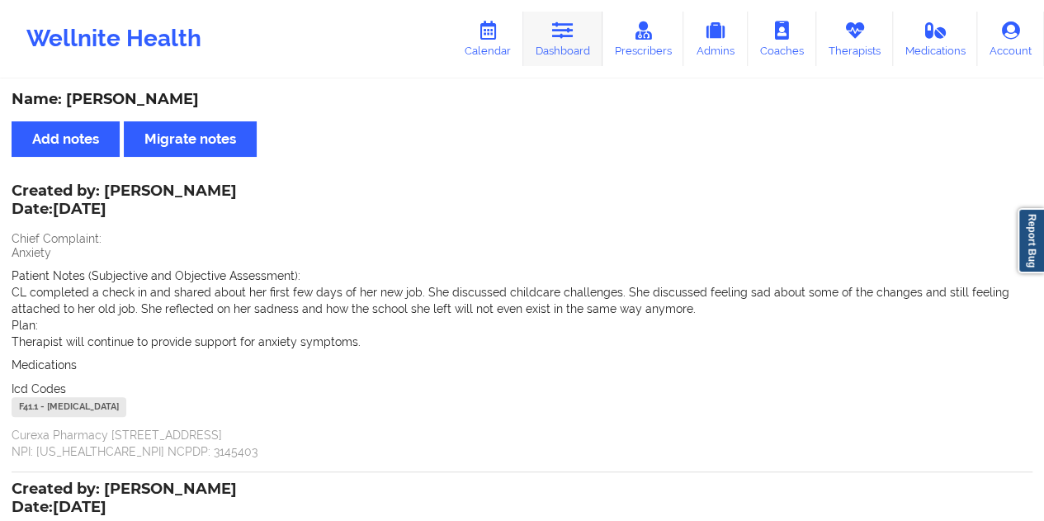
click at [580, 59] on link "Dashboard" at bounding box center [562, 39] width 79 height 54
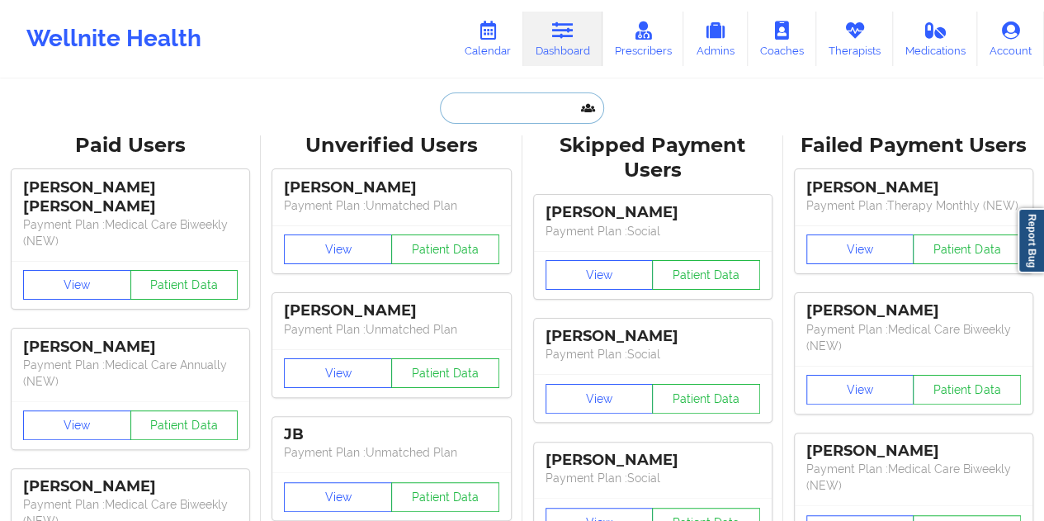
click at [535, 121] on input "text" at bounding box center [521, 107] width 163 height 31
paste input "[EMAIL_ADDRESS][DOMAIN_NAME]"
type input "[EMAIL_ADDRESS][DOMAIN_NAME]"
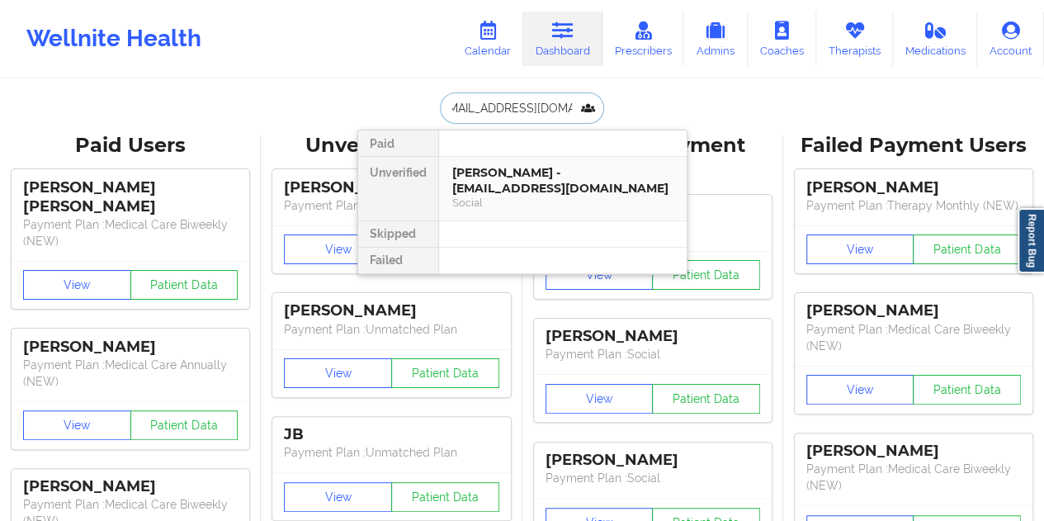
click at [519, 186] on div "[PERSON_NAME] - [EMAIL_ADDRESS][DOMAIN_NAME]" at bounding box center [562, 180] width 221 height 31
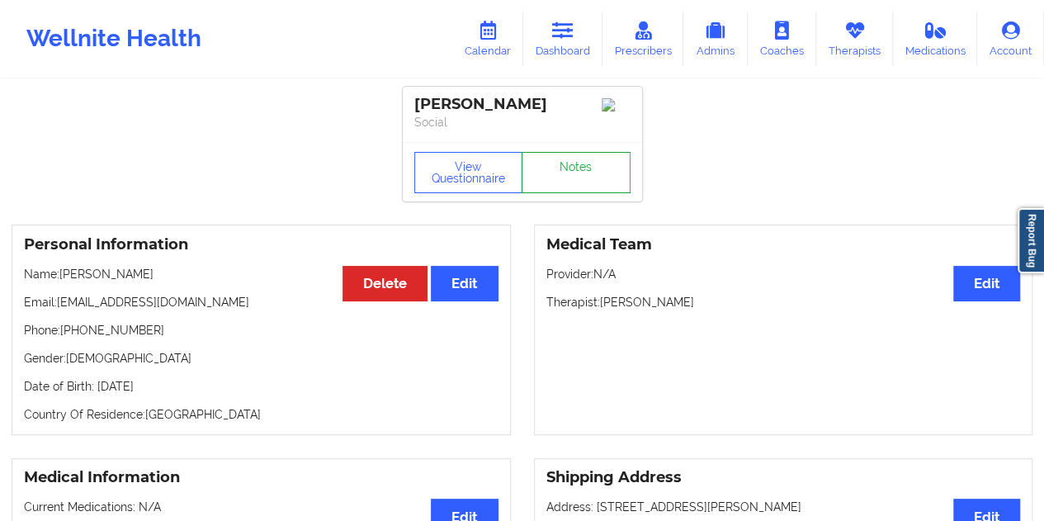
click at [564, 176] on link "Notes" at bounding box center [575, 172] width 109 height 41
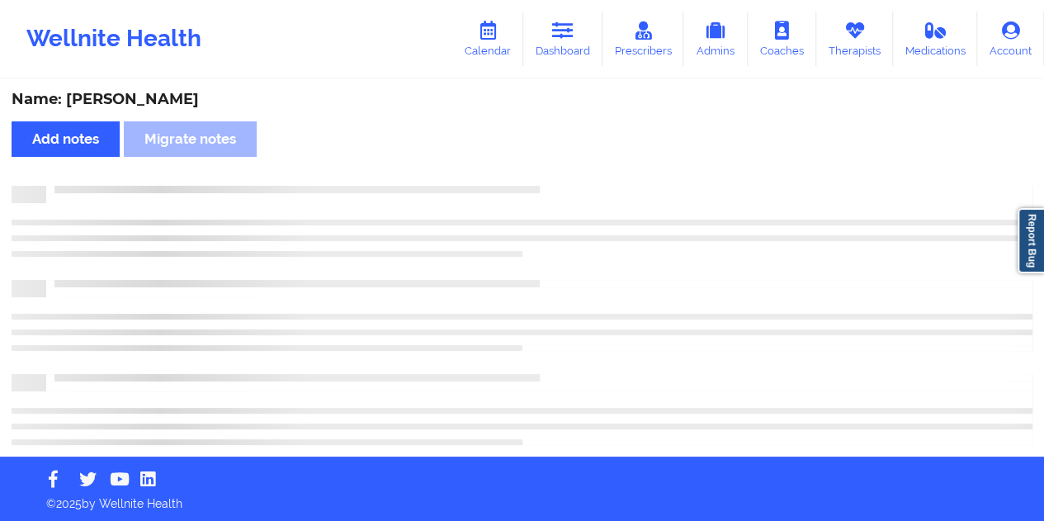
click at [201, 91] on div "Name: [PERSON_NAME]" at bounding box center [522, 99] width 1020 height 19
click at [201, 92] on div "Name: [PERSON_NAME]" at bounding box center [522, 99] width 1020 height 19
click at [178, 101] on div "Name: [PERSON_NAME]" at bounding box center [522, 99] width 1020 height 19
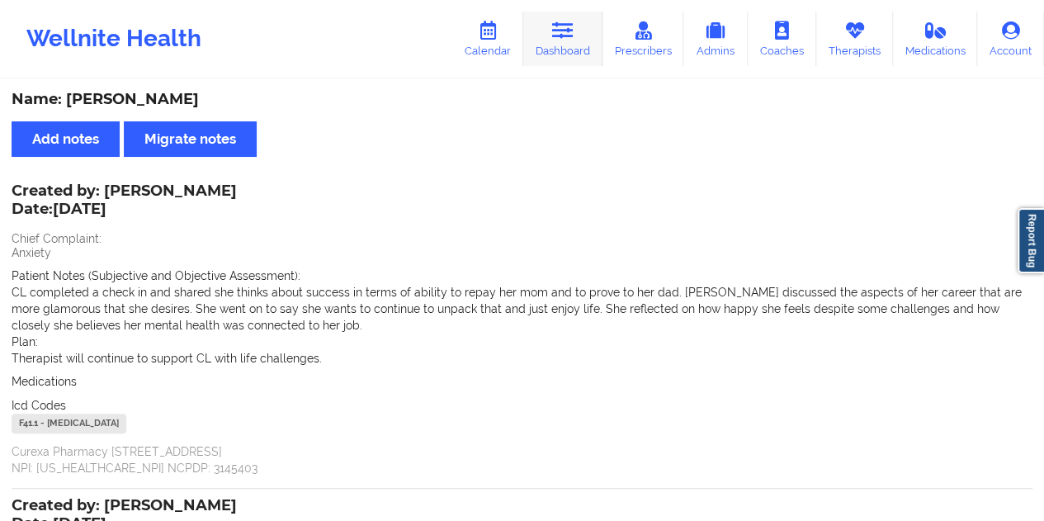
drag, startPoint x: 573, startPoint y: 42, endPoint x: 568, endPoint y: 54, distance: 13.3
click at [573, 42] on link "Dashboard" at bounding box center [562, 39] width 79 height 54
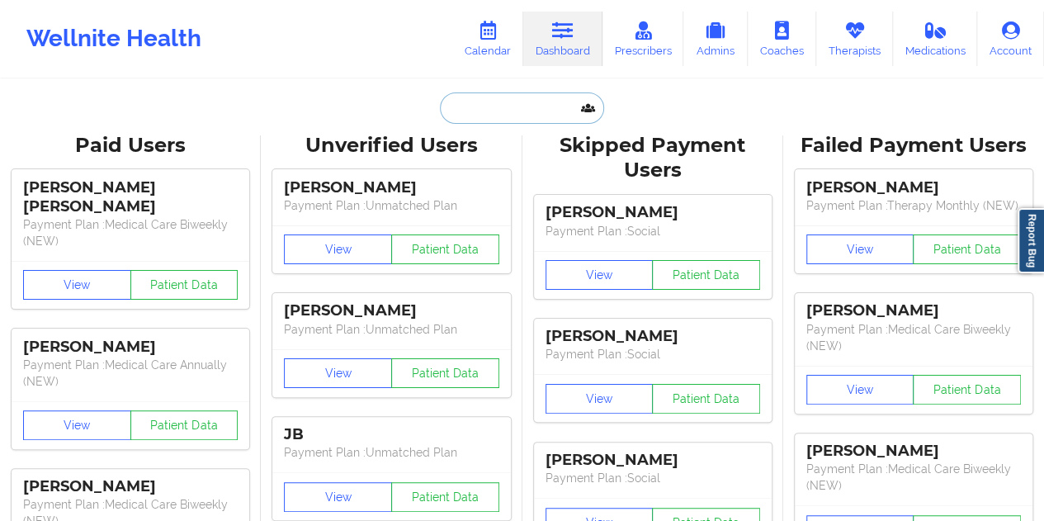
click at [463, 113] on input "text" at bounding box center [521, 107] width 163 height 31
paste input "[EMAIL_ADDRESS][DOMAIN_NAME]"
type input "[EMAIL_ADDRESS][DOMAIN_NAME]"
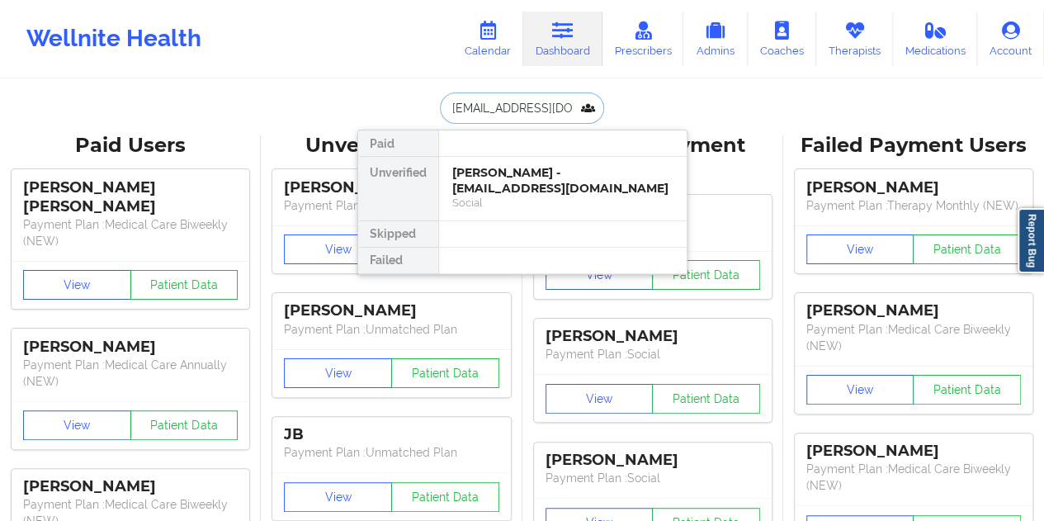
scroll to position [0, 15]
click at [516, 174] on div "[PERSON_NAME] - [EMAIL_ADDRESS][DOMAIN_NAME]" at bounding box center [562, 180] width 221 height 31
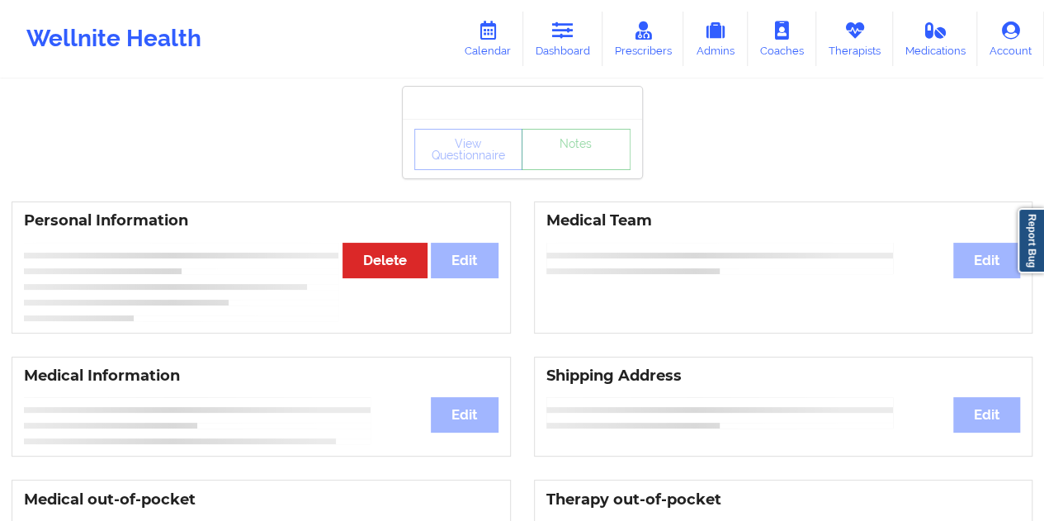
click at [573, 170] on link "Notes" at bounding box center [575, 149] width 109 height 41
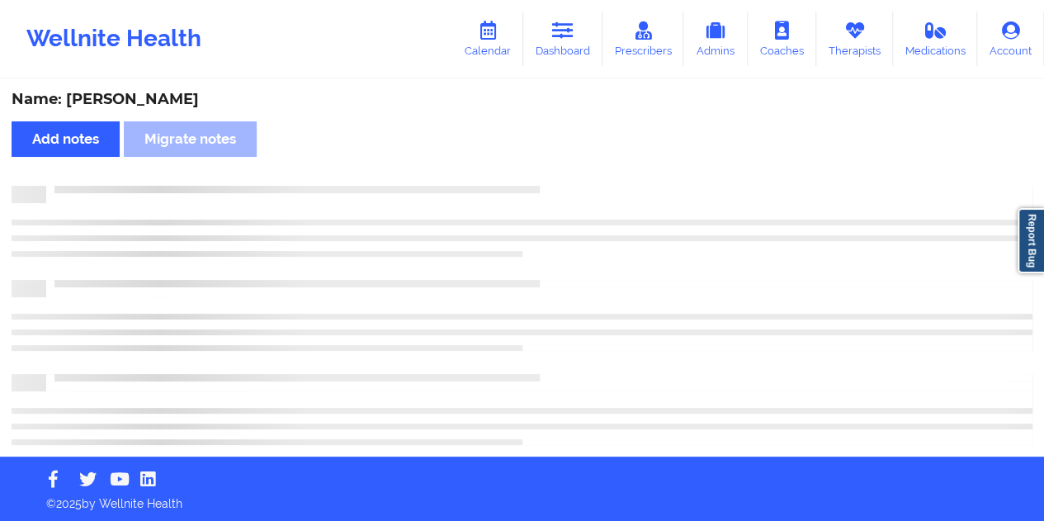
click at [143, 105] on div "Name: [PERSON_NAME]" at bounding box center [522, 99] width 1020 height 19
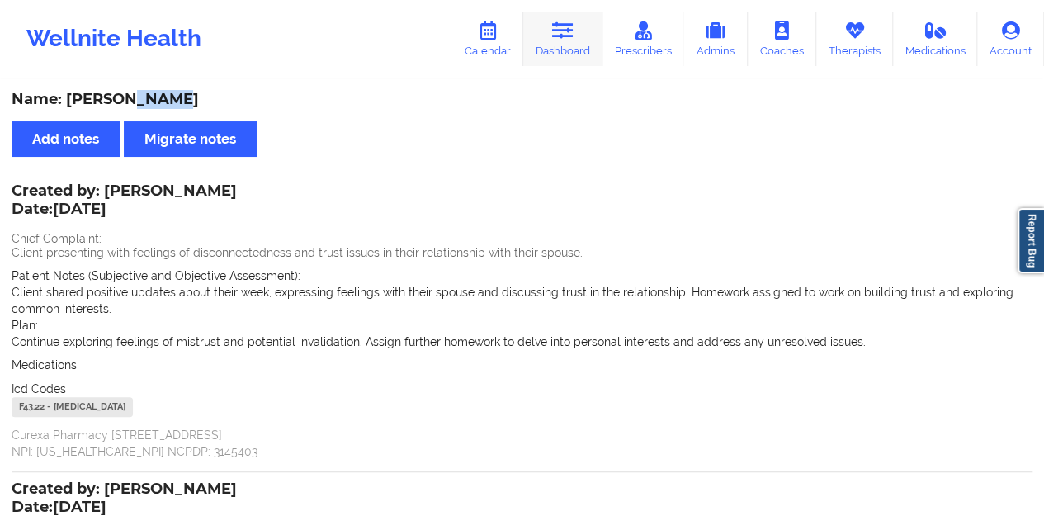
click at [573, 41] on link "Dashboard" at bounding box center [562, 39] width 79 height 54
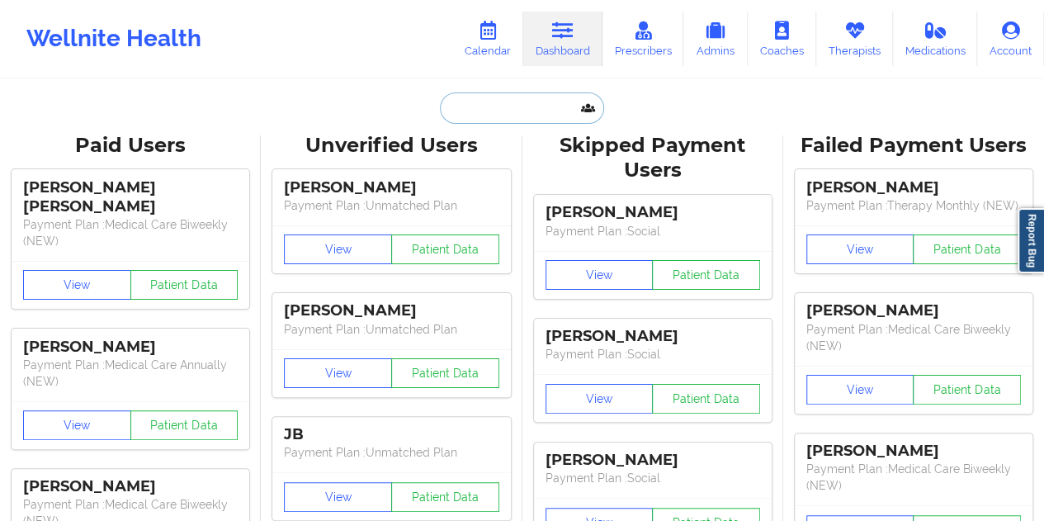
click at [468, 109] on input "text" at bounding box center [521, 107] width 163 height 31
paste input "[PERSON_NAME][EMAIL_ADDRESS][DOMAIN_NAME]"
type input "[PERSON_NAME][EMAIL_ADDRESS][DOMAIN_NAME]"
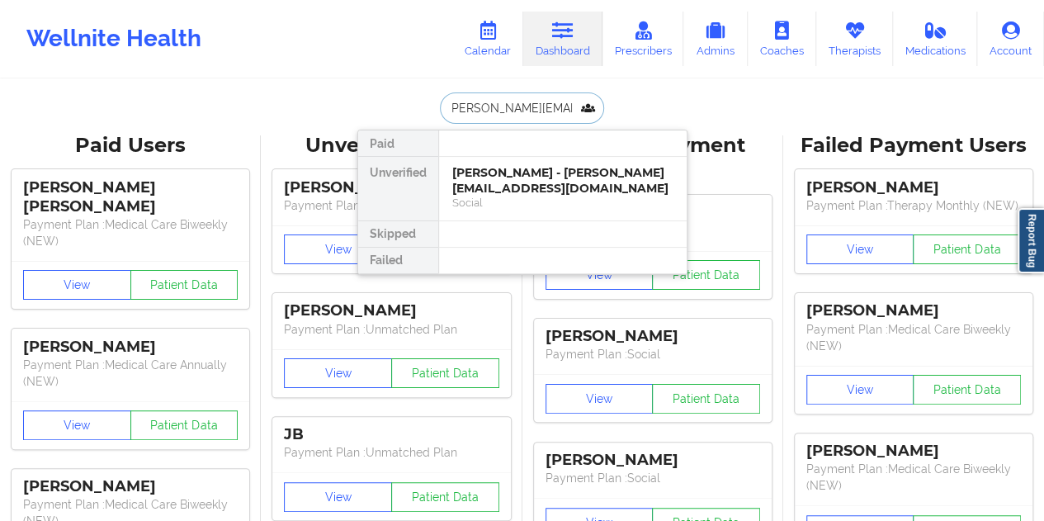
click at [517, 189] on div "[PERSON_NAME] - [PERSON_NAME][EMAIL_ADDRESS][DOMAIN_NAME]" at bounding box center [562, 180] width 221 height 31
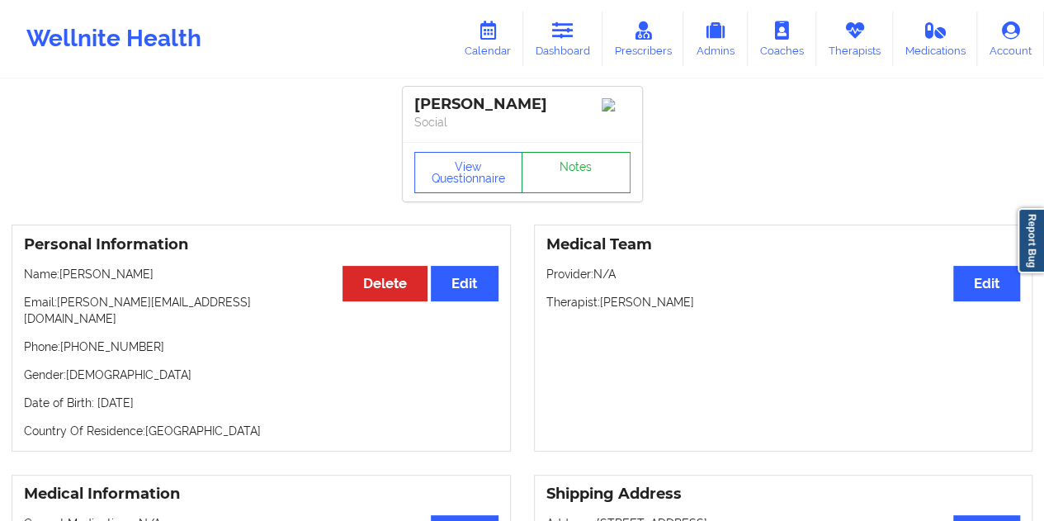
click at [570, 181] on link "Notes" at bounding box center [575, 172] width 109 height 41
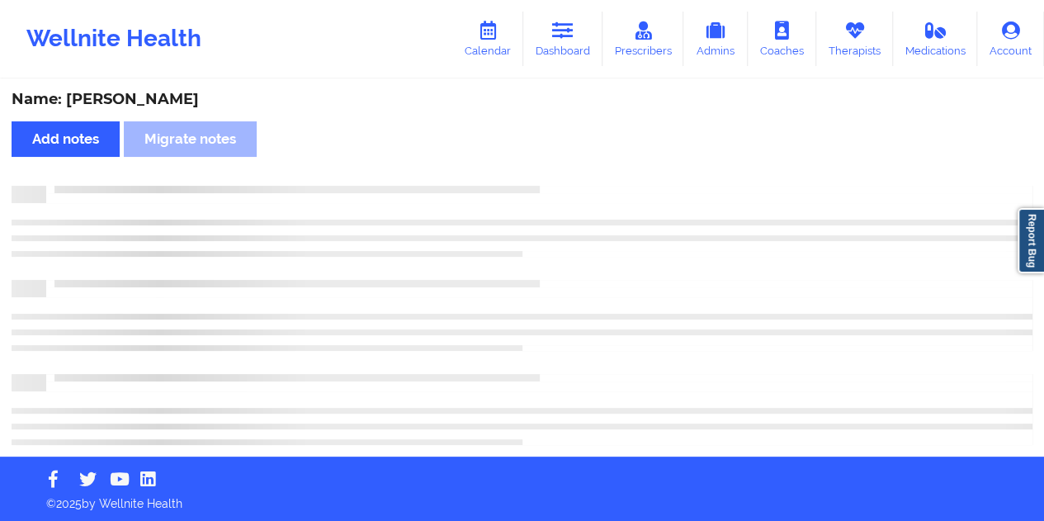
click at [134, 102] on div "Name: [PERSON_NAME]" at bounding box center [522, 99] width 1020 height 19
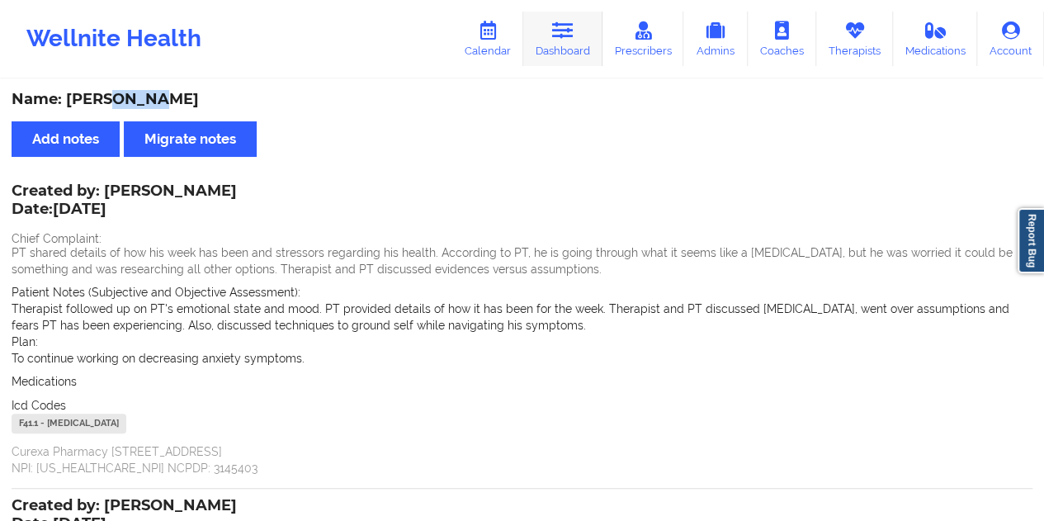
click at [577, 21] on link "Dashboard" at bounding box center [562, 39] width 79 height 54
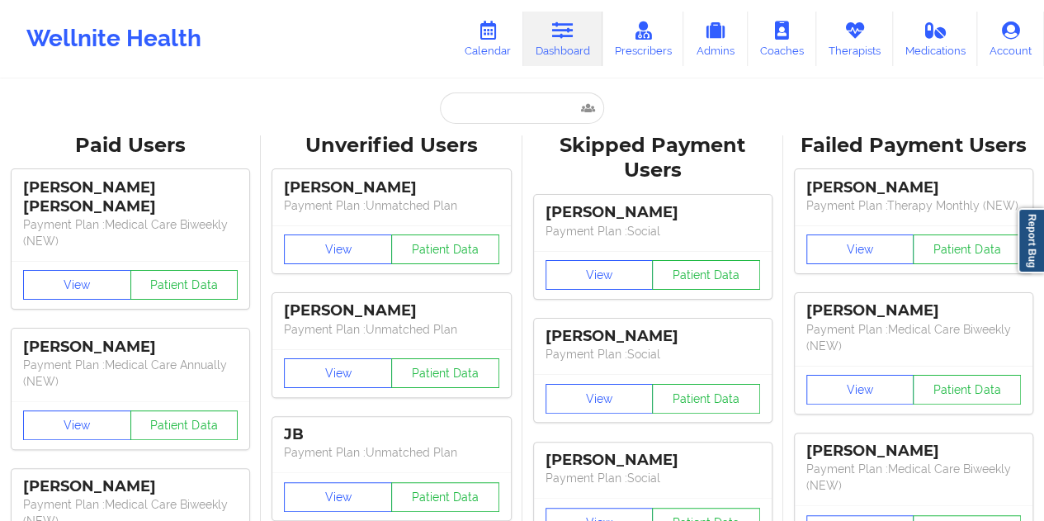
click at [487, 100] on input "text" at bounding box center [521, 107] width 163 height 31
paste input "[EMAIL_ADDRESS][DOMAIN_NAME]"
type input "[EMAIL_ADDRESS][DOMAIN_NAME]"
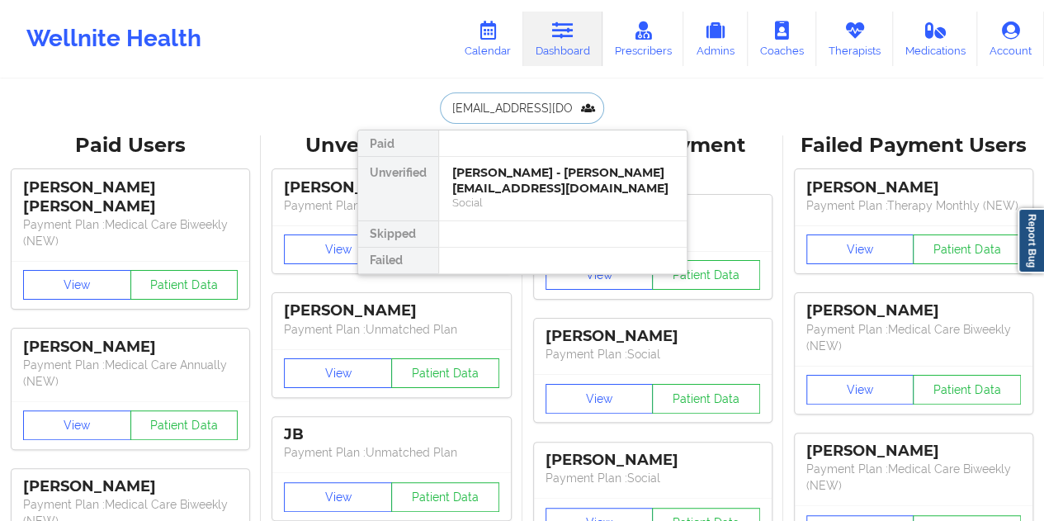
scroll to position [0, 12]
click at [568, 197] on div "Social" at bounding box center [562, 203] width 221 height 14
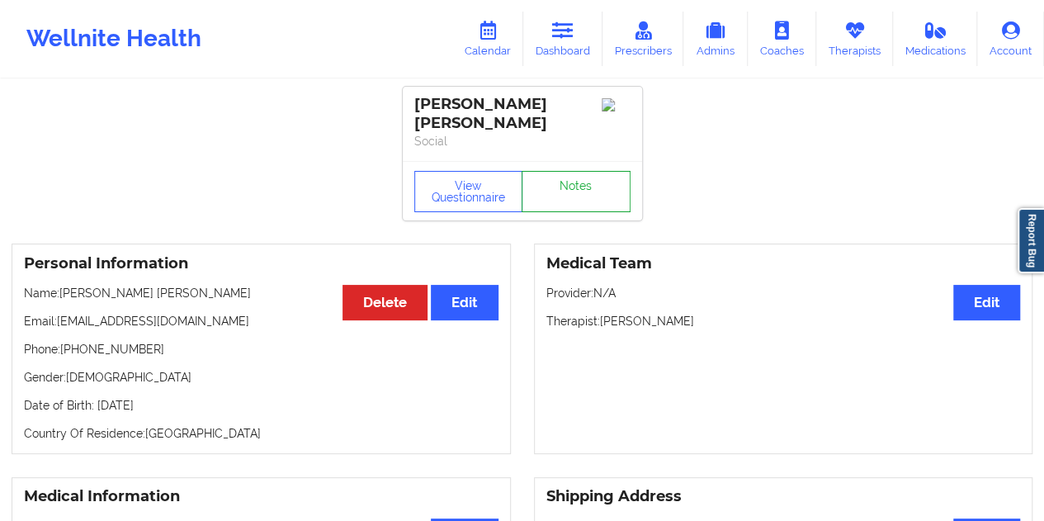
click at [580, 174] on link "Notes" at bounding box center [575, 191] width 109 height 41
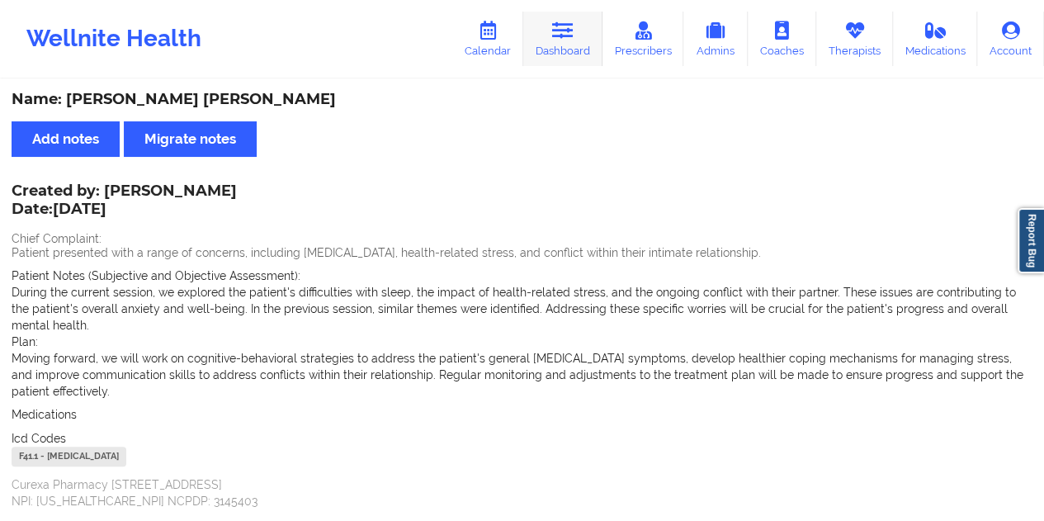
click at [569, 49] on link "Dashboard" at bounding box center [562, 39] width 79 height 54
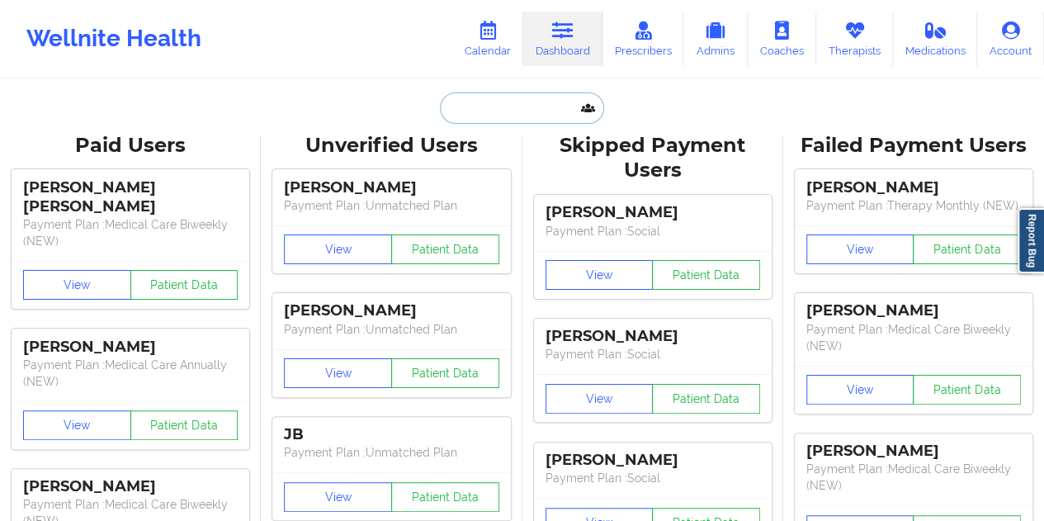
click at [497, 120] on input "text" at bounding box center [521, 107] width 163 height 31
paste input "[EMAIL_ADDRESS][DOMAIN_NAME]"
type input "[EMAIL_ADDRESS][DOMAIN_NAME]"
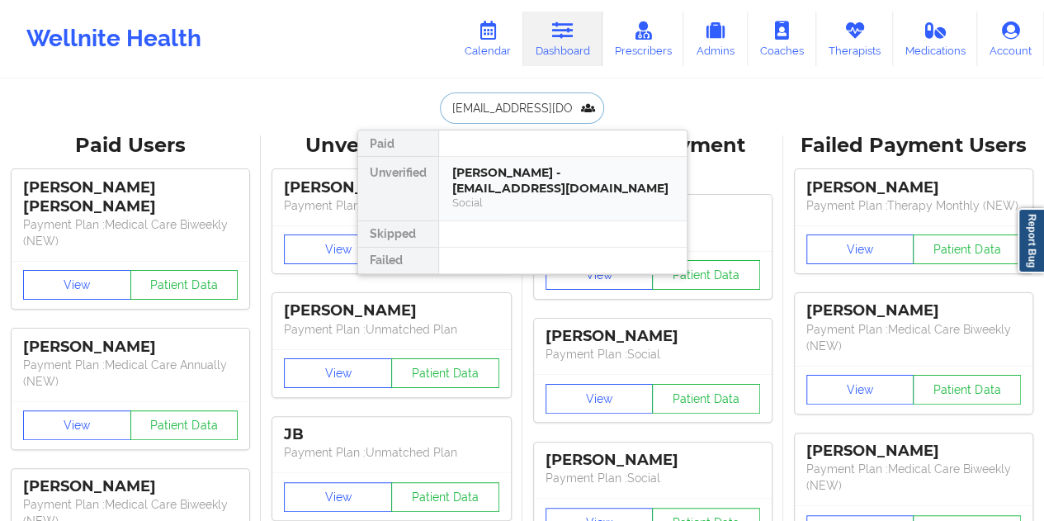
click at [521, 196] on div "Social" at bounding box center [562, 203] width 221 height 14
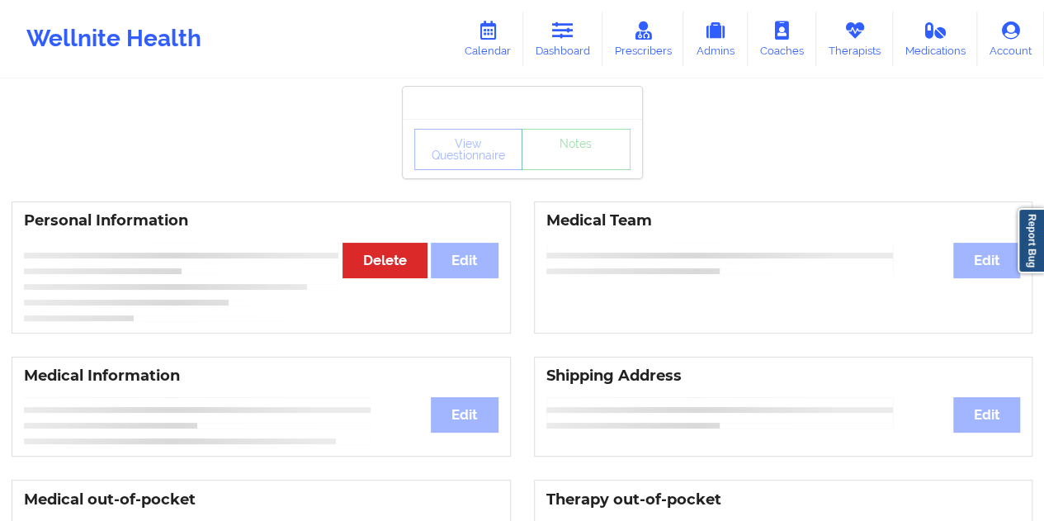
click at [587, 167] on div "View Questionnaire Notes" at bounding box center [522, 149] width 216 height 41
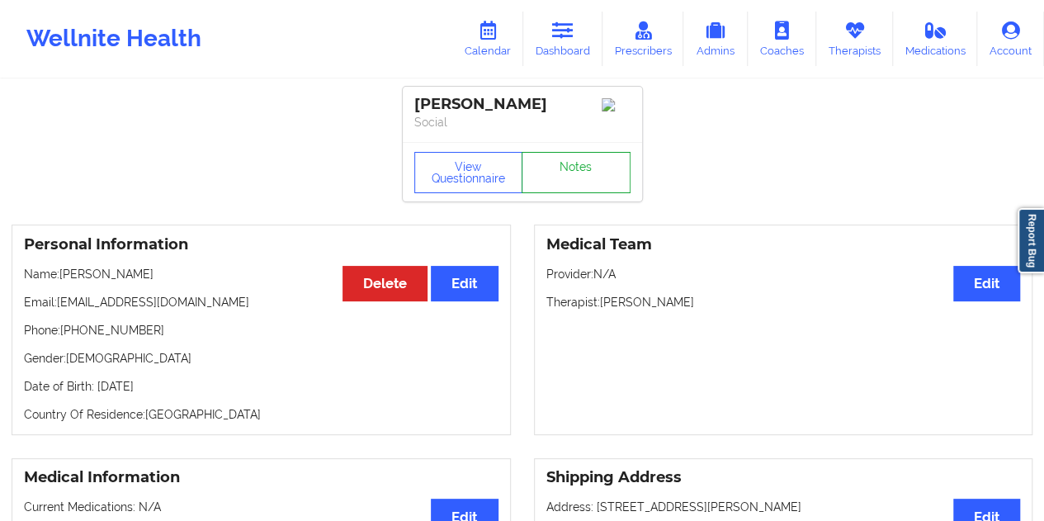
click at [581, 170] on link "Notes" at bounding box center [575, 172] width 109 height 41
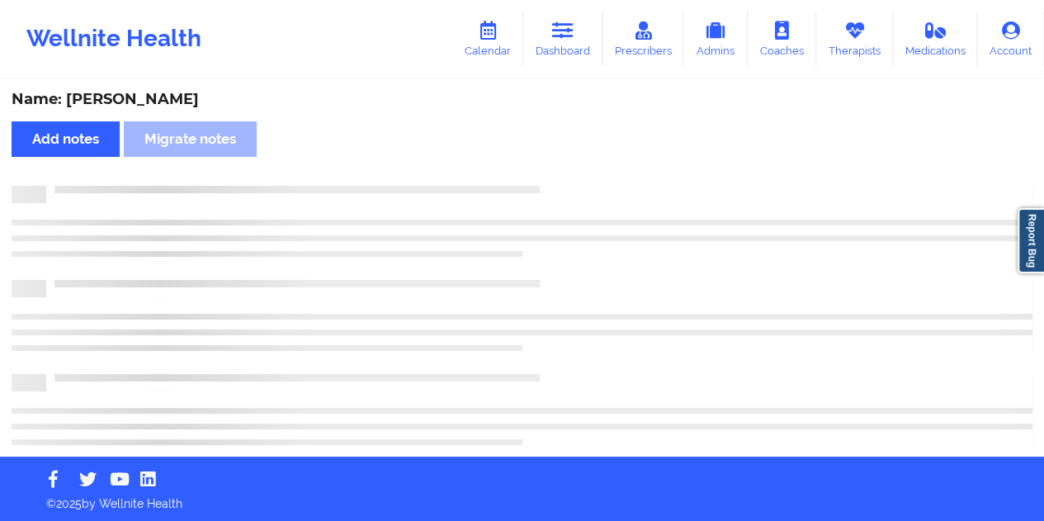
click at [131, 101] on div "Name: [PERSON_NAME]" at bounding box center [522, 99] width 1020 height 19
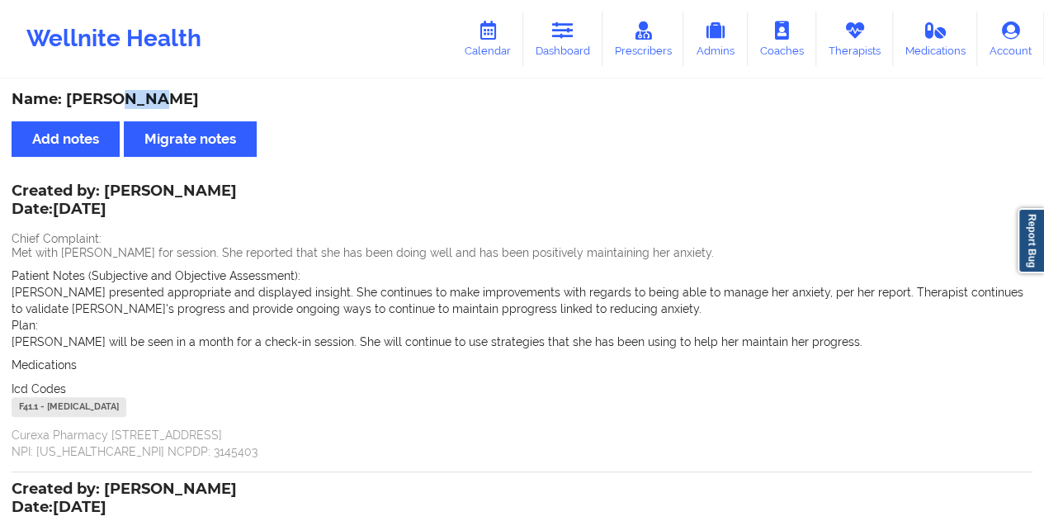
drag, startPoint x: 570, startPoint y: 47, endPoint x: 568, endPoint y: 70, distance: 23.2
click at [570, 47] on link "Dashboard" at bounding box center [562, 39] width 79 height 54
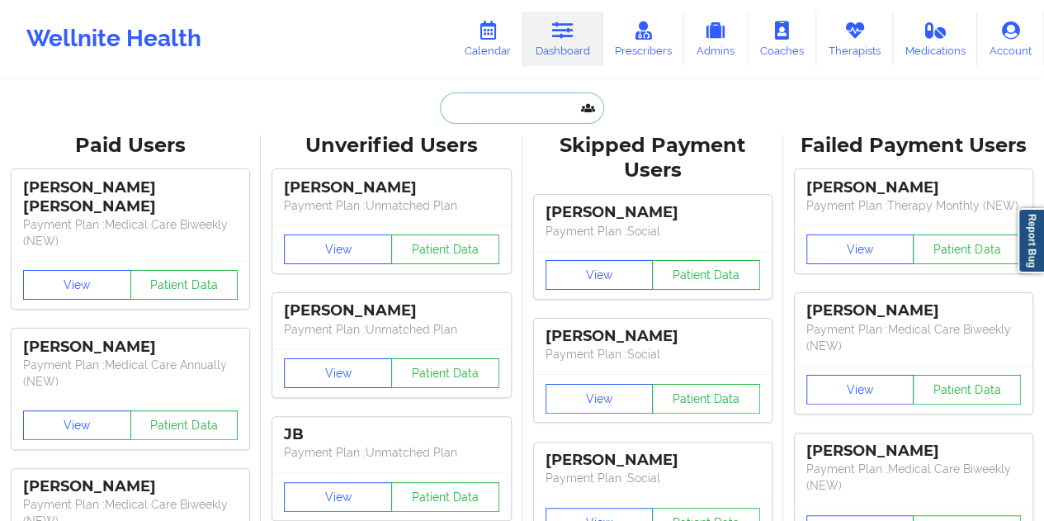
click at [494, 113] on input "text" at bounding box center [521, 107] width 163 height 31
paste input "[EMAIL_ADDRESS][DOMAIN_NAME]"
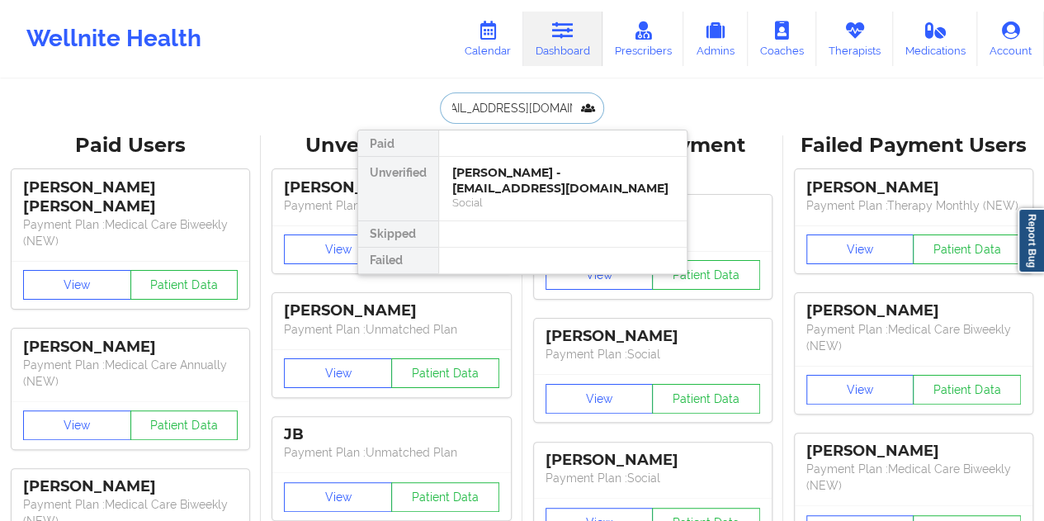
type input "[EMAIL_ADDRESS][DOMAIN_NAME]"
click at [528, 169] on div "[PERSON_NAME] - [EMAIL_ADDRESS][DOMAIN_NAME]" at bounding box center [562, 180] width 221 height 31
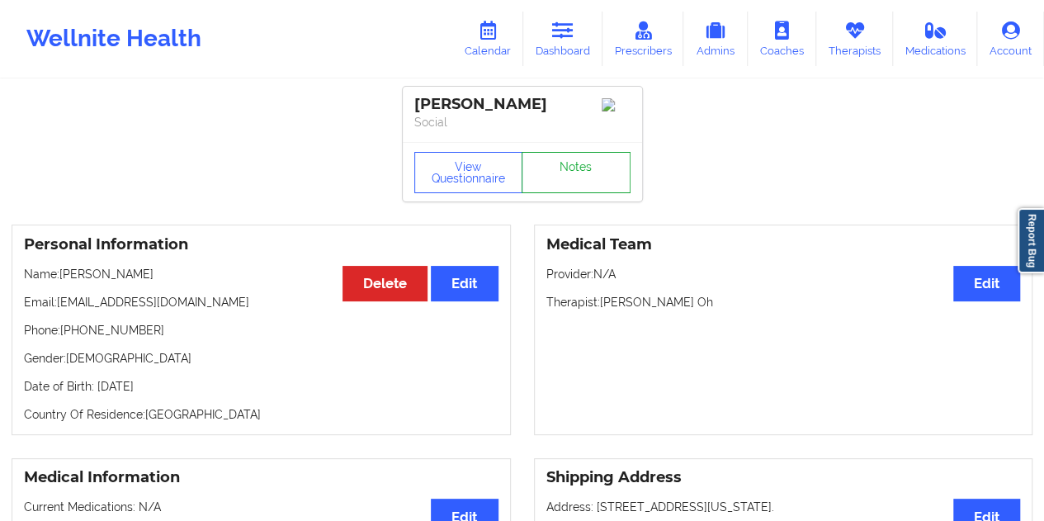
click at [571, 167] on link "Notes" at bounding box center [575, 172] width 109 height 41
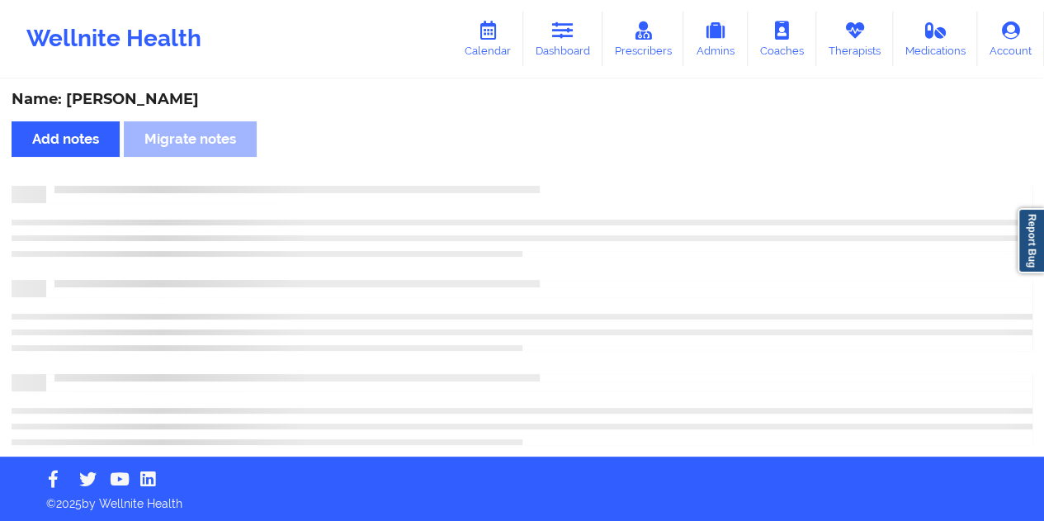
click at [144, 85] on div "Name: [PERSON_NAME] Add notes Migrate notes" at bounding box center [522, 268] width 1044 height 375
click at [144, 87] on div "Name: [PERSON_NAME] Add notes Migrate notes" at bounding box center [522, 268] width 1044 height 375
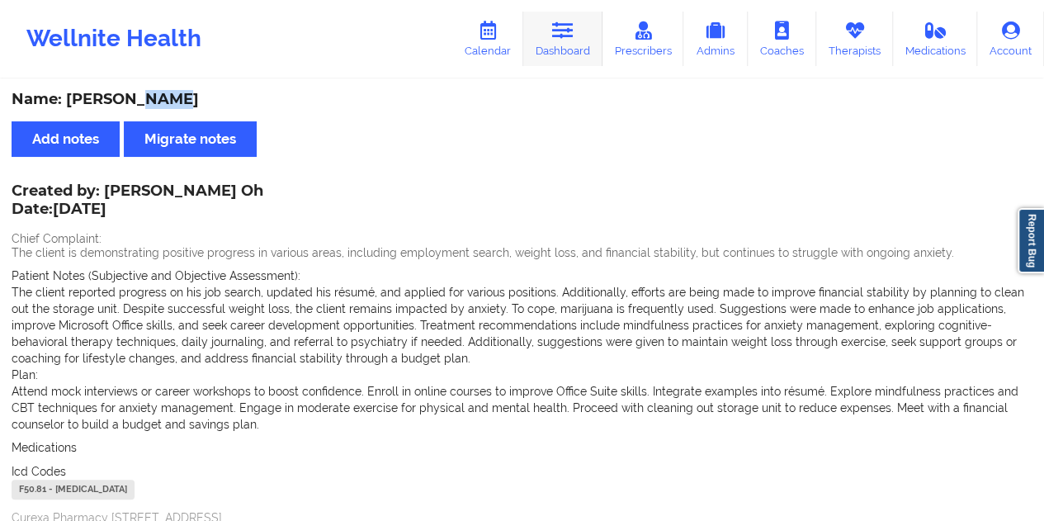
click at [569, 42] on link "Dashboard" at bounding box center [562, 39] width 79 height 54
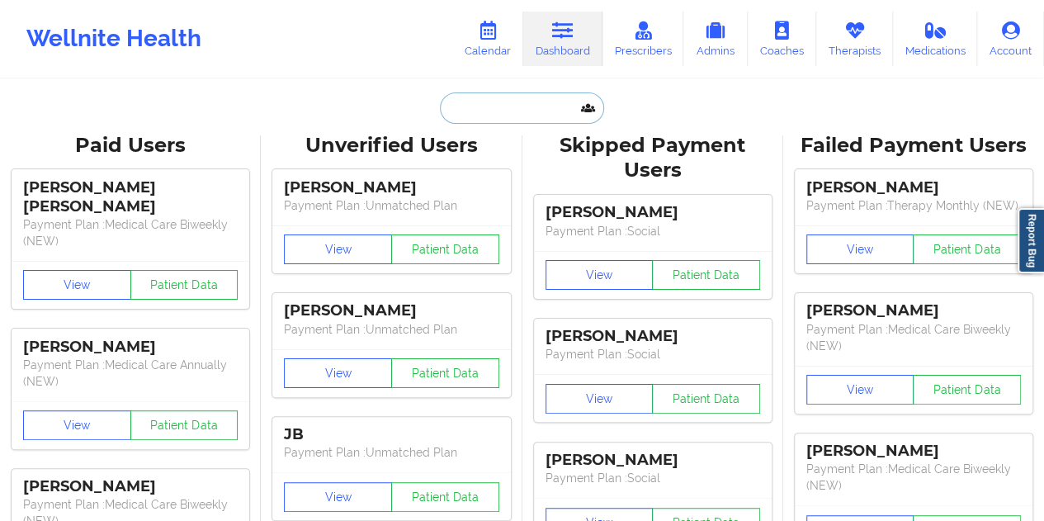
click at [484, 119] on input "text" at bounding box center [521, 107] width 163 height 31
paste input "[EMAIL_ADDRESS][DOMAIN_NAME]"
type input "[EMAIL_ADDRESS][DOMAIN_NAME]"
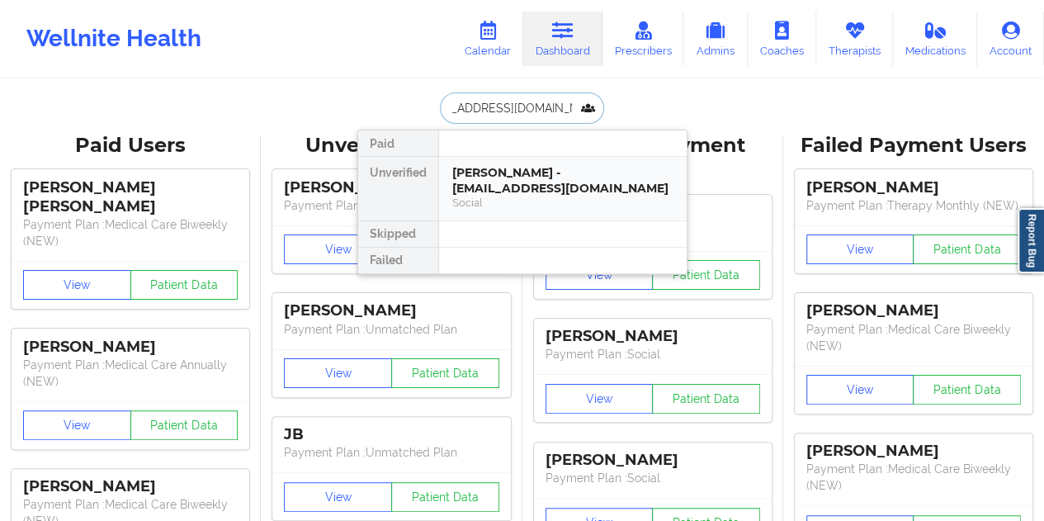
click at [531, 184] on div "[PERSON_NAME] - [EMAIL_ADDRESS][DOMAIN_NAME]" at bounding box center [562, 180] width 221 height 31
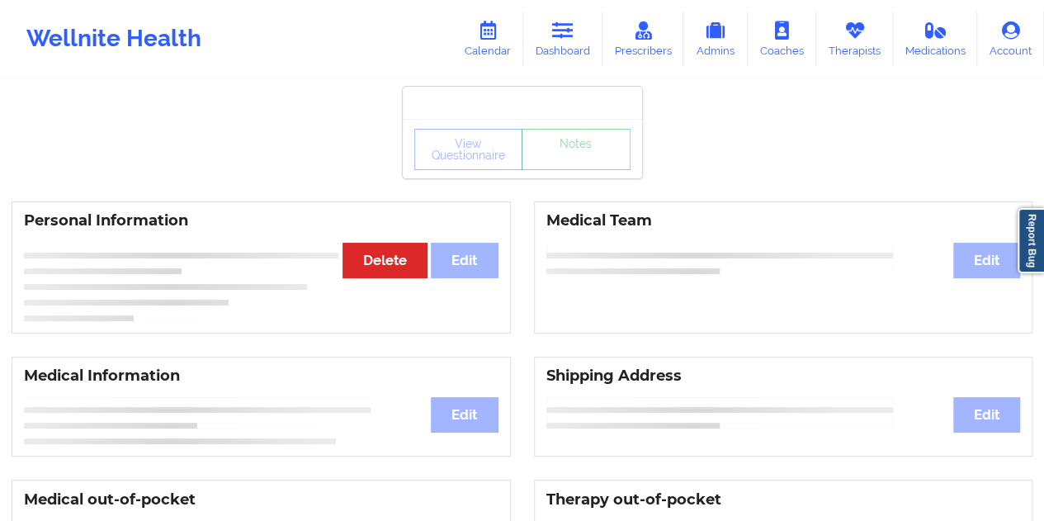
click at [567, 170] on link "Notes" at bounding box center [575, 149] width 109 height 41
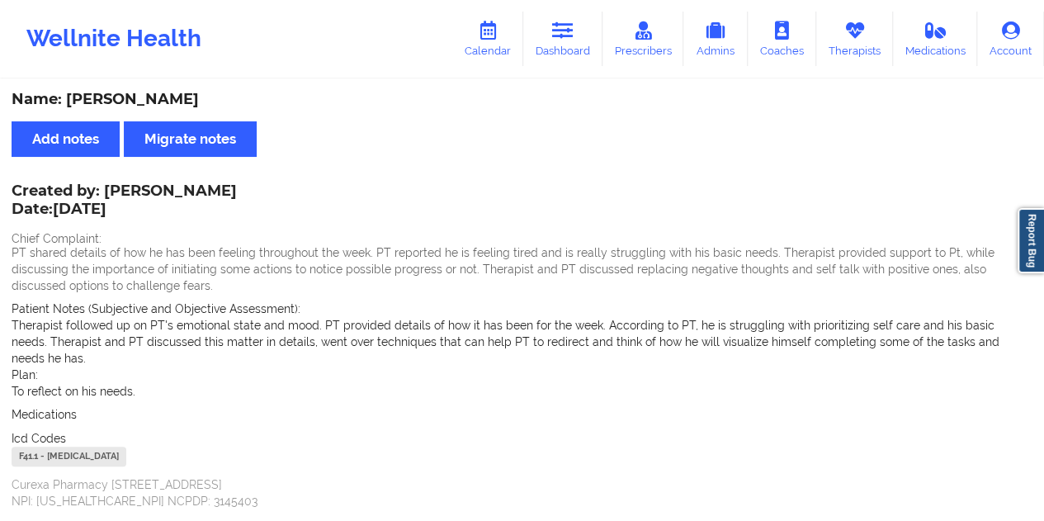
click at [554, 60] on link "Dashboard" at bounding box center [562, 39] width 79 height 54
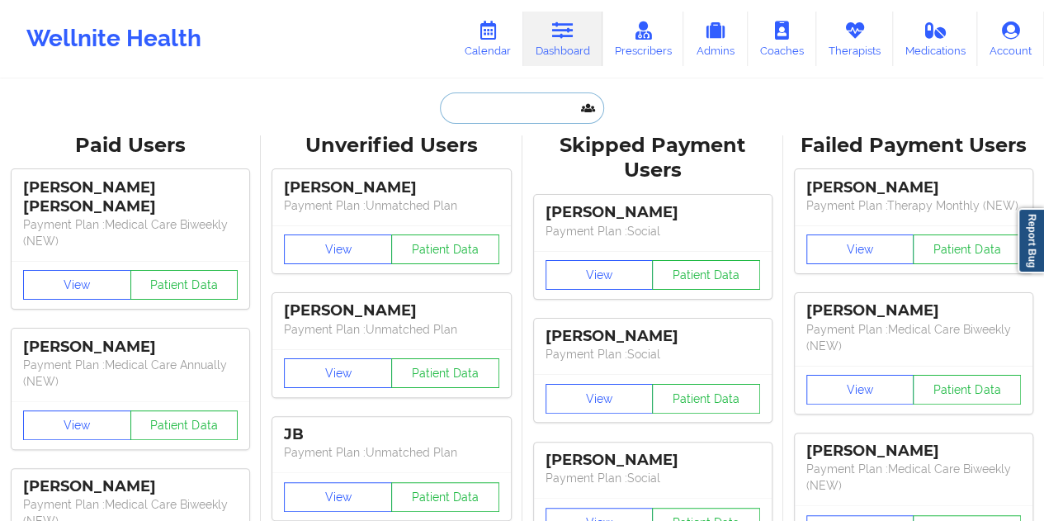
click at [474, 120] on input "text" at bounding box center [521, 107] width 163 height 31
paste input "[EMAIL_ADDRESS][DOMAIN_NAME]"
type input "[EMAIL_ADDRESS][DOMAIN_NAME]"
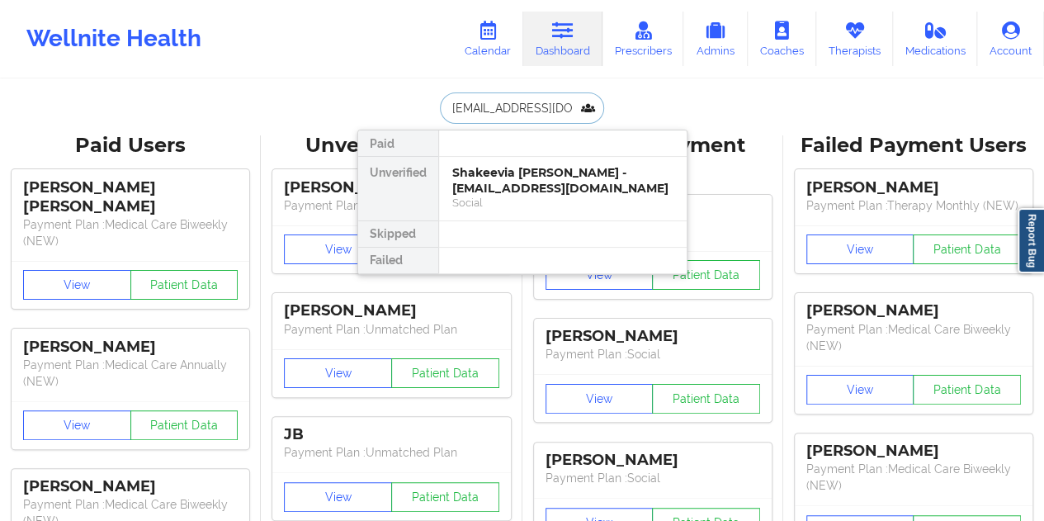
click at [546, 186] on div "Shakeevia [PERSON_NAME] - [EMAIL_ADDRESS][DOMAIN_NAME]" at bounding box center [562, 180] width 221 height 31
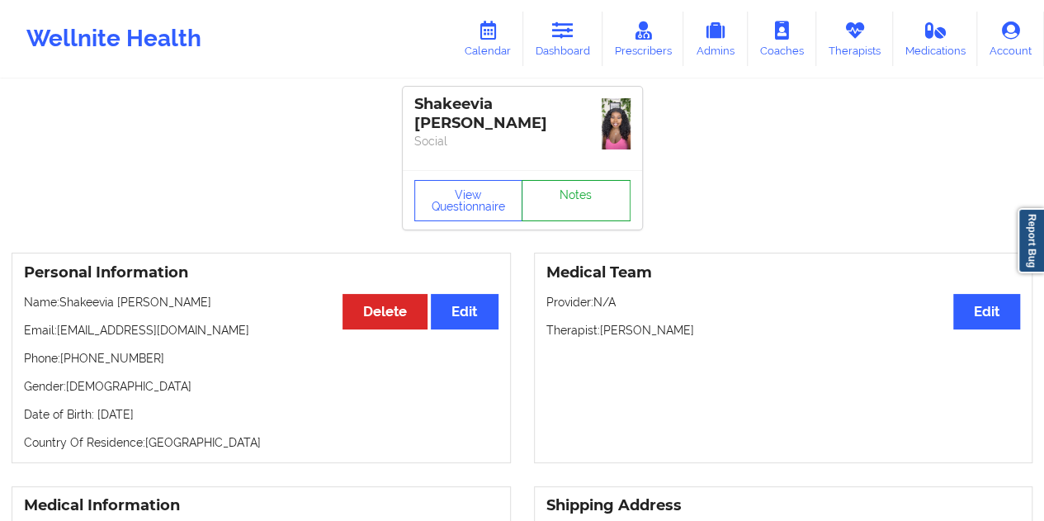
click at [582, 180] on link "Notes" at bounding box center [575, 200] width 109 height 41
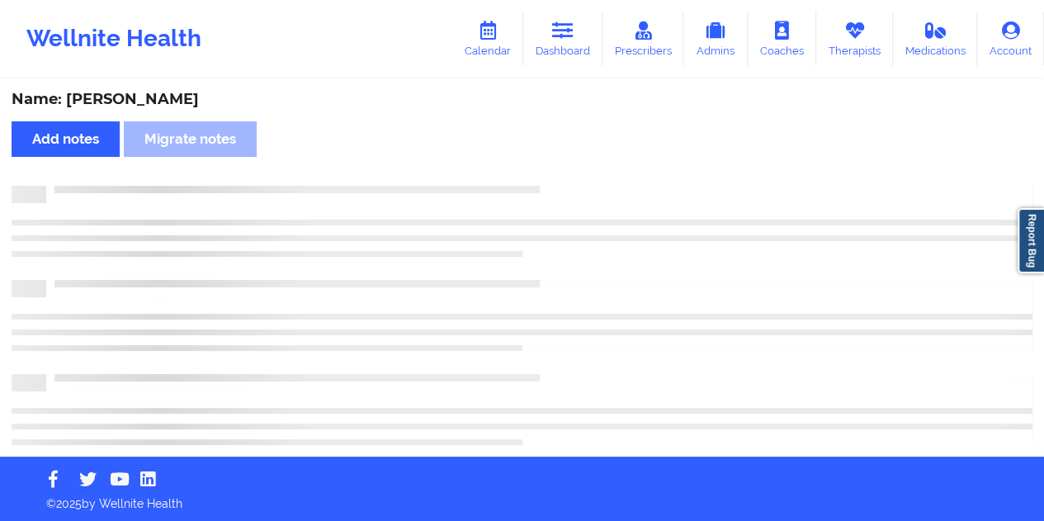
click at [186, 101] on div "Name: [PERSON_NAME]" at bounding box center [522, 99] width 1020 height 19
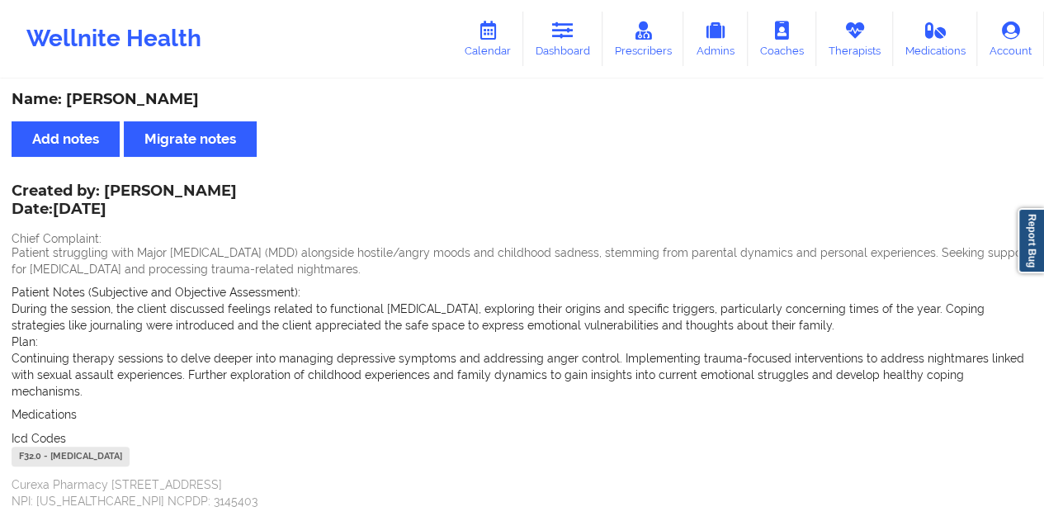
click at [186, 101] on div "Name: [PERSON_NAME]" at bounding box center [522, 99] width 1020 height 19
click at [571, 44] on link "Dashboard" at bounding box center [562, 39] width 79 height 54
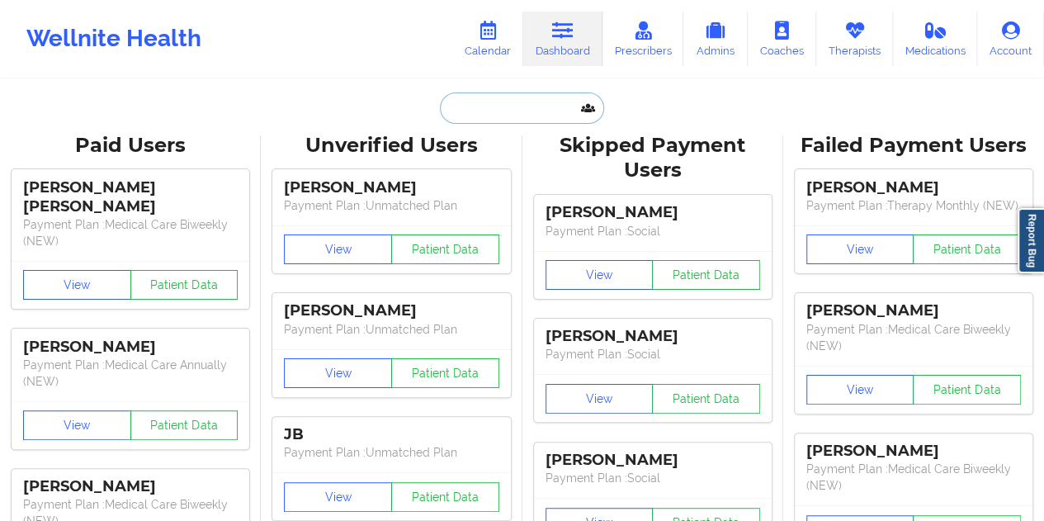
click at [506, 106] on input "text" at bounding box center [521, 107] width 163 height 31
paste input "[EMAIL_ADDRESS][DOMAIN_NAME]"
type input "[EMAIL_ADDRESS][DOMAIN_NAME]"
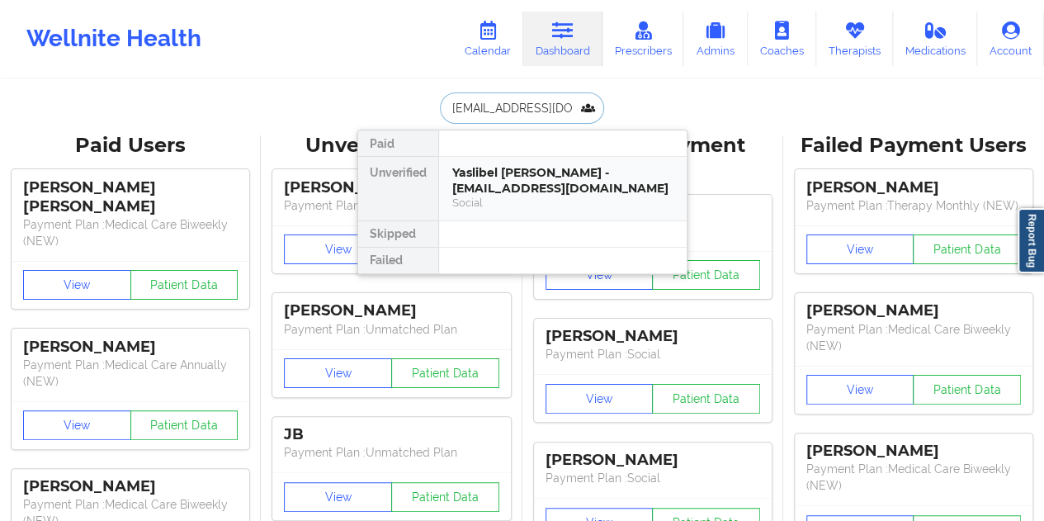
click at [516, 196] on div "Social" at bounding box center [562, 203] width 221 height 14
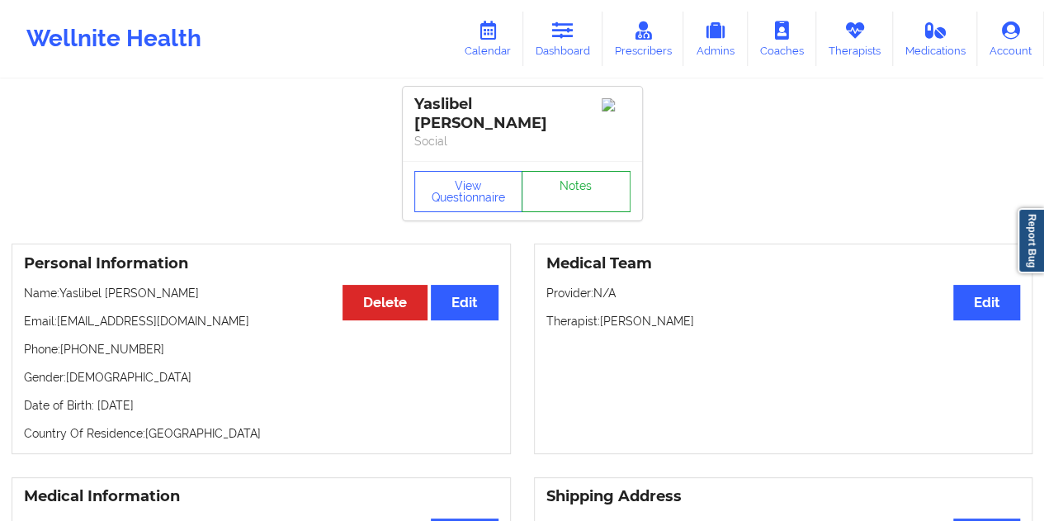
click at [573, 174] on link "Notes" at bounding box center [575, 191] width 109 height 41
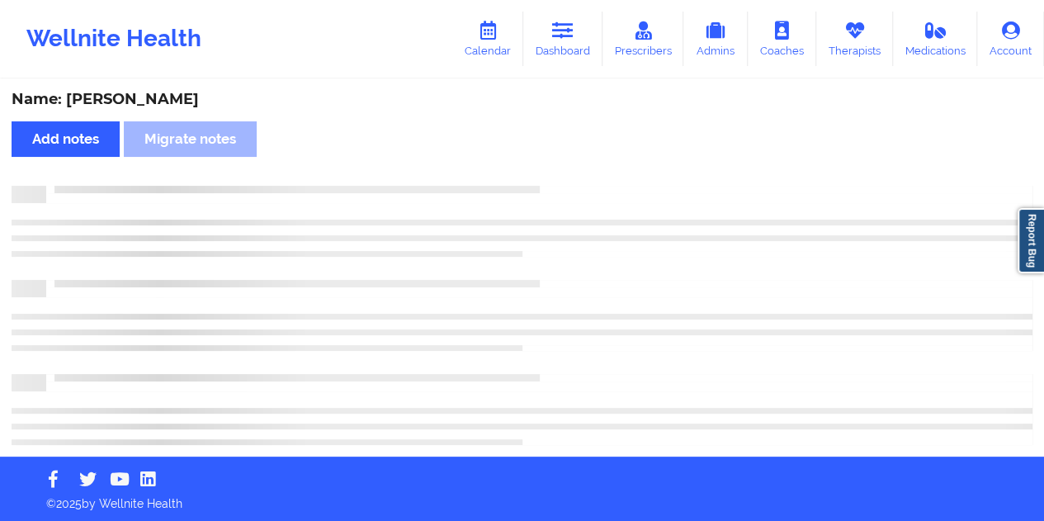
click at [157, 99] on div "Name: [PERSON_NAME]" at bounding box center [522, 99] width 1020 height 19
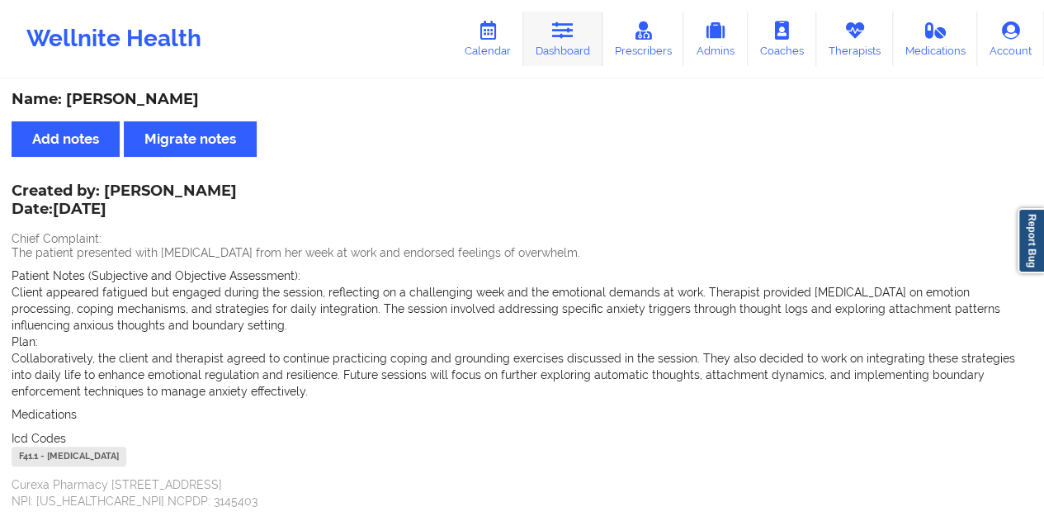
click at [576, 43] on link "Dashboard" at bounding box center [562, 39] width 79 height 54
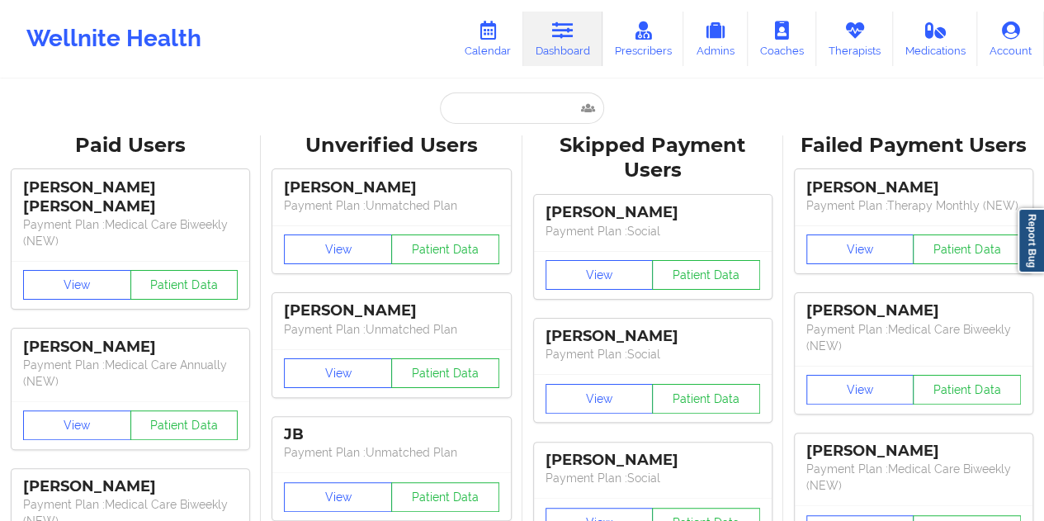
click at [475, 114] on input "text" at bounding box center [521, 107] width 163 height 31
type input "[EMAIL_ADDRESS][DOMAIN_NAME]"
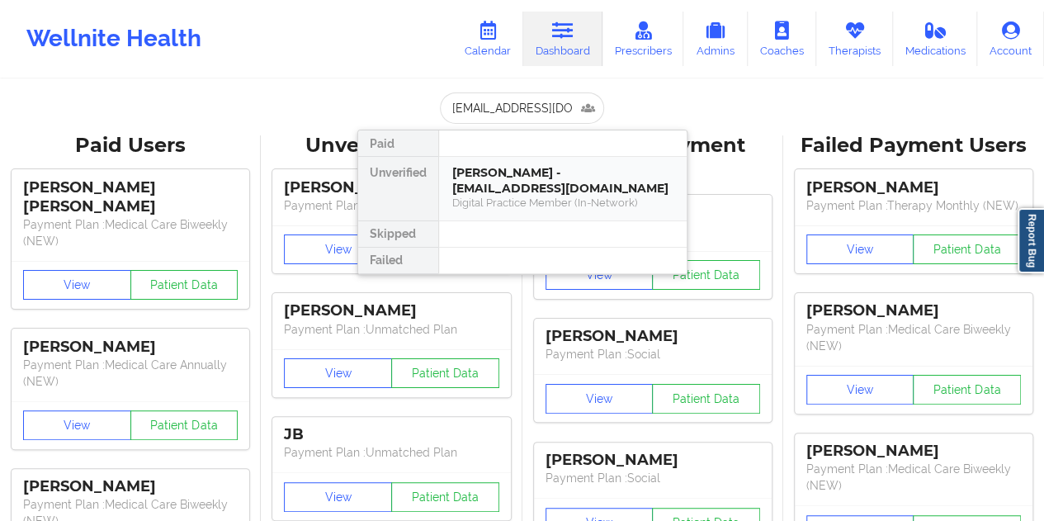
click at [533, 176] on div "[PERSON_NAME] - [EMAIL_ADDRESS][DOMAIN_NAME]" at bounding box center [562, 180] width 221 height 31
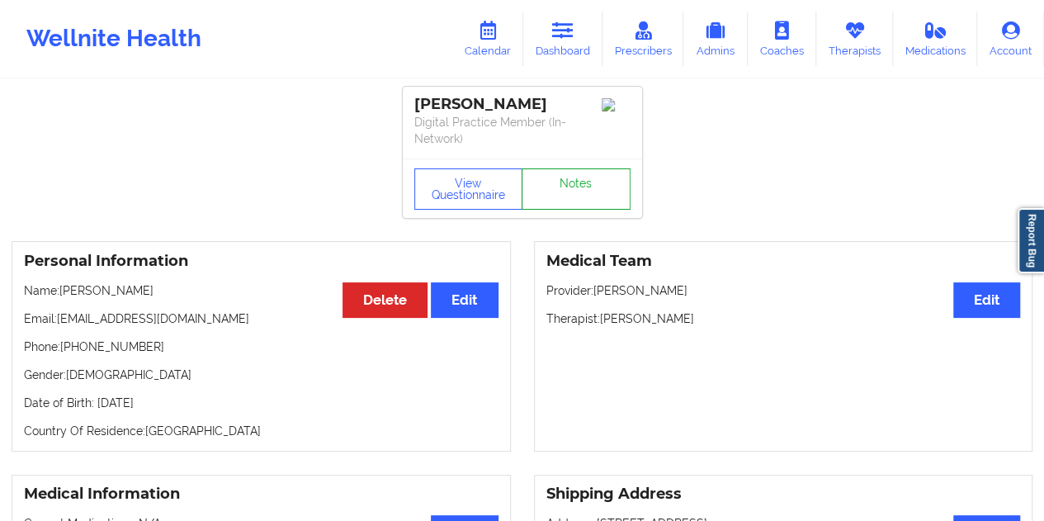
click at [573, 170] on link "Notes" at bounding box center [575, 188] width 109 height 41
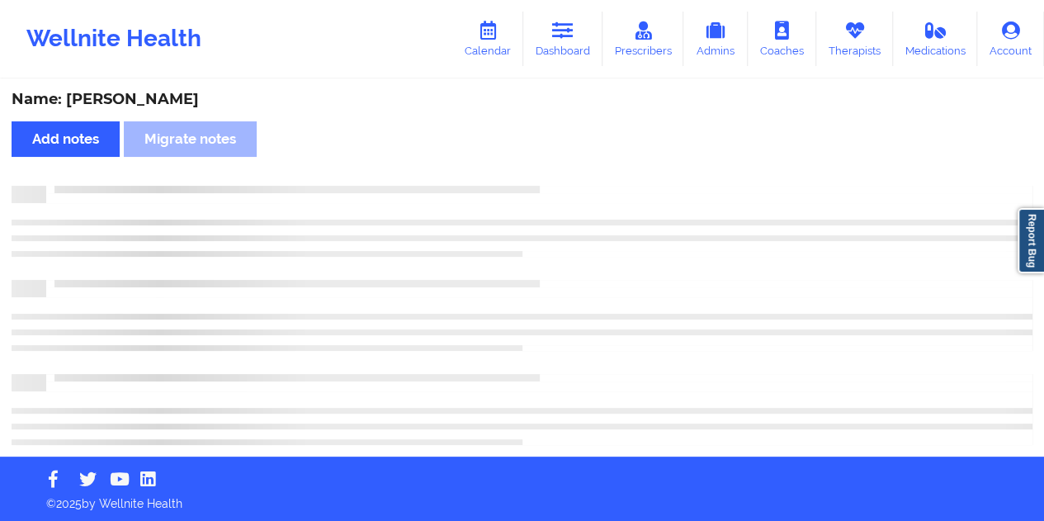
click at [140, 105] on div "Name: [PERSON_NAME]" at bounding box center [522, 99] width 1020 height 19
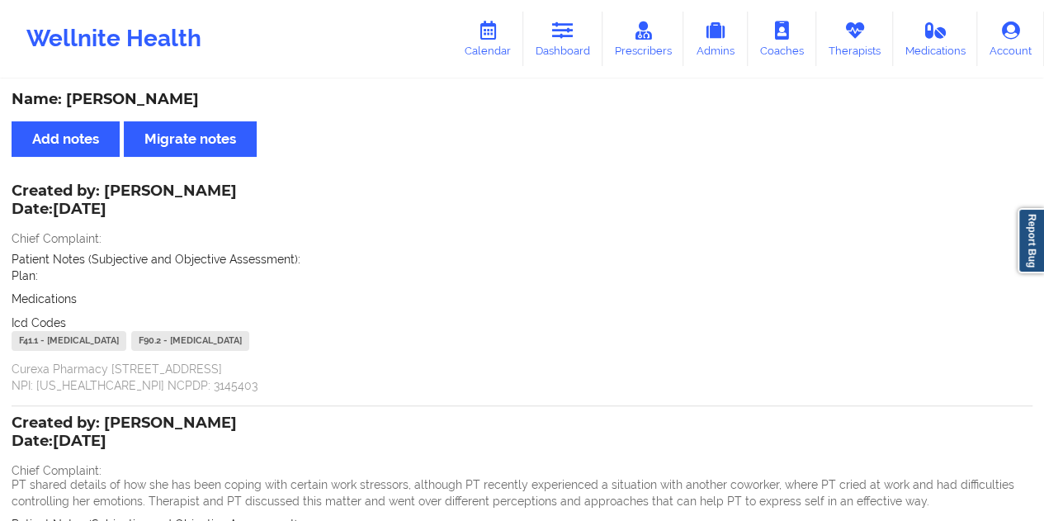
click at [567, 68] on div "Wellnite Health Calendar Dashboard Prescribers Admins Coaches Therapists Medica…" at bounding box center [522, 39] width 1044 height 66
click at [559, 47] on link "Dashboard" at bounding box center [562, 39] width 79 height 54
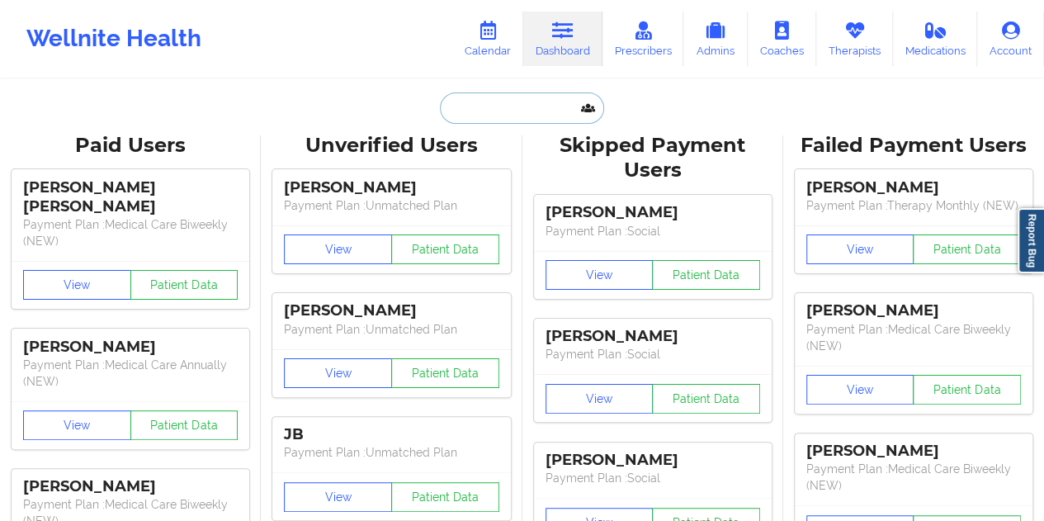
click at [505, 106] on input "text" at bounding box center [521, 107] width 163 height 31
paste input "[EMAIL_ADDRESS][DOMAIN_NAME]"
type input "[EMAIL_ADDRESS][DOMAIN_NAME]"
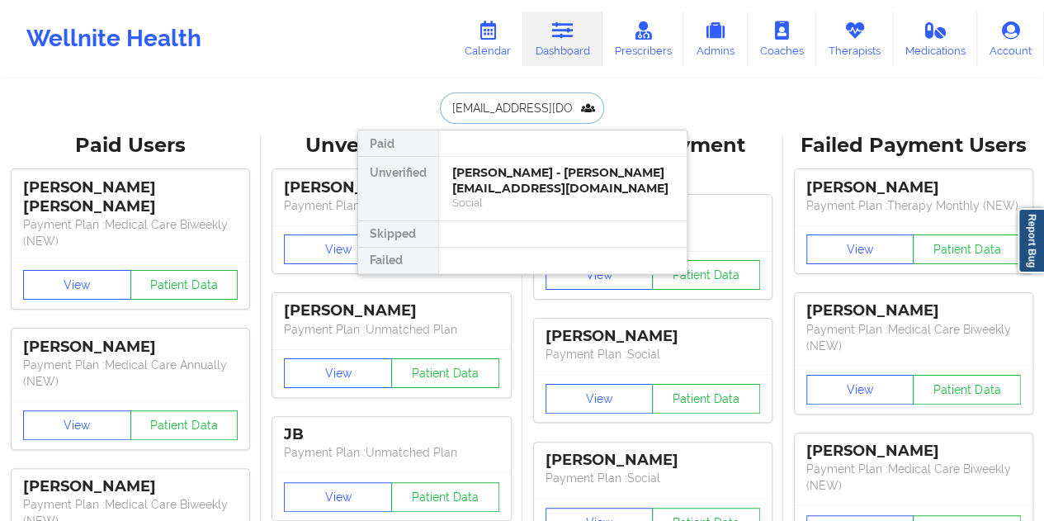
click at [549, 187] on div "[PERSON_NAME] - [PERSON_NAME][EMAIL_ADDRESS][DOMAIN_NAME]" at bounding box center [562, 180] width 221 height 31
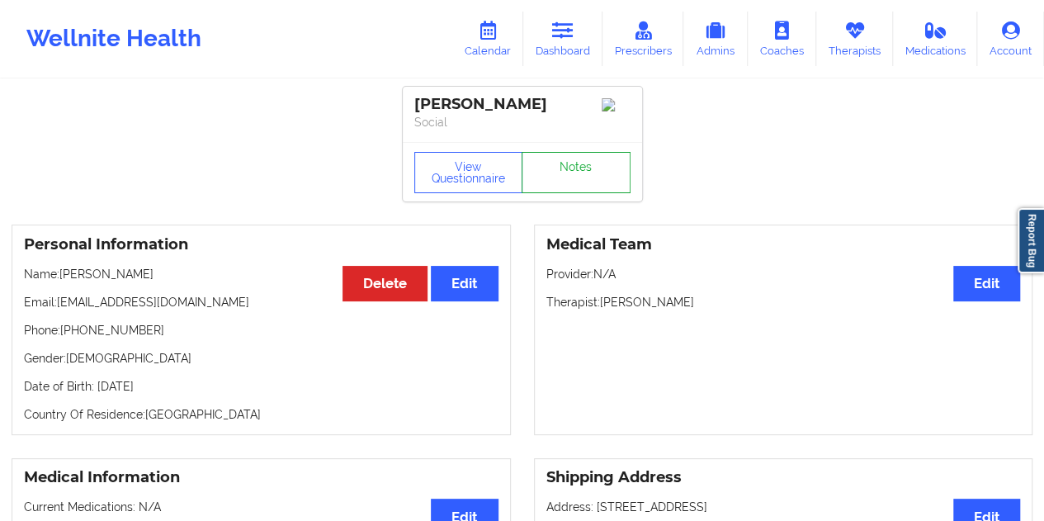
click at [563, 169] on link "Notes" at bounding box center [575, 172] width 109 height 41
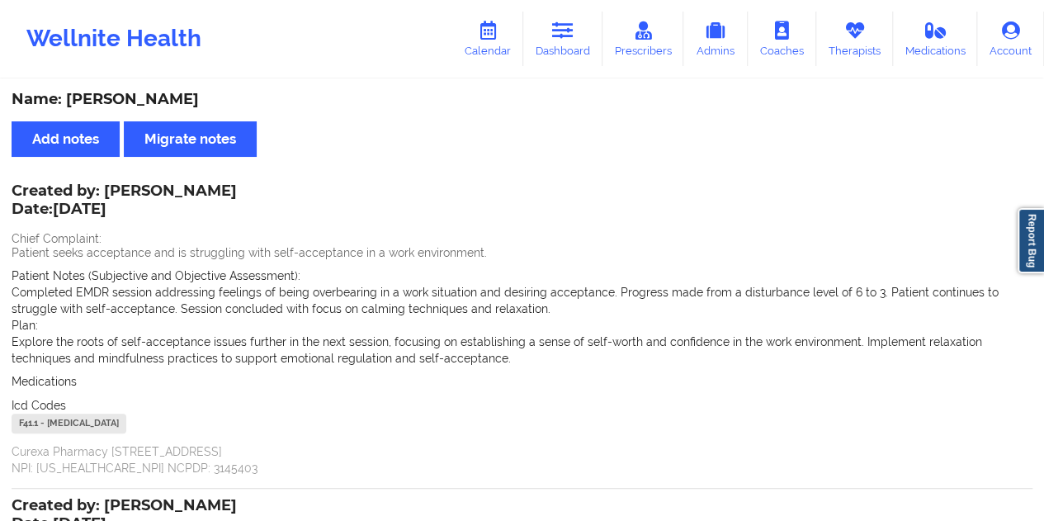
click at [144, 103] on div "Name: [PERSON_NAME]" at bounding box center [522, 99] width 1020 height 19
click at [588, 30] on link "Dashboard" at bounding box center [562, 39] width 79 height 54
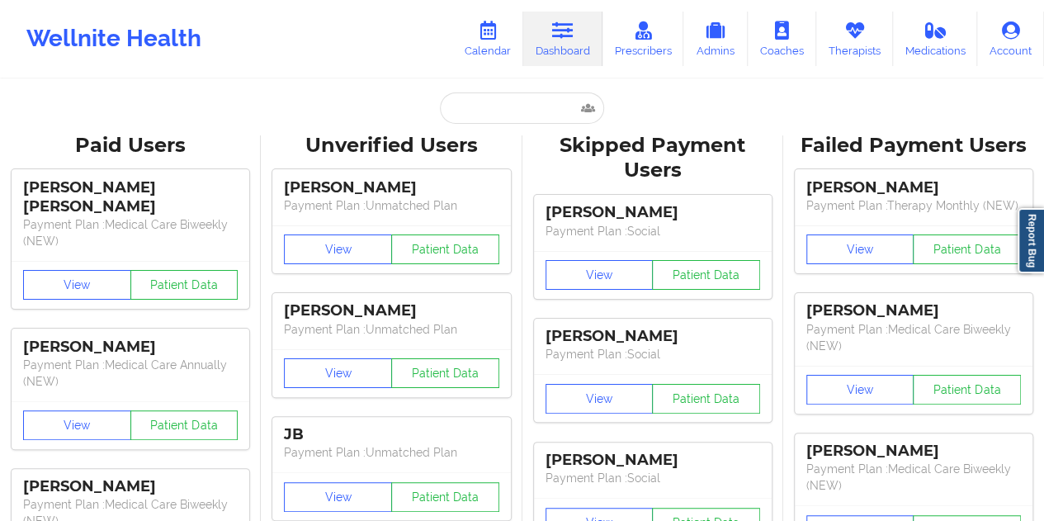
click at [502, 141] on div "Unverified Users" at bounding box center [391, 146] width 238 height 26
click at [502, 115] on input "text" at bounding box center [521, 107] width 163 height 31
paste input "[EMAIL_ADDRESS][DOMAIN_NAME]"
type input "[EMAIL_ADDRESS][DOMAIN_NAME]"
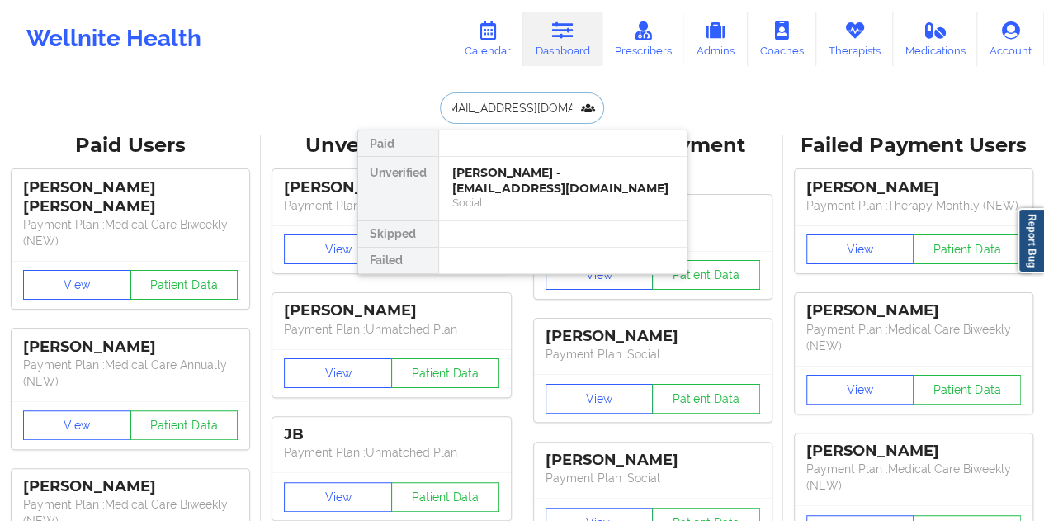
click at [500, 185] on div "[PERSON_NAME] - [EMAIL_ADDRESS][DOMAIN_NAME]" at bounding box center [562, 180] width 221 height 31
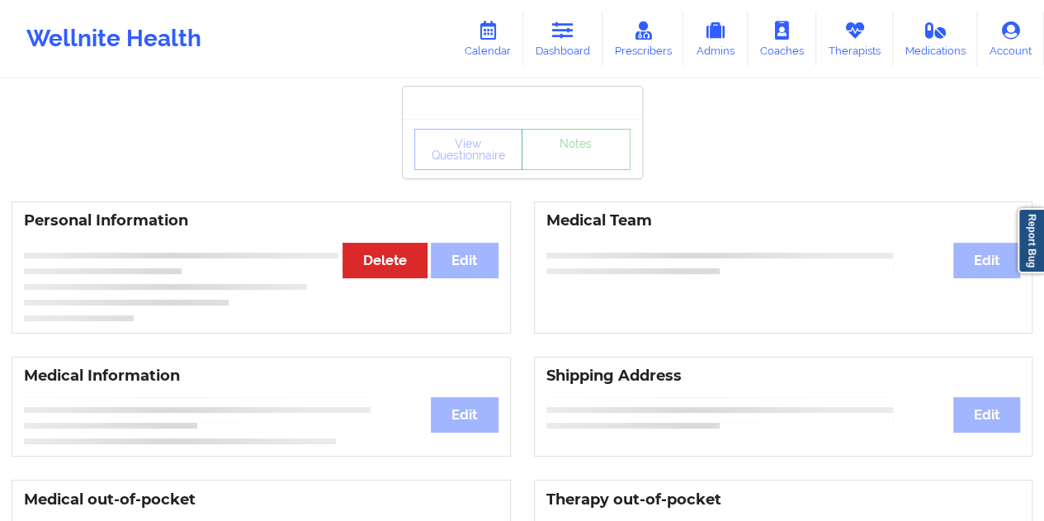
click at [568, 170] on link "Notes" at bounding box center [575, 149] width 109 height 41
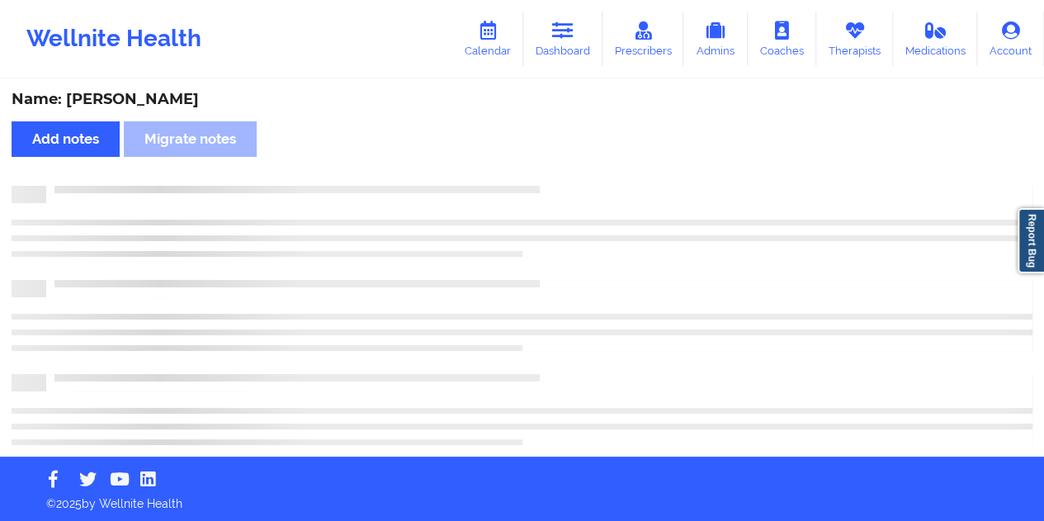
click at [145, 93] on div "Name: [PERSON_NAME]" at bounding box center [522, 99] width 1020 height 19
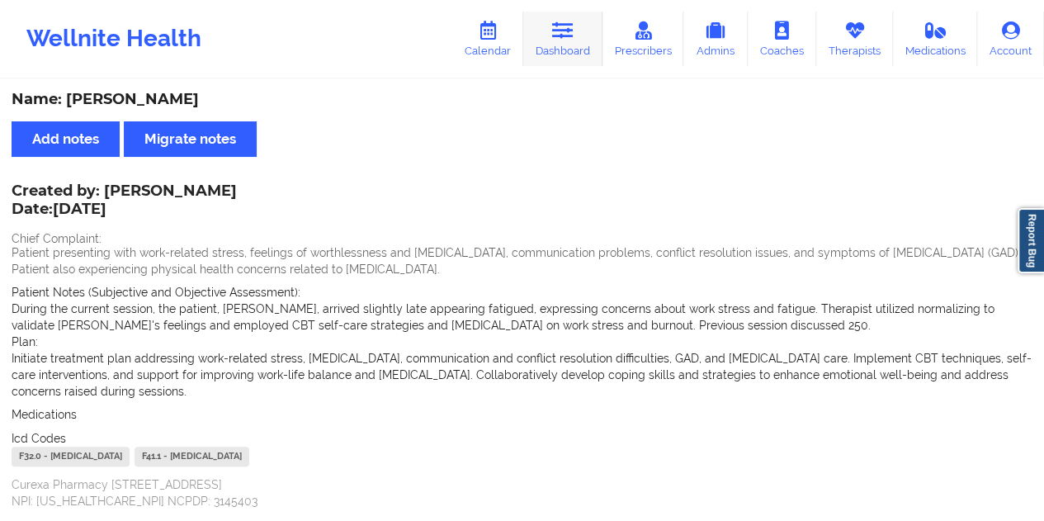
click at [593, 30] on link "Dashboard" at bounding box center [562, 39] width 79 height 54
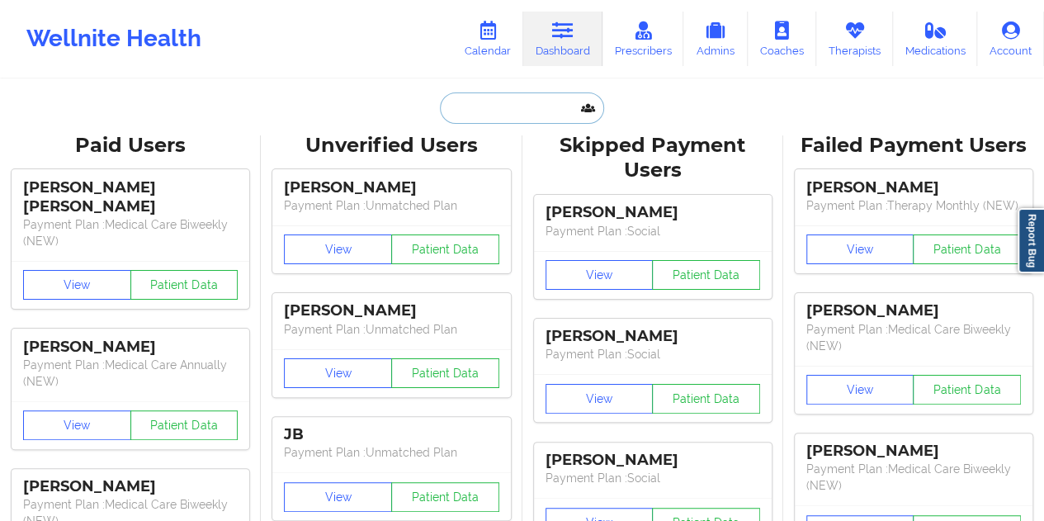
click at [525, 101] on input "text" at bounding box center [521, 107] width 163 height 31
paste input "[EMAIL_ADDRESS][DOMAIN_NAME]"
type input "[EMAIL_ADDRESS][DOMAIN_NAME]"
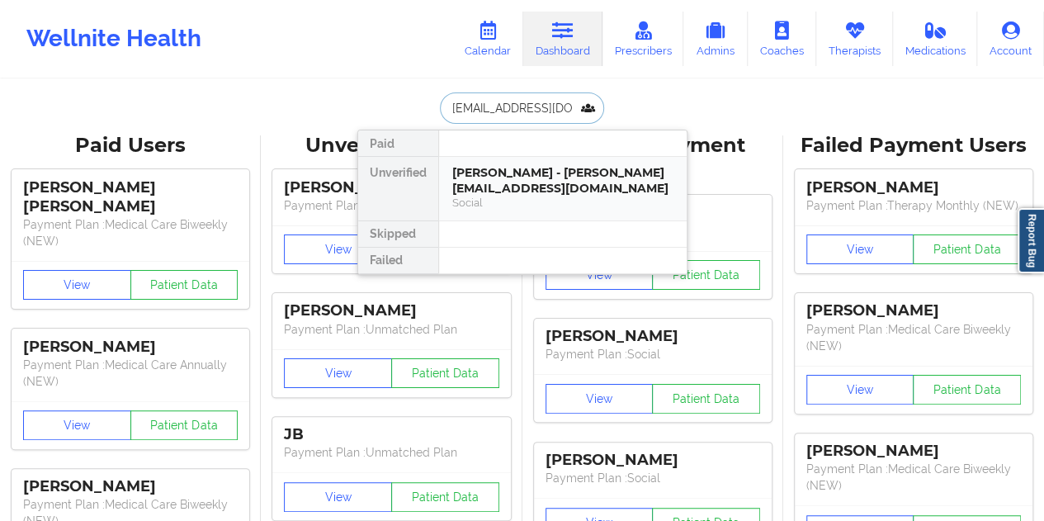
click at [549, 196] on div "Social" at bounding box center [562, 203] width 221 height 14
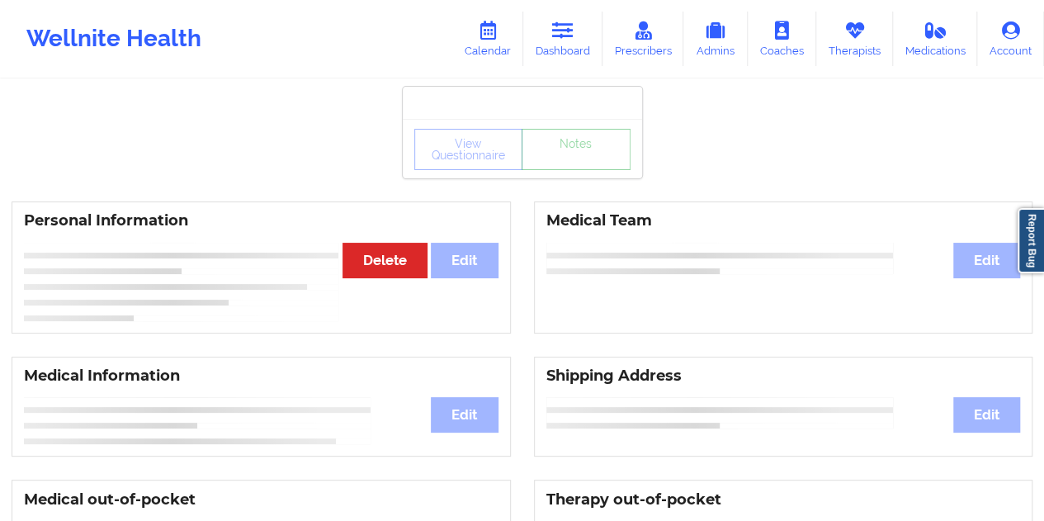
click at [573, 169] on link "Notes" at bounding box center [575, 149] width 109 height 41
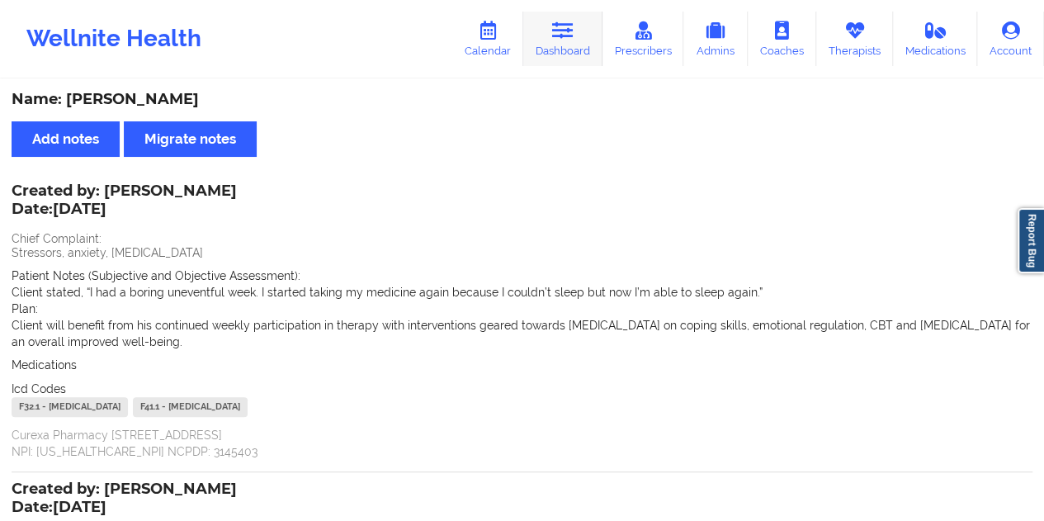
drag, startPoint x: 568, startPoint y: 39, endPoint x: 564, endPoint y: 59, distance: 20.9
click at [568, 40] on icon at bounding box center [562, 30] width 21 height 18
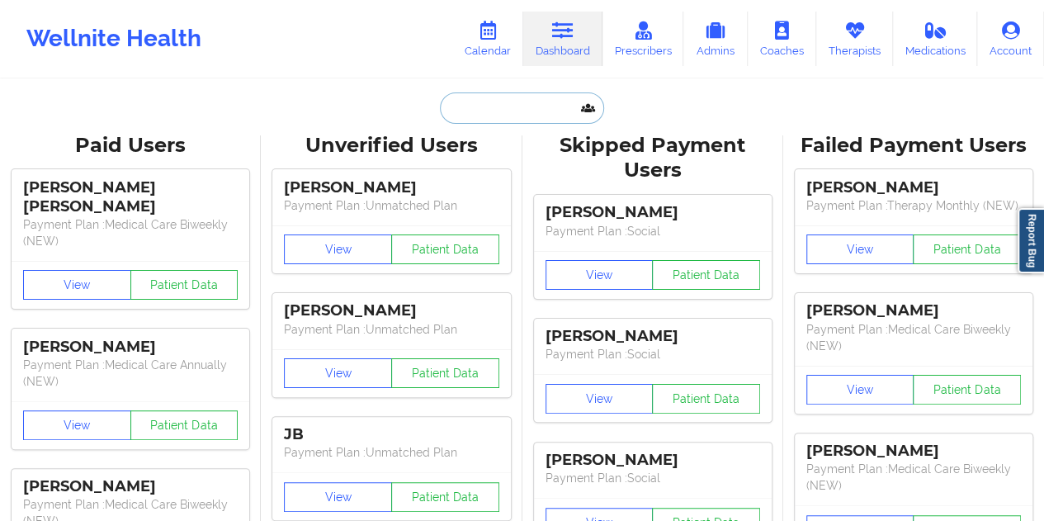
click at [500, 102] on input "text" at bounding box center [521, 107] width 163 height 31
paste input "[EMAIL_ADDRESS][DOMAIN_NAME]"
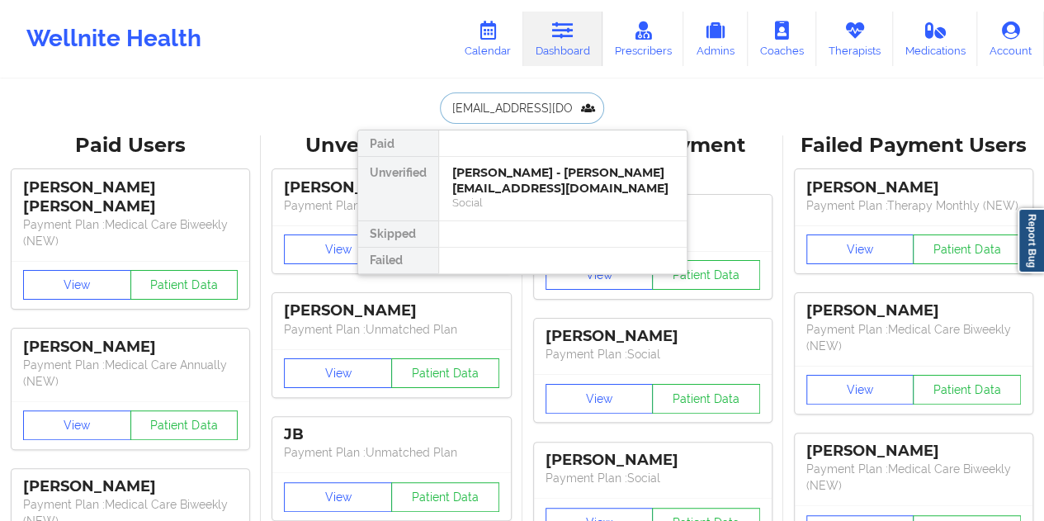
type input "[EMAIL_ADDRESS][DOMAIN_NAME]"
click at [541, 171] on div "[PERSON_NAME] - [EMAIL_ADDRESS][DOMAIN_NAME]" at bounding box center [562, 180] width 221 height 31
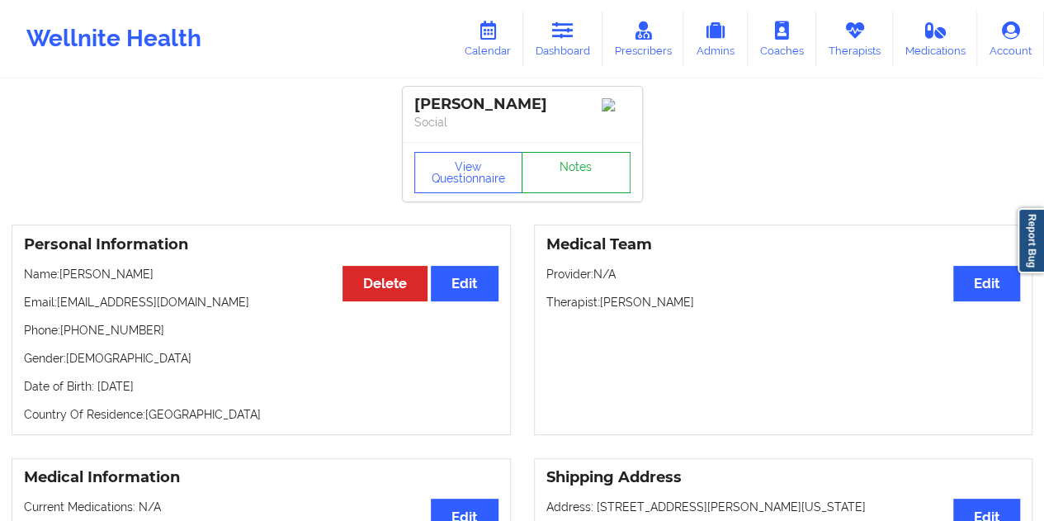
click at [574, 176] on link "Notes" at bounding box center [575, 172] width 109 height 41
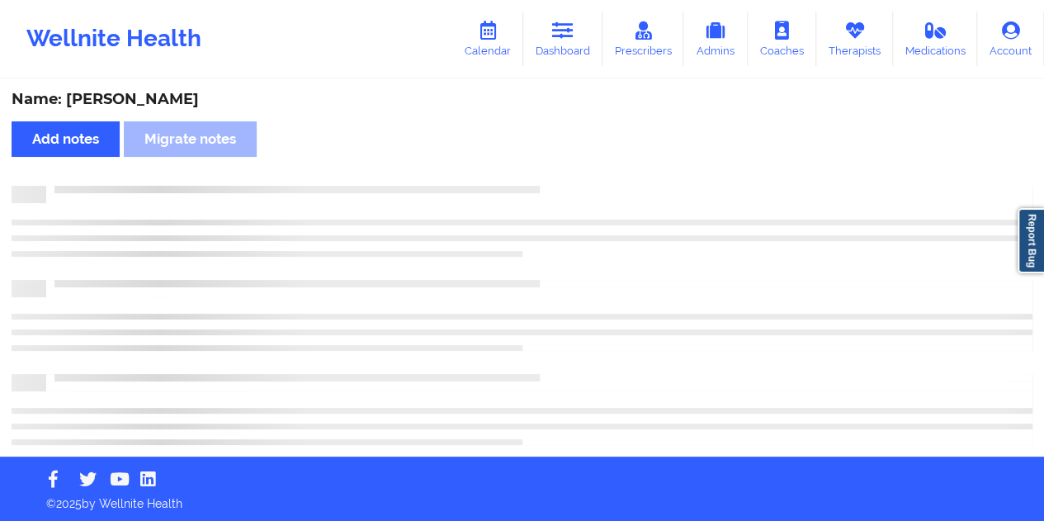
click at [191, 100] on div "Name: [PERSON_NAME]" at bounding box center [522, 99] width 1020 height 19
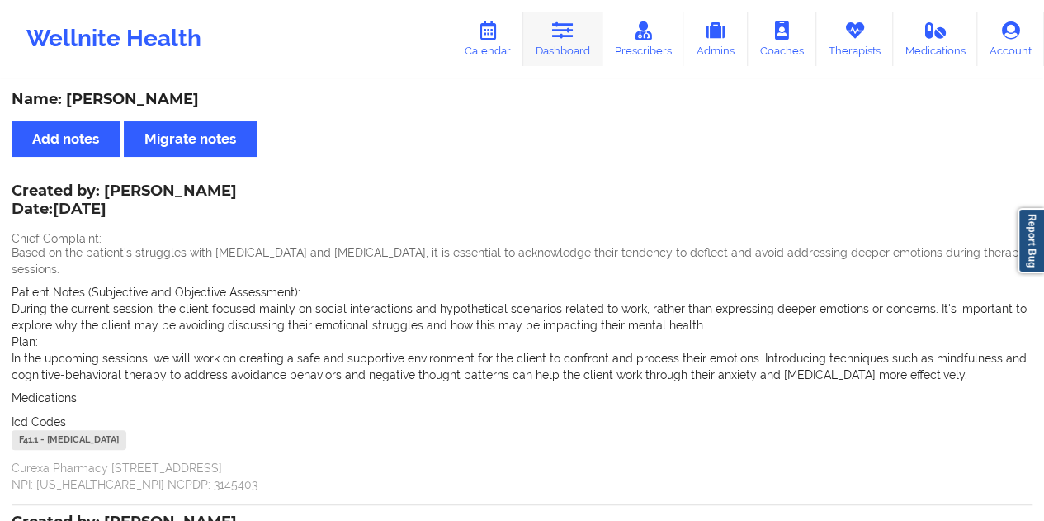
click at [578, 32] on link "Dashboard" at bounding box center [562, 39] width 79 height 54
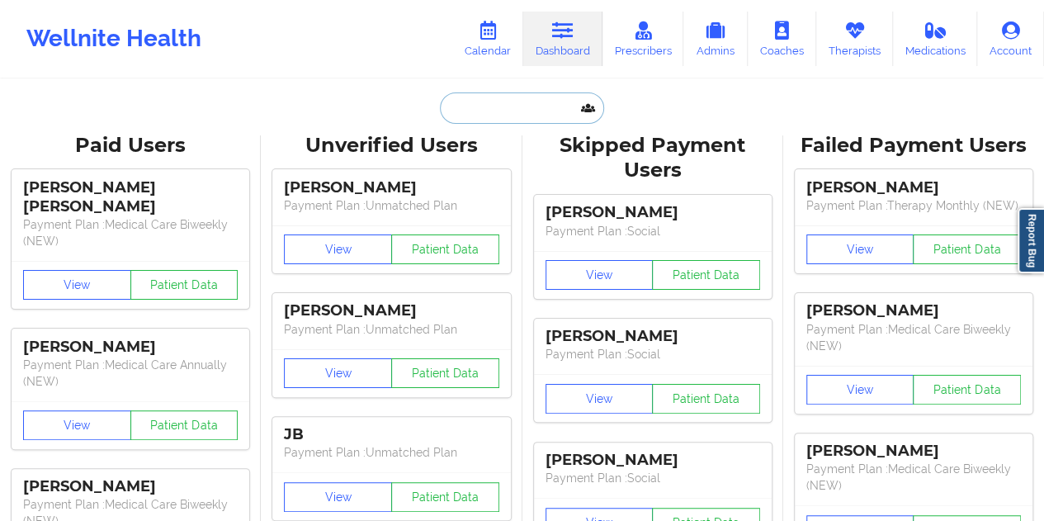
click at [482, 103] on input "text" at bounding box center [521, 107] width 163 height 31
paste input "[EMAIL_ADDRESS][DOMAIN_NAME]"
type input "[EMAIL_ADDRESS][DOMAIN_NAME]"
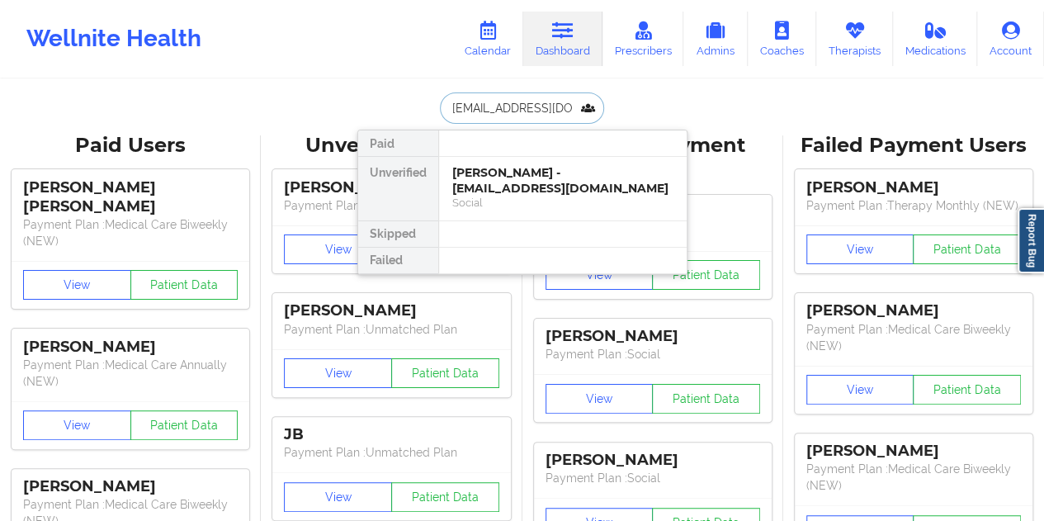
scroll to position [0, 16]
click at [549, 197] on div "Social" at bounding box center [562, 203] width 221 height 14
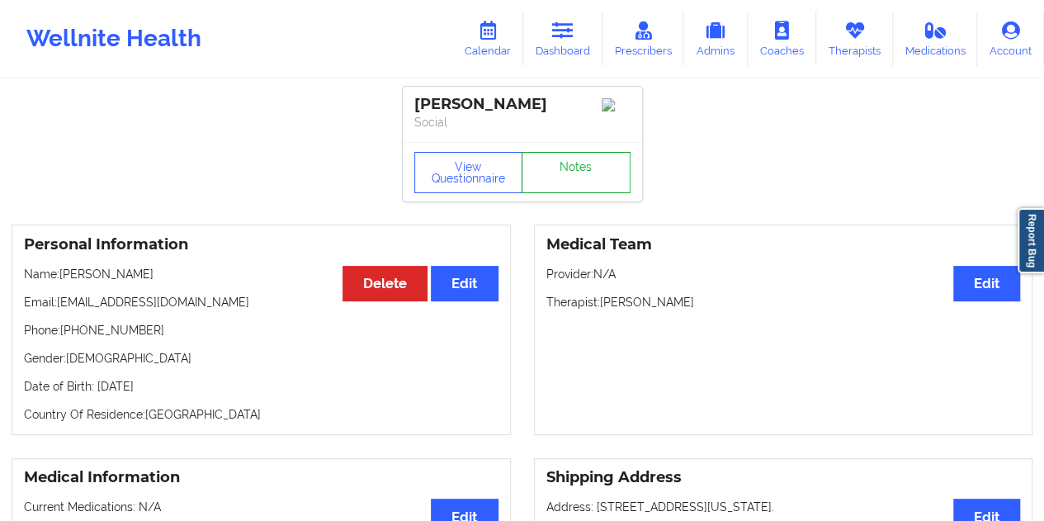
click at [568, 181] on link "Notes" at bounding box center [575, 172] width 109 height 41
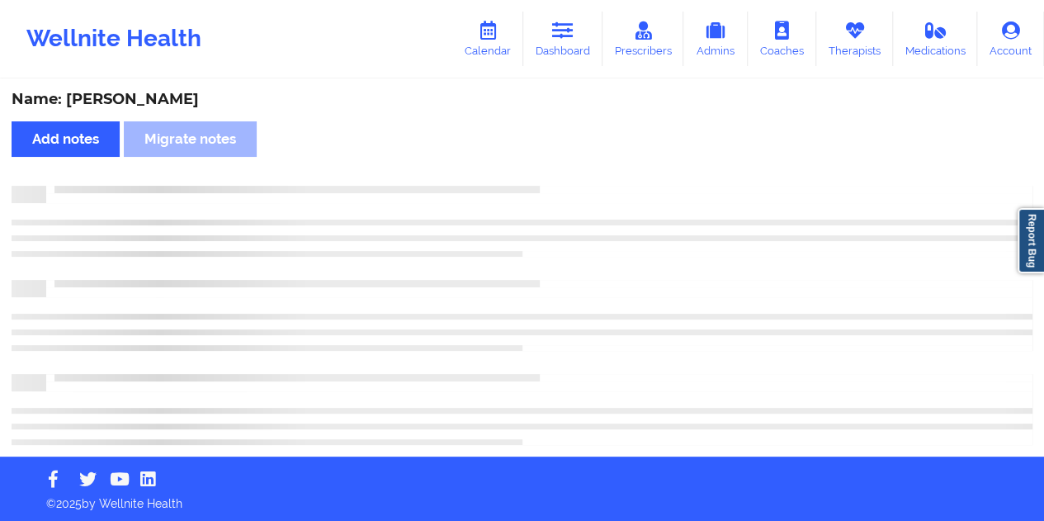
click at [163, 104] on div "Name: [PERSON_NAME]" at bounding box center [522, 99] width 1020 height 19
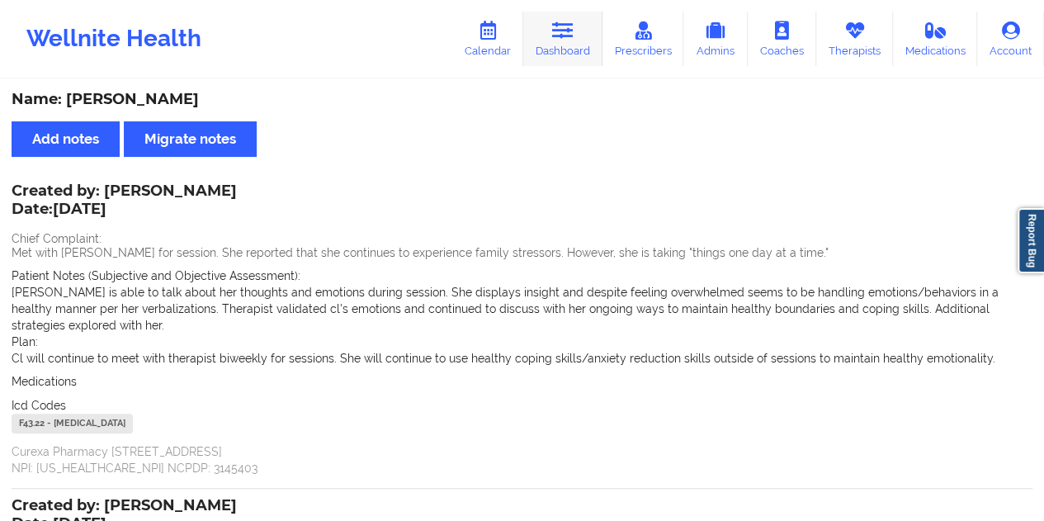
click at [560, 31] on icon at bounding box center [562, 30] width 21 height 18
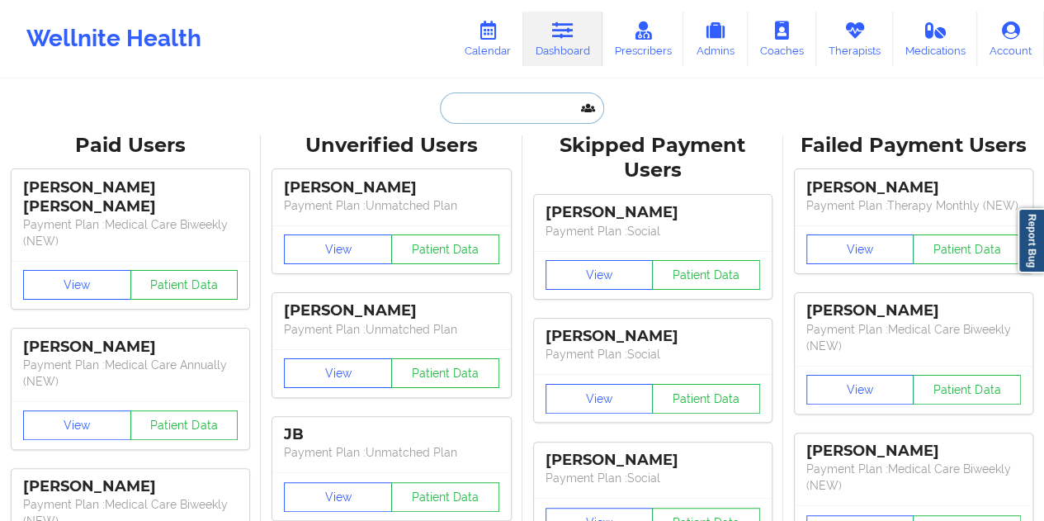
click at [501, 96] on input "text" at bounding box center [521, 107] width 163 height 31
paste input "[EMAIL_ADDRESS][DOMAIN_NAME]"
type input "[EMAIL_ADDRESS][DOMAIN_NAME]"
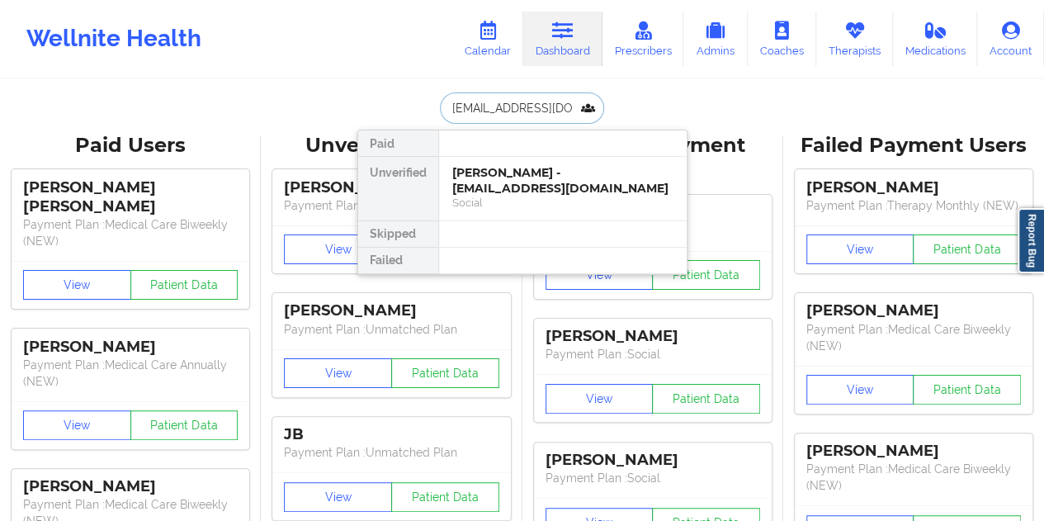
scroll to position [0, 22]
click at [520, 181] on div "[PERSON_NAME] - [EMAIL_ADDRESS][DOMAIN_NAME]" at bounding box center [562, 180] width 221 height 31
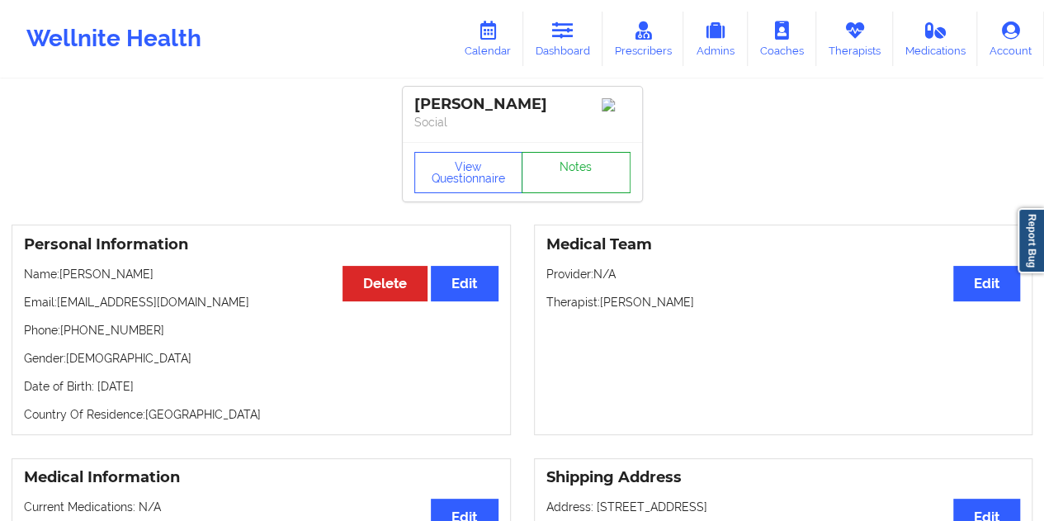
click at [564, 179] on link "Notes" at bounding box center [575, 172] width 109 height 41
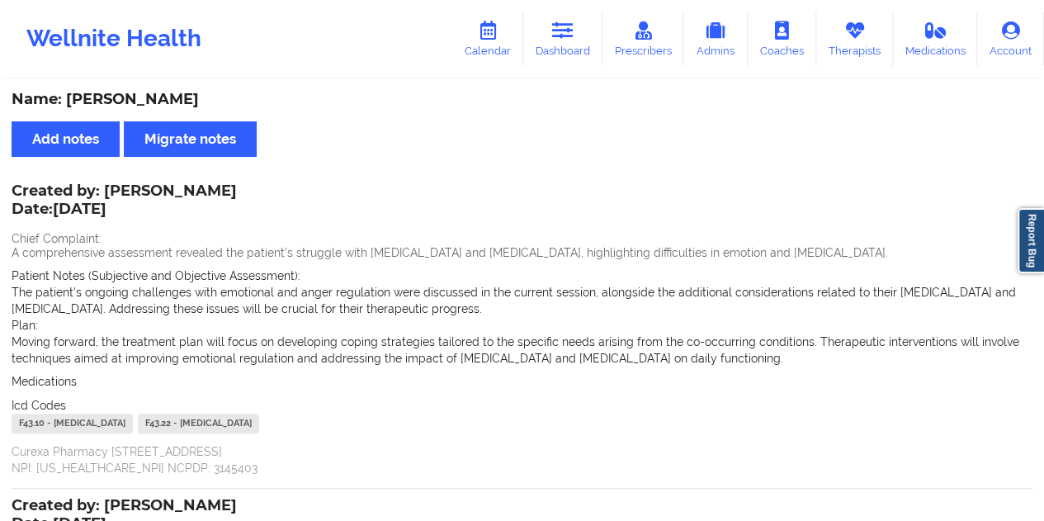
click at [148, 96] on div "Name: [PERSON_NAME]" at bounding box center [522, 99] width 1020 height 19
click at [566, 50] on link "Dashboard" at bounding box center [562, 39] width 79 height 54
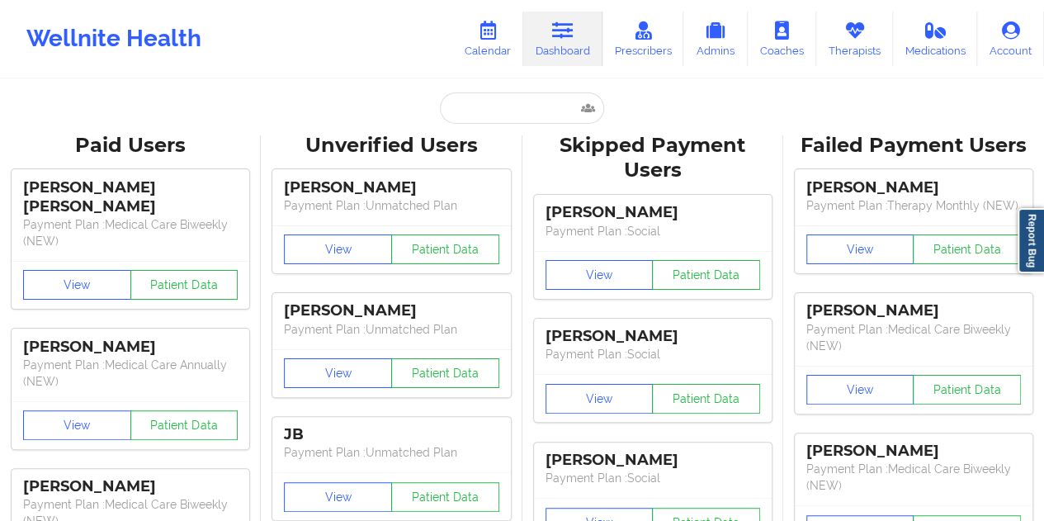
click at [500, 120] on input "text" at bounding box center [521, 107] width 163 height 31
paste input "[EMAIL_ADDRESS][DOMAIN_NAME]"
type input "[EMAIL_ADDRESS][DOMAIN_NAME]"
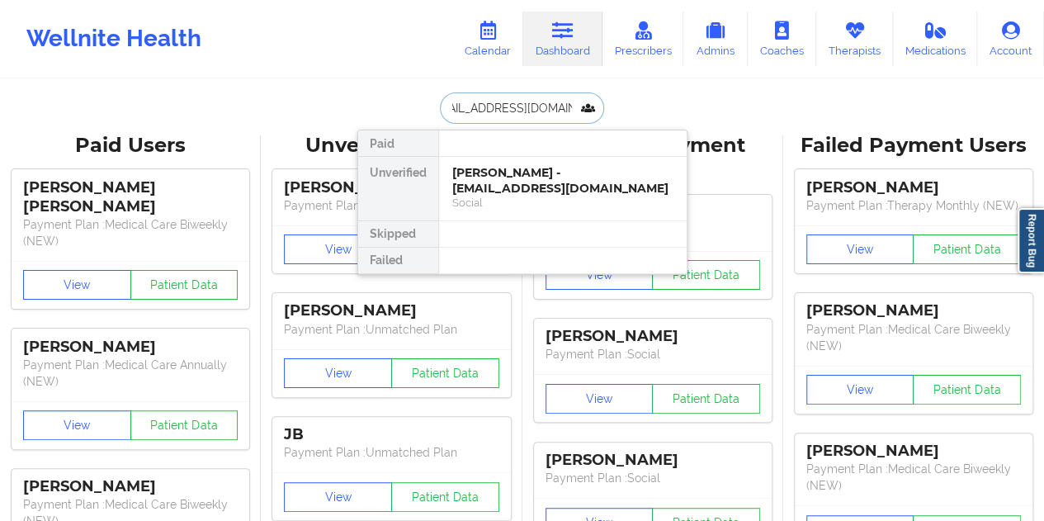
click at [541, 184] on div "[PERSON_NAME] - [EMAIL_ADDRESS][DOMAIN_NAME]" at bounding box center [562, 180] width 221 height 31
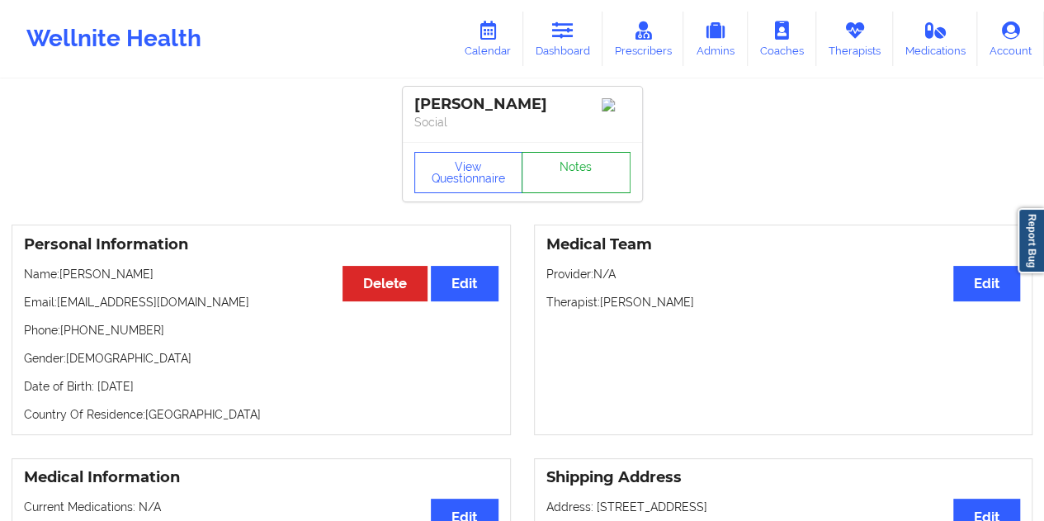
click at [591, 179] on link "Notes" at bounding box center [575, 172] width 109 height 41
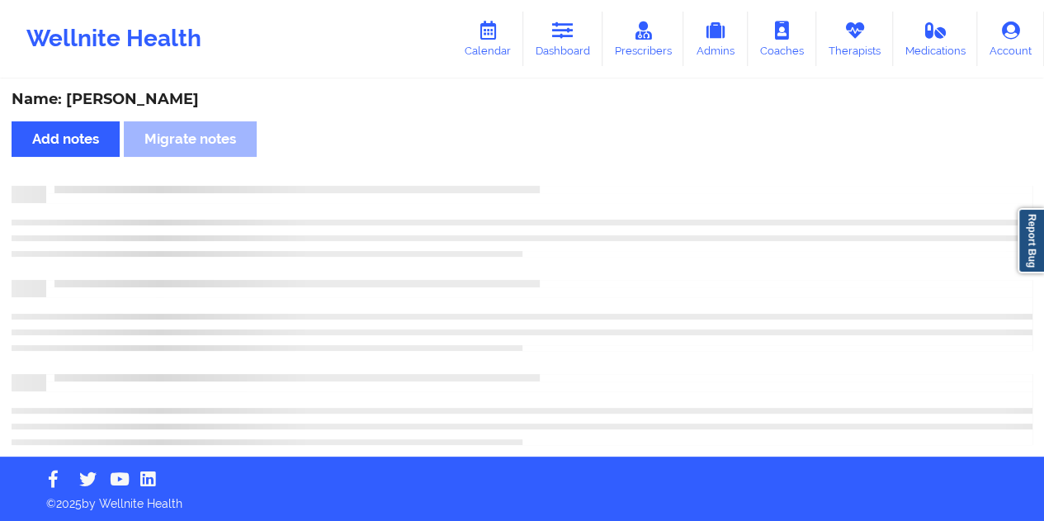
click at [145, 92] on div "Name: [PERSON_NAME]" at bounding box center [522, 99] width 1020 height 19
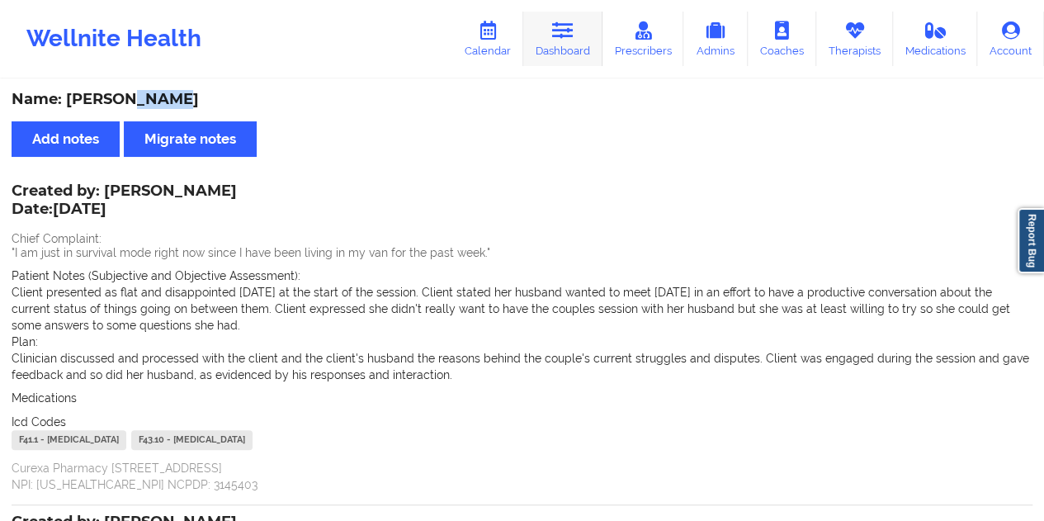
click at [573, 38] on icon at bounding box center [562, 30] width 21 height 18
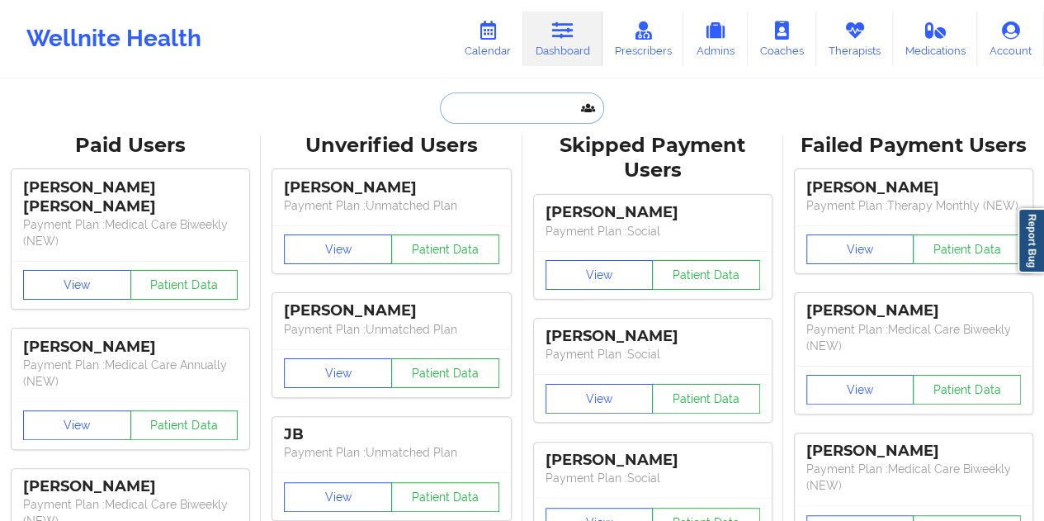
click at [500, 98] on input "text" at bounding box center [521, 107] width 163 height 31
paste input "[EMAIL_ADDRESS][DOMAIN_NAME]"
type input "[EMAIL_ADDRESS][DOMAIN_NAME]"
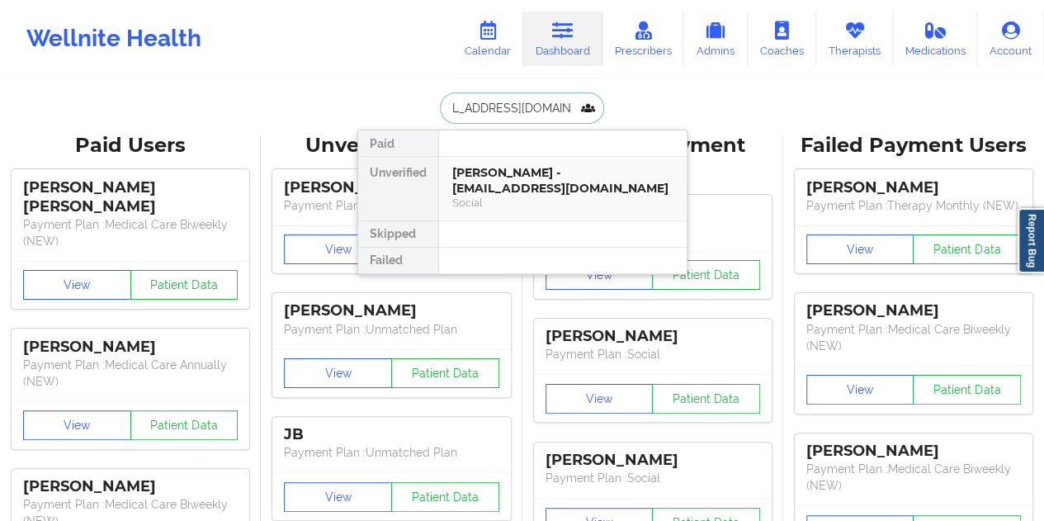
click at [561, 182] on div "[PERSON_NAME] - [EMAIL_ADDRESS][DOMAIN_NAME]" at bounding box center [562, 180] width 221 height 31
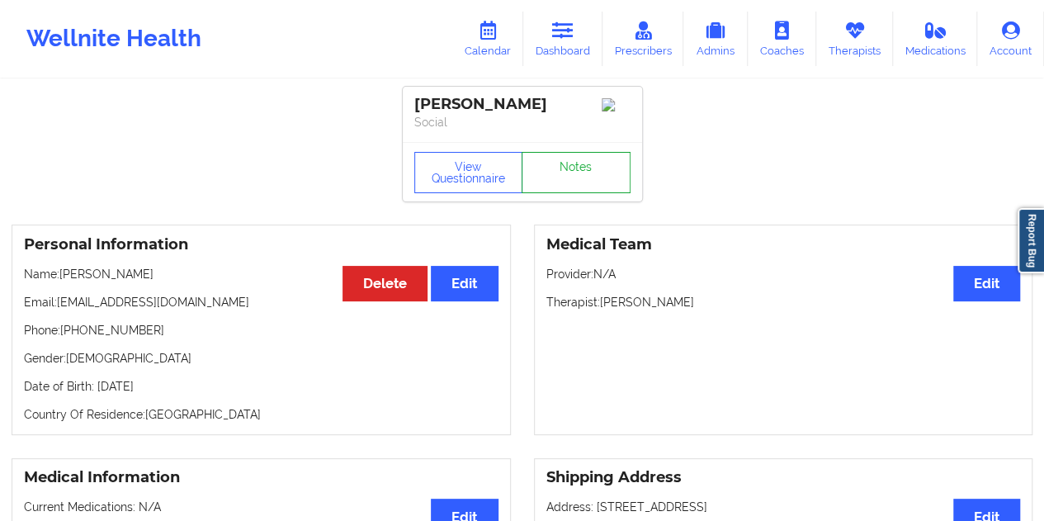
click at [585, 163] on link "Notes" at bounding box center [575, 172] width 109 height 41
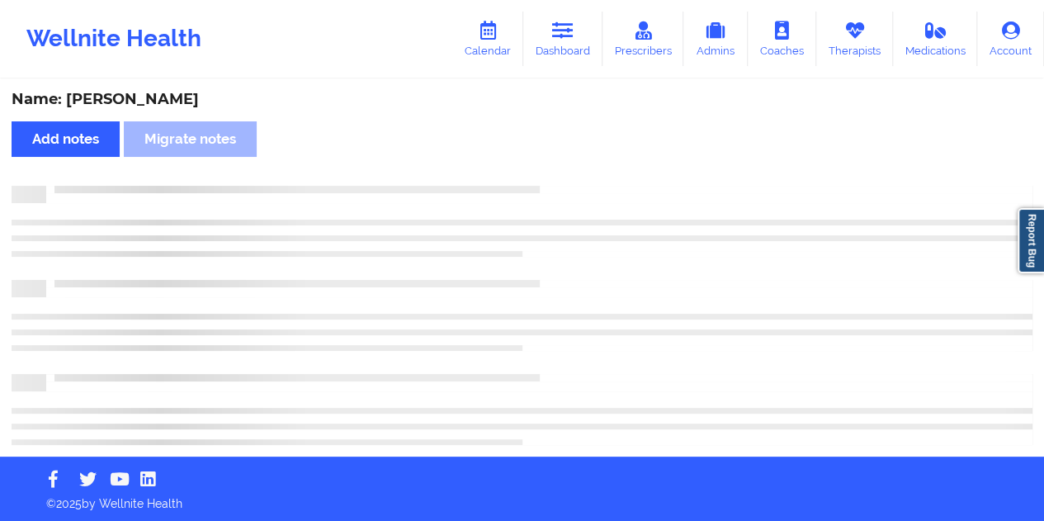
click at [187, 99] on div "Name: [PERSON_NAME]" at bounding box center [522, 99] width 1020 height 19
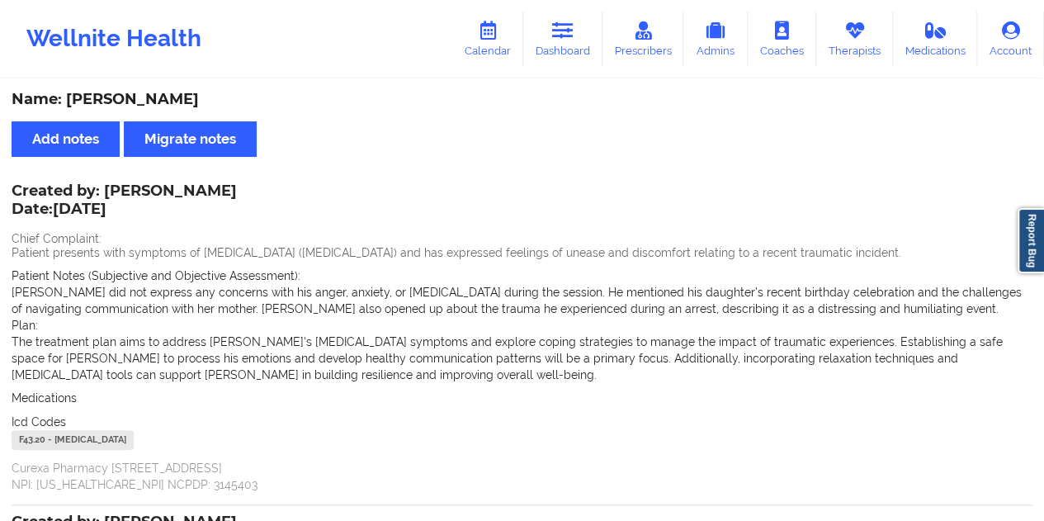
click at [187, 98] on div "Name: [PERSON_NAME]" at bounding box center [522, 99] width 1020 height 19
drag, startPoint x: 211, startPoint y: 189, endPoint x: 115, endPoint y: 189, distance: 96.5
click at [115, 189] on div "Created by: [PERSON_NAME] Date: [DATE] Chief Complaint: Patient presents with s…" at bounding box center [522, 339] width 1020 height 307
drag, startPoint x: 106, startPoint y: 186, endPoint x: 206, endPoint y: 188, distance: 100.7
click at [206, 188] on div "Created by: [PERSON_NAME] Date: [DATE]" at bounding box center [124, 201] width 225 height 38
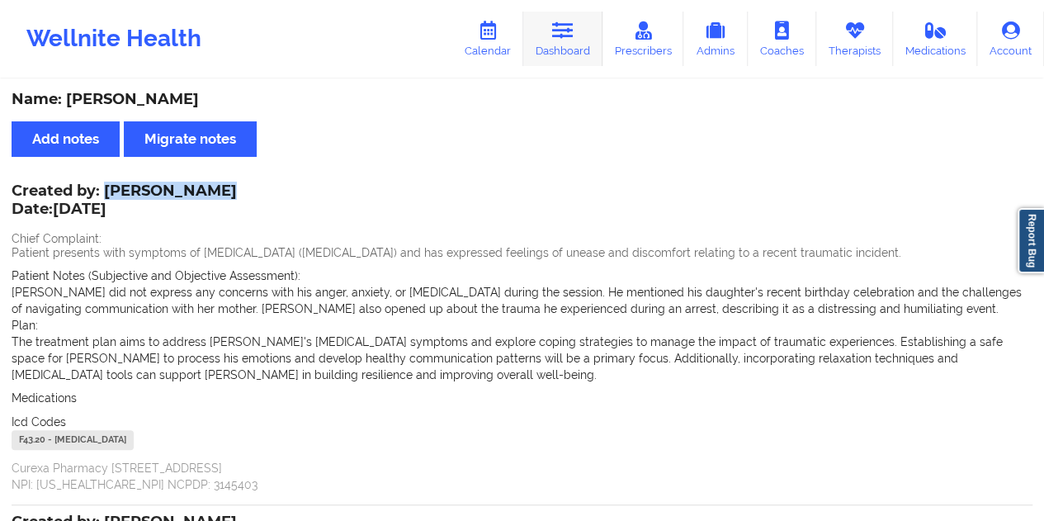
click at [567, 39] on icon at bounding box center [562, 30] width 21 height 18
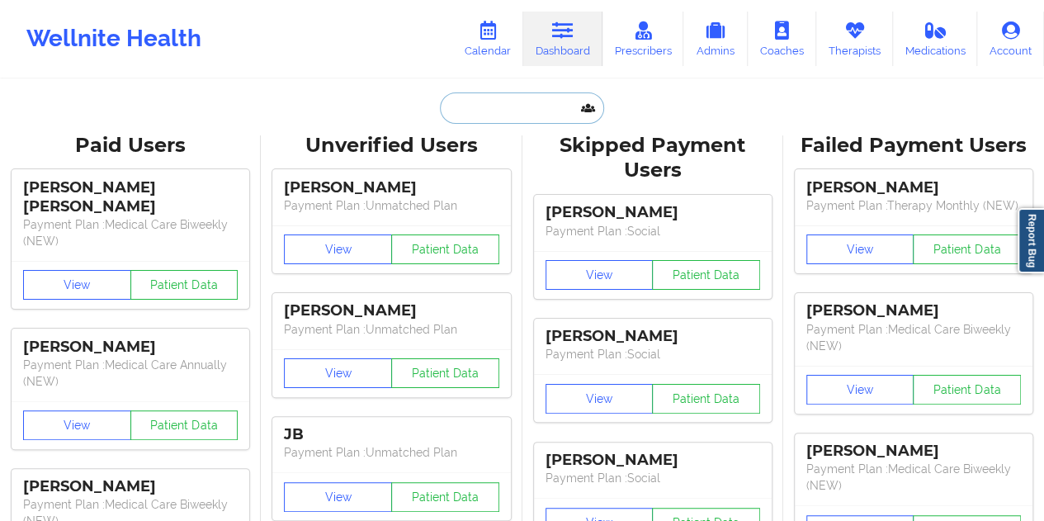
click at [511, 111] on input "text" at bounding box center [521, 107] width 163 height 31
paste input "[EMAIL_ADDRESS][DOMAIN_NAME]"
type input "[EMAIL_ADDRESS][DOMAIN_NAME]"
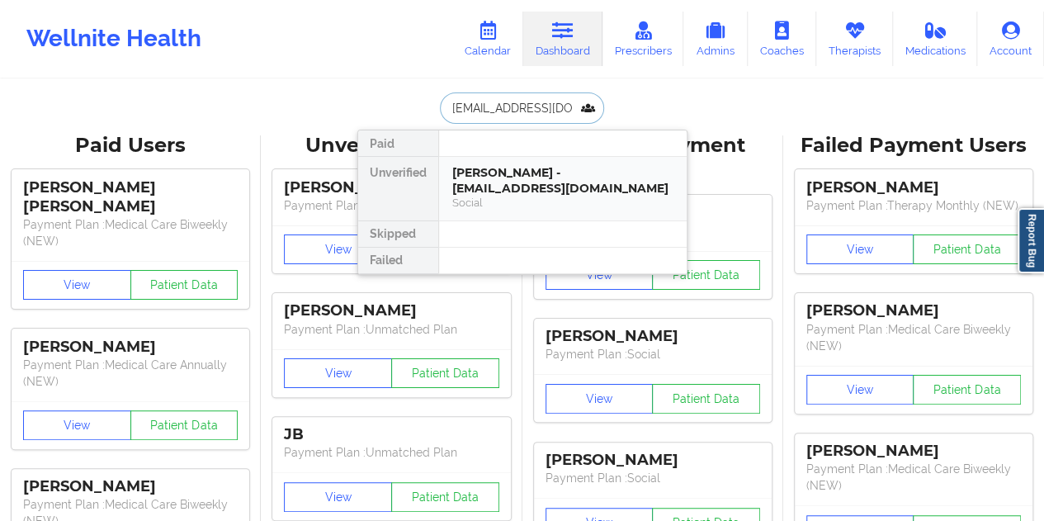
click at [544, 199] on div "Social" at bounding box center [562, 203] width 221 height 14
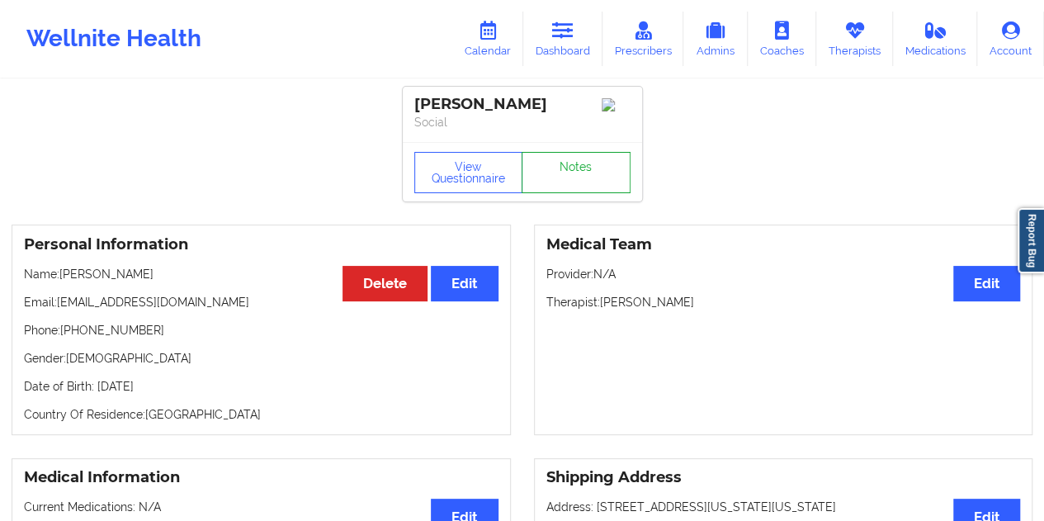
click at [579, 177] on link "Notes" at bounding box center [575, 172] width 109 height 41
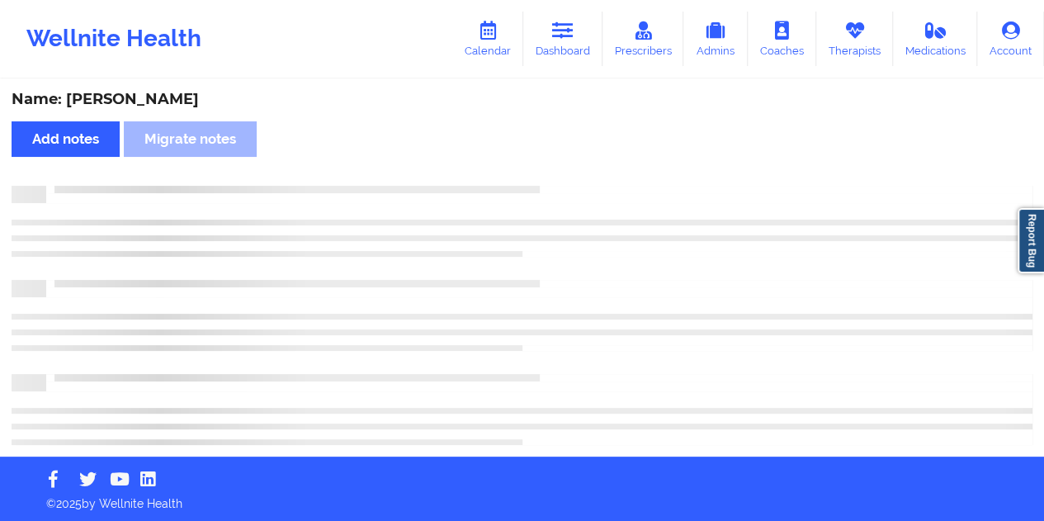
click at [182, 97] on div "Name: [PERSON_NAME]" at bounding box center [522, 99] width 1020 height 19
click at [183, 97] on div "Name: [PERSON_NAME]" at bounding box center [522, 99] width 1020 height 19
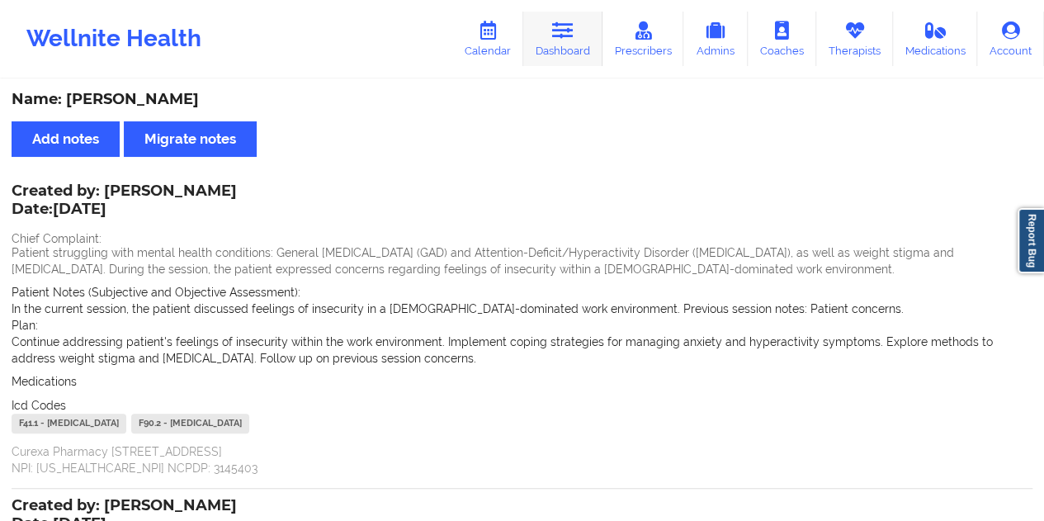
click at [564, 49] on link "Dashboard" at bounding box center [562, 39] width 79 height 54
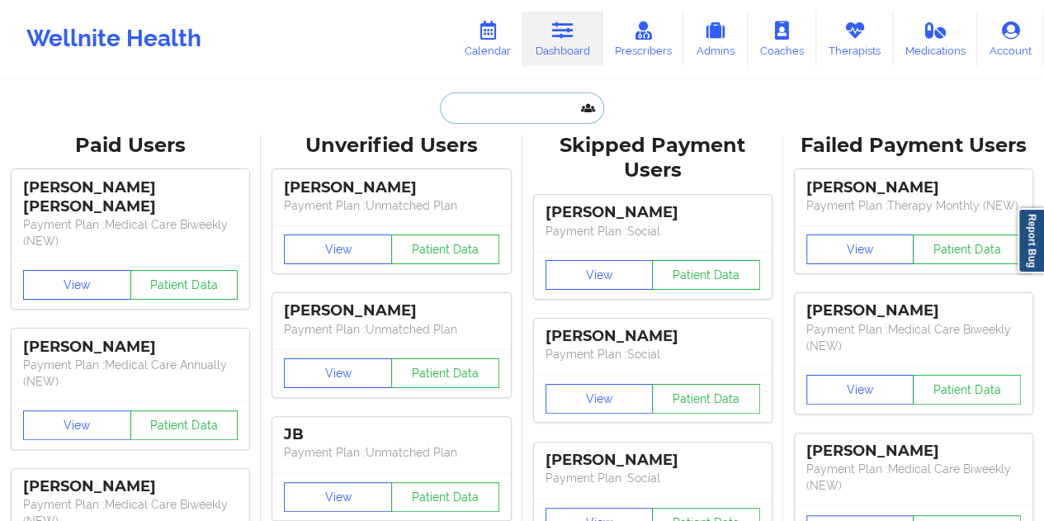
click at [459, 115] on input "text" at bounding box center [521, 107] width 163 height 31
paste input "[EMAIL_ADDRESS][DOMAIN_NAME]"
type input "[EMAIL_ADDRESS][DOMAIN_NAME]"
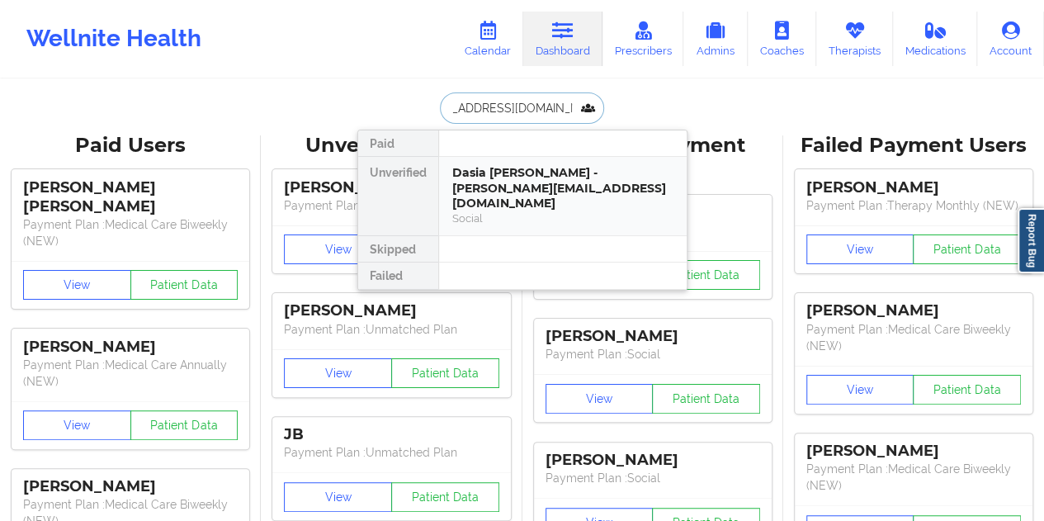
click at [561, 211] on div "Social" at bounding box center [562, 218] width 221 height 14
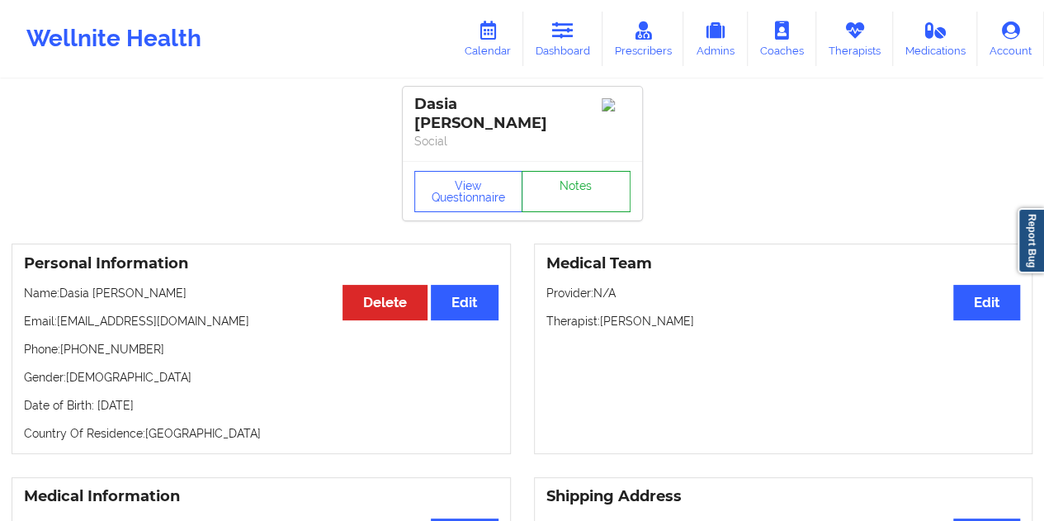
click at [570, 182] on link "Notes" at bounding box center [575, 191] width 109 height 41
